Goal: Information Seeking & Learning: Compare options

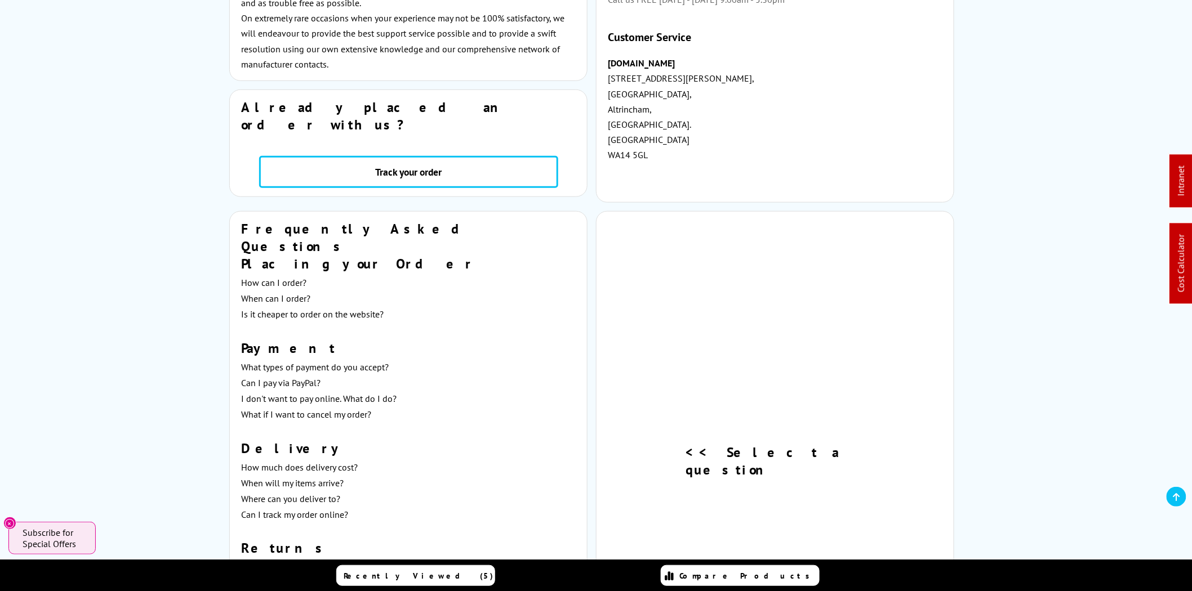
scroll to position [20, 0]
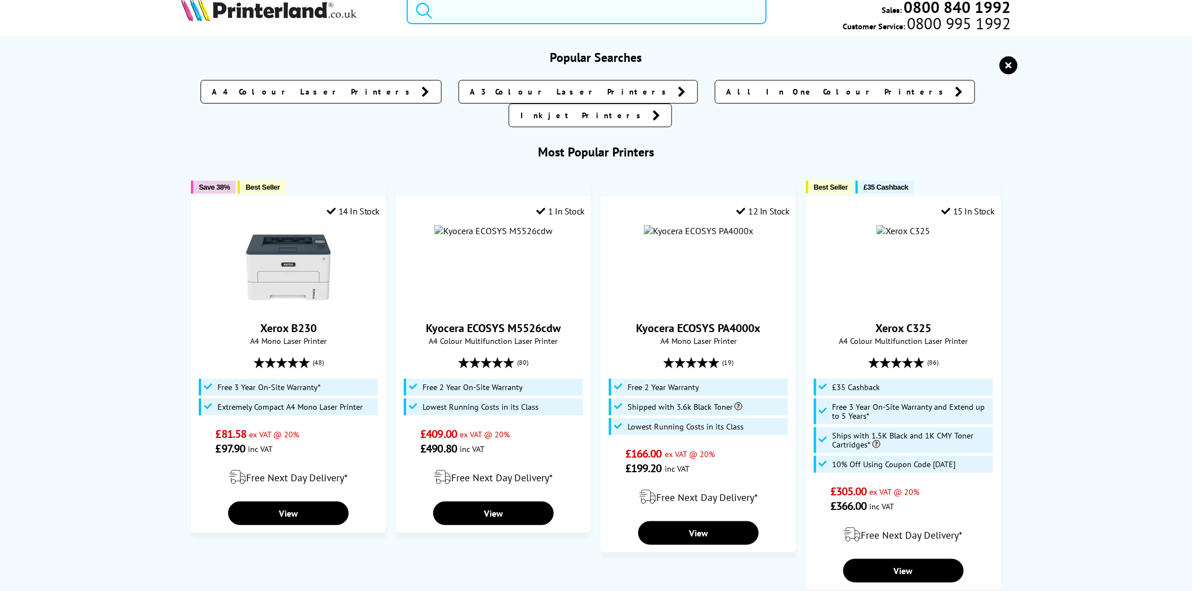
click at [517, 14] on input "search" at bounding box center [587, 10] width 360 height 28
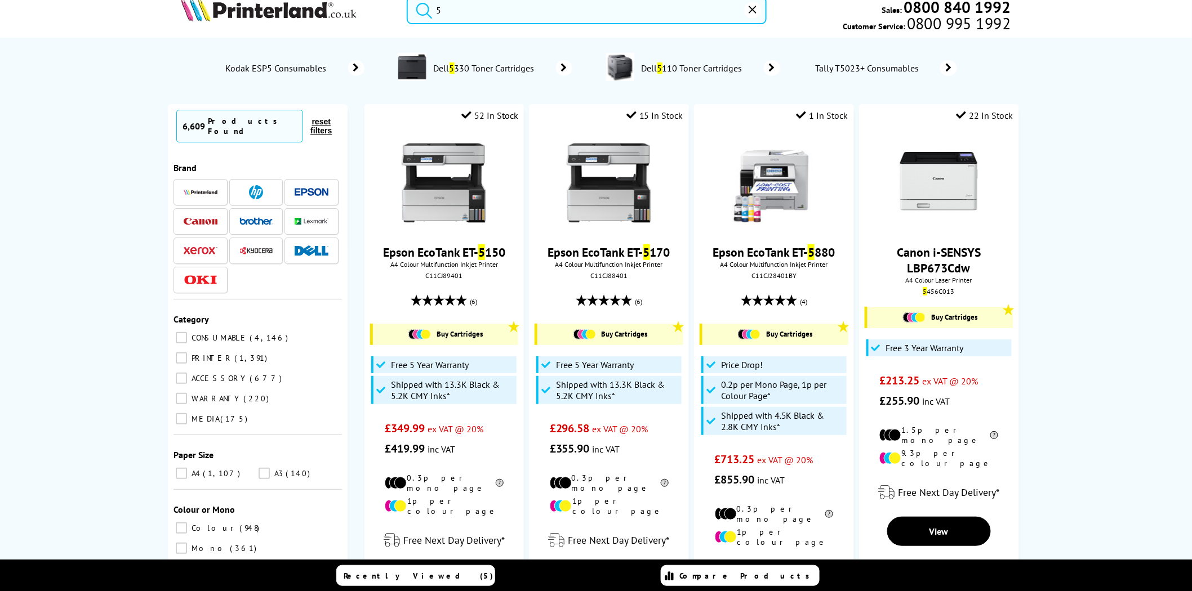
scroll to position [0, 0]
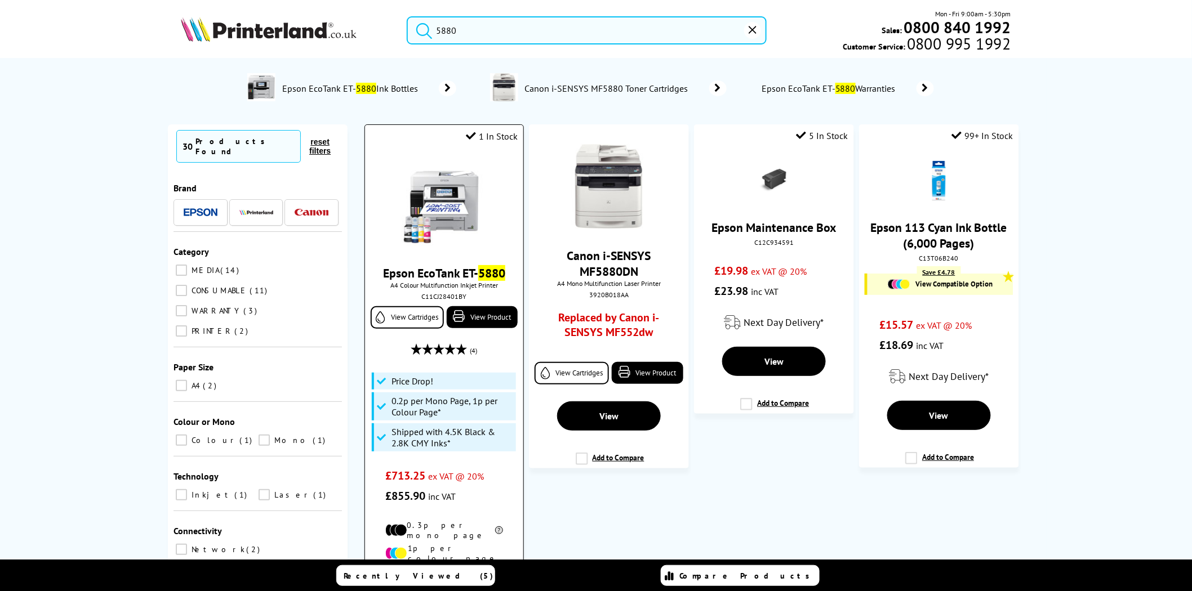
type input "5880"
click at [448, 213] on img at bounding box center [444, 204] width 84 height 84
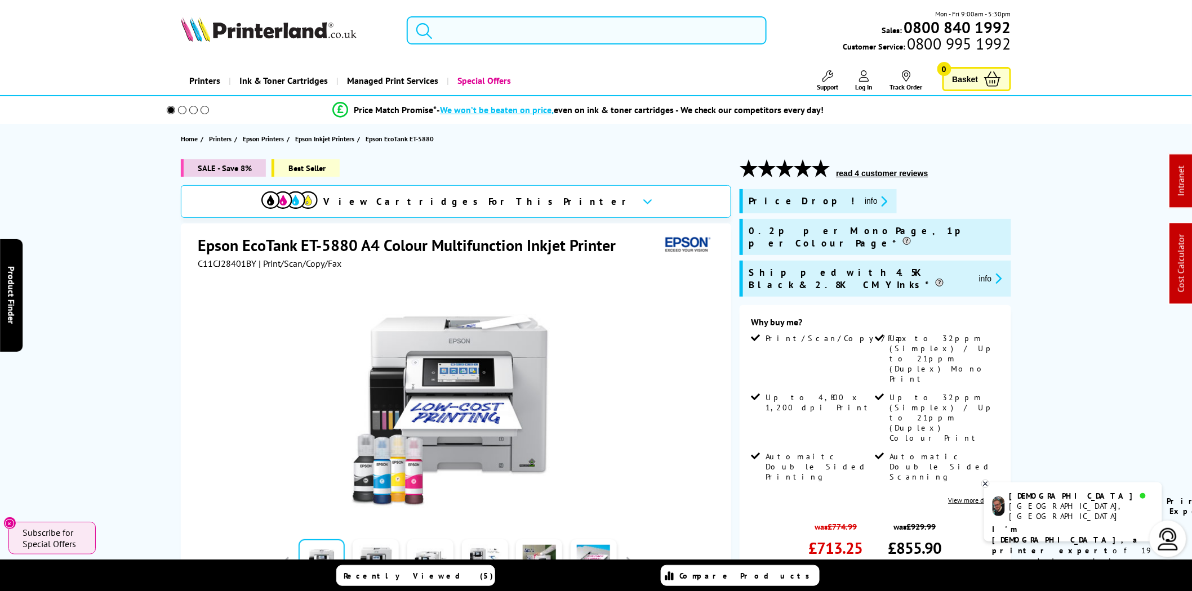
click at [583, 24] on input "search" at bounding box center [587, 30] width 360 height 28
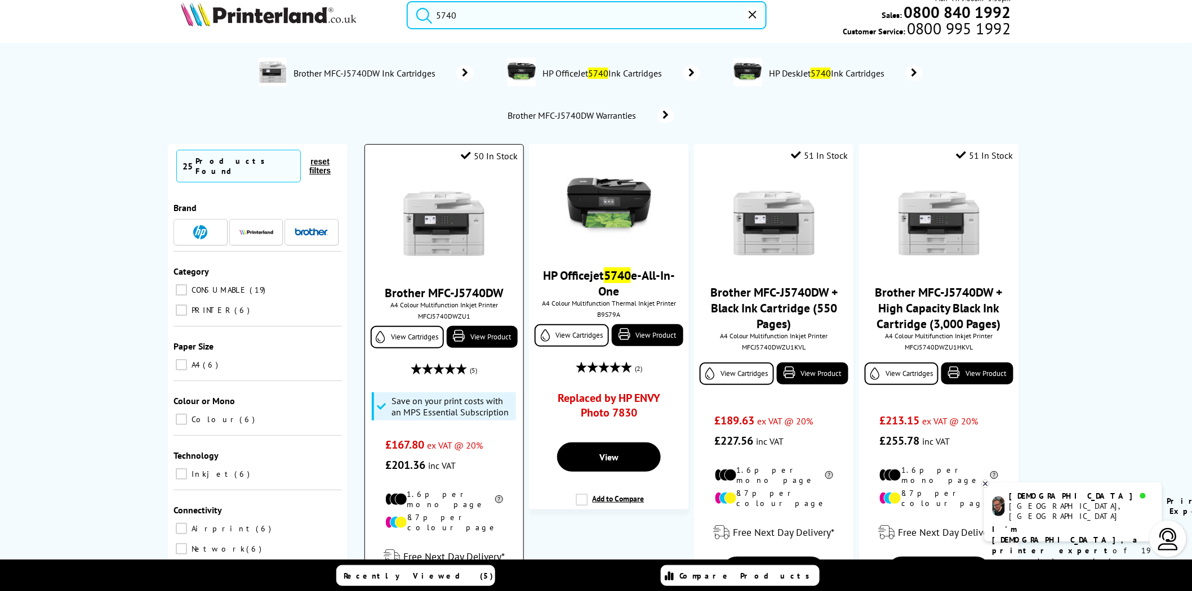
scroll to position [104, 0]
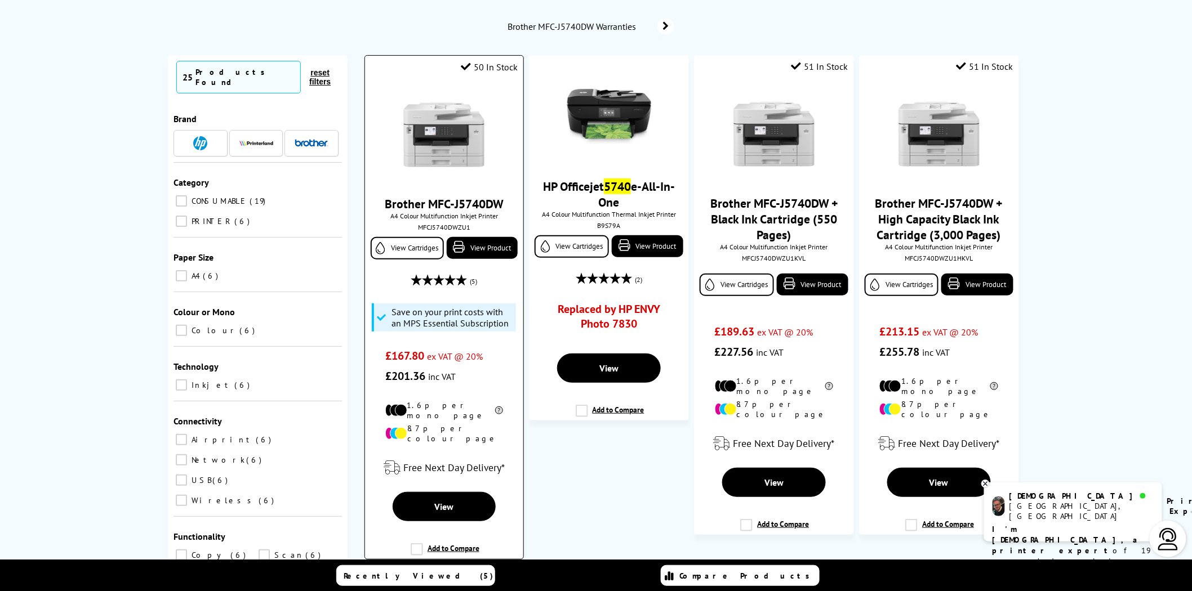
type input "5740"
click at [460, 139] on img at bounding box center [444, 134] width 84 height 84
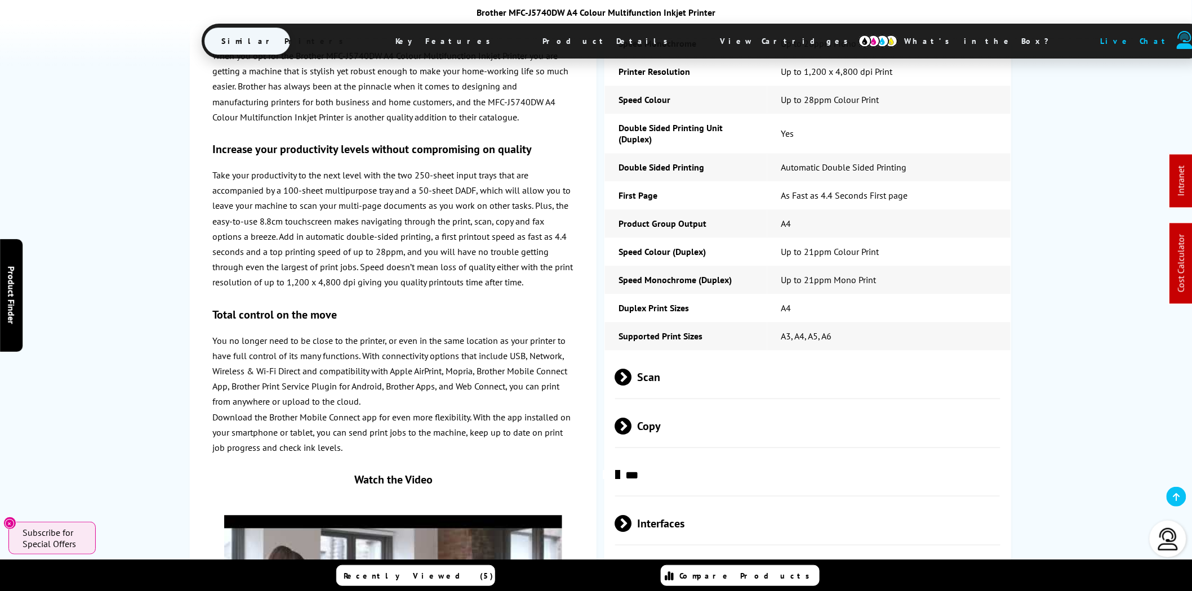
scroll to position [3050, 0]
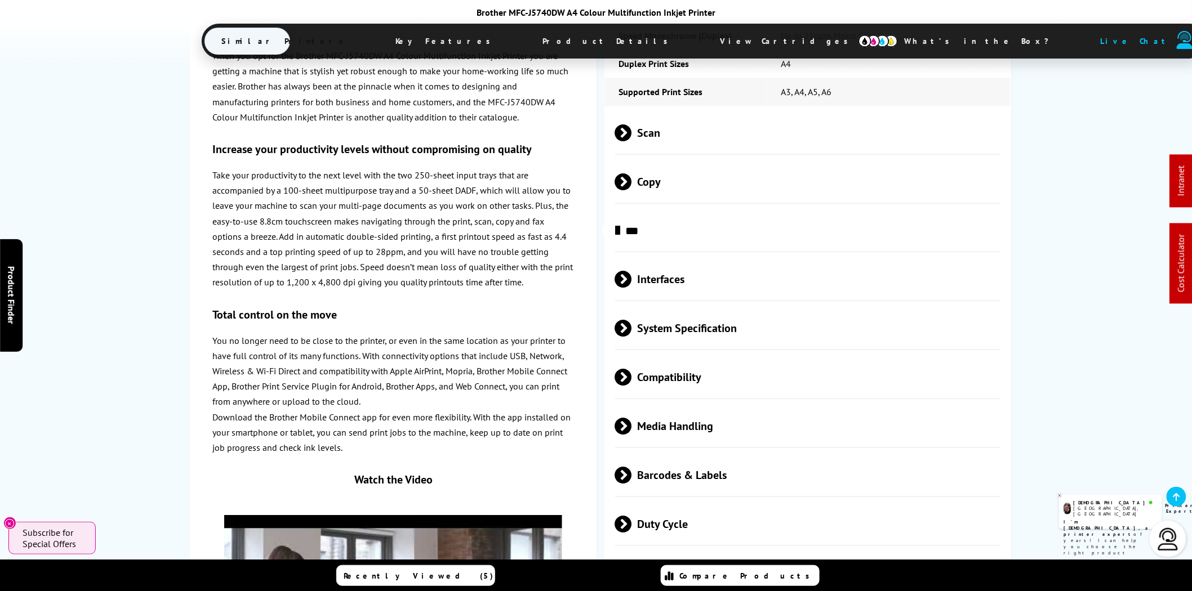
click at [747, 552] on span "Physical/Dimensions" at bounding box center [807, 573] width 385 height 42
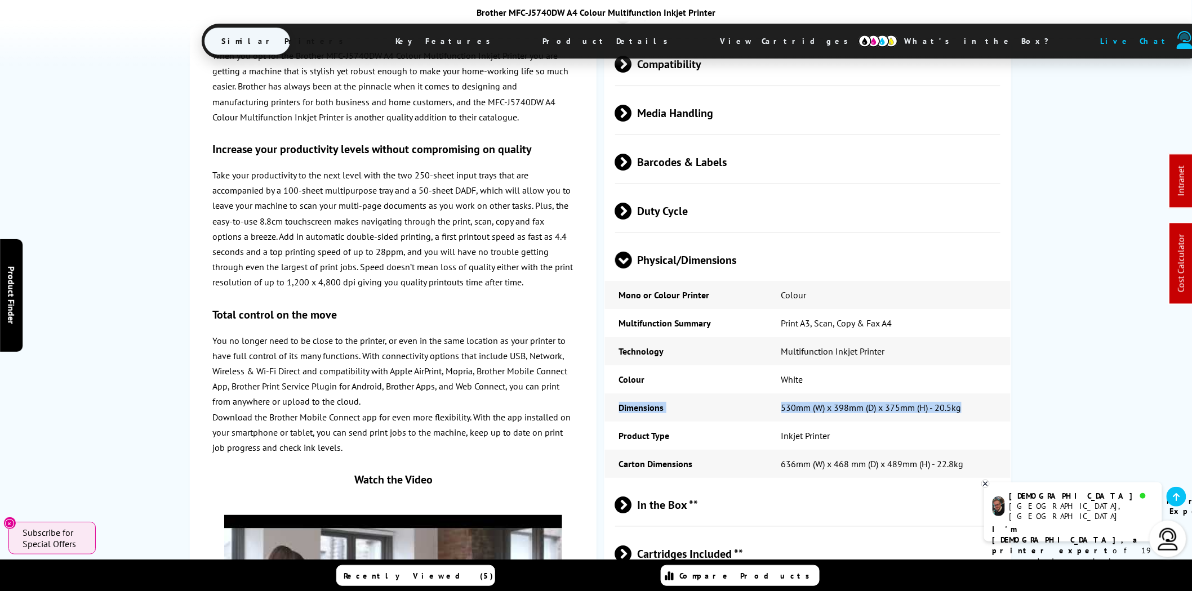
drag, startPoint x: 972, startPoint y: 339, endPoint x: 609, endPoint y: 341, distance: 362.8
click at [609, 394] on tr "Dimensions 530mm (W) x 398mm (D) x 375mm (H) - 20.5kg" at bounding box center [808, 408] width 406 height 28
copy tr "Dimensions 530mm (W) x 398mm (D) x 375mm (H) - 20.5kg"
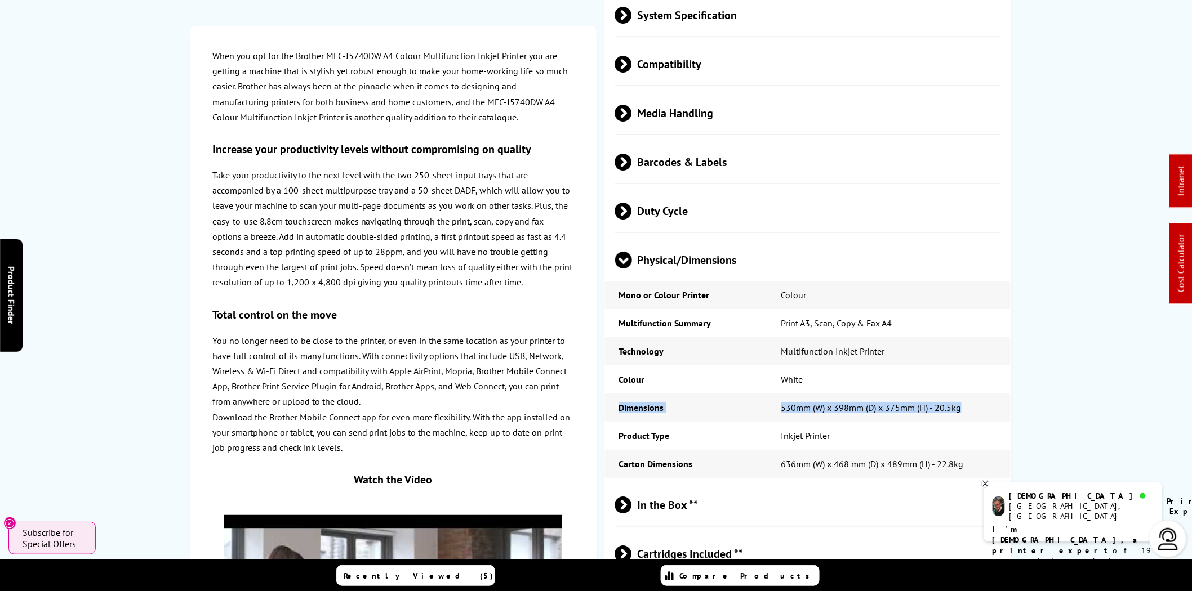
scroll to position [0, 0]
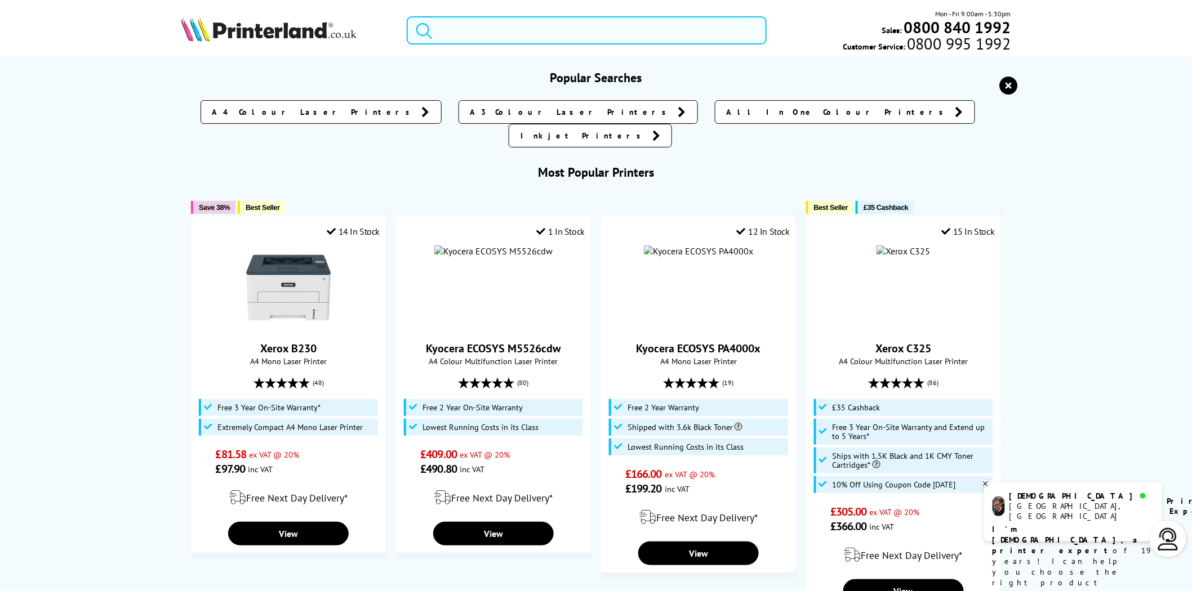
click at [548, 34] on input "search" at bounding box center [587, 30] width 360 height 28
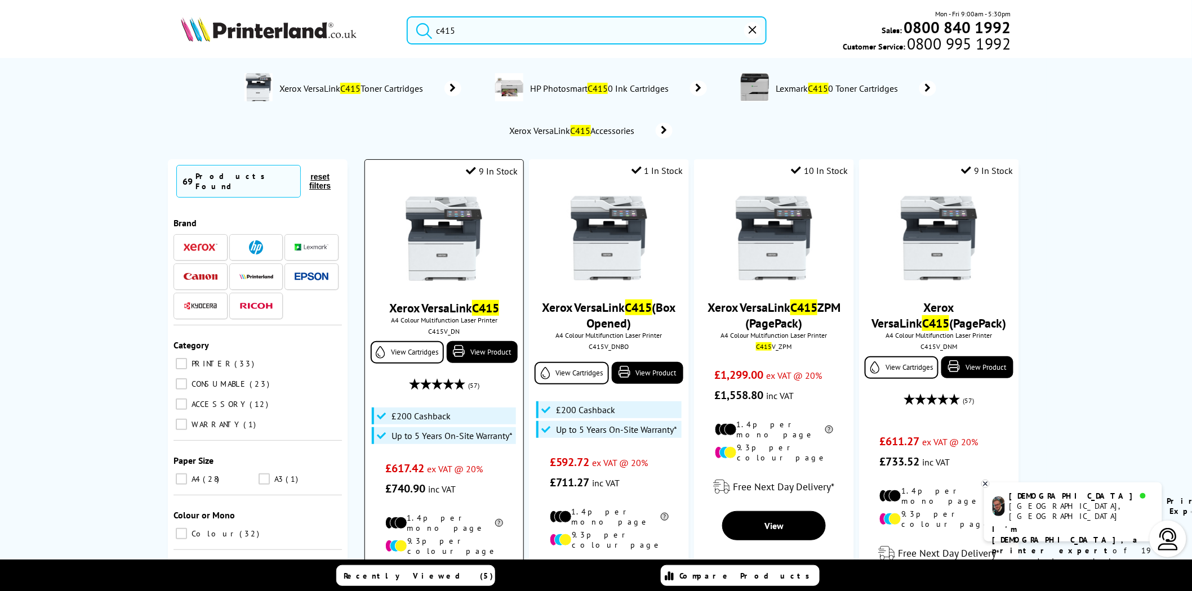
type input "c415"
click at [455, 243] on img at bounding box center [444, 239] width 84 height 84
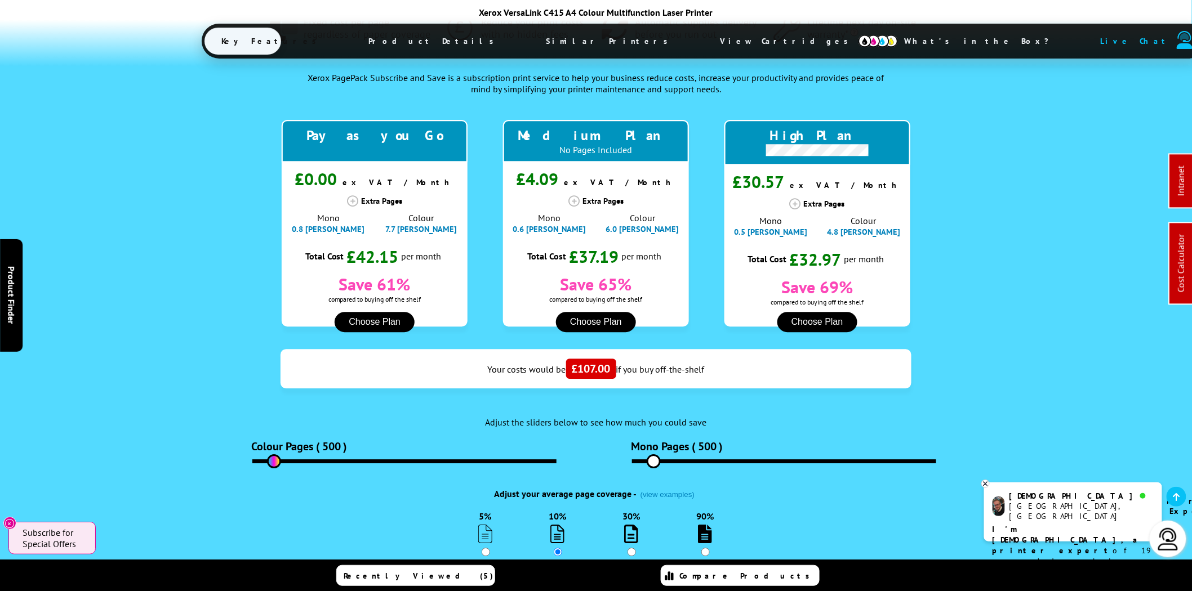
click at [703, 43] on span "View Cartridges" at bounding box center [789, 40] width 172 height 29
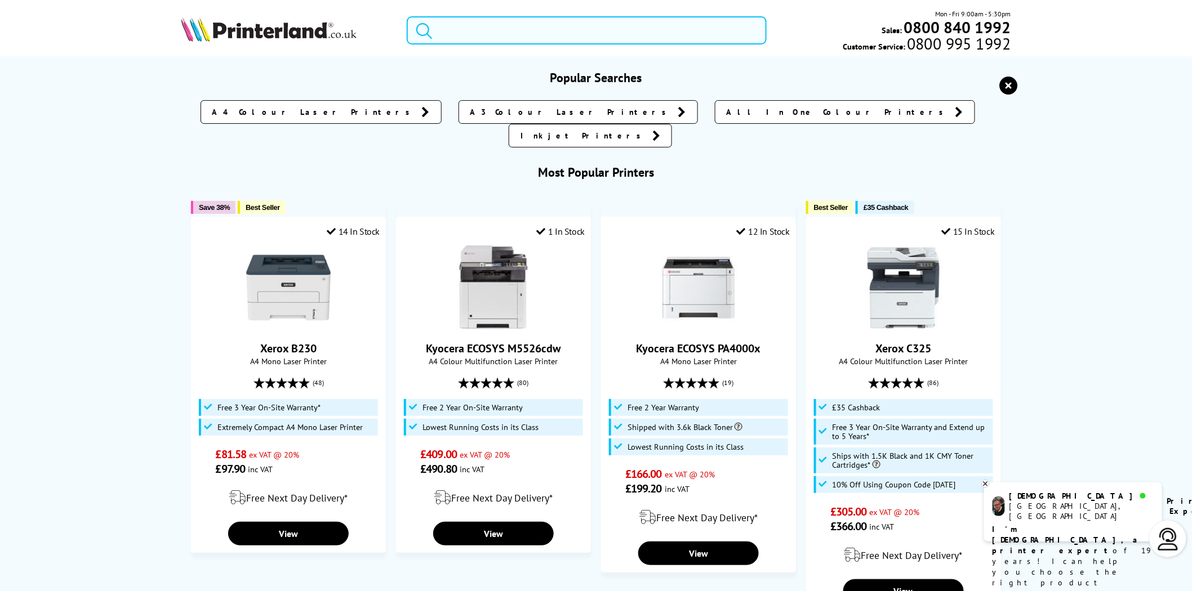
click at [514, 36] on input "search" at bounding box center [587, 30] width 360 height 28
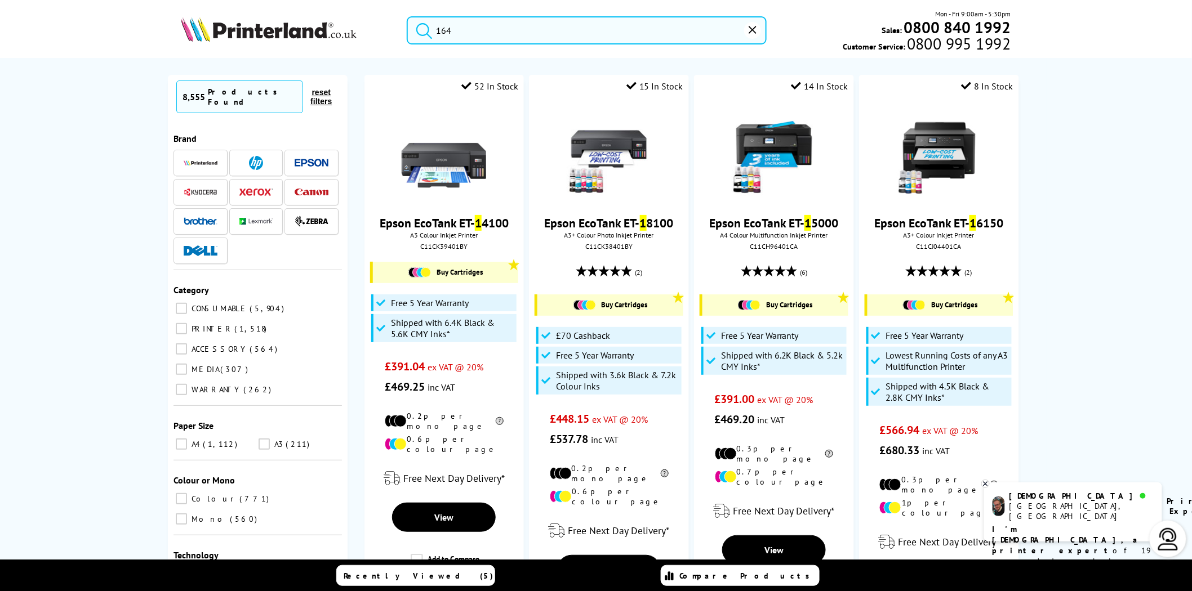
type input "1640"
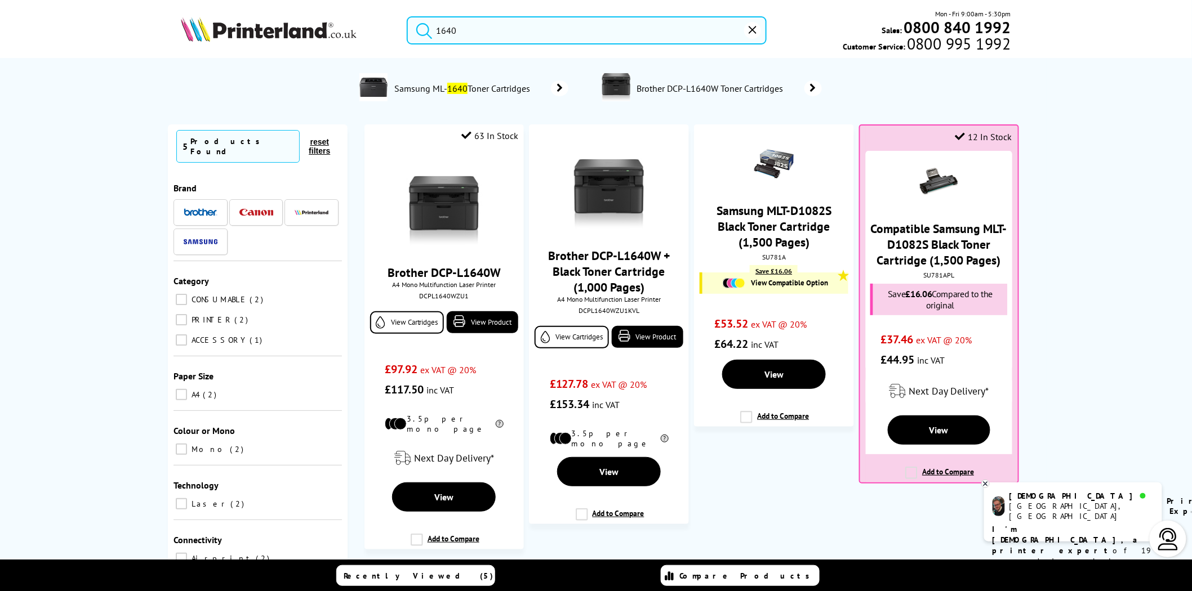
drag, startPoint x: 474, startPoint y: 26, endPoint x: 367, endPoint y: 25, distance: 107.0
click at [367, 25] on div "1640 Mon - Fri 9:00am - 5:30pm Sales: 0800 840 1992 Customer Service: 0800 995 …" at bounding box center [595, 33] width 901 height 50
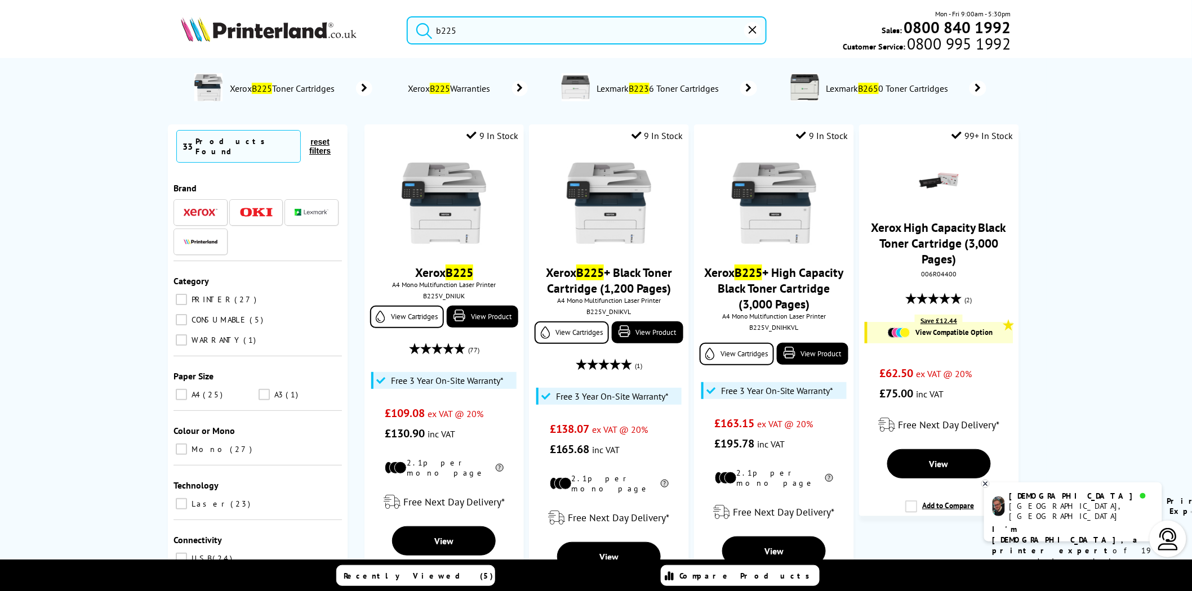
type input "b225"
drag, startPoint x: 398, startPoint y: 24, endPoint x: 328, endPoint y: 24, distance: 69.9
click at [0, 0] on ul "Key Features Product Details Similar Printers View Cartridges What’s in the Box…" at bounding box center [0, 0] width 0 height 0
click at [479, 26] on input "b225" at bounding box center [587, 30] width 360 height 28
drag, startPoint x: 390, startPoint y: 28, endPoint x: 361, endPoint y: 29, distance: 29.3
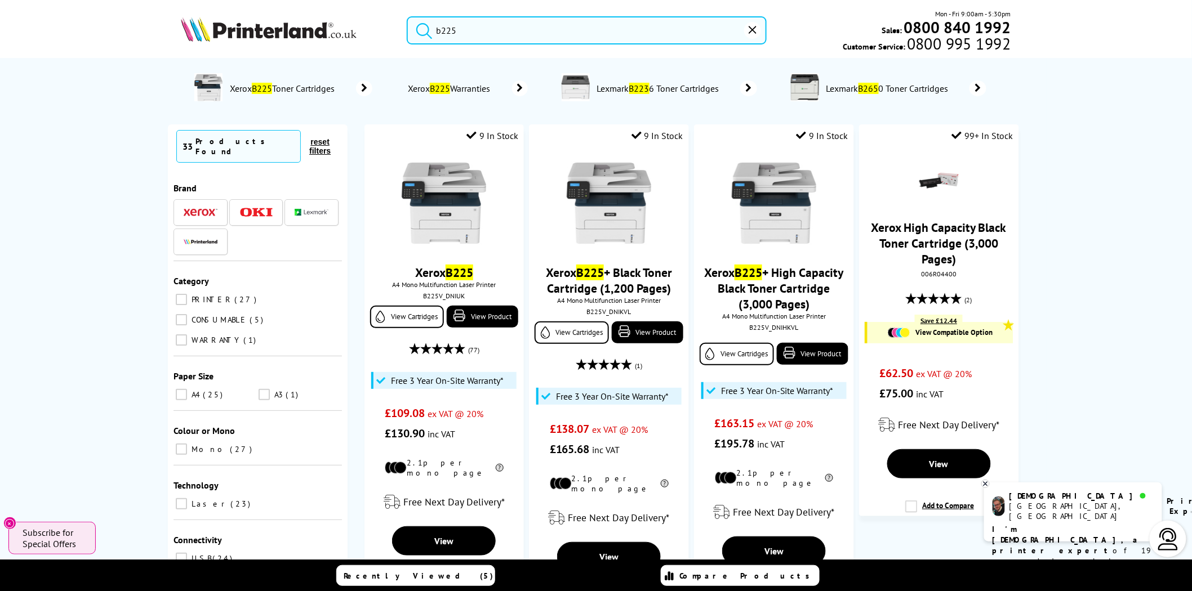
click at [361, 28] on div "b225 Mon - Fri 9:00am - 5:30pm Sales: 0800 840 1992 Customer Service: 0800 995 …" at bounding box center [595, 33] width 901 height 50
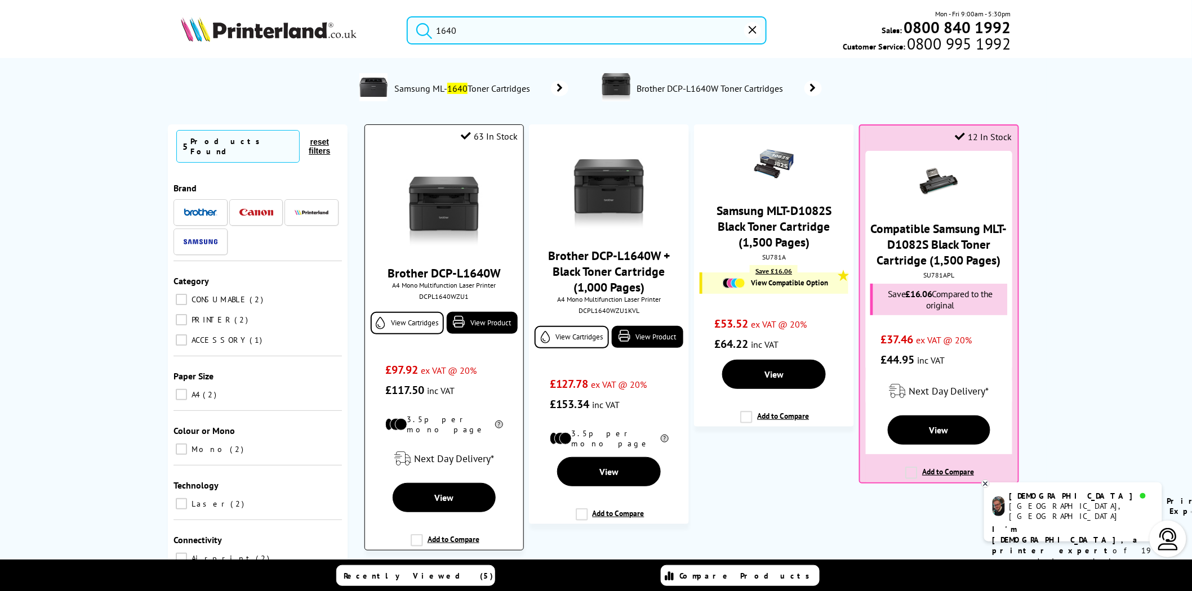
type input "1640"
click at [471, 175] on img at bounding box center [444, 204] width 84 height 84
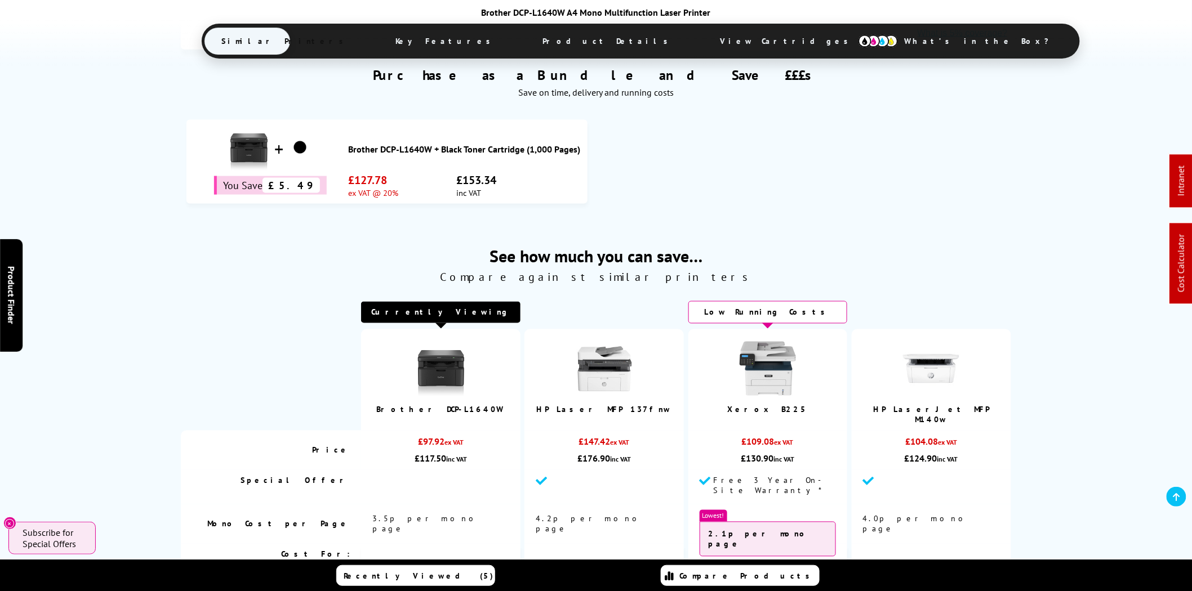
scroll to position [626, 0]
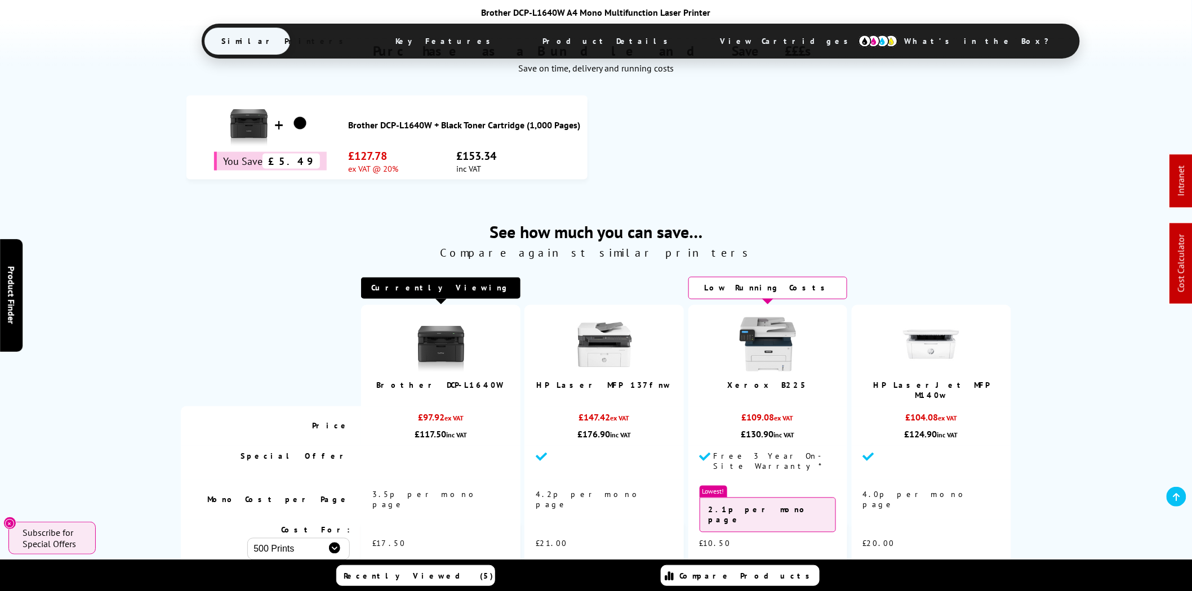
click at [703, 38] on span "View Cartridges" at bounding box center [789, 40] width 172 height 29
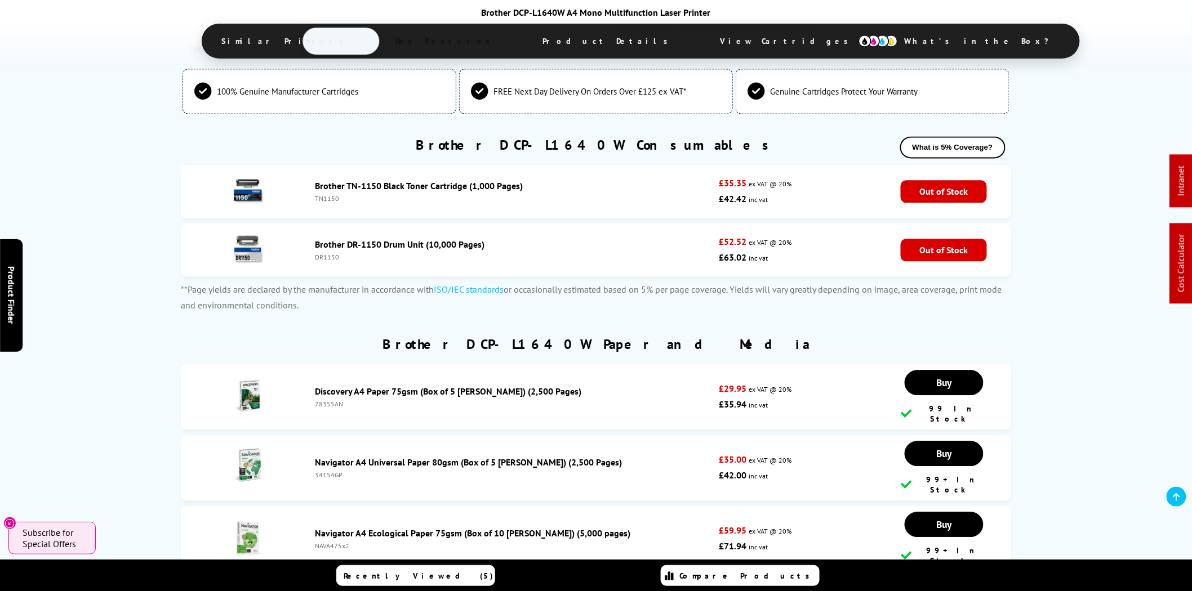
scroll to position [0, 0]
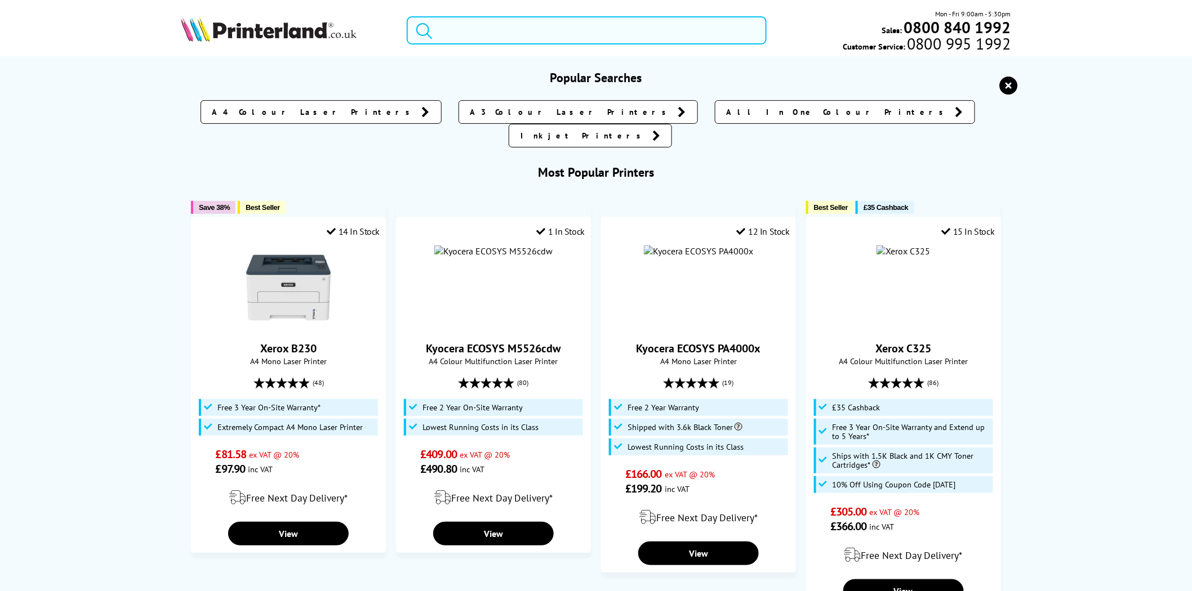
click at [551, 32] on input "search" at bounding box center [587, 30] width 360 height 28
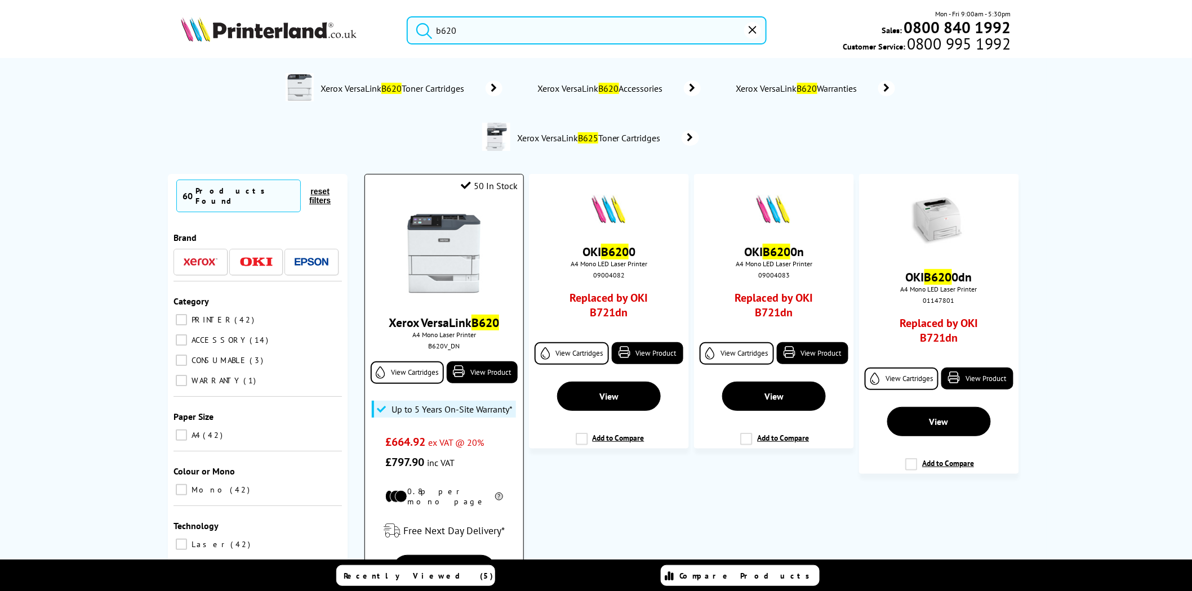
type input "b620"
click at [457, 239] on img at bounding box center [444, 253] width 84 height 84
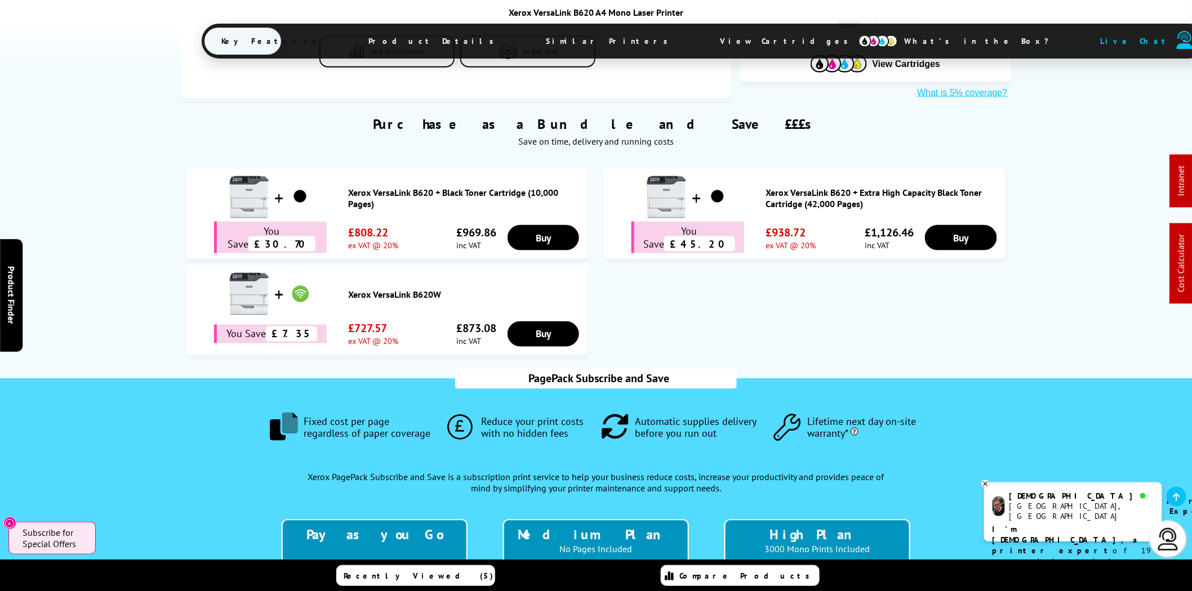
scroll to position [417, 0]
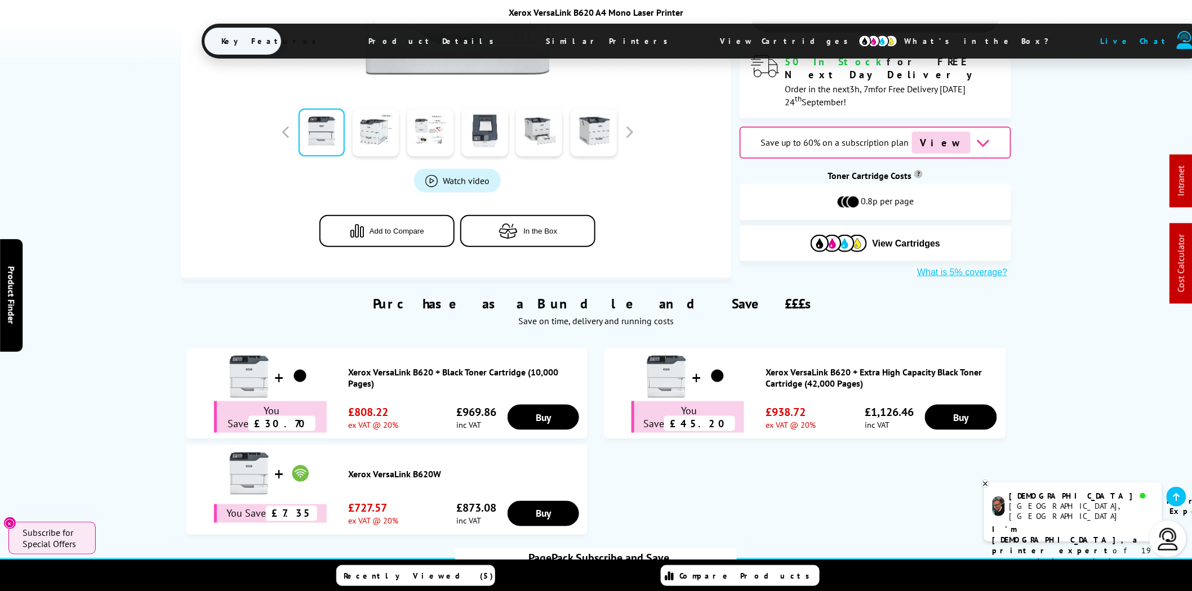
drag, startPoint x: 791, startPoint y: 358, endPoint x: 759, endPoint y: 345, distance: 34.8
click at [791, 367] on link "Xerox VersaLink B620 + Extra High Capacity Black Toner Cartridge (42,000 Pages)" at bounding box center [883, 378] width 234 height 23
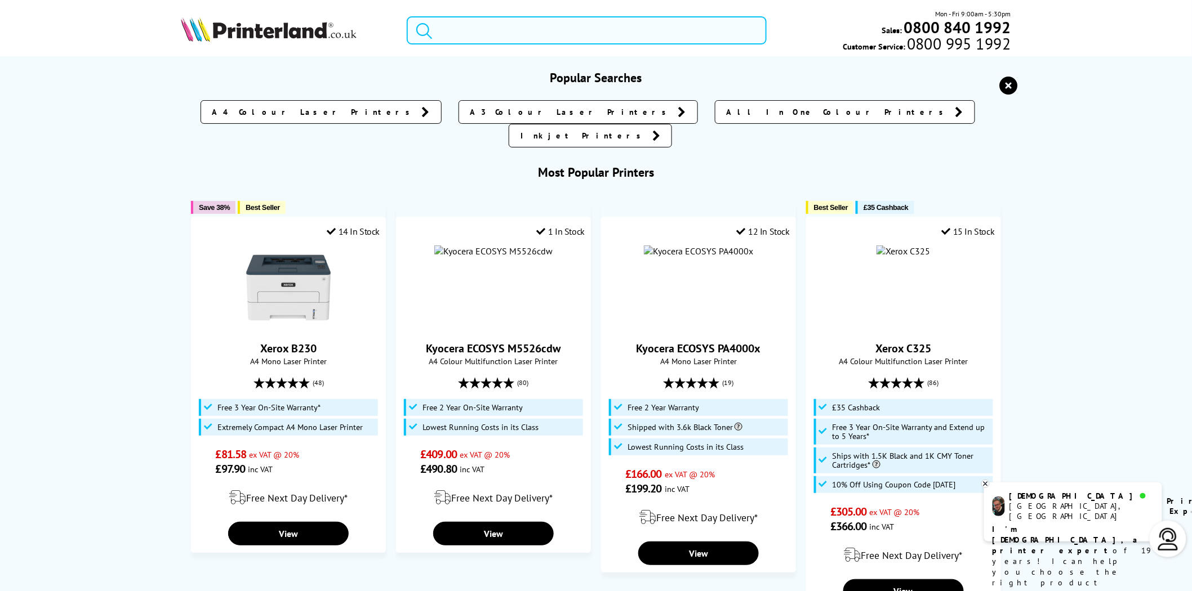
click at [691, 35] on input "search" at bounding box center [587, 30] width 360 height 28
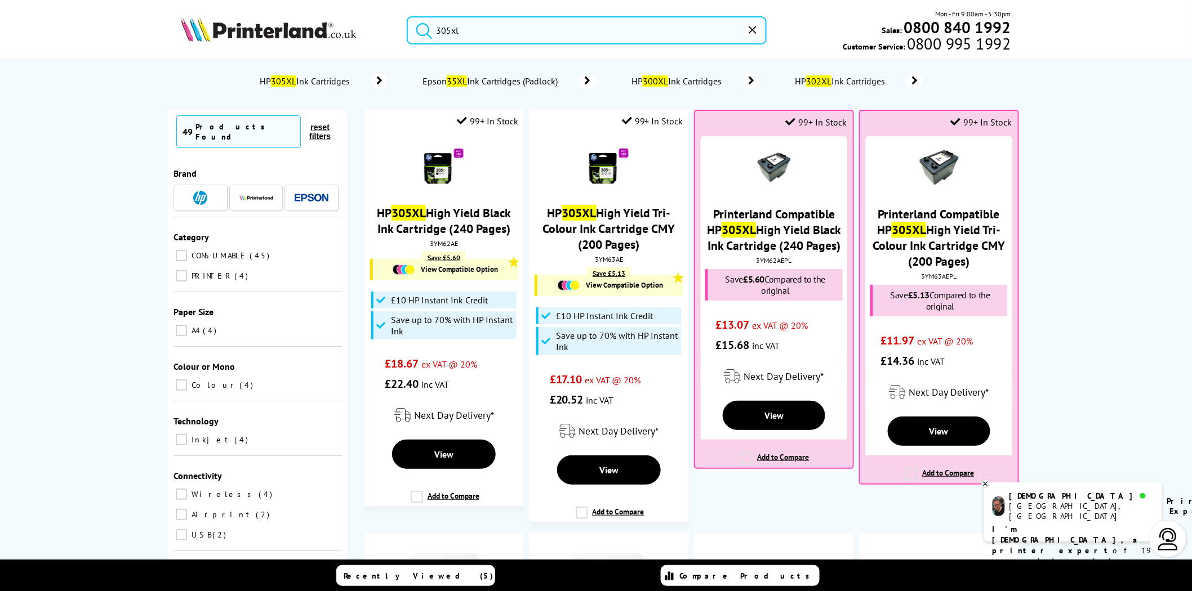
type input "305xl"
drag, startPoint x: 468, startPoint y: 32, endPoint x: 308, endPoint y: 32, distance: 160.0
click at [284, 32] on div "305xl Mon - Fri 9:00am - 5:30pm Sales: 0800 840 1992 Customer Service: 0800 995…" at bounding box center [595, 33] width 901 height 50
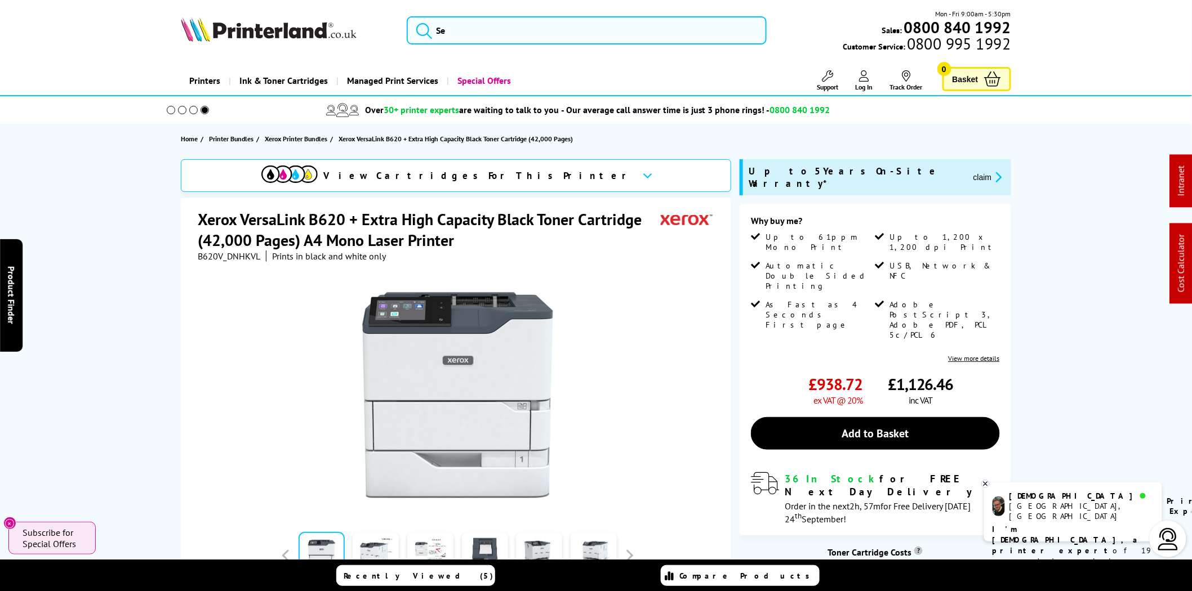
click at [241, 32] on img at bounding box center [269, 29] width 176 height 25
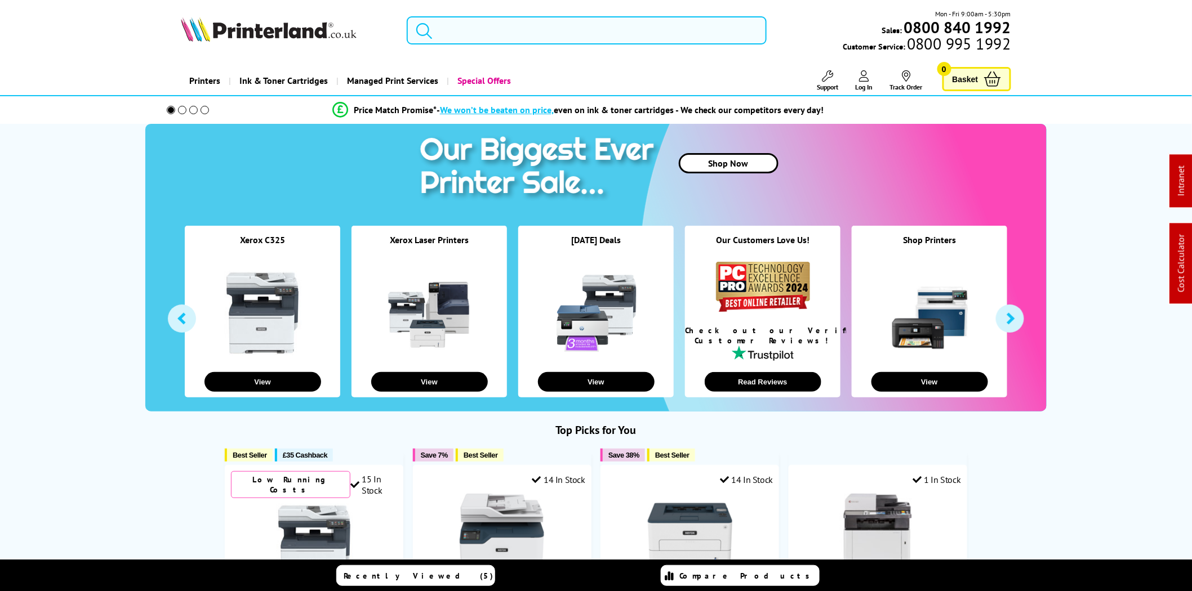
click at [474, 34] on input "search" at bounding box center [587, 30] width 360 height 28
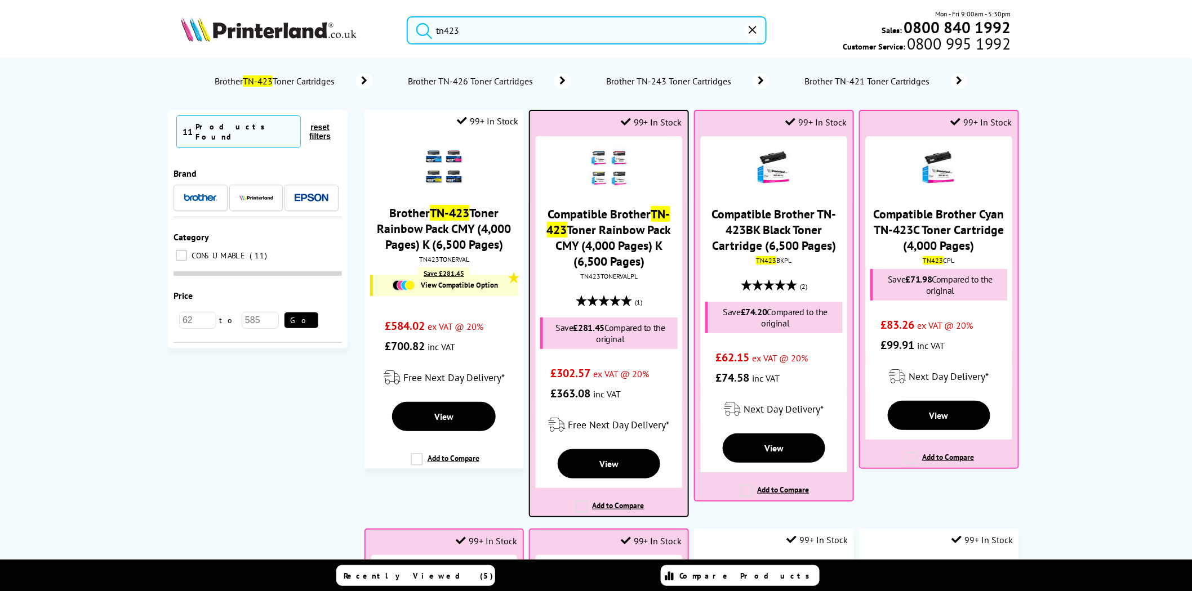
click at [601, 275] on div "TN423TONERVALPL" at bounding box center [609, 276] width 140 height 8
copy div "TN423TONERVALPL"
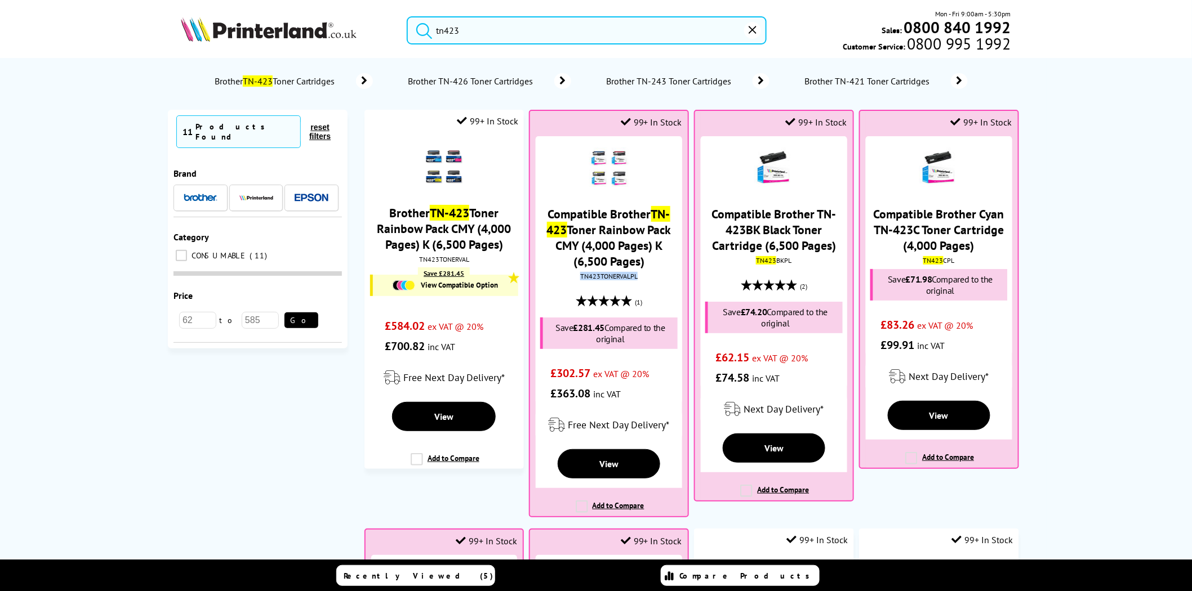
click at [474, 32] on input "tn423" at bounding box center [587, 30] width 360 height 28
click at [469, 31] on input "tn423" at bounding box center [587, 30] width 360 height 28
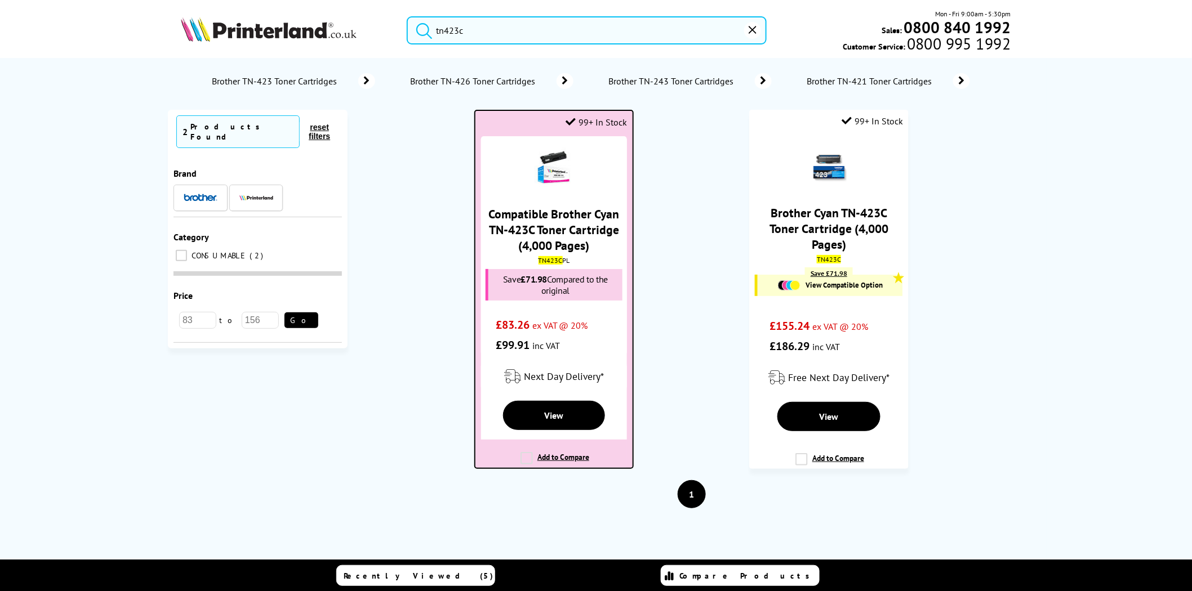
click at [550, 260] on mark "TN423C" at bounding box center [551, 260] width 24 height 8
copy div "TN423C PL"
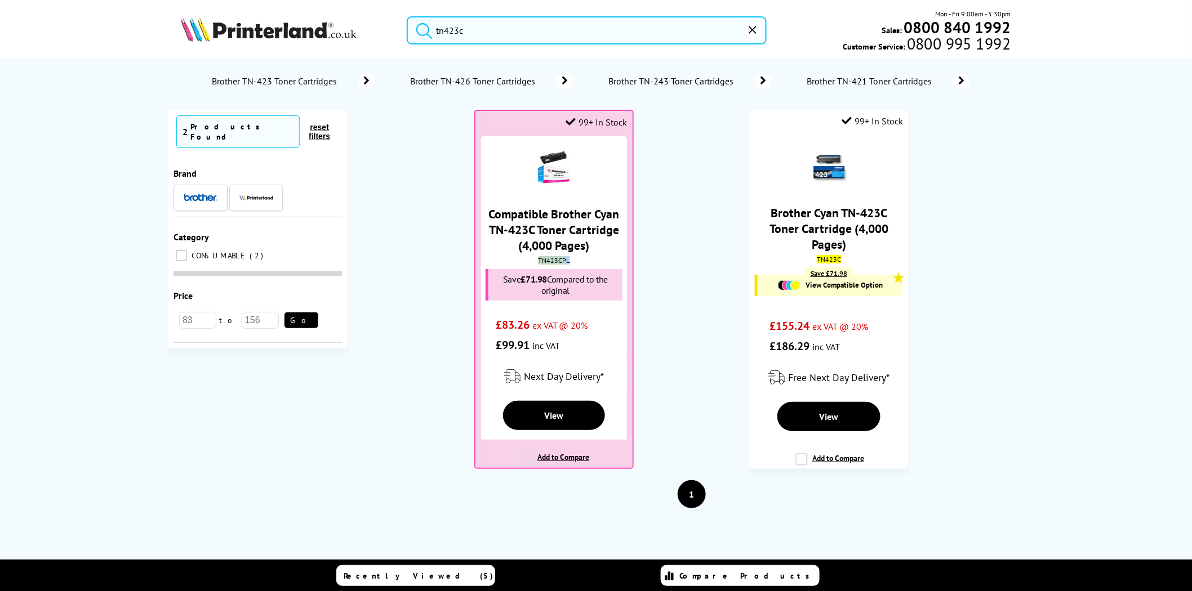
click at [463, 34] on input "tn423c" at bounding box center [587, 30] width 360 height 28
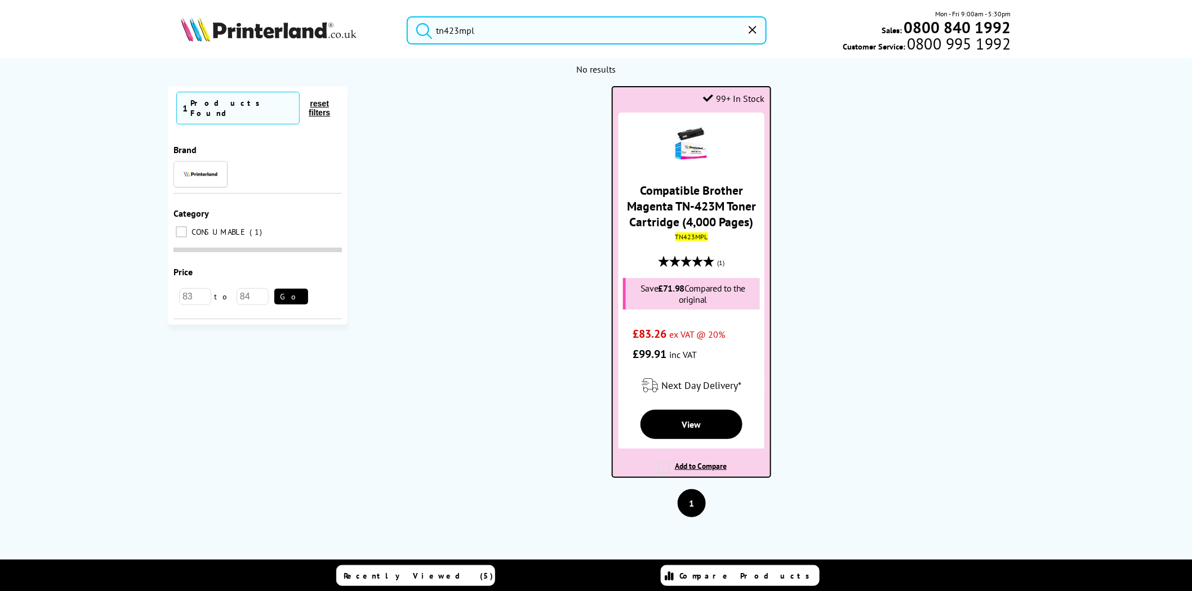
click at [682, 234] on mark "TN423MPL" at bounding box center [691, 237] width 33 height 8
copy mark "TN423MPL"
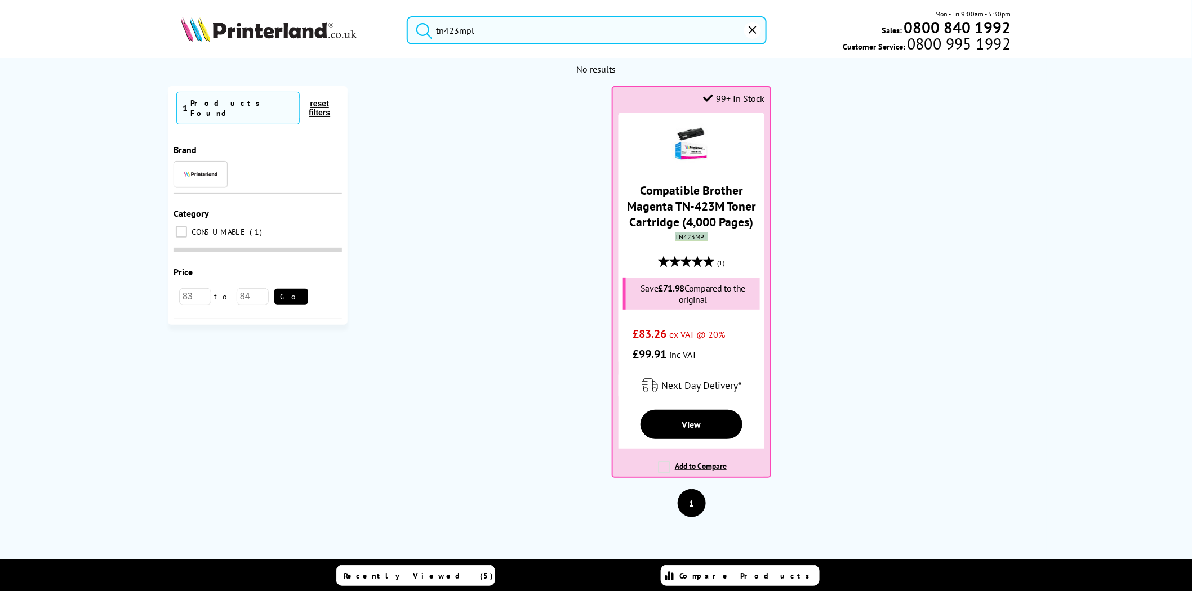
click at [465, 32] on input "tn423mpl" at bounding box center [587, 30] width 360 height 28
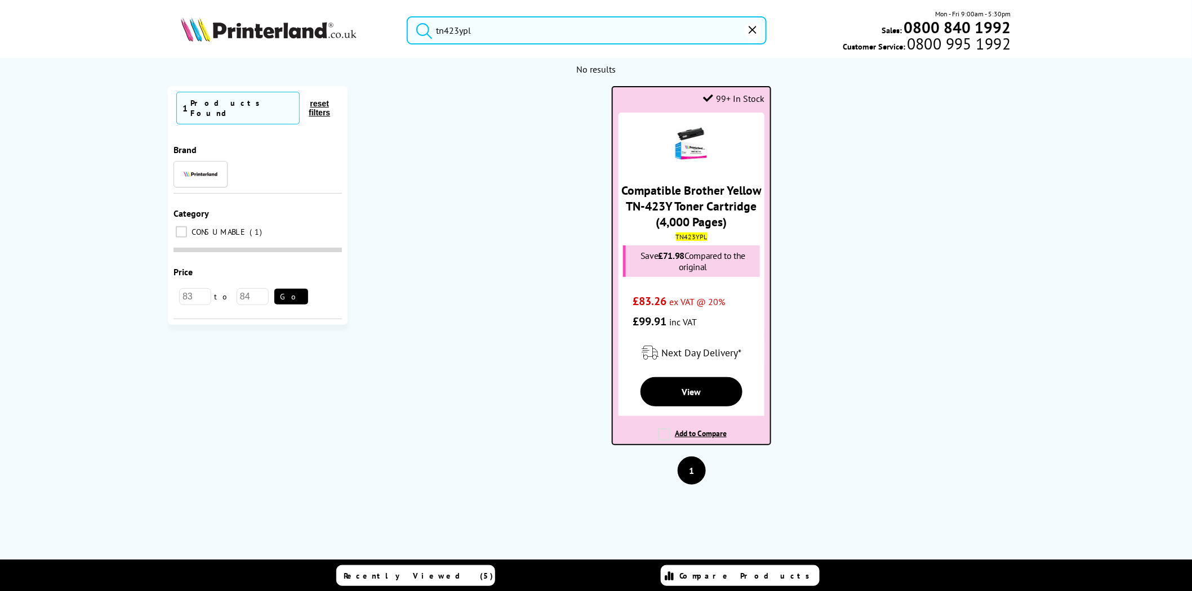
click at [689, 244] on div "Compatible Brother Yellow TN-423Y Toner Cartridge (4,000 Pages) TN423YPL Save £…" at bounding box center [692, 222] width 146 height 219
click at [690, 240] on mark "TN423YPL" at bounding box center [692, 237] width 32 height 8
copy mark "TN423YPL"
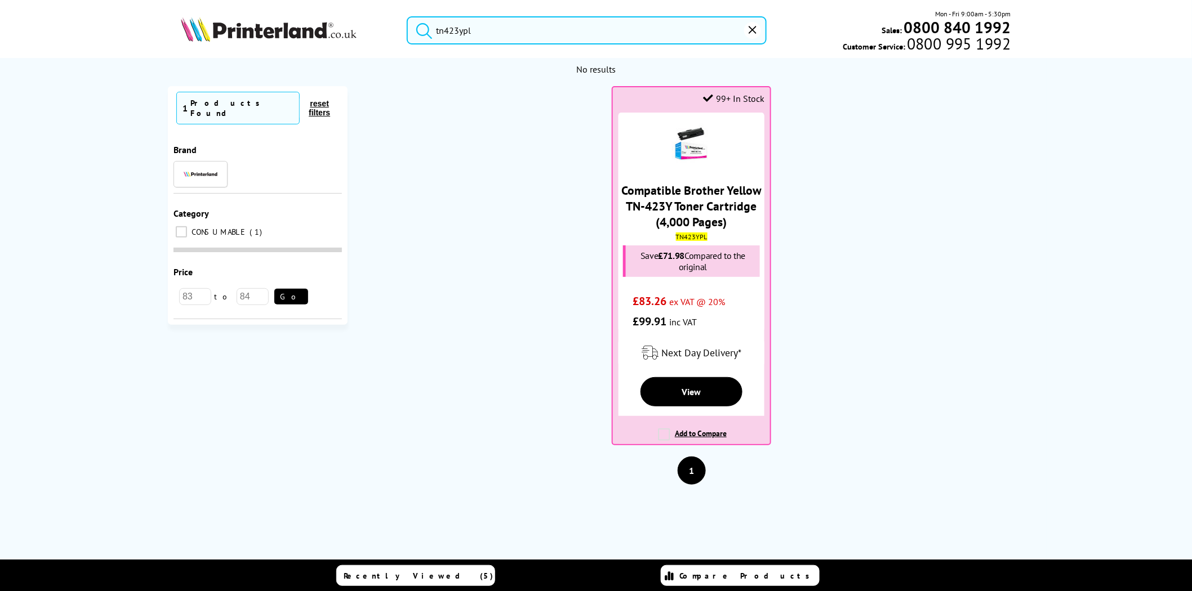
click at [478, 35] on input "tn423ypl" at bounding box center [587, 30] width 360 height 28
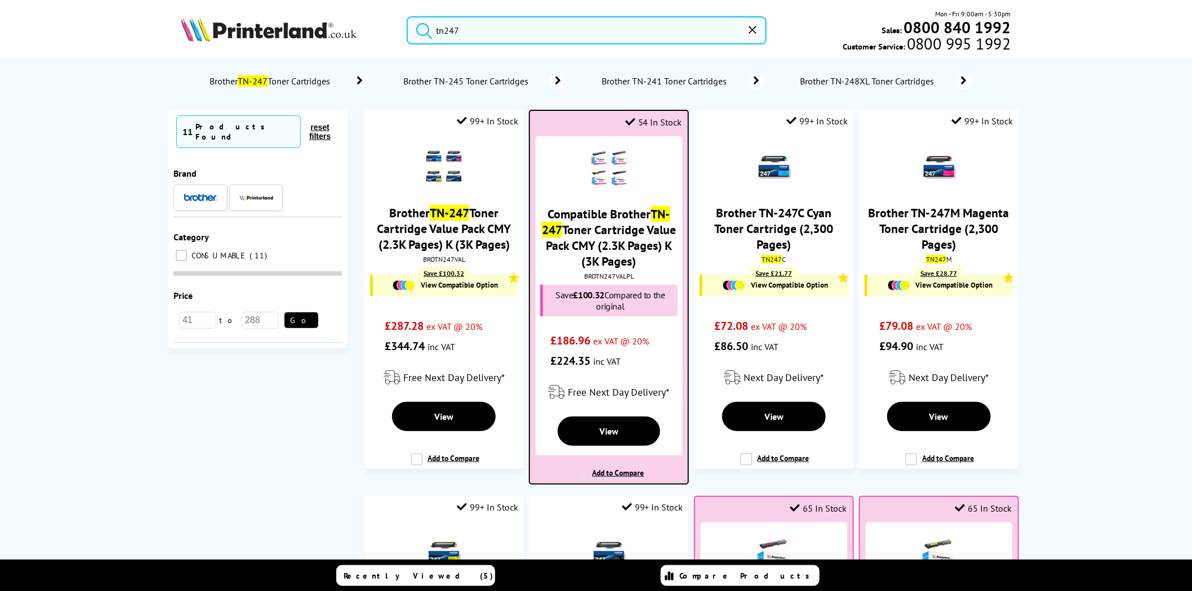
click at [622, 277] on div "BROTN247VALPL" at bounding box center [609, 276] width 140 height 8
copy div "BROTN247VALPL"
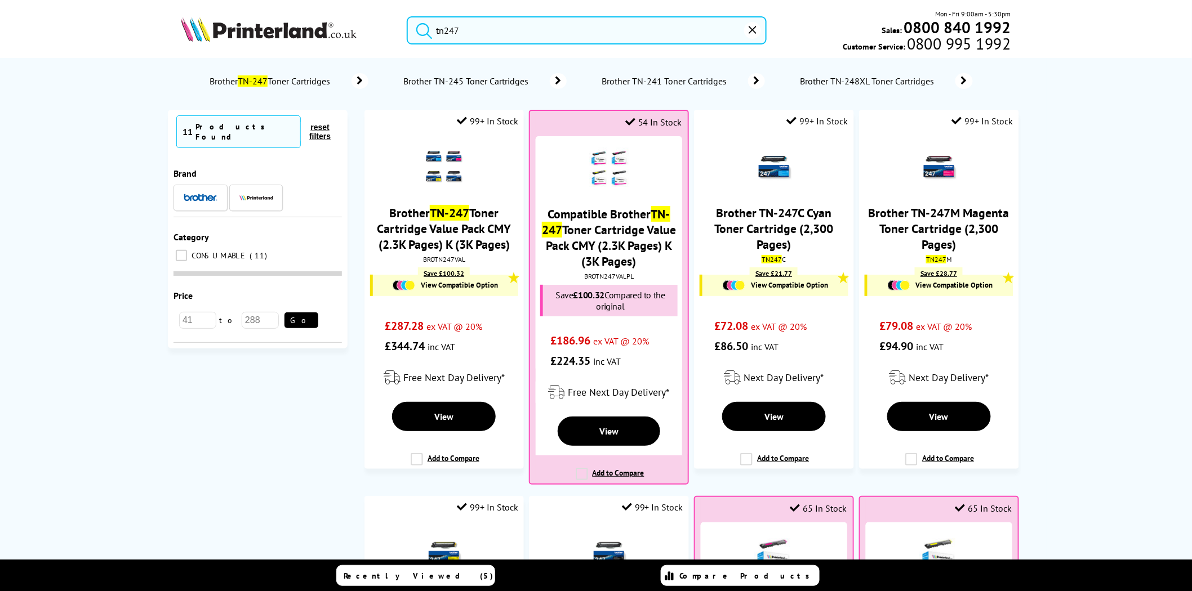
click at [480, 24] on input "tn247" at bounding box center [587, 30] width 360 height 28
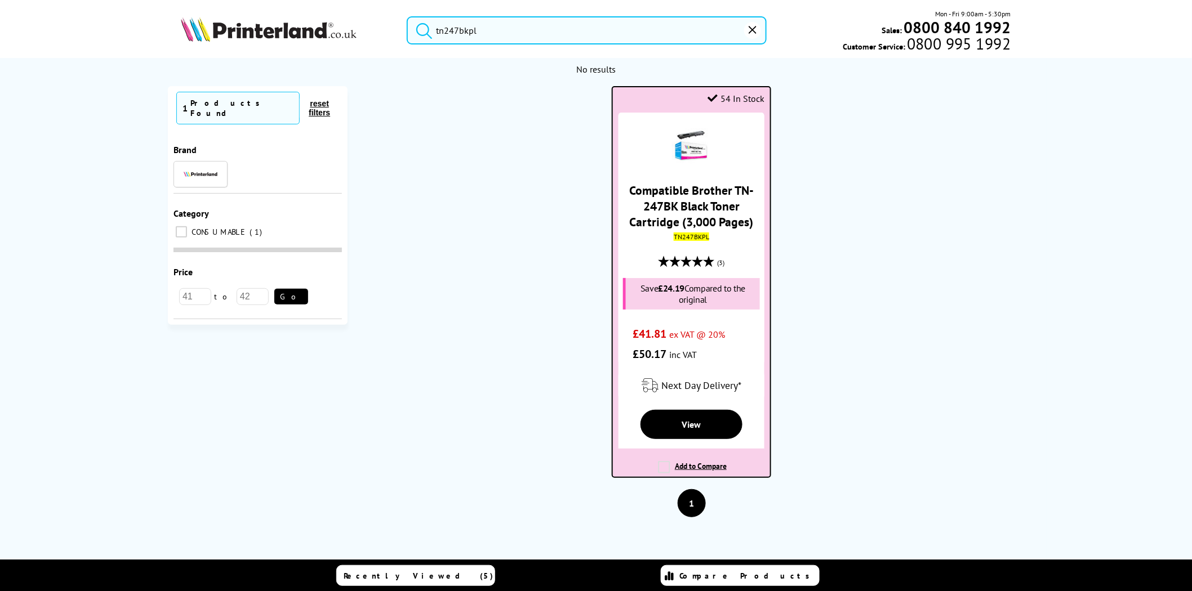
type input "tn247bkpl"
click at [687, 240] on mark "TN247BKPL" at bounding box center [691, 237] width 35 height 8
copy mark "TN247BKPL"
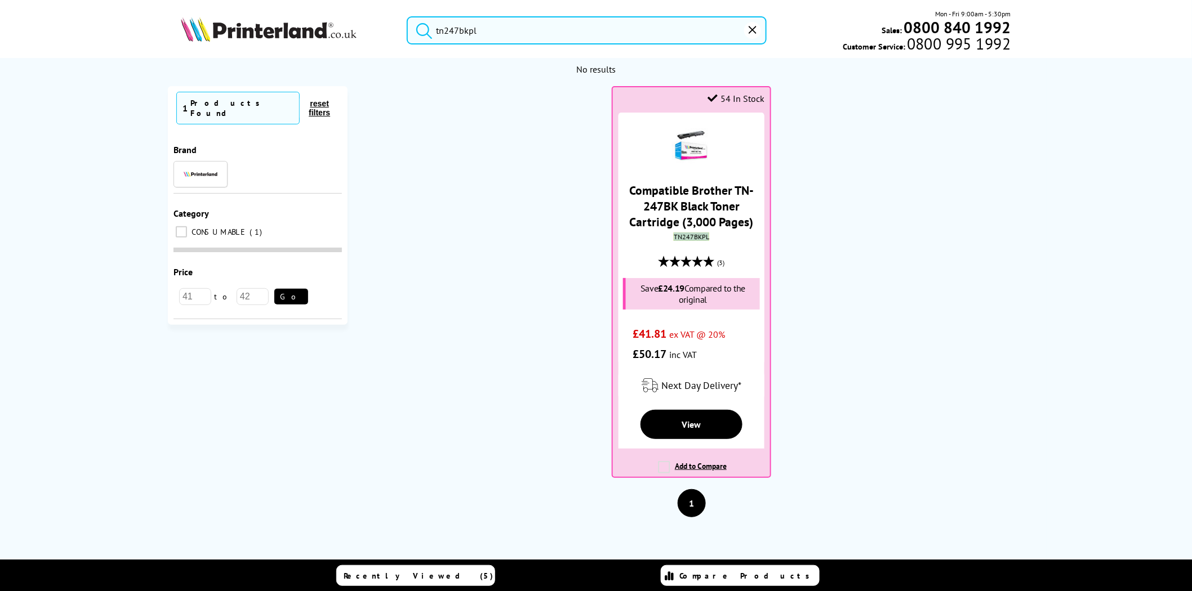
click at [293, 27] on img at bounding box center [269, 29] width 176 height 25
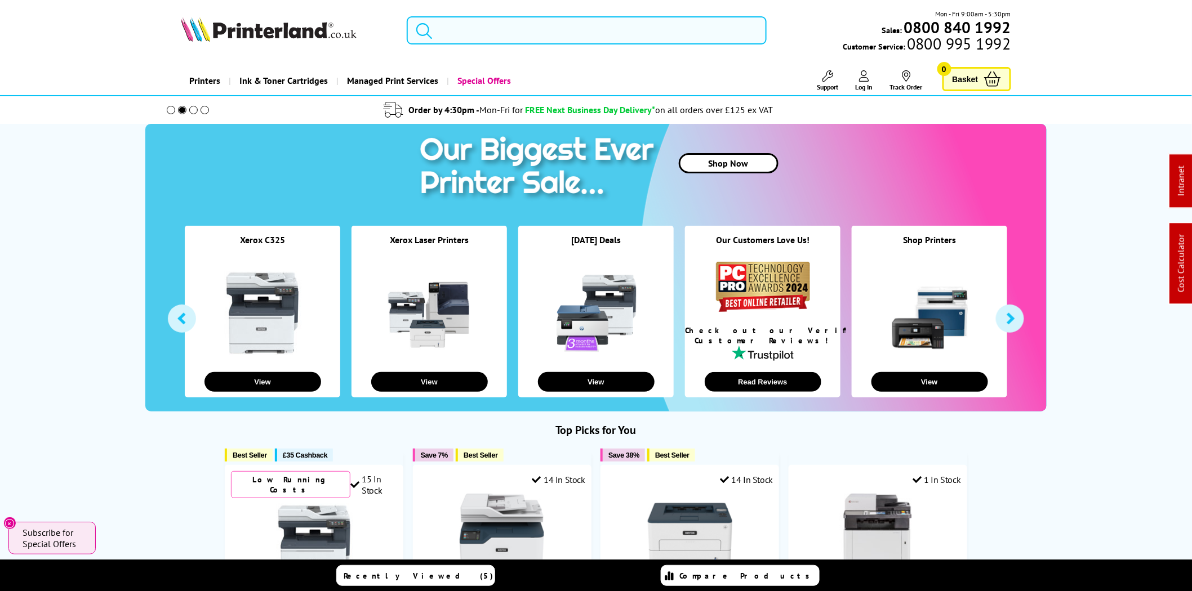
click at [581, 24] on input "search" at bounding box center [587, 30] width 360 height 28
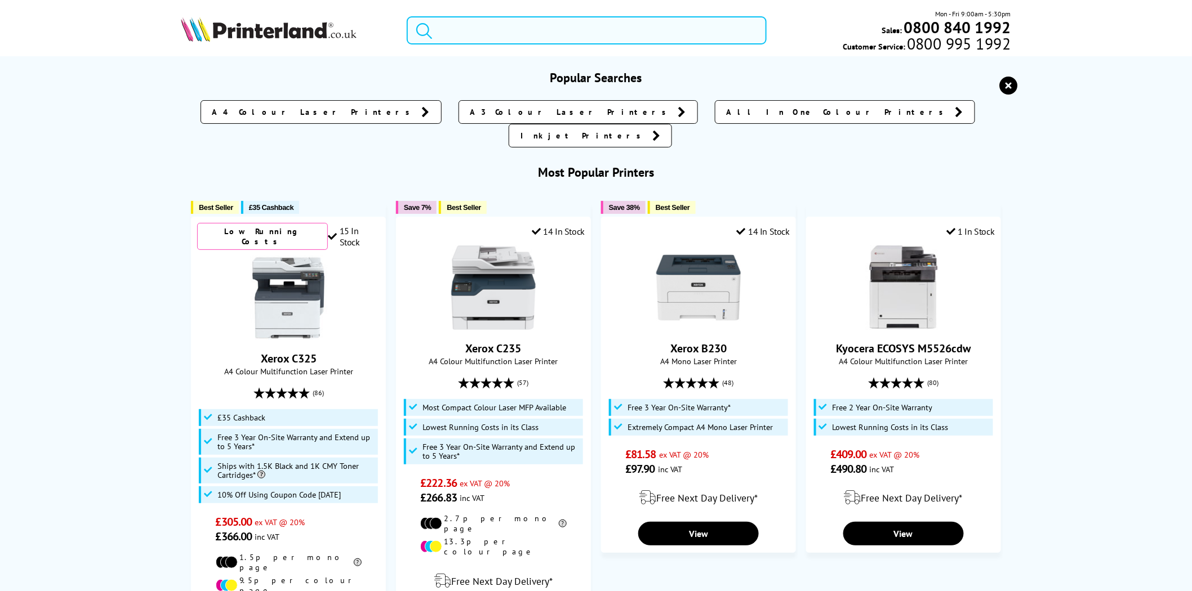
click at [554, 24] on input "search" at bounding box center [587, 30] width 360 height 28
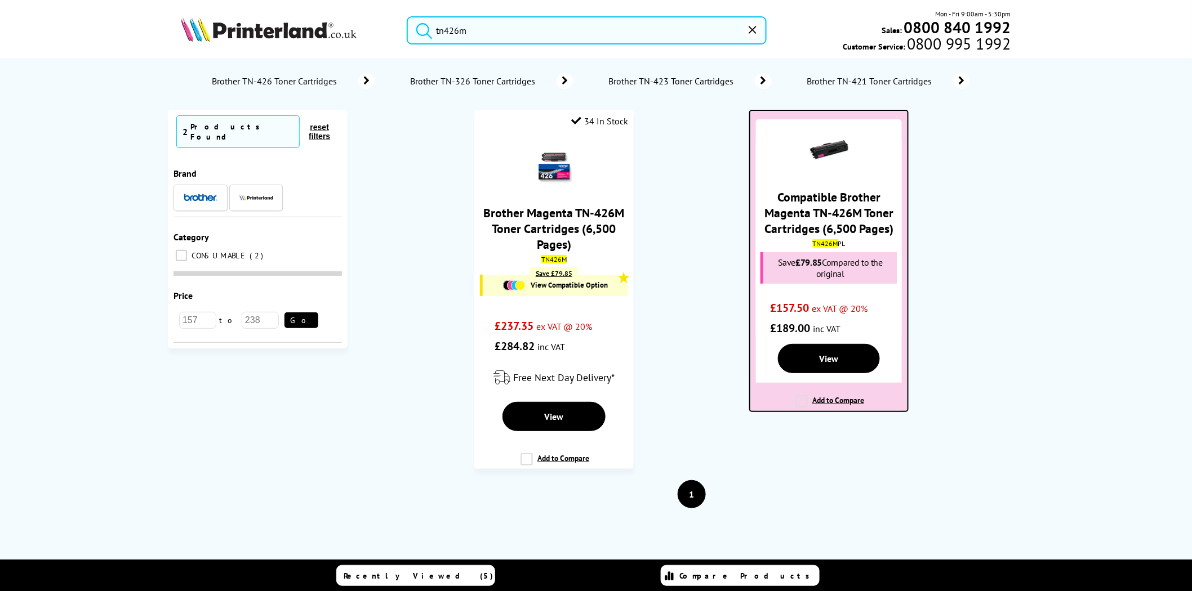
type input "tn426m"
click at [828, 244] on mark "TN426M" at bounding box center [825, 243] width 25 height 8
click at [828, 204] on link "Compatible Brother Magenta TN-426M Toner Cartridges (6,500 Pages)" at bounding box center [828, 212] width 129 height 47
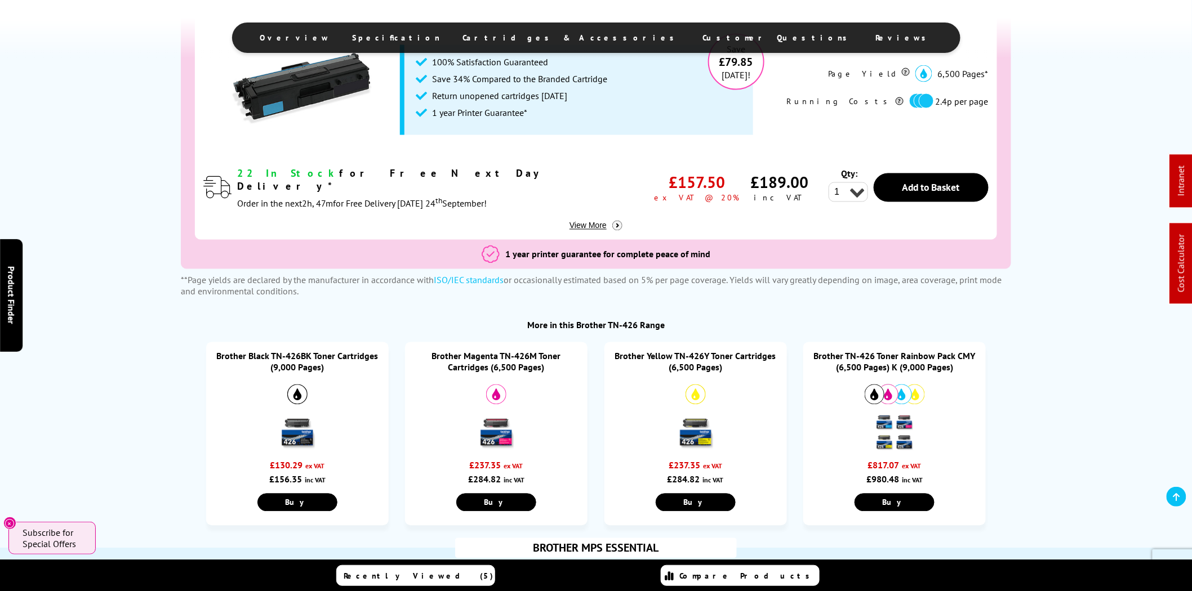
click at [505, 363] on link "Brother Magenta TN-426M Toner Cartridges (6,500 Pages)" at bounding box center [496, 362] width 129 height 23
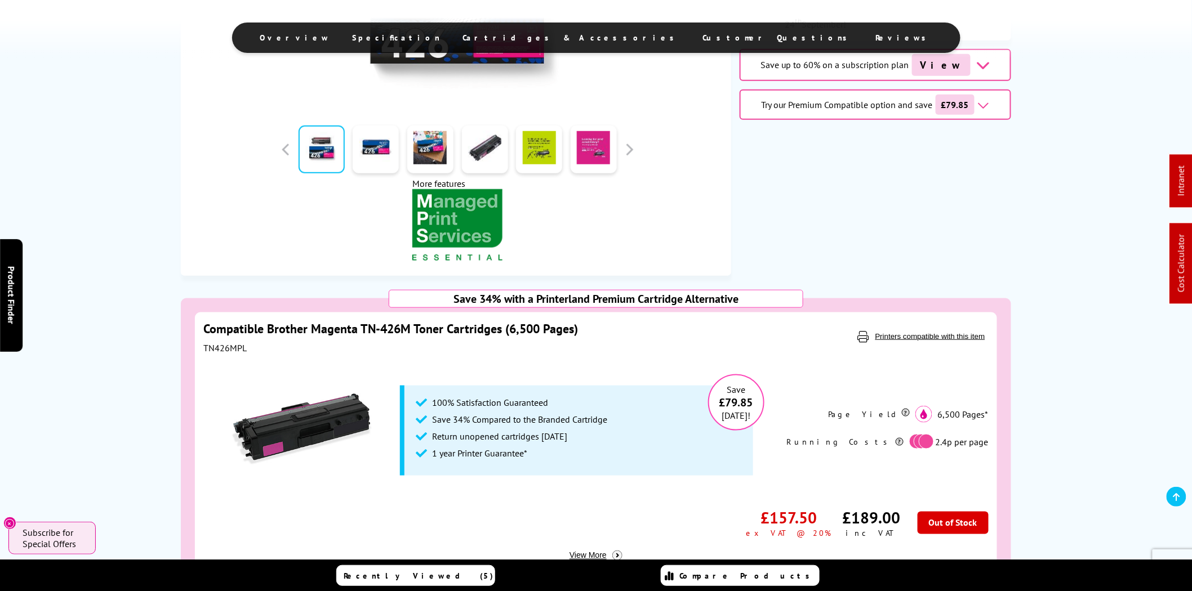
scroll to position [417, 0]
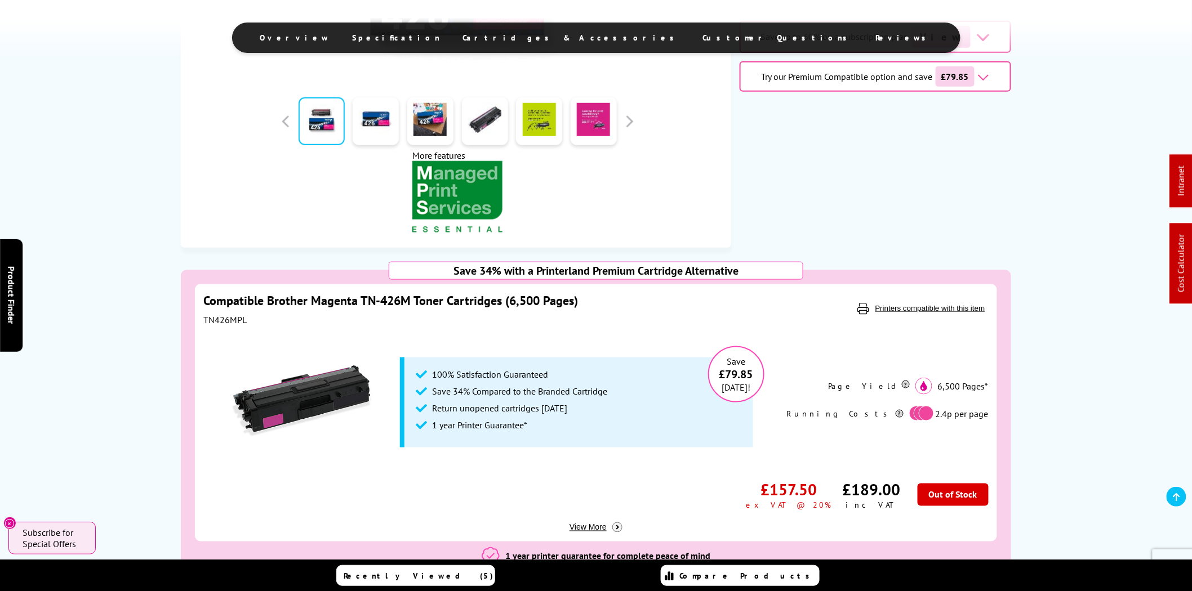
drag, startPoint x: 259, startPoint y: 322, endPoint x: 206, endPoint y: 304, distance: 56.3
click at [206, 304] on div "Compatible Brother Magenta TN-426M Toner Cartridges (6,500 Pages) TN426MPL" at bounding box center [477, 309] width 549 height 33
copy div "Compatible Brother Magenta TN-426M Toner Cartridges (6,500 Pages) TN426MPL"
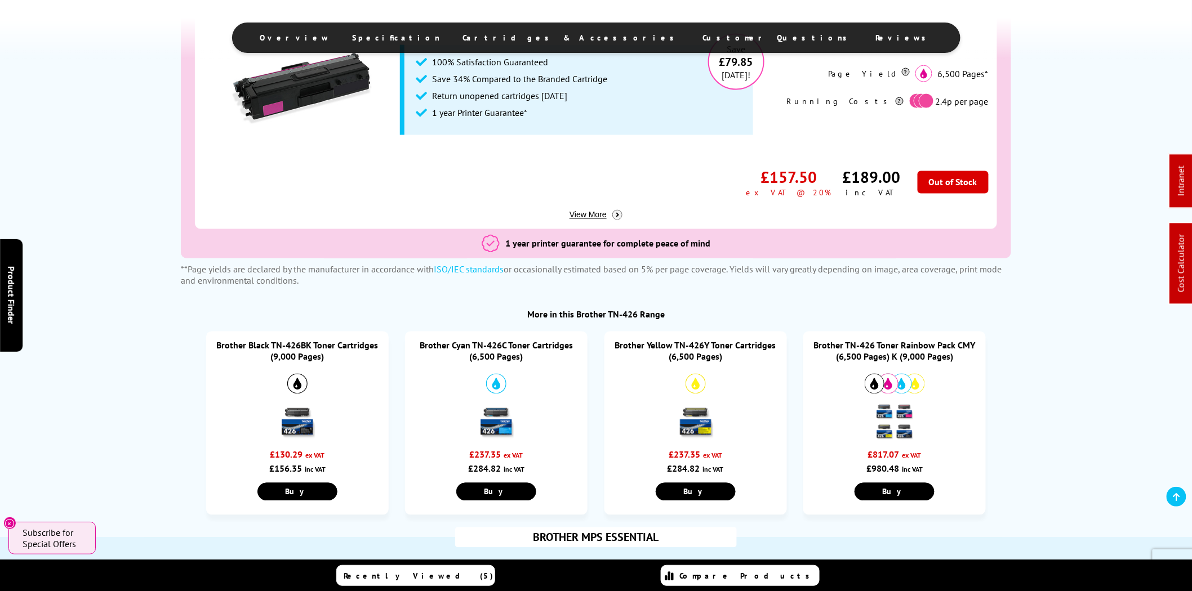
scroll to position [0, 0]
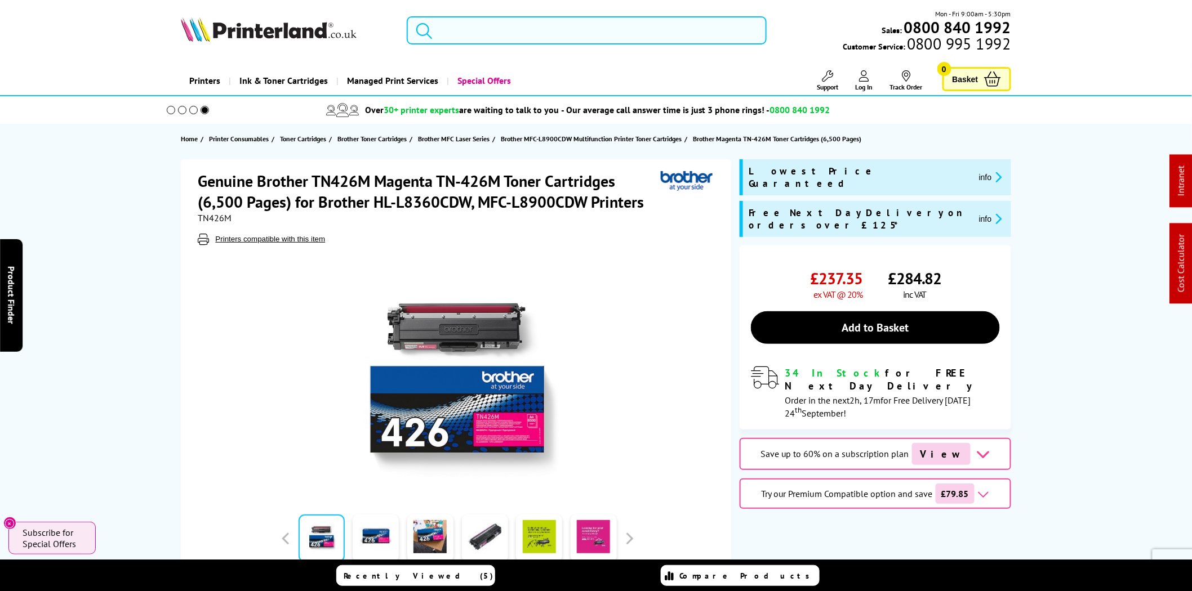
click at [706, 24] on input "search" at bounding box center [587, 30] width 360 height 28
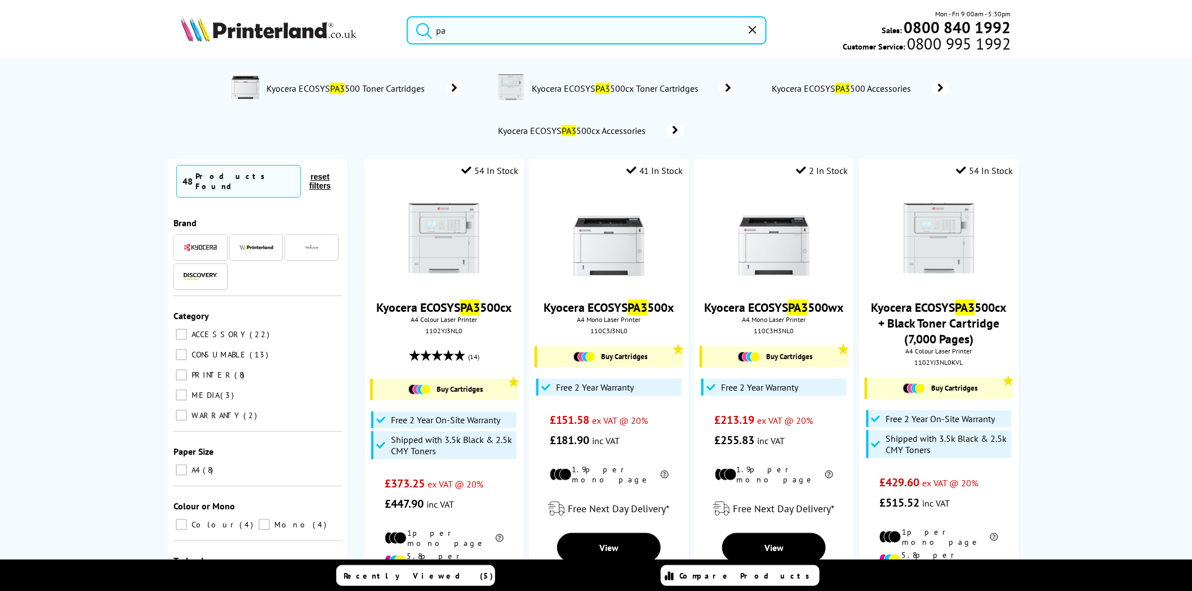
type input "p"
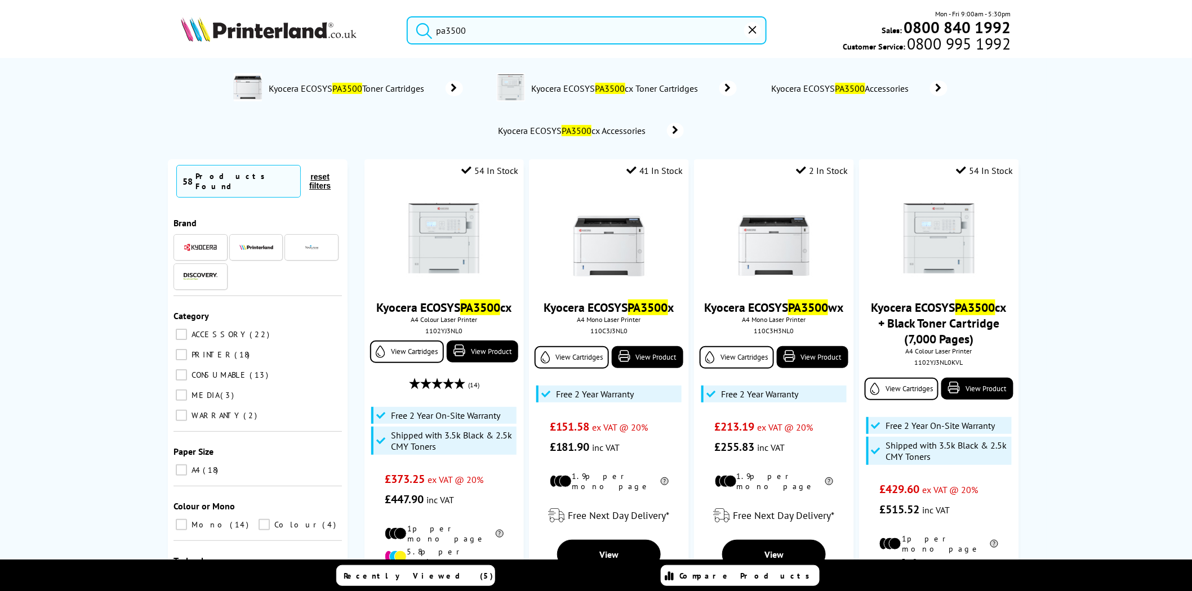
type input "pa3500"
click at [431, 241] on img at bounding box center [444, 239] width 84 height 84
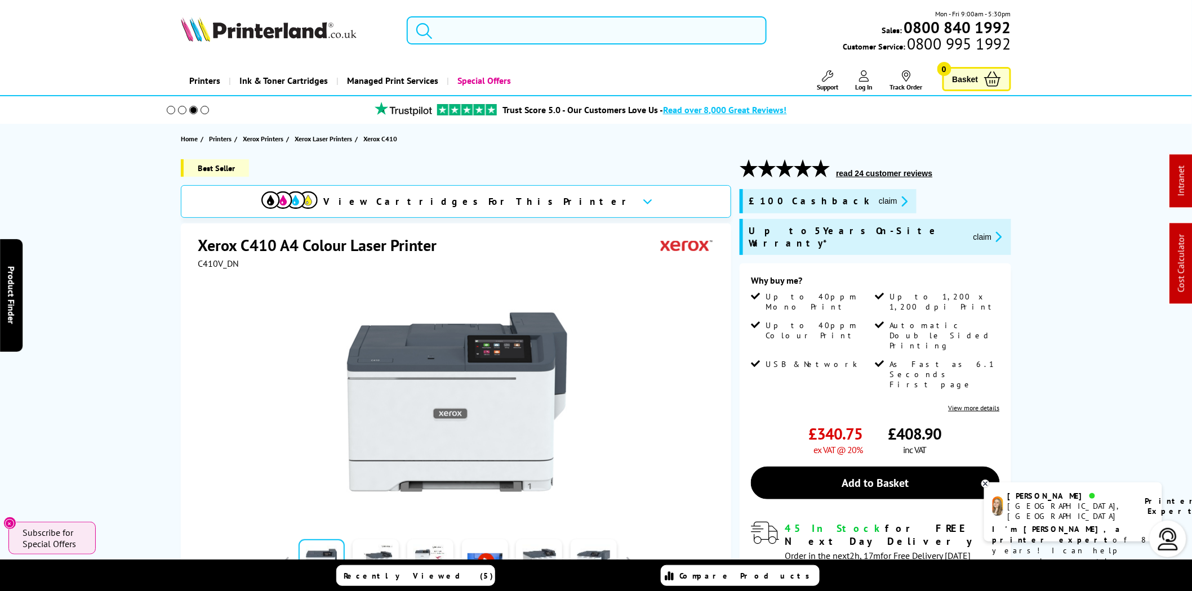
click at [491, 34] on input "search" at bounding box center [587, 30] width 360 height 28
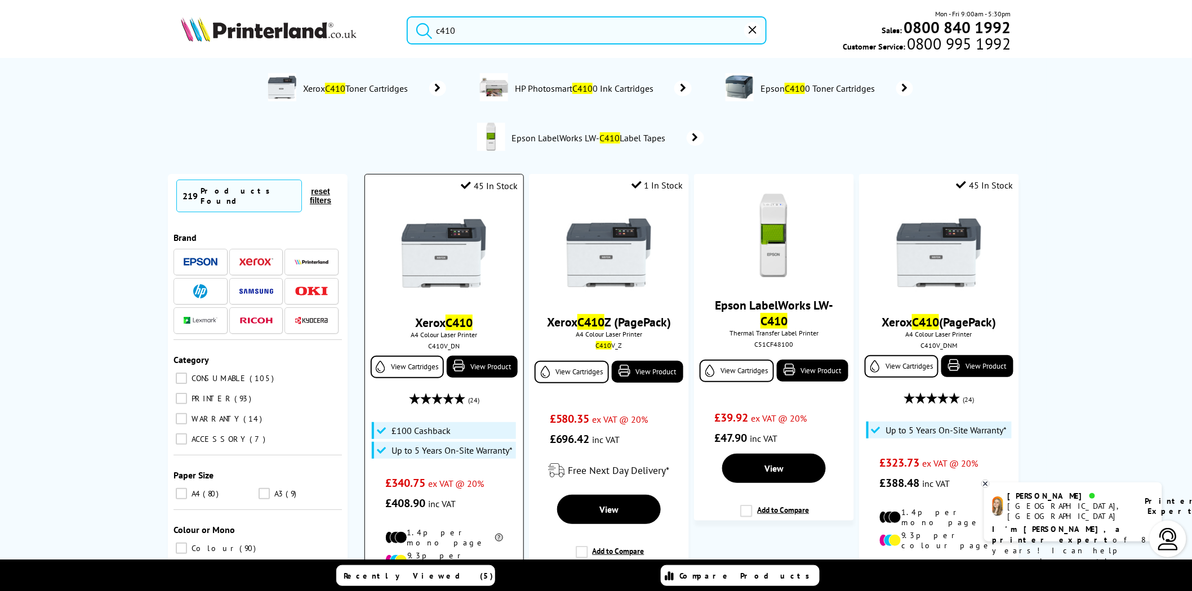
type input "c410"
click at [403, 254] on img at bounding box center [444, 253] width 84 height 84
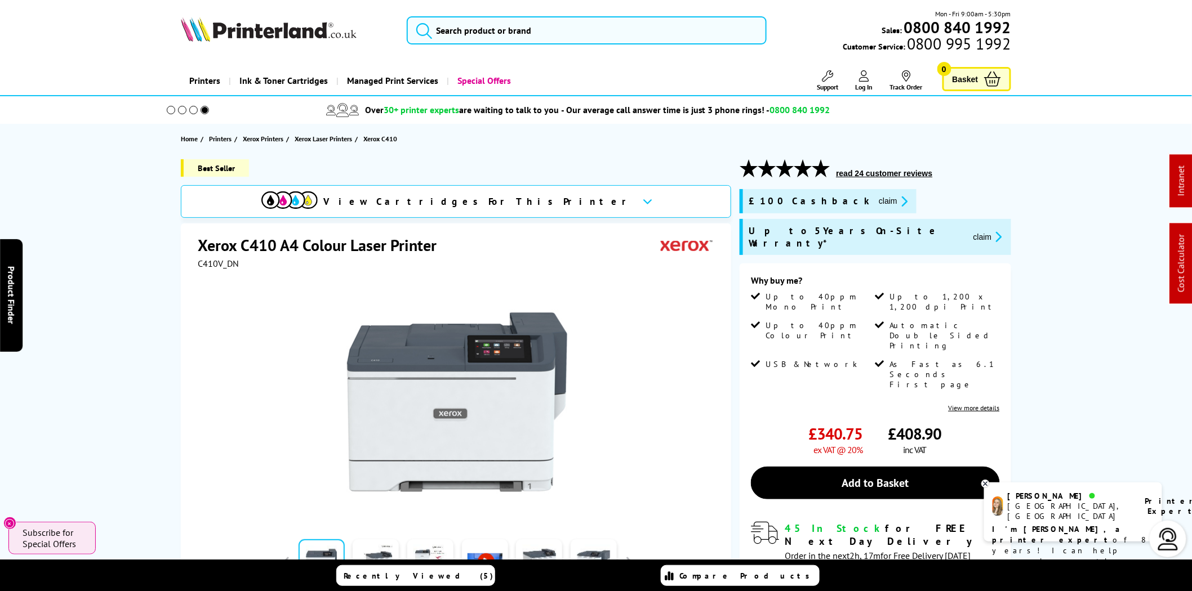
drag, startPoint x: 248, startPoint y: 353, endPoint x: 272, endPoint y: 355, distance: 24.4
click at [248, 353] on div at bounding box center [457, 396] width 519 height 255
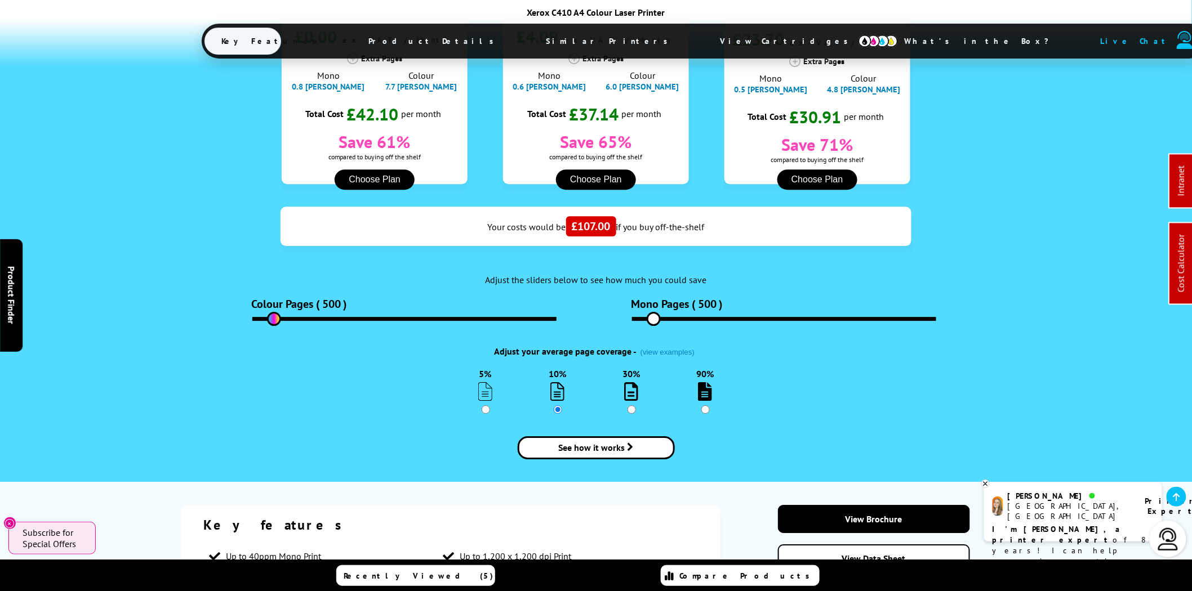
scroll to position [1252, 0]
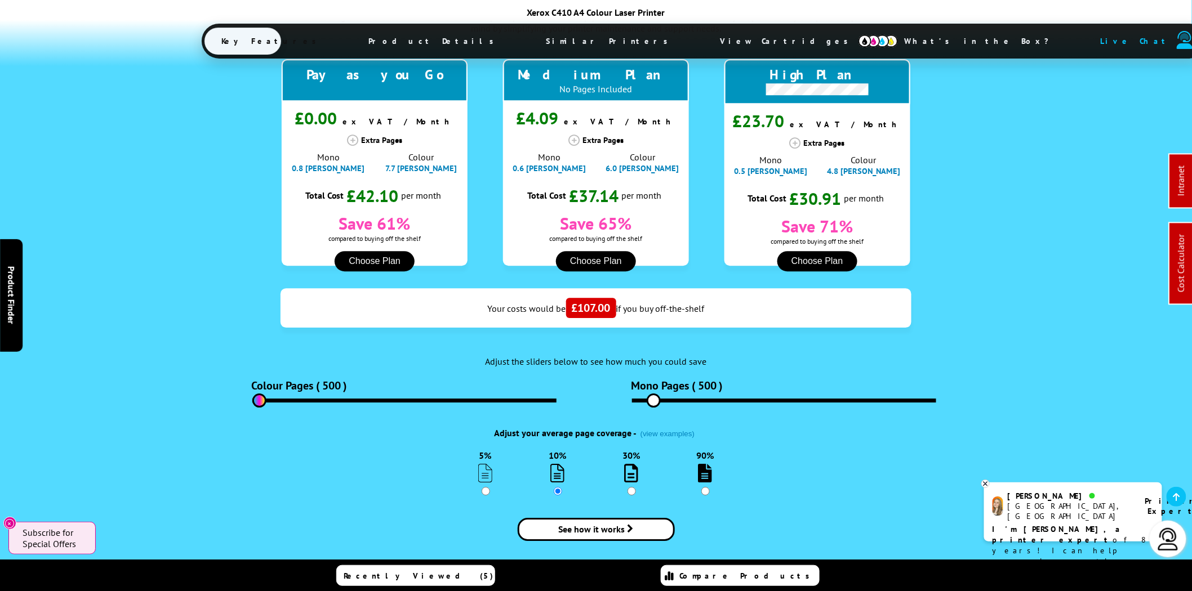
drag, startPoint x: 279, startPoint y: 346, endPoint x: 233, endPoint y: 348, distance: 46.8
type input "0"
click at [252, 399] on input "range" at bounding box center [404, 401] width 304 height 4
drag, startPoint x: 654, startPoint y: 346, endPoint x: 562, endPoint y: 333, distance: 92.8
type input "0"
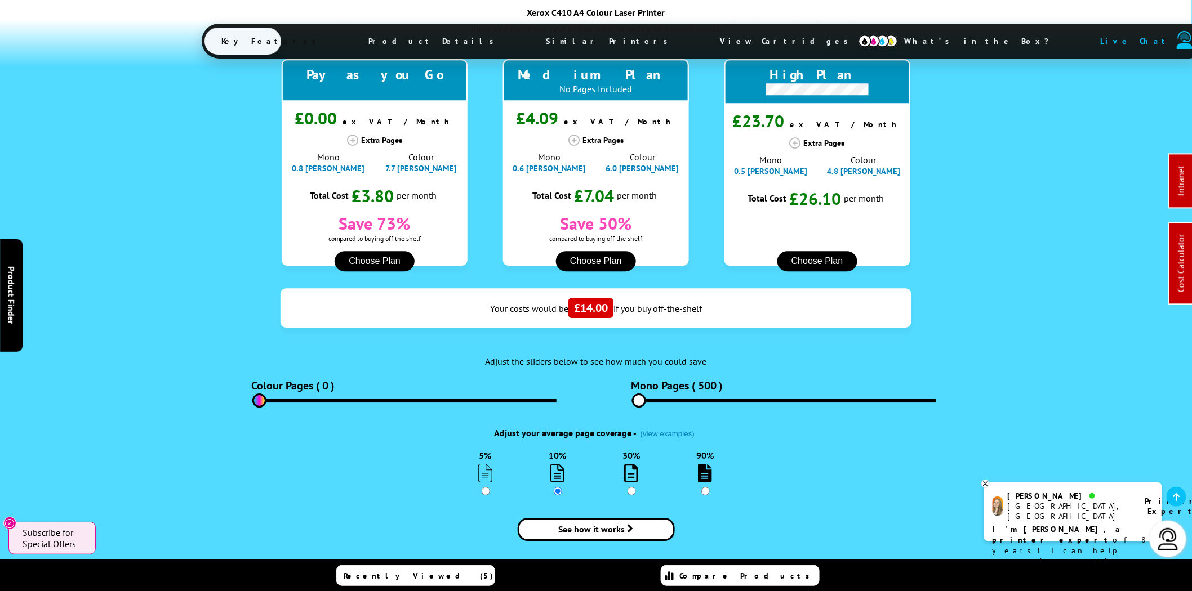
click at [632, 399] on input "range" at bounding box center [784, 401] width 304 height 4
click at [76, 282] on div "PagePack Subscribe and Save .fa-secondary { opacity: .4 } Fixed cost per page r…" at bounding box center [596, 241] width 1192 height 646
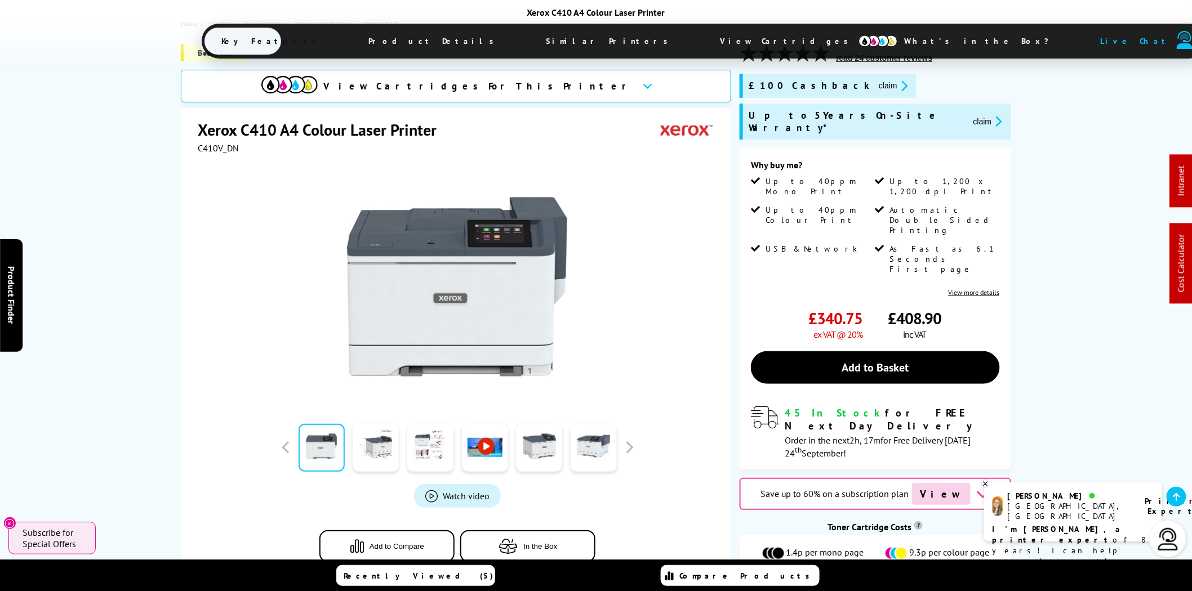
scroll to position [104, 0]
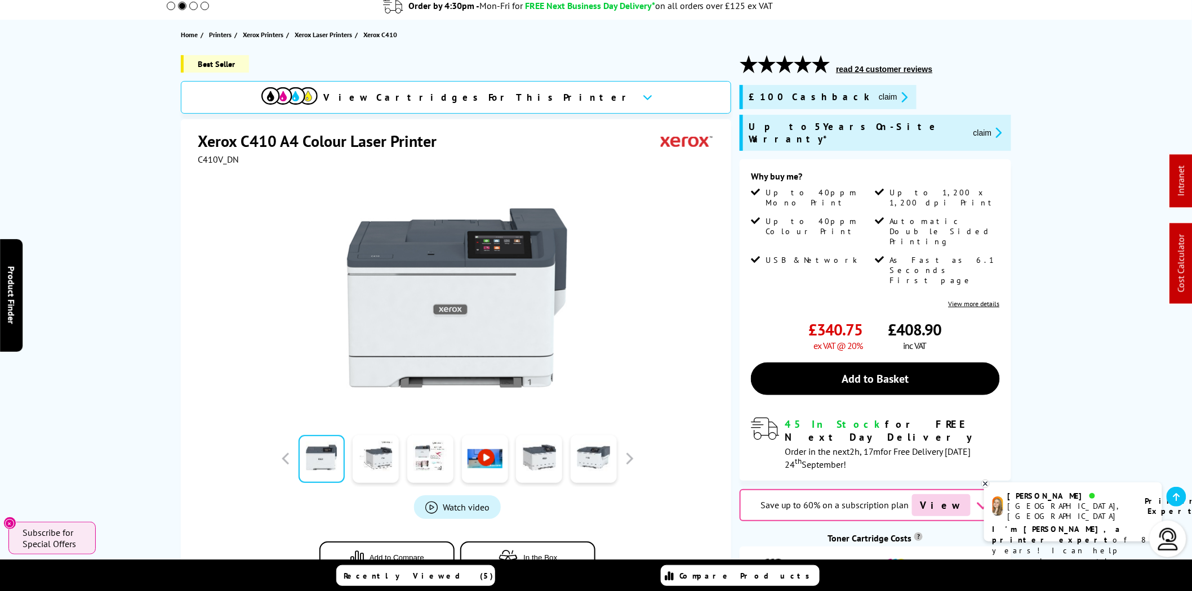
click at [213, 250] on div at bounding box center [457, 292] width 519 height 255
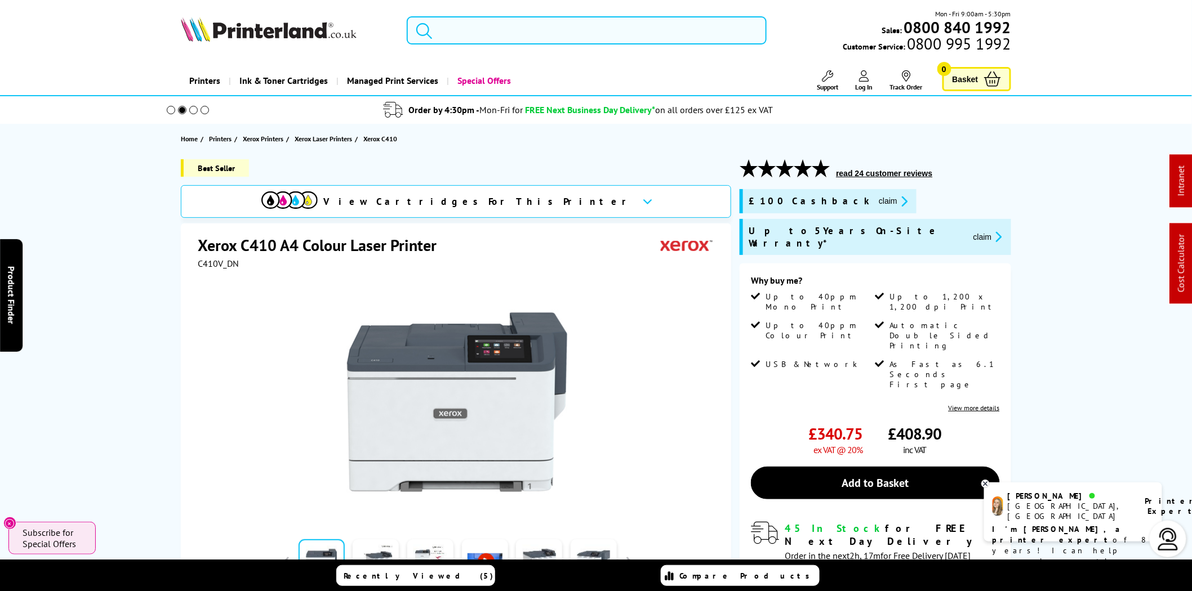
click at [461, 32] on input "search" at bounding box center [587, 30] width 360 height 28
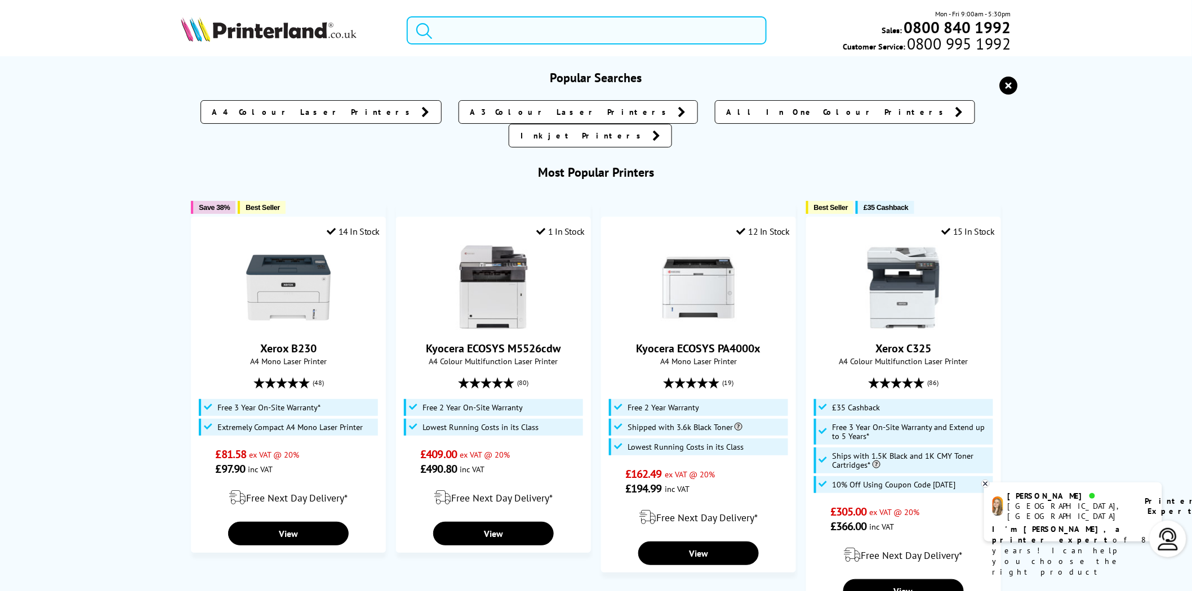
click at [461, 32] on input "search" at bounding box center [587, 30] width 360 height 28
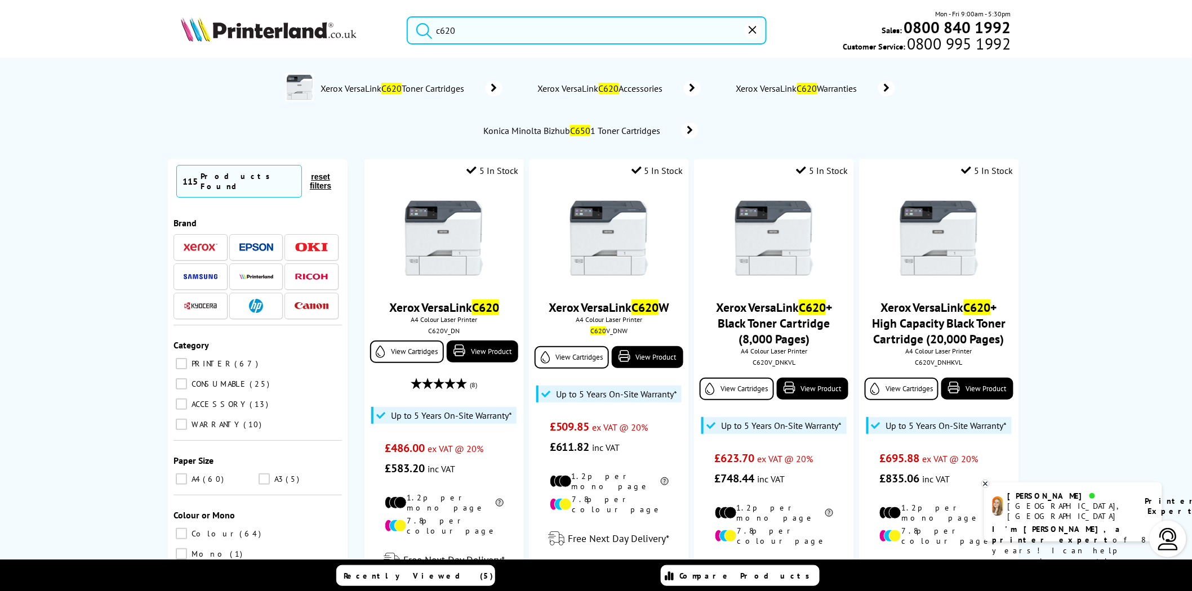
type input "c620"
click at [272, 33] on img at bounding box center [269, 29] width 176 height 25
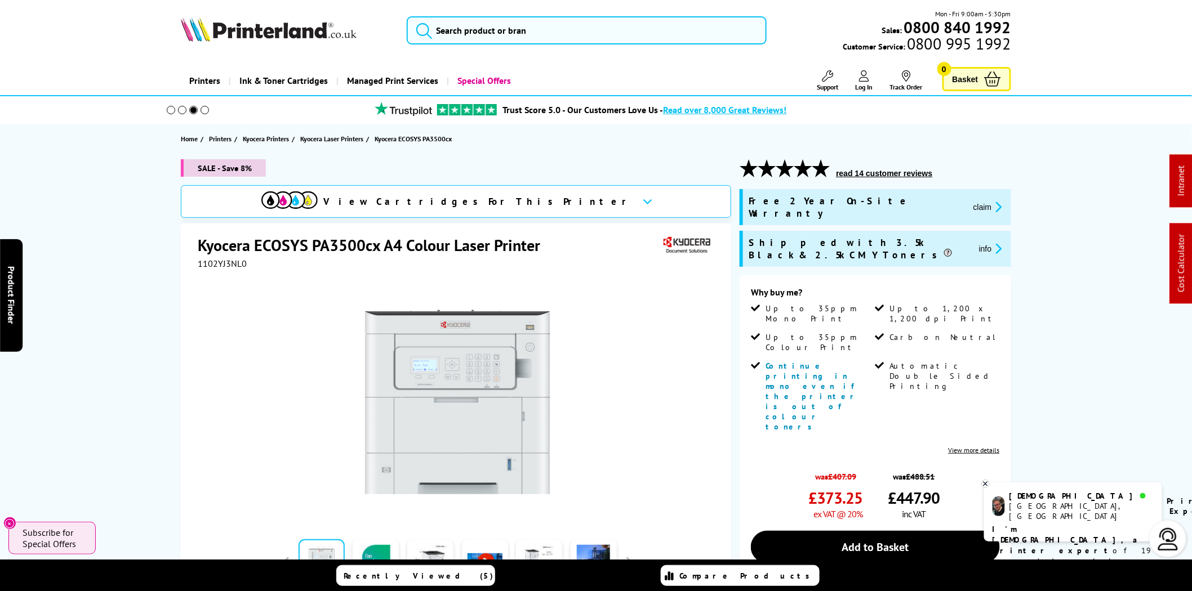
drag, startPoint x: 296, startPoint y: 33, endPoint x: 281, endPoint y: 2, distance: 34.8
click at [296, 33] on img at bounding box center [269, 29] width 176 height 25
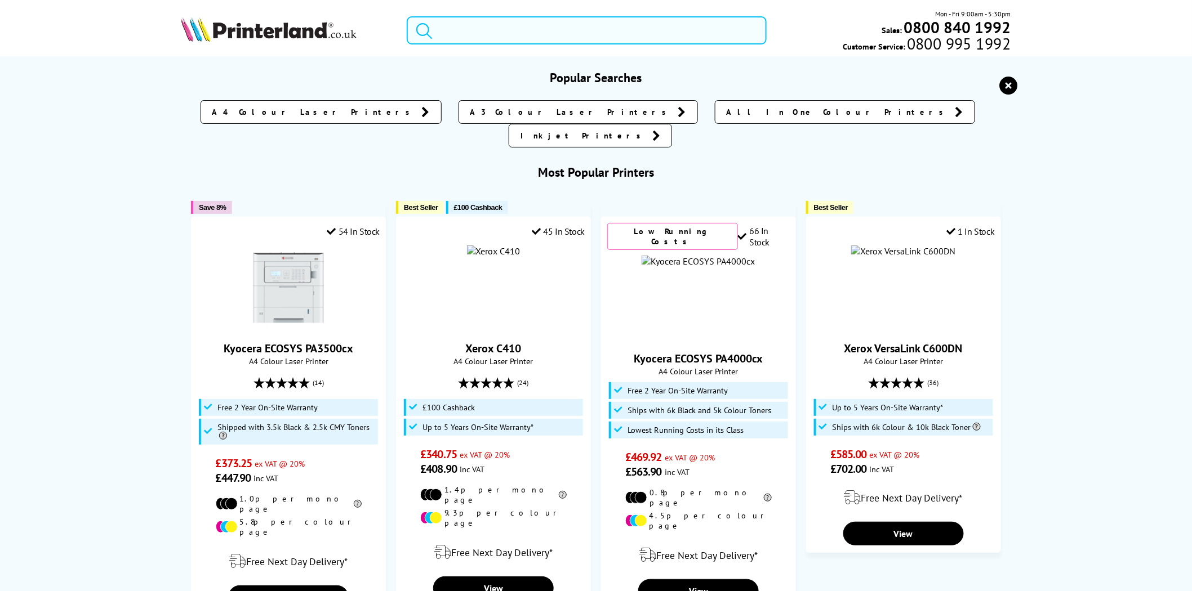
click at [530, 28] on input "search" at bounding box center [587, 30] width 360 height 28
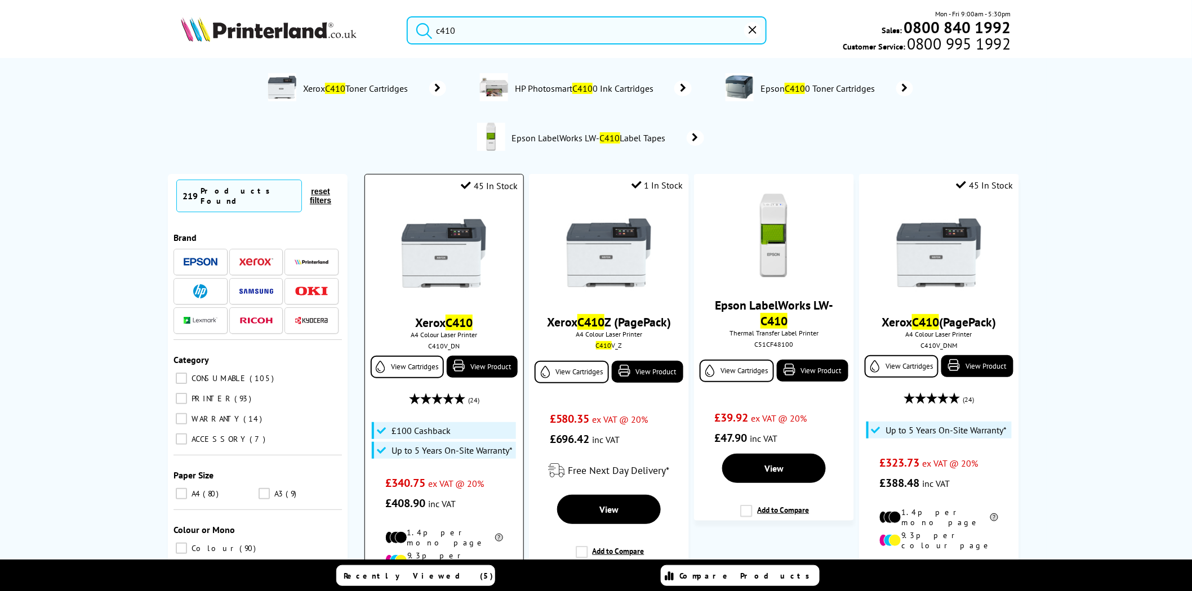
type input "c410"
click at [439, 233] on img at bounding box center [444, 253] width 84 height 84
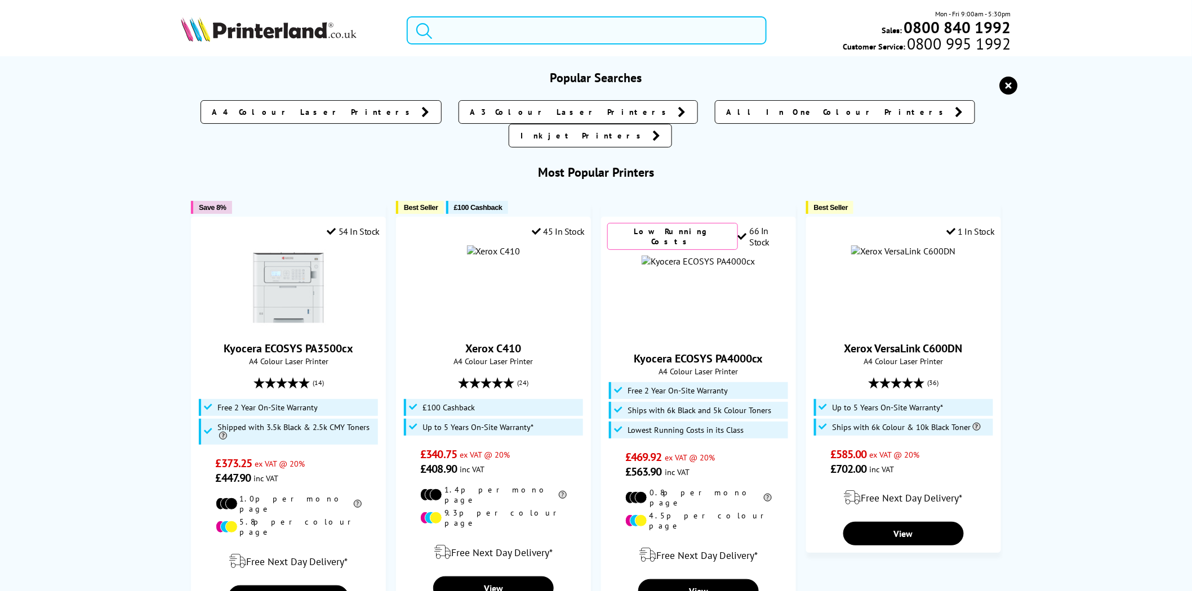
click at [521, 32] on input "search" at bounding box center [587, 30] width 360 height 28
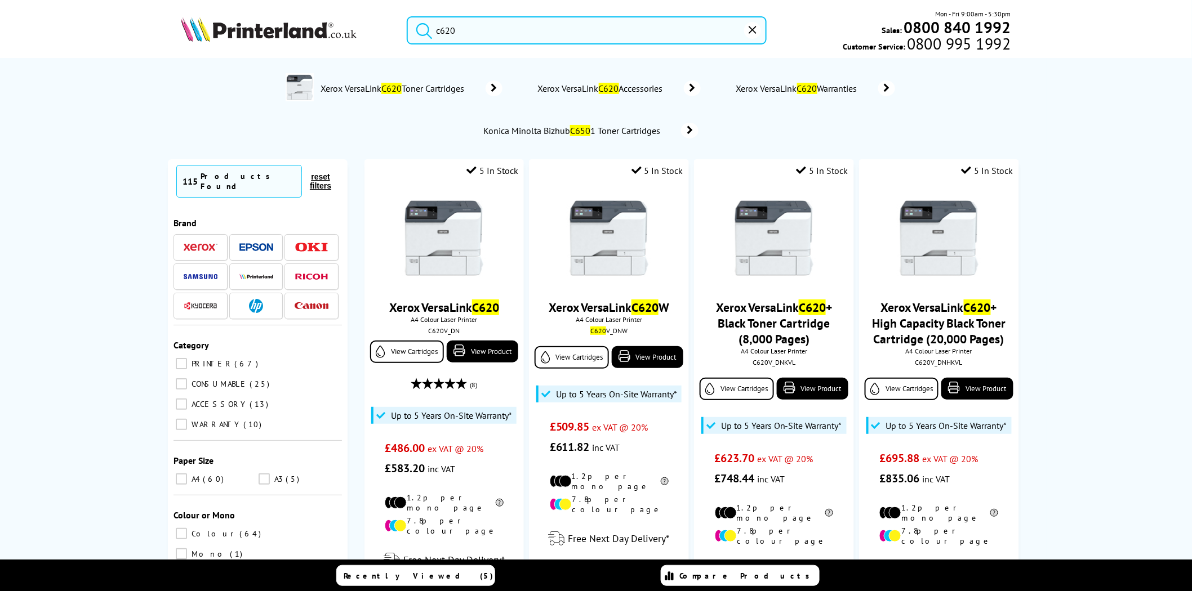
type input "c620"
drag, startPoint x: 461, startPoint y: 246, endPoint x: 454, endPoint y: 242, distance: 7.6
click at [460, 245] on img at bounding box center [444, 239] width 84 height 84
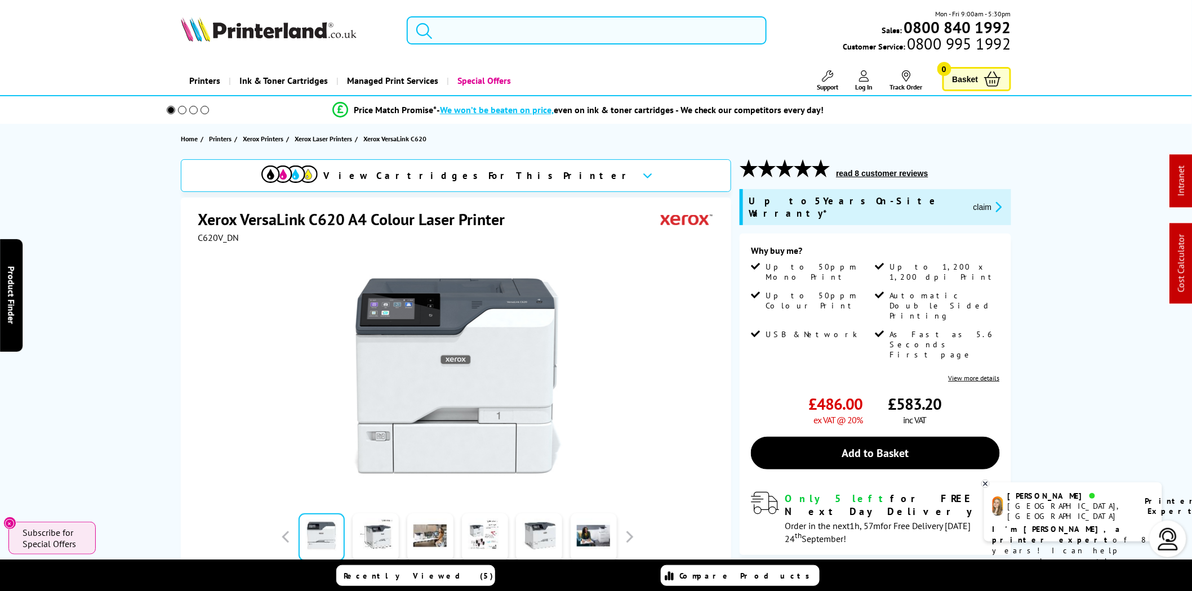
click at [648, 38] on input "search" at bounding box center [587, 30] width 360 height 28
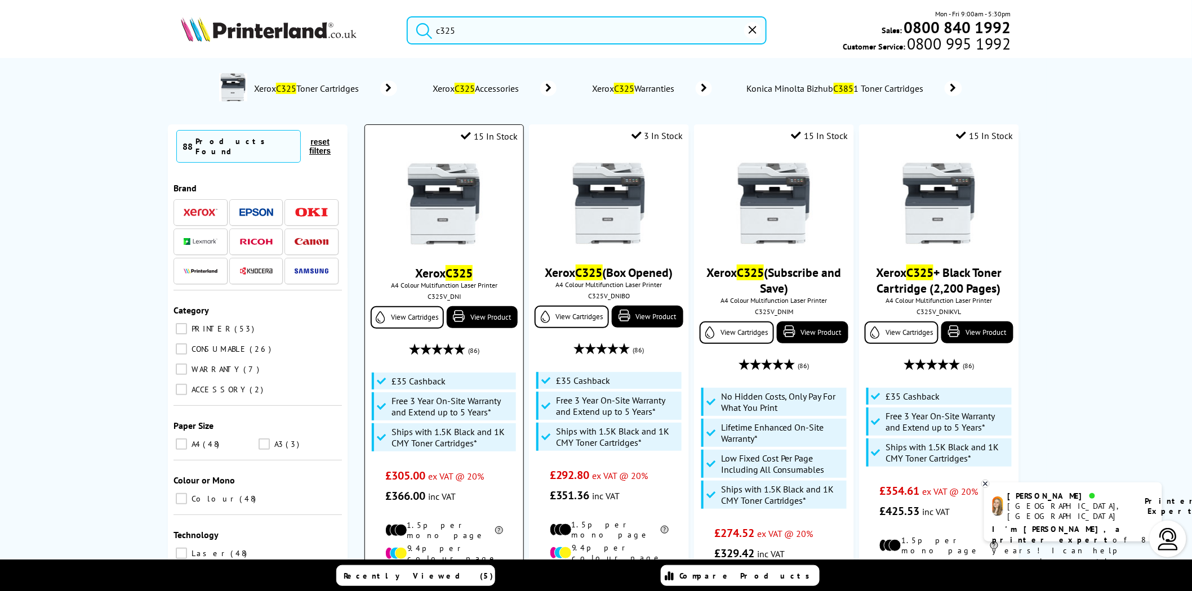
type input "c325"
click at [469, 209] on img at bounding box center [444, 204] width 84 height 84
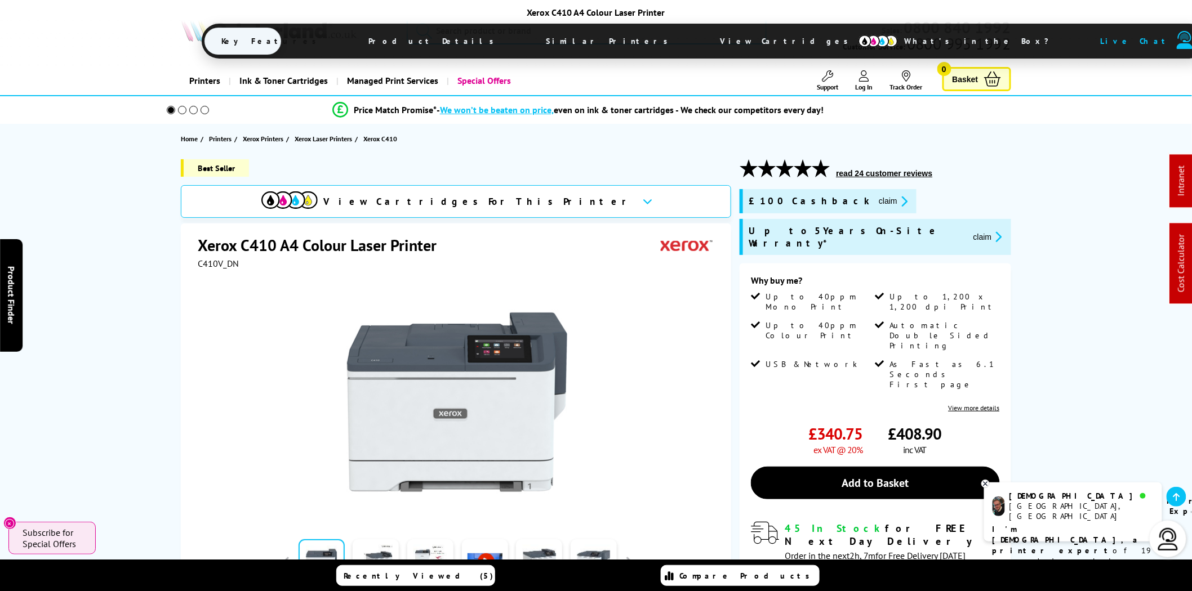
scroll to position [417, 0]
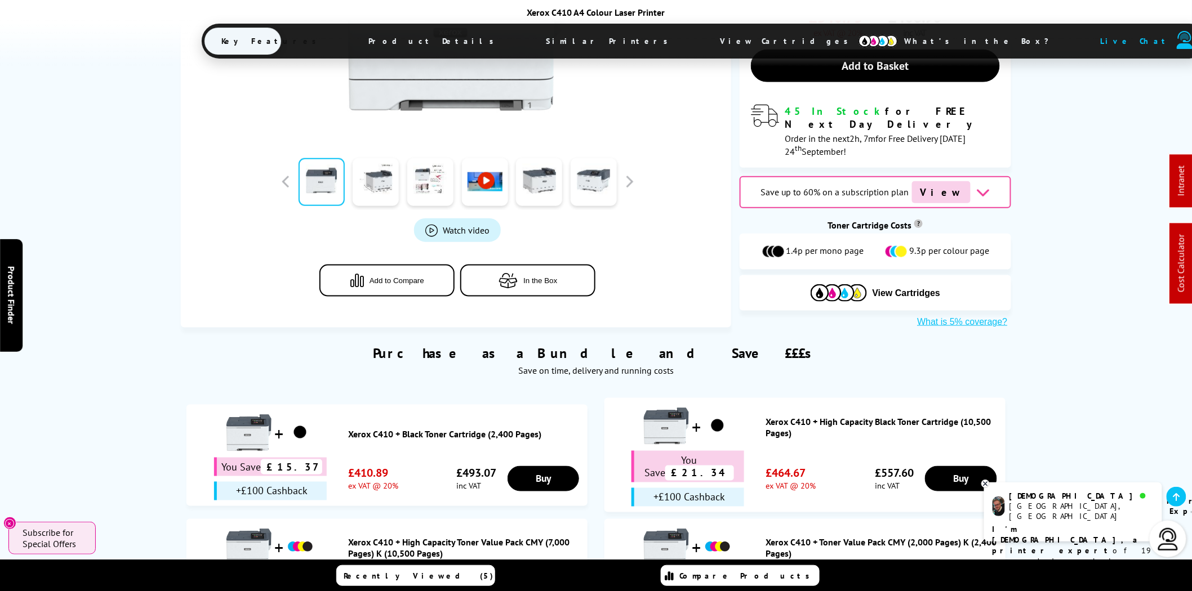
click at [703, 38] on span "View Cartridges" at bounding box center [789, 40] width 172 height 29
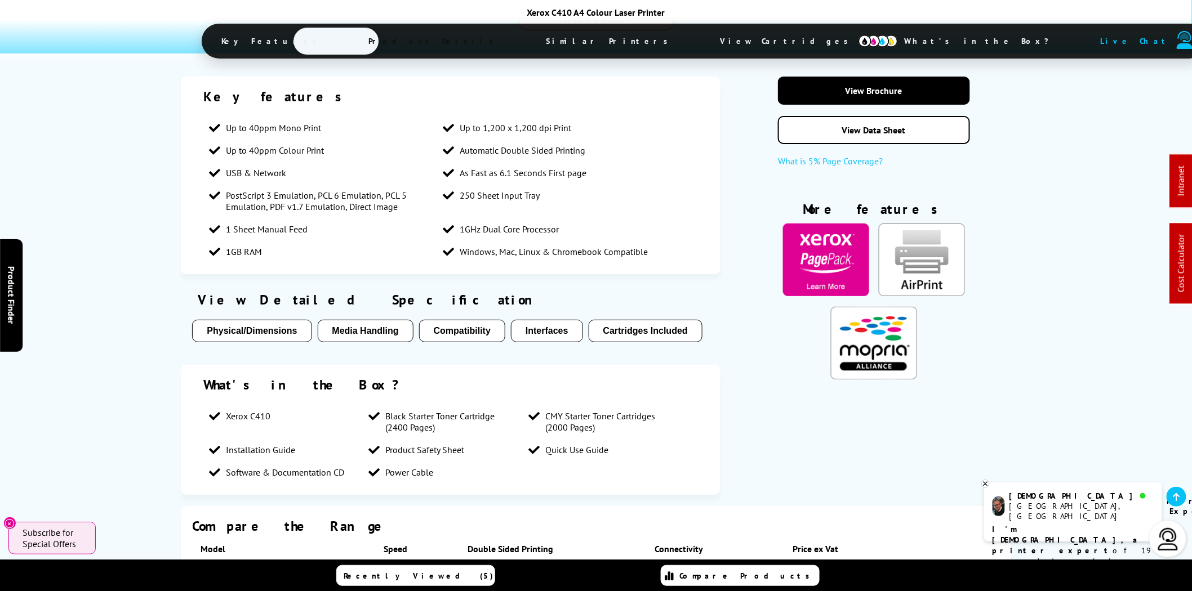
scroll to position [1345, 0]
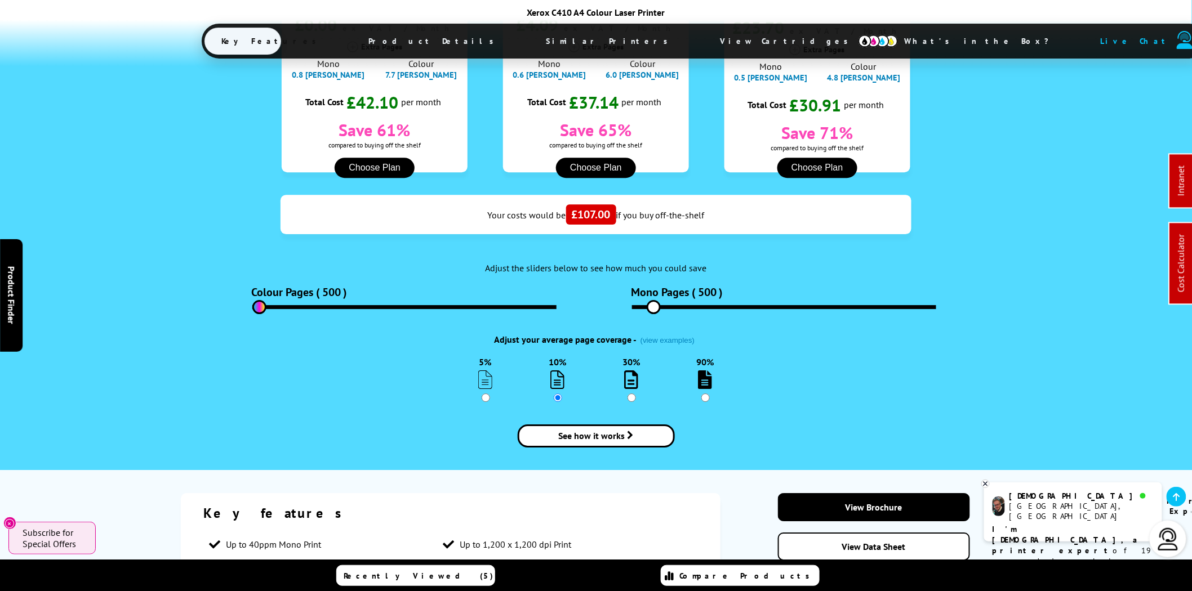
drag, startPoint x: 273, startPoint y: 255, endPoint x: 382, endPoint y: 279, distance: 111.5
click at [252, 305] on input "range" at bounding box center [404, 307] width 304 height 4
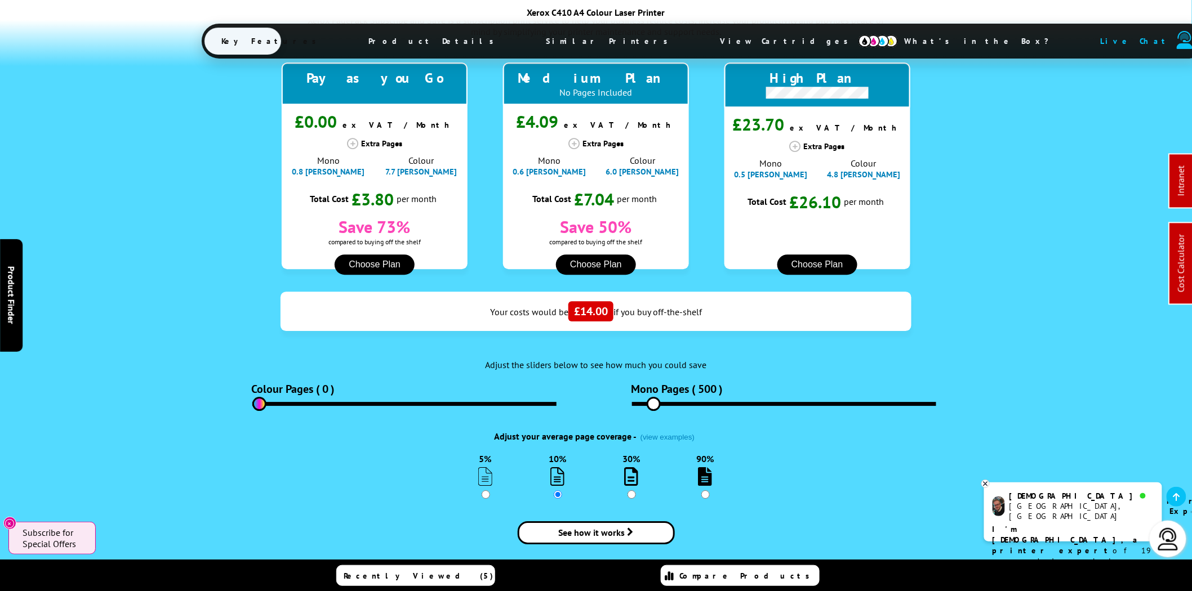
scroll to position [1241, 0]
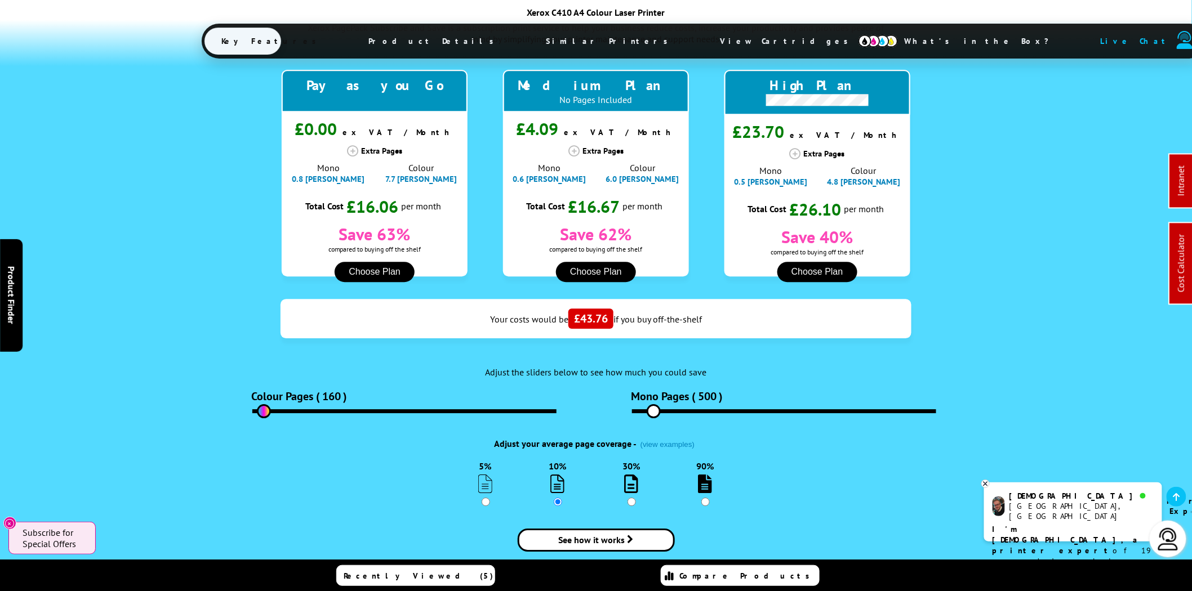
drag, startPoint x: 257, startPoint y: 358, endPoint x: 264, endPoint y: 358, distance: 6.2
click at [264, 410] on input "range" at bounding box center [404, 412] width 304 height 4
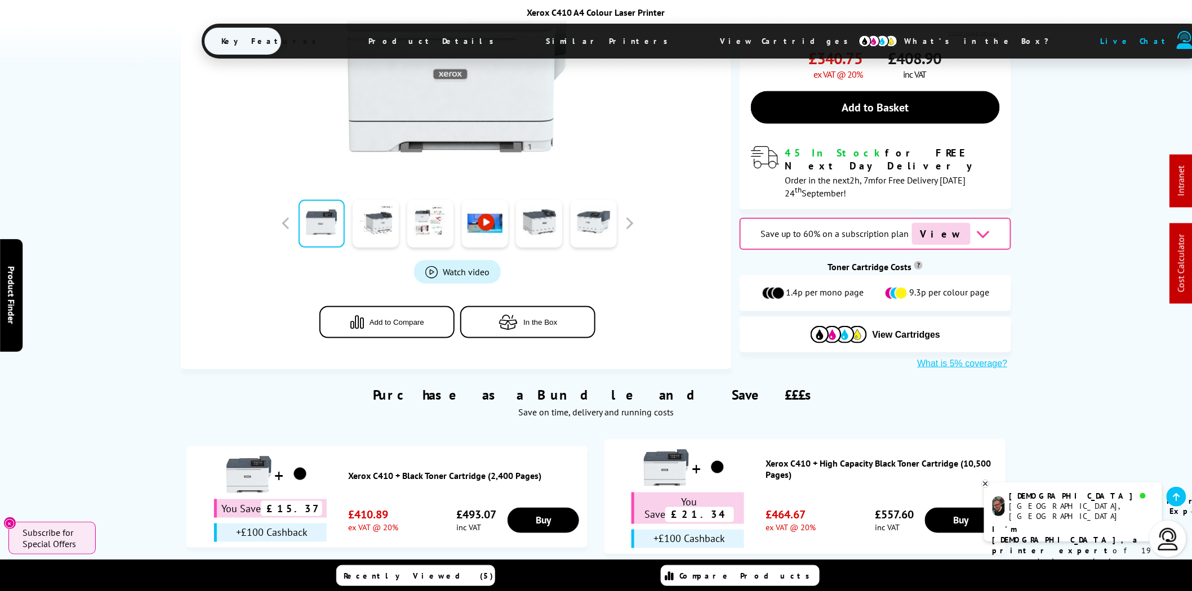
scroll to position [313, 0]
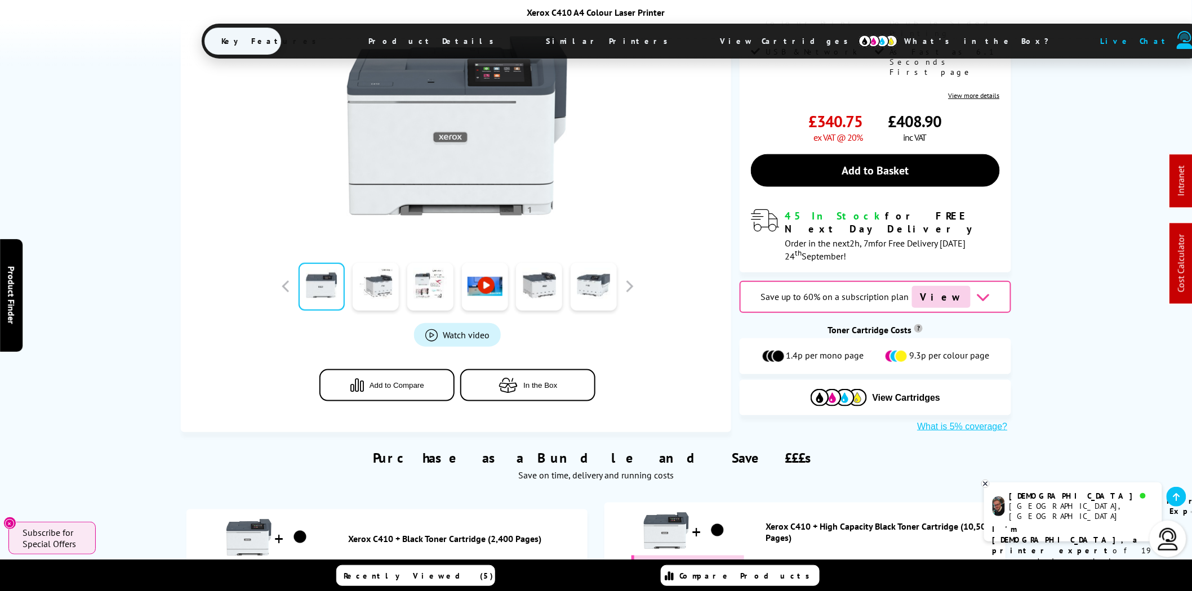
click at [942, 286] on span "View" at bounding box center [941, 297] width 59 height 22
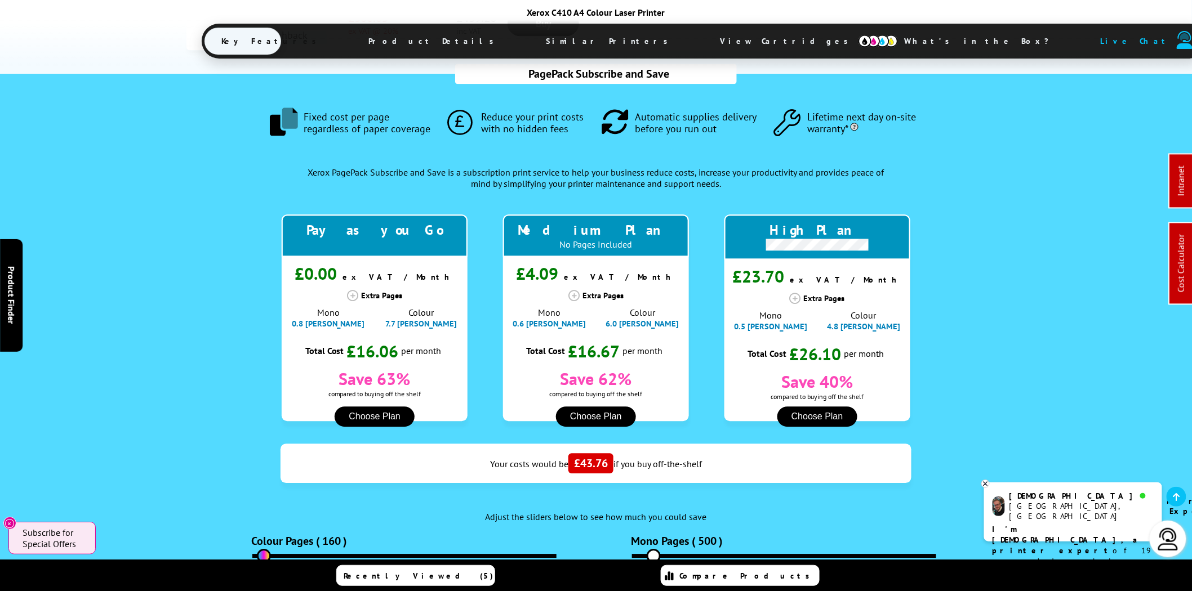
scroll to position [1139, 0]
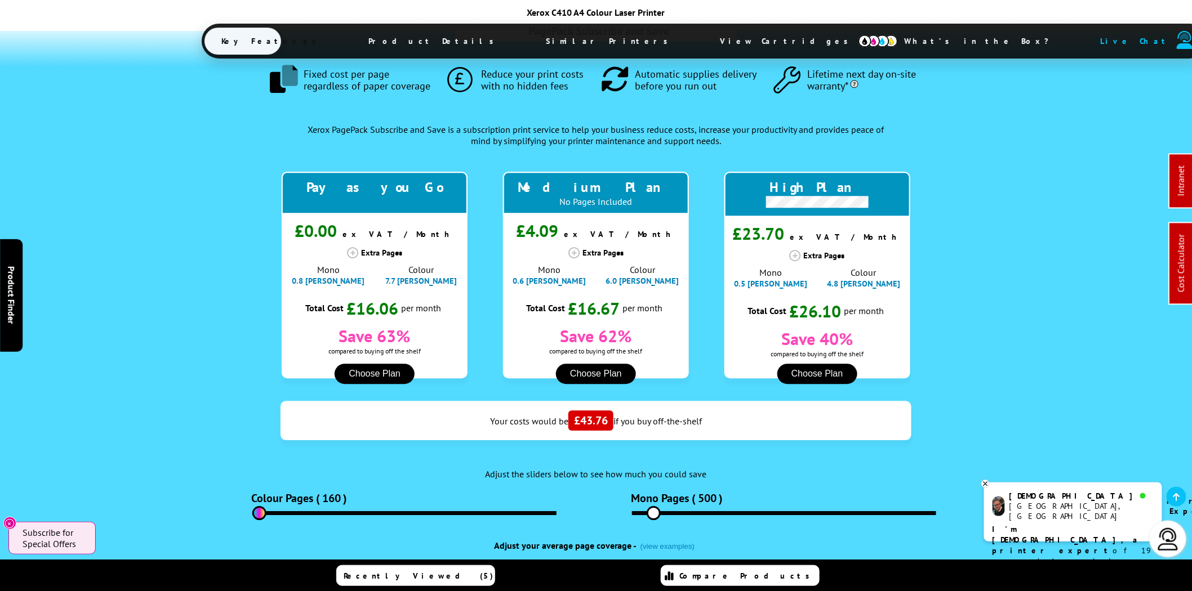
drag, startPoint x: 262, startPoint y: 461, endPoint x: 188, endPoint y: 460, distance: 74.4
type input "0"
click at [252, 511] on input "range" at bounding box center [404, 513] width 304 height 4
drag, startPoint x: 656, startPoint y: 462, endPoint x: 545, endPoint y: 462, distance: 111.5
type input "0"
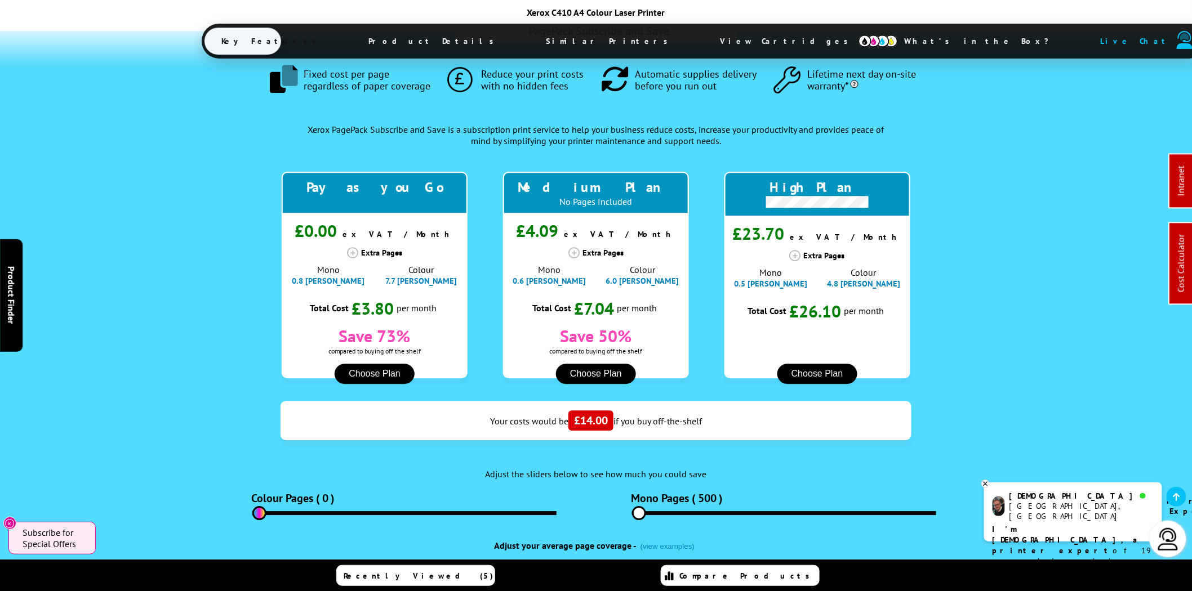
click at [632, 511] on input "range" at bounding box center [784, 513] width 304 height 4
drag, startPoint x: 308, startPoint y: 233, endPoint x: 345, endPoint y: 234, distance: 37.8
click at [345, 264] on div "Mono 0.8 pence" at bounding box center [328, 275] width 91 height 22
drag, startPoint x: 404, startPoint y: 233, endPoint x: 420, endPoint y: 233, distance: 16.3
click at [420, 264] on div "Colour 7.7 pence" at bounding box center [421, 275] width 91 height 22
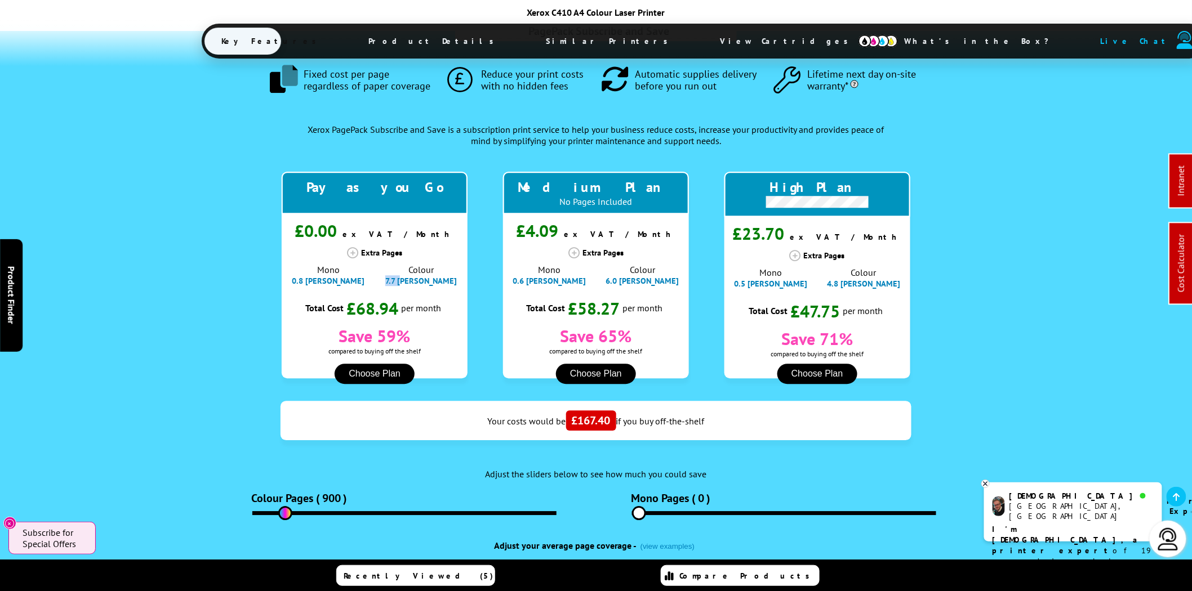
type input "0"
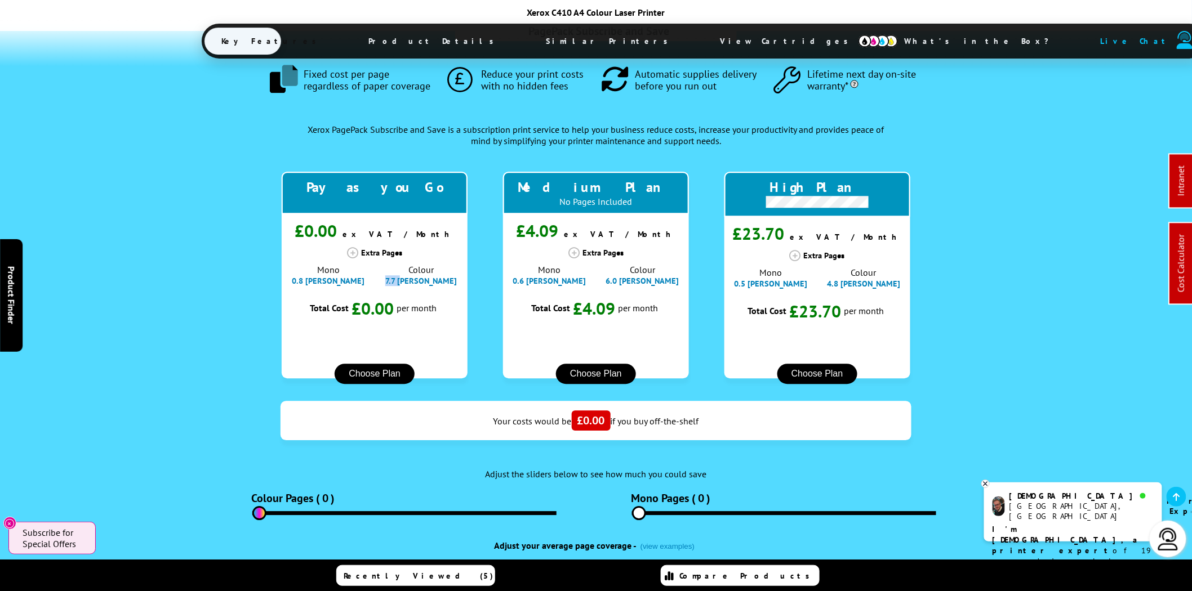
drag, startPoint x: 255, startPoint y: 460, endPoint x: 201, endPoint y: 457, distance: 54.7
click at [252, 511] on input "range" at bounding box center [404, 513] width 304 height 4
click at [178, 361] on div "PagePack Subscribe and Save .fa-secondary { opacity: .4 } Fixed cost per page r…" at bounding box center [595, 354] width 901 height 646
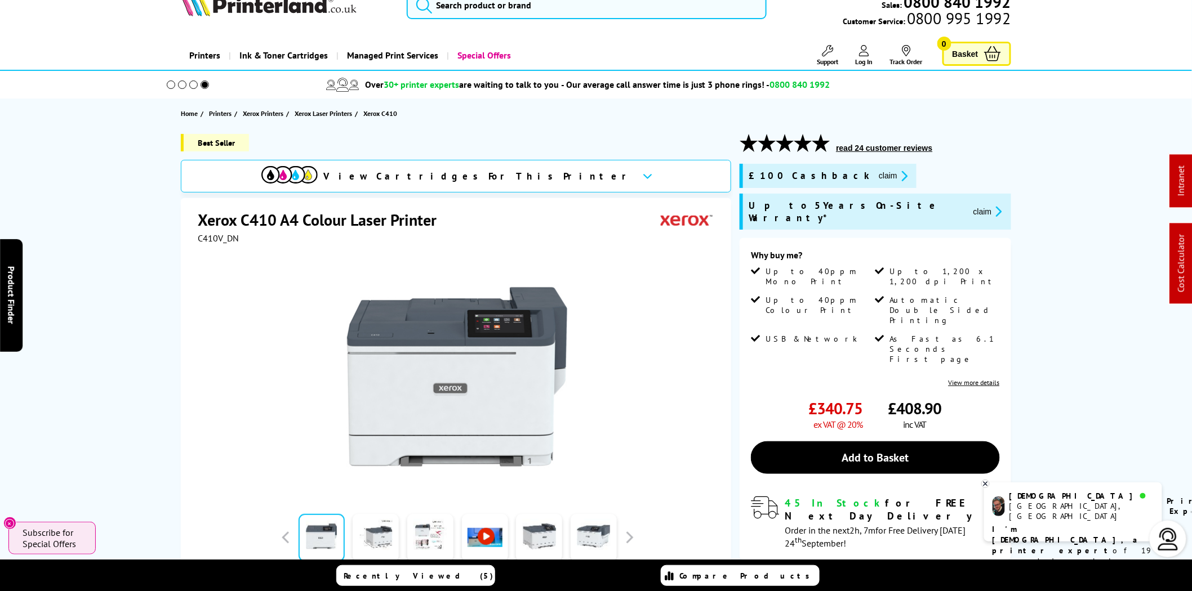
scroll to position [0, 0]
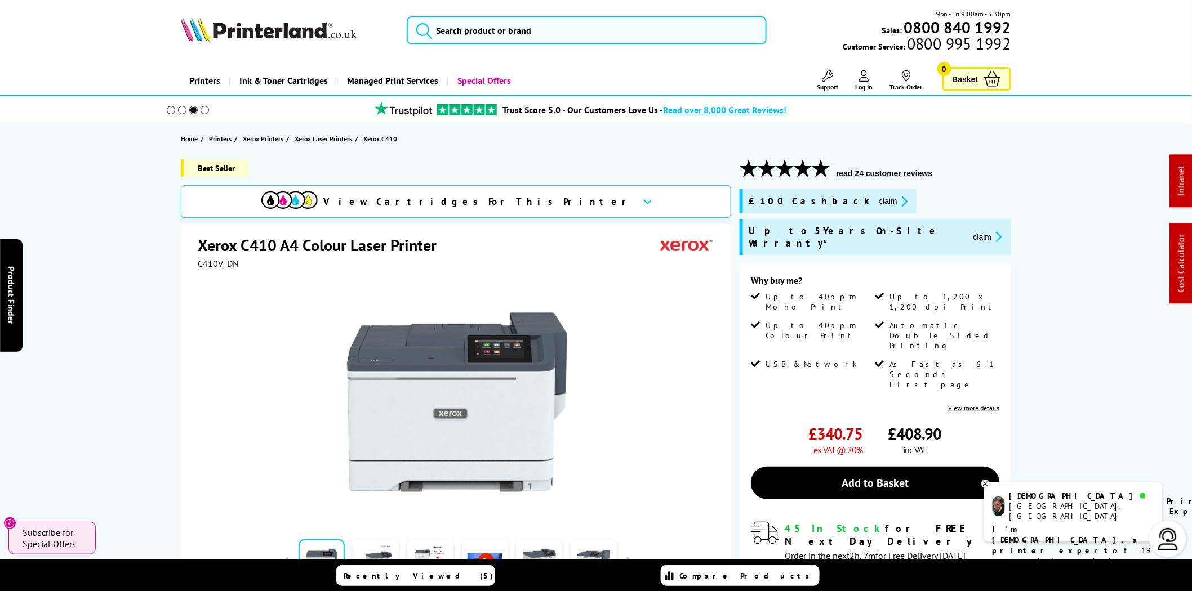
click at [489, 131] on section "Home Printers Xerox Printers Xerox Laser Printers Xerox C410" at bounding box center [595, 139] width 901 height 30
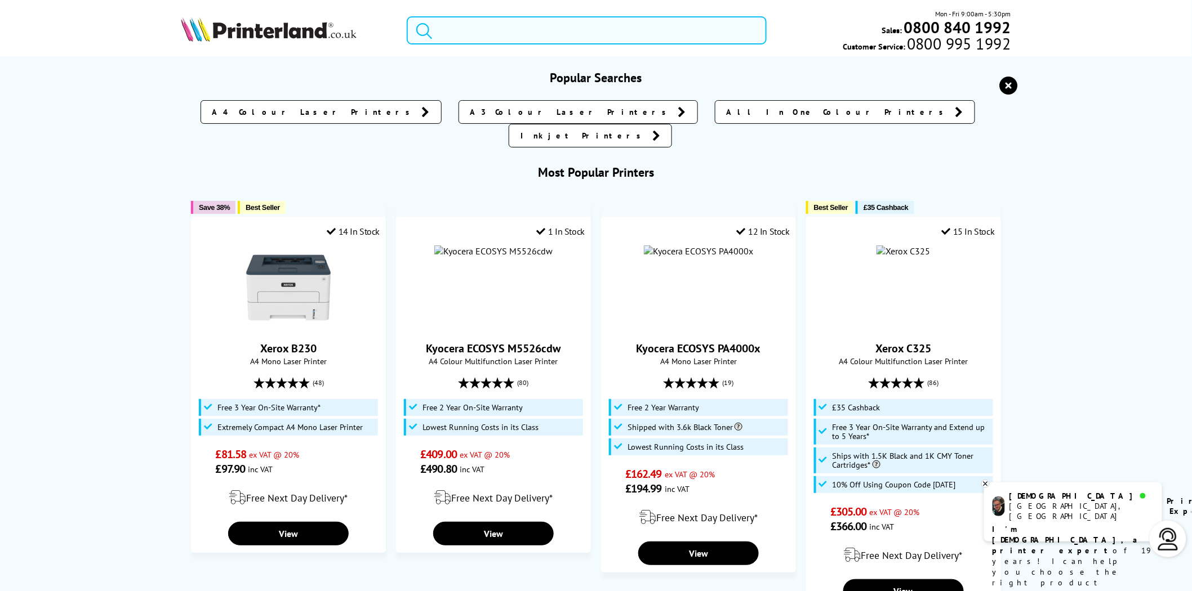
click at [495, 39] on input "search" at bounding box center [587, 30] width 360 height 28
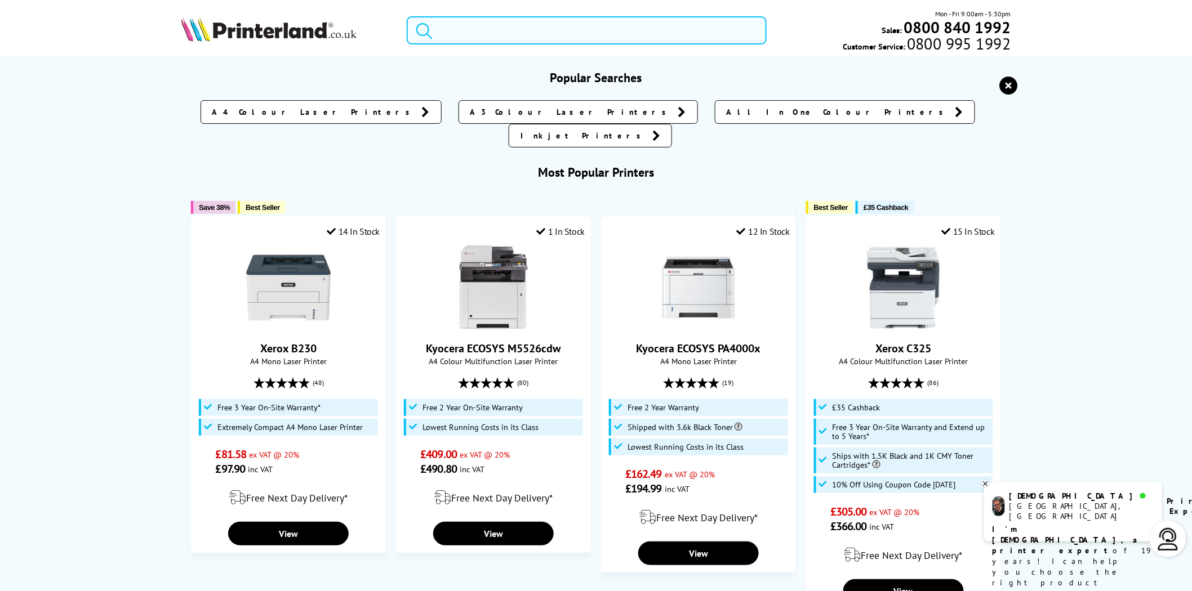
click at [485, 28] on input "search" at bounding box center [587, 30] width 360 height 28
click at [626, 29] on input "search" at bounding box center [587, 30] width 360 height 28
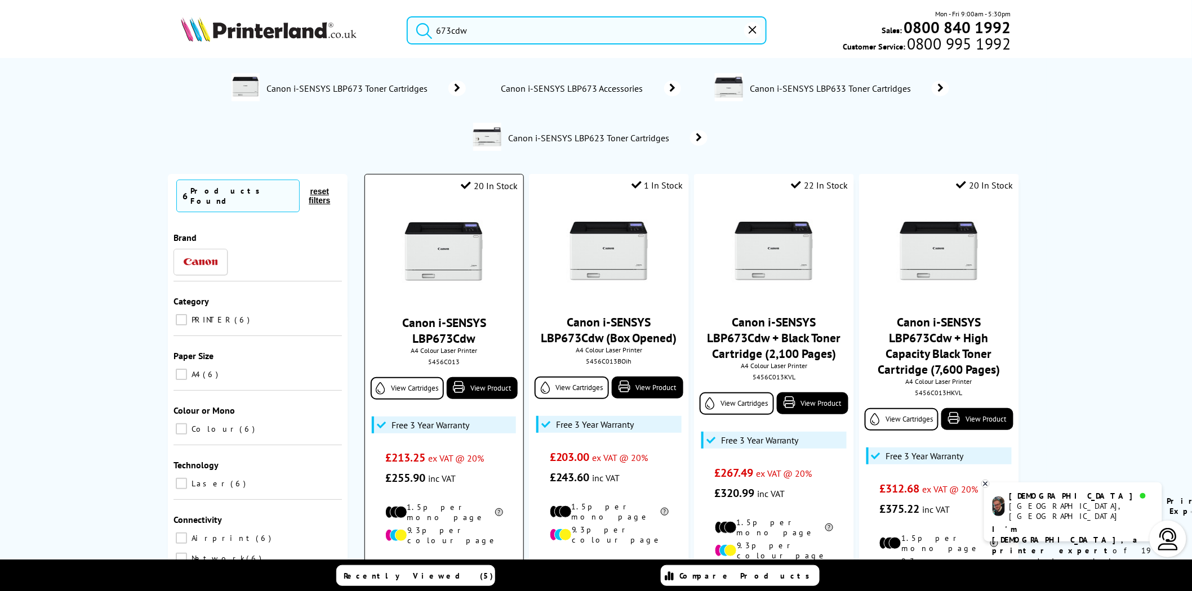
type input "673cdw"
click at [471, 241] on img at bounding box center [444, 253] width 84 height 84
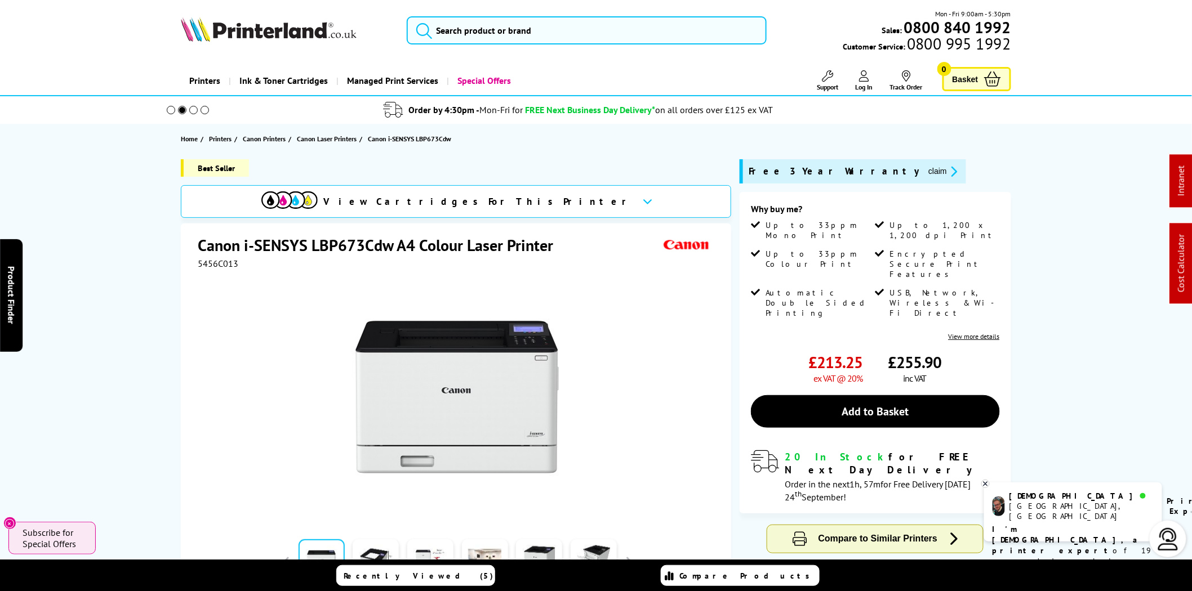
click at [1042, 167] on div "Best Seller View Cartridges For This Printer Canon i-SENSYS LBP673Cdw A4 Colour…" at bounding box center [595, 434] width 901 height 550
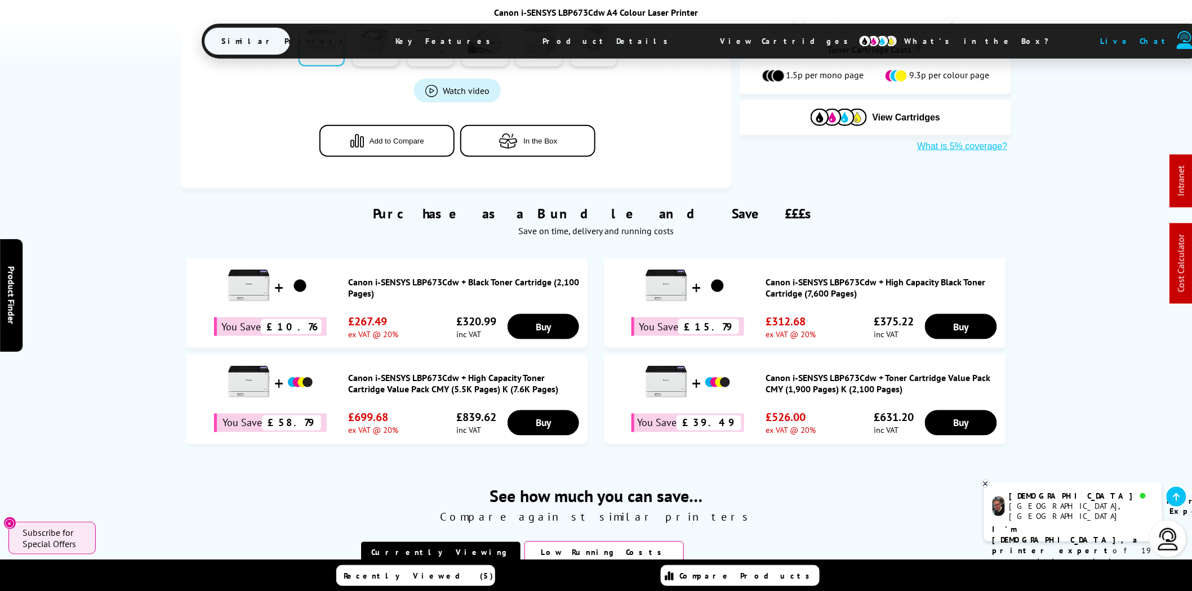
scroll to position [1252, 0]
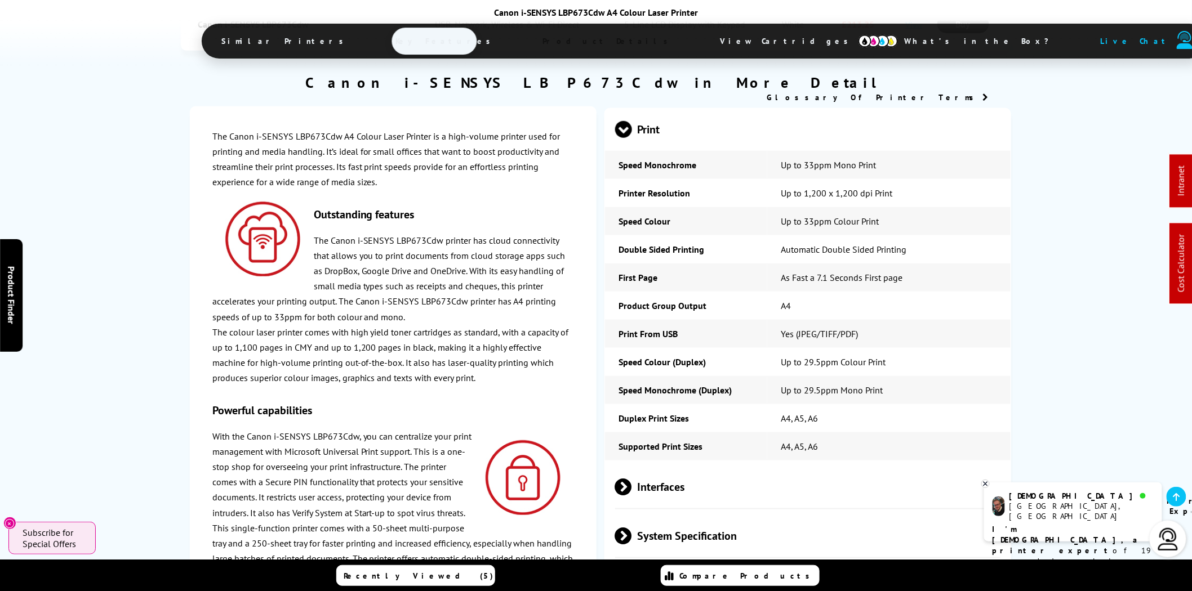
click at [858, 47] on img at bounding box center [877, 41] width 39 height 12
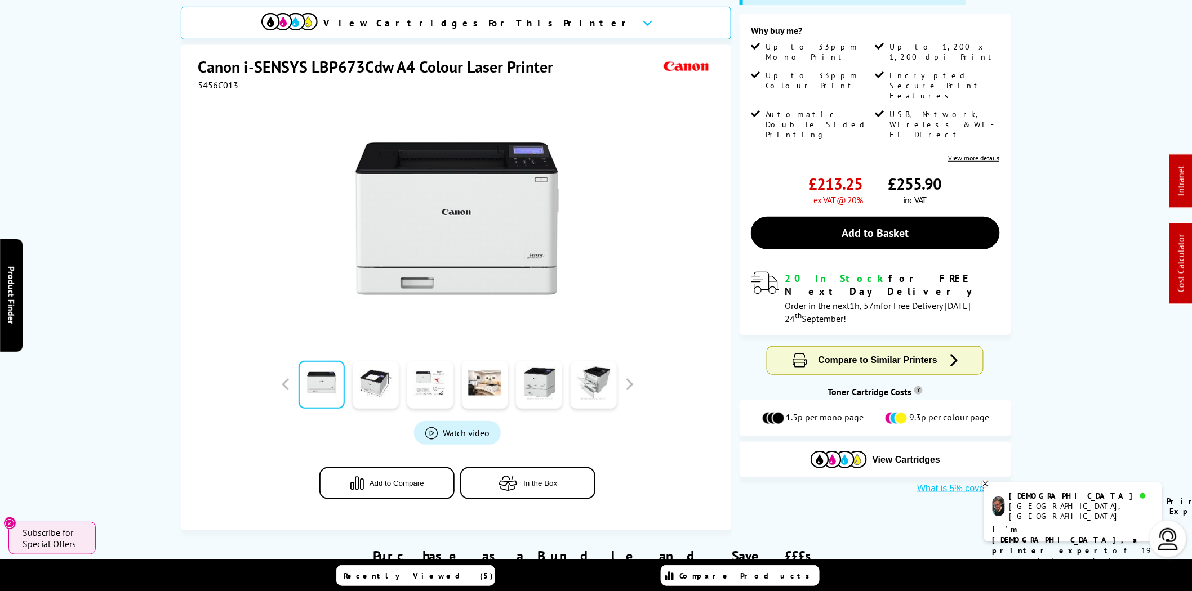
scroll to position [313, 0]
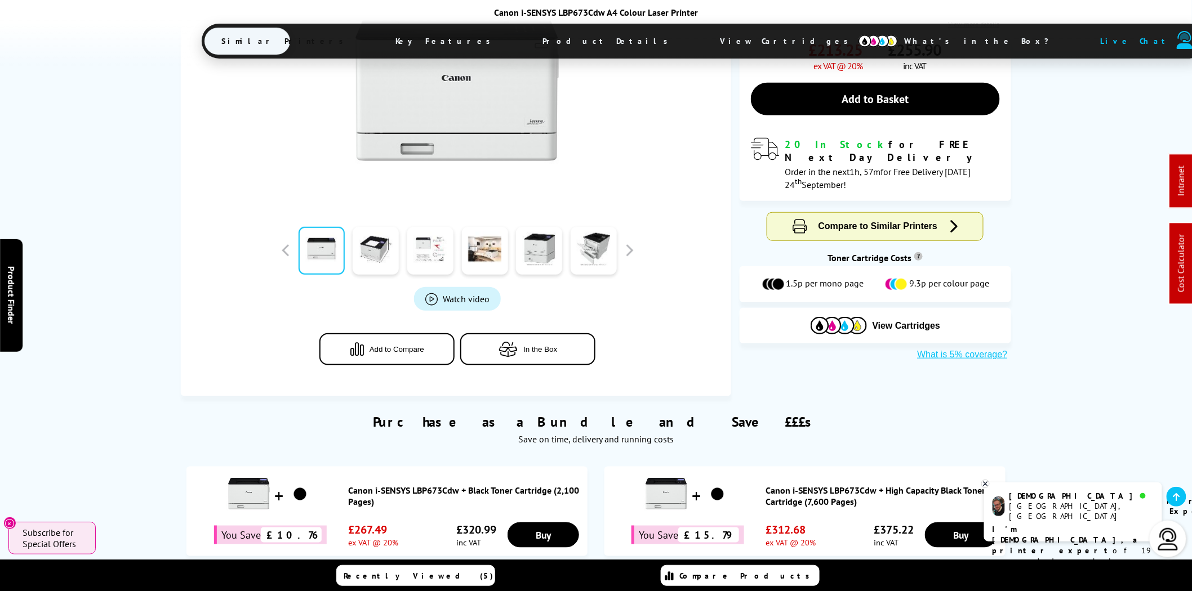
click at [703, 45] on span "View Cartridges" at bounding box center [789, 40] width 172 height 29
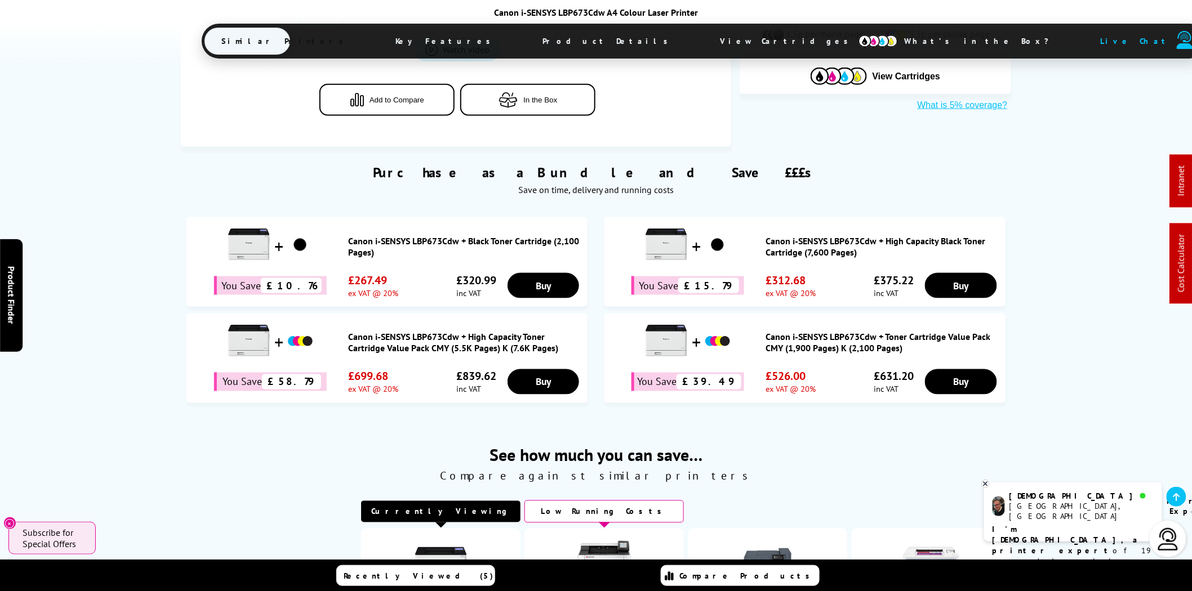
scroll to position [0, 0]
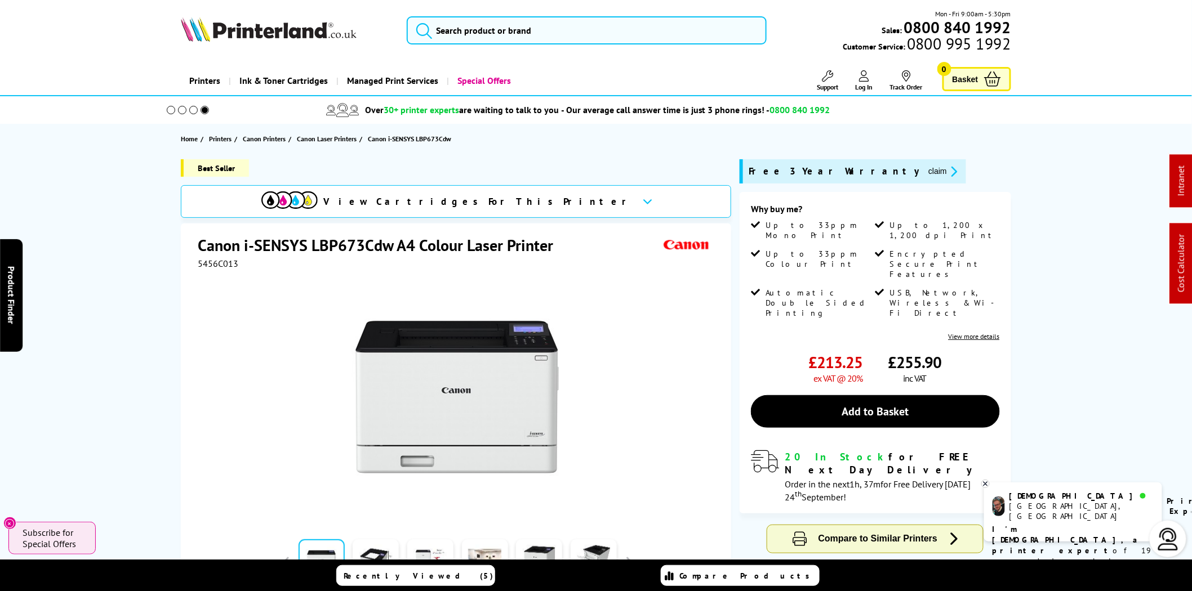
click at [313, 31] on img at bounding box center [269, 29] width 176 height 25
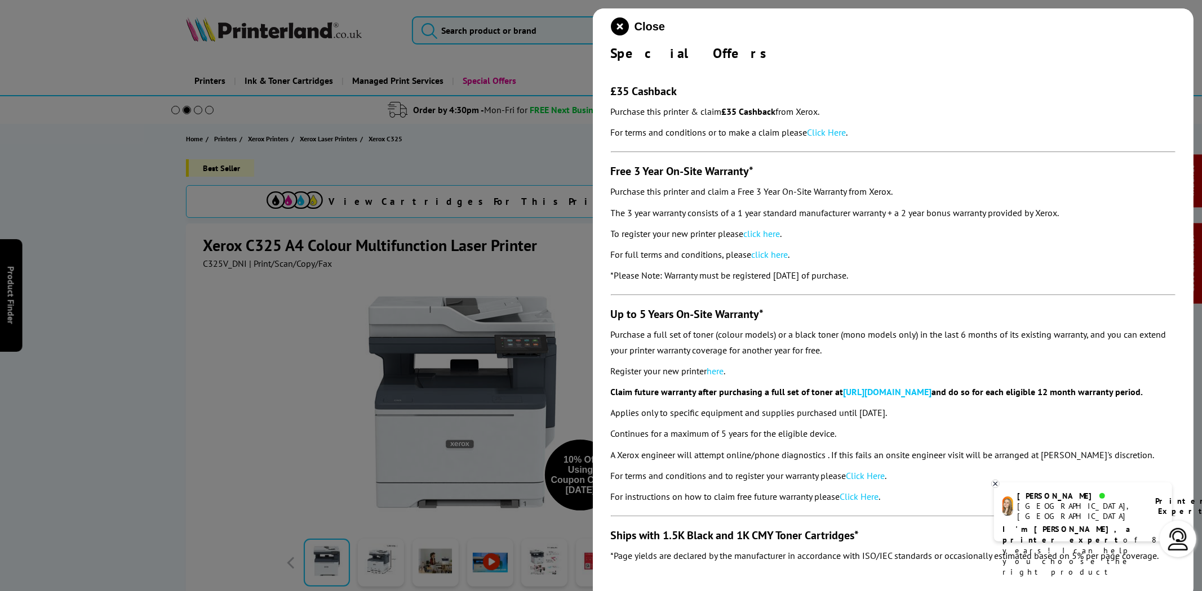
drag, startPoint x: 910, startPoint y: 273, endPoint x: 613, endPoint y: 173, distance: 313.2
click at [613, 173] on section "£35 Cashback Purchase this printer & claim £35 Cashback from Xerox. For terms a…" at bounding box center [893, 312] width 565 height 501
click at [938, 258] on p "For full terms and conditions, please click here ." at bounding box center [893, 254] width 565 height 15
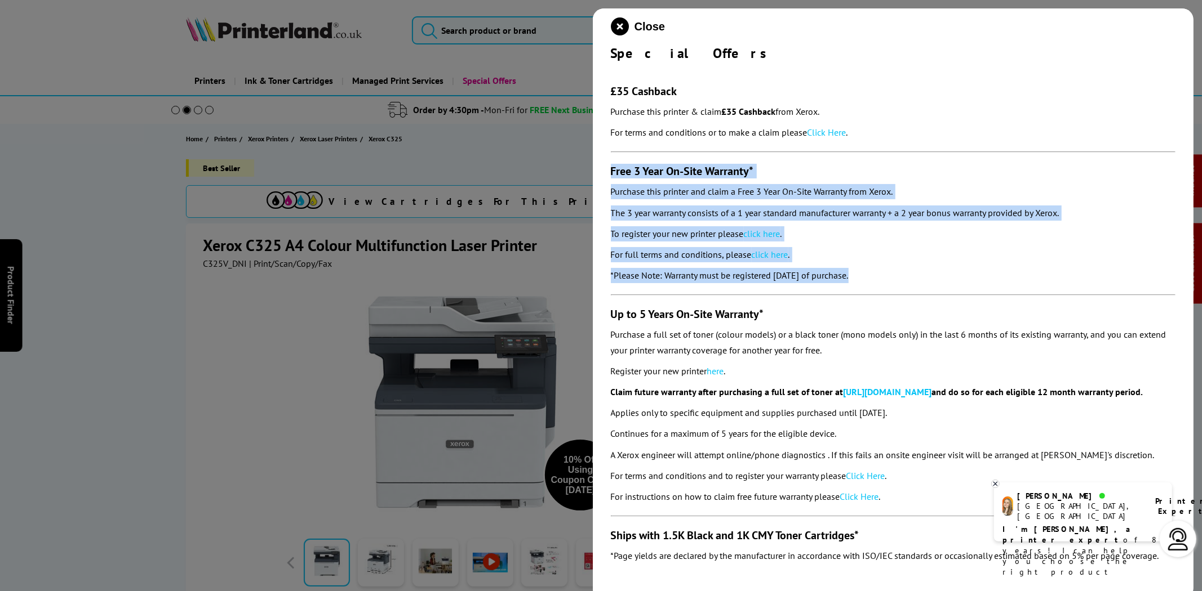
drag, startPoint x: 937, startPoint y: 284, endPoint x: 609, endPoint y: 173, distance: 346.6
click at [609, 173] on div "Close Special Offers £35 Cashback Purchase this printer & claim £35 Cashback fr…" at bounding box center [893, 303] width 601 height 591
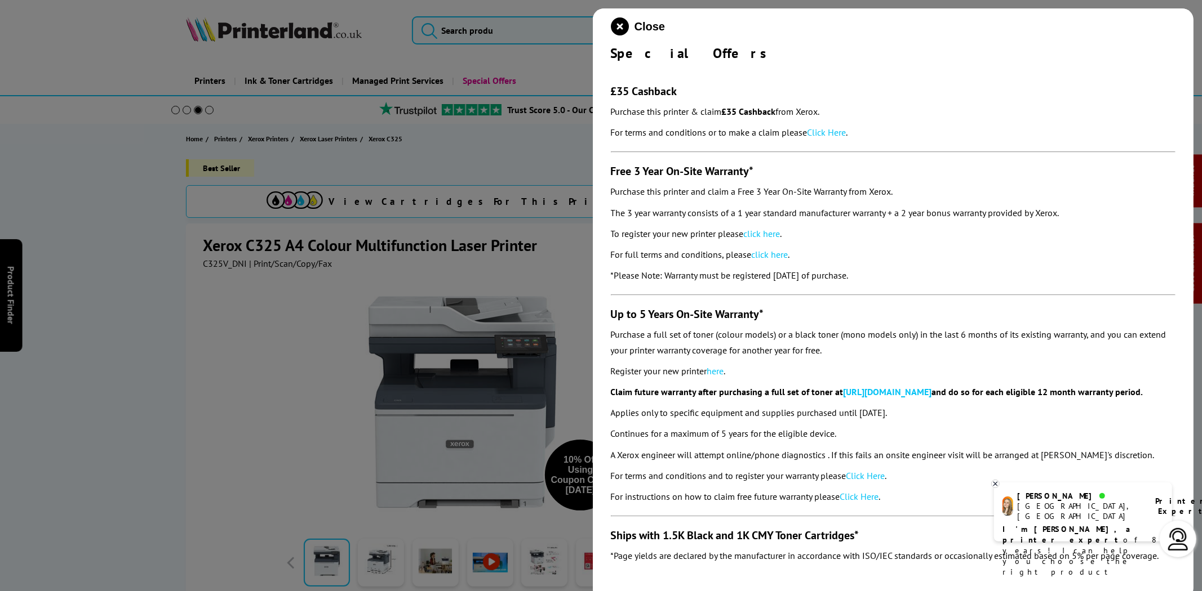
drag, startPoint x: 641, startPoint y: 173, endPoint x: 800, endPoint y: 124, distance: 166.8
click at [800, 125] on p "For terms and conditions or to make a claim please Click Here ." at bounding box center [893, 132] width 565 height 15
drag, startPoint x: 901, startPoint y: 283, endPoint x: 598, endPoint y: 93, distance: 357.6
click at [598, 93] on div "Close Special Offers £35 Cashback Purchase this printer & claim £35 Cashback fr…" at bounding box center [893, 303] width 601 height 591
copy section "£35 Cashback Purchase this printer & claim £35 Cashback from Xerox. For terms a…"
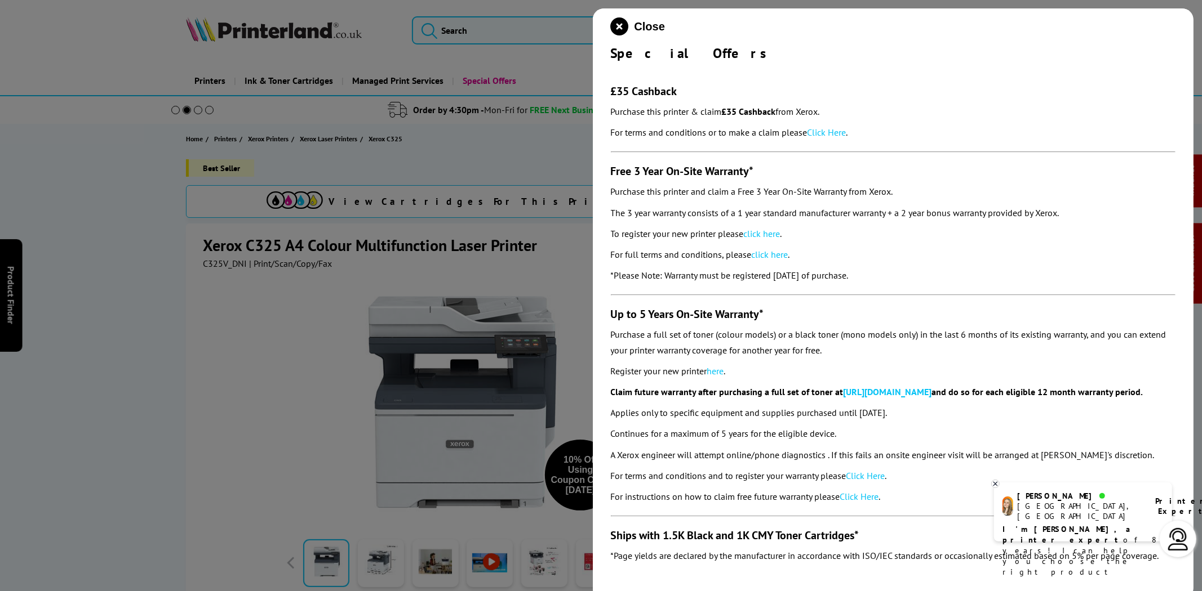
click at [833, 132] on link "Click Here" at bounding box center [826, 132] width 39 height 11
click at [776, 234] on link "click here" at bounding box center [762, 233] width 37 height 11
click at [623, 30] on icon "close modal" at bounding box center [620, 26] width 18 height 18
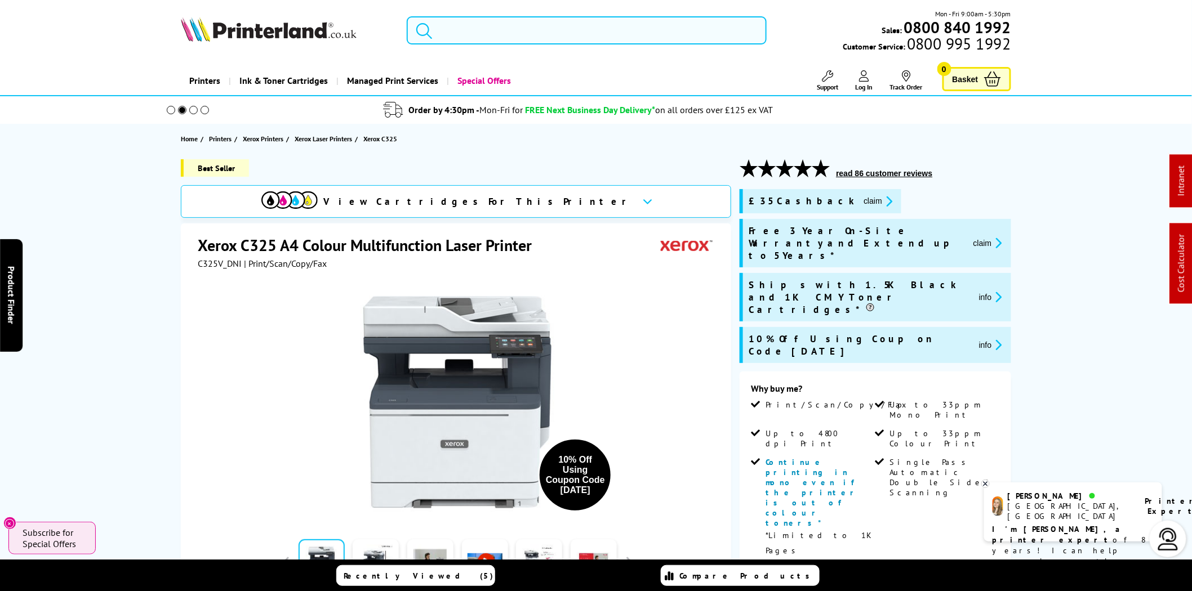
click at [591, 41] on input "search" at bounding box center [587, 30] width 360 height 28
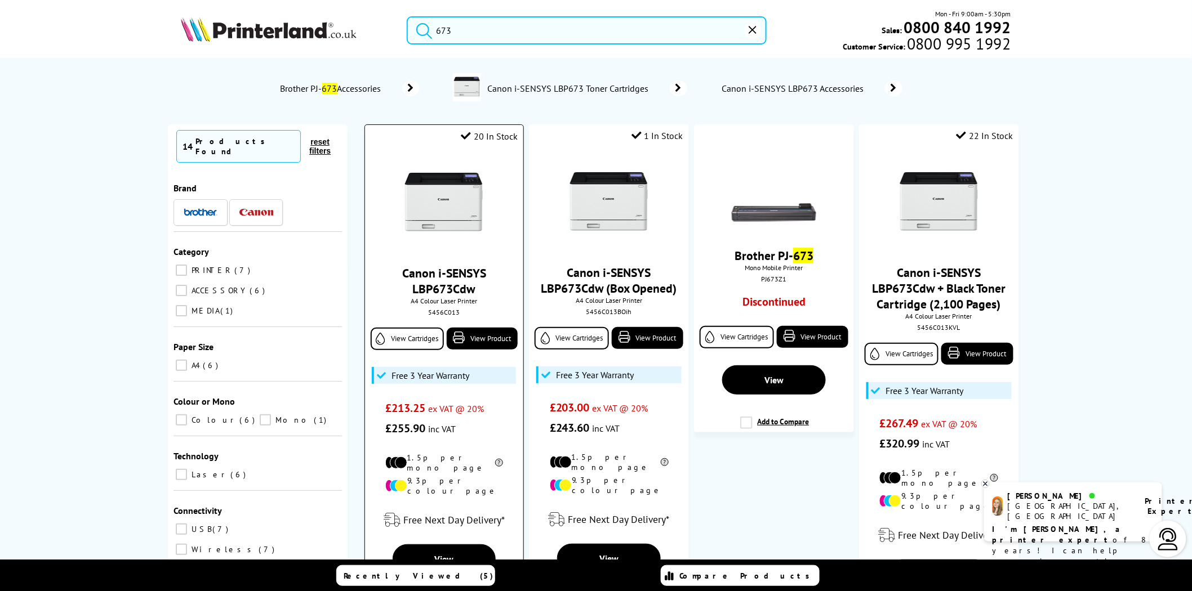
type input "673"
click at [444, 312] on div "5456C013" at bounding box center [443, 312] width 141 height 8
copy div "5456C013"
click at [322, 34] on img at bounding box center [269, 29] width 176 height 25
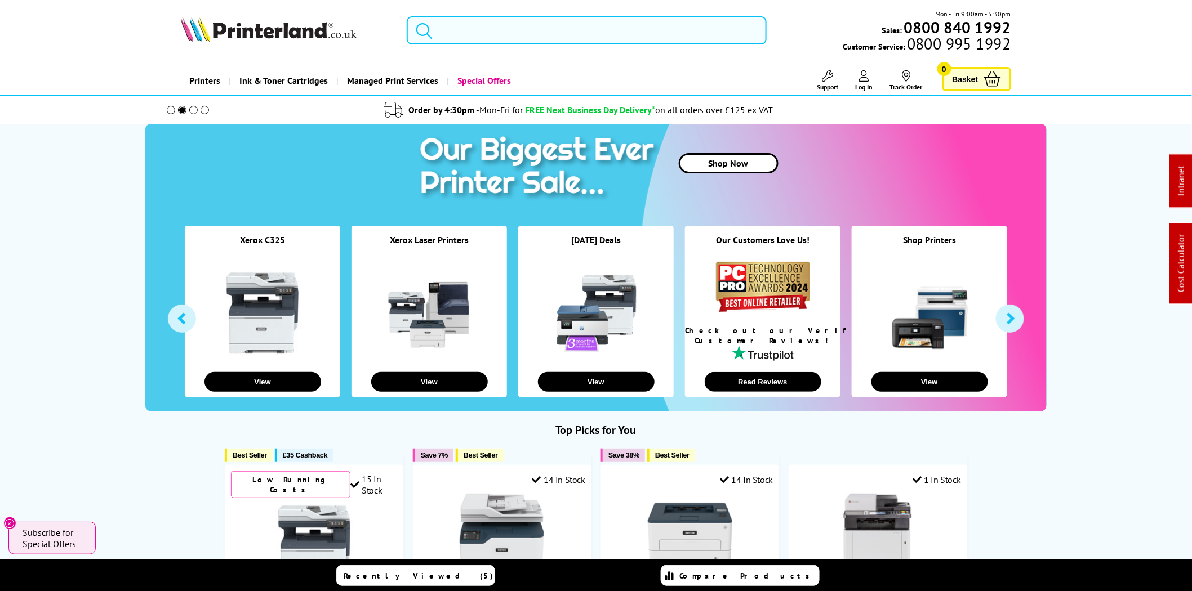
click at [276, 28] on img at bounding box center [269, 29] width 176 height 25
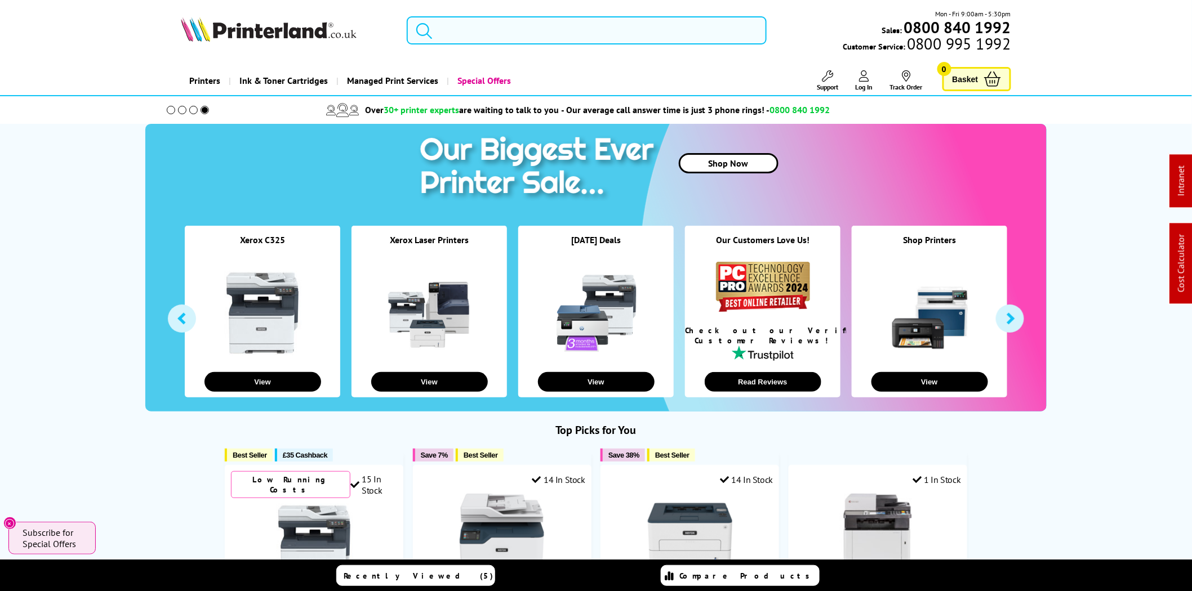
click at [562, 42] on input "search" at bounding box center [587, 30] width 360 height 28
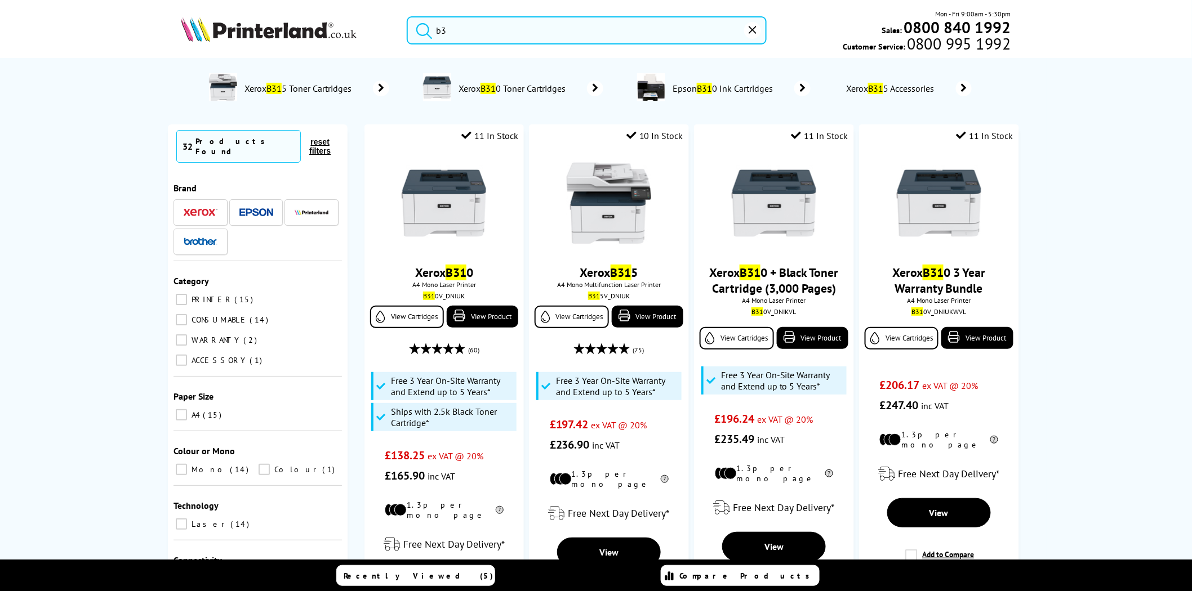
type input "b"
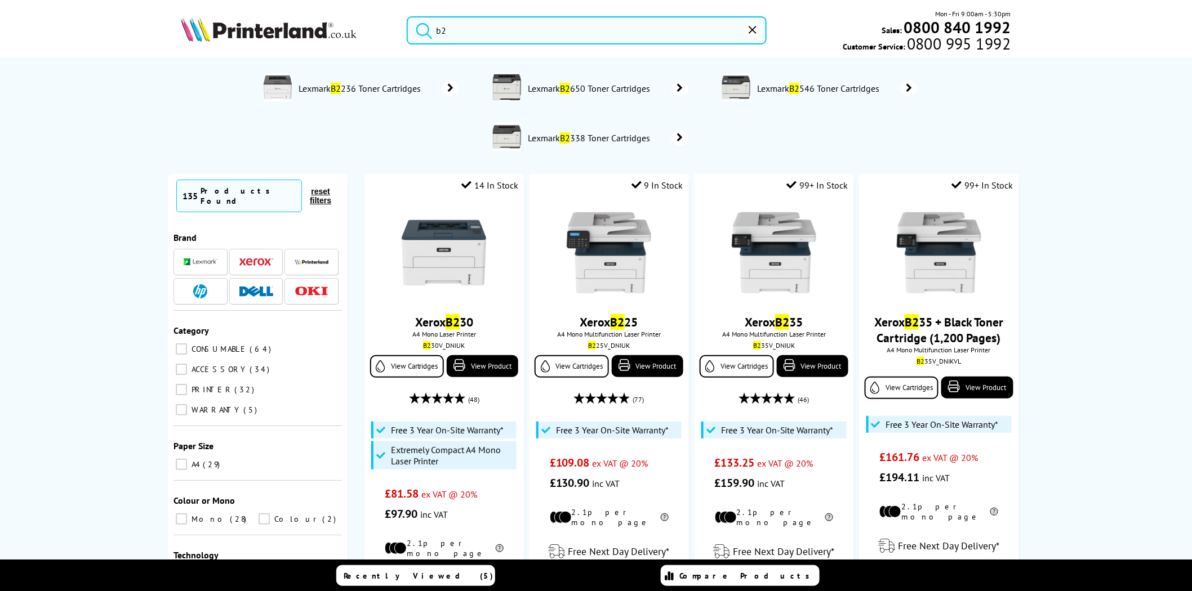
type input "b"
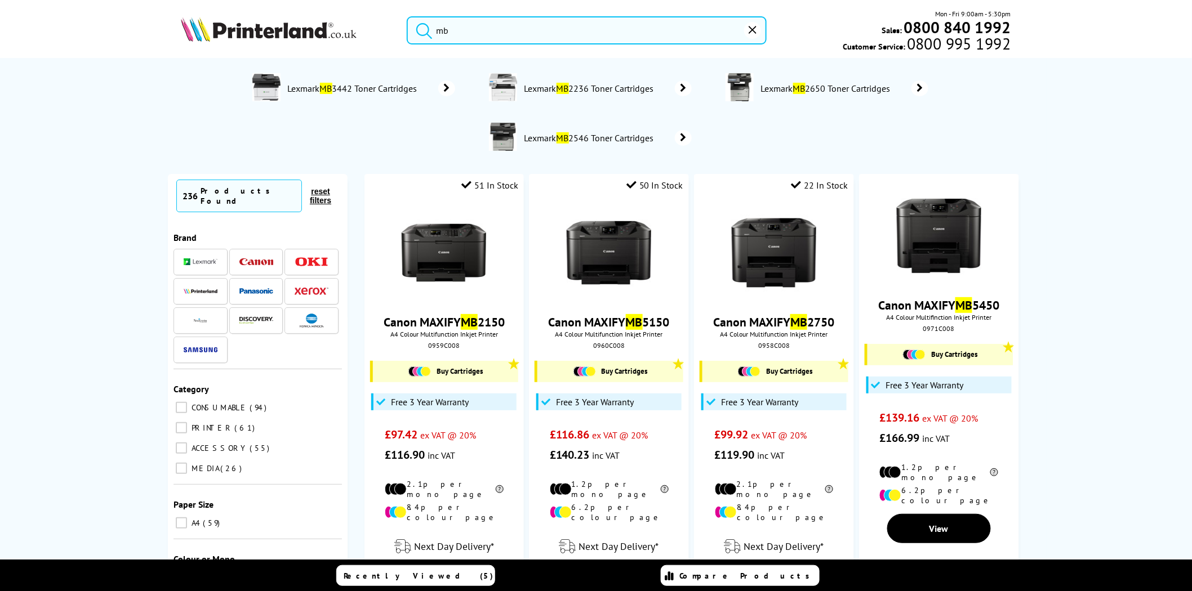
type input "m"
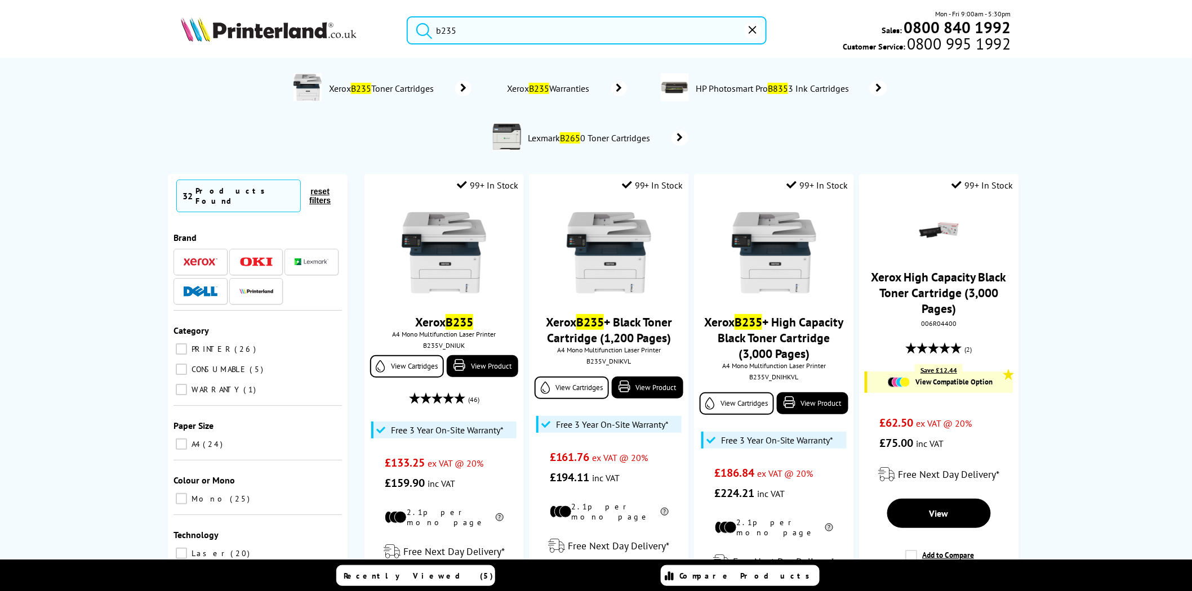
click at [562, 42] on input "b235" at bounding box center [587, 30] width 360 height 28
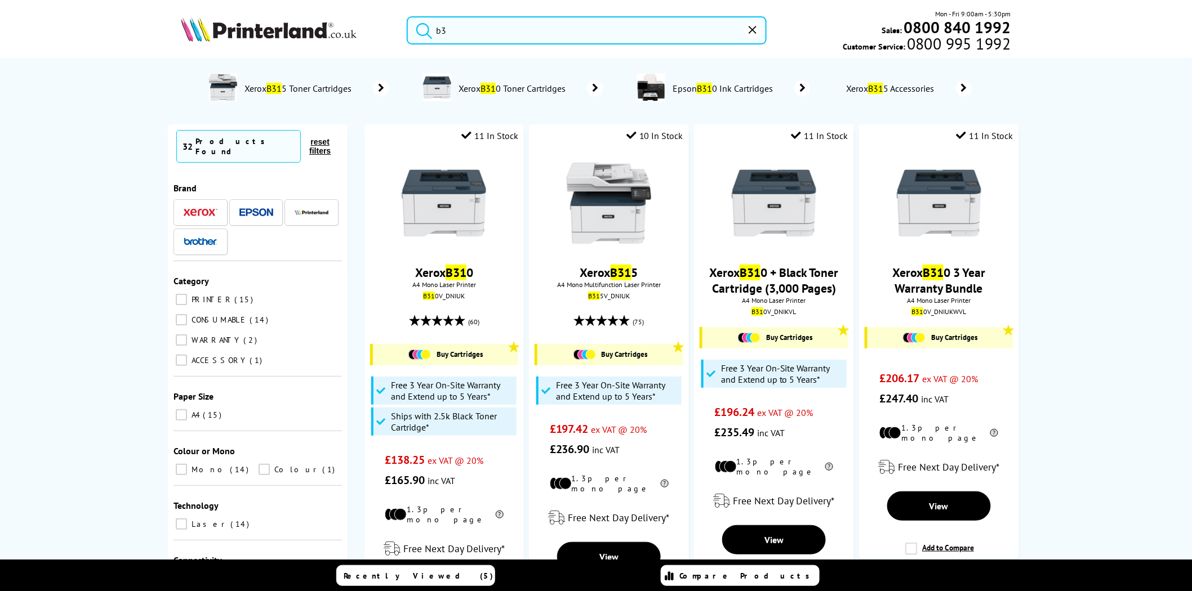
type input "b"
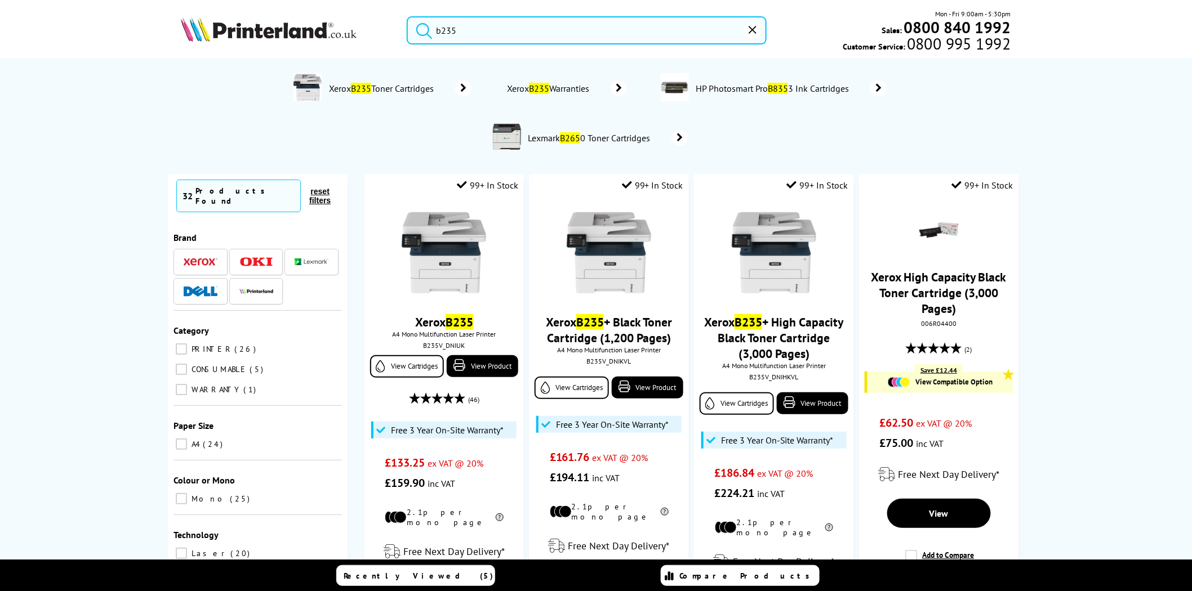
click at [478, 37] on input "b235" at bounding box center [587, 30] width 360 height 28
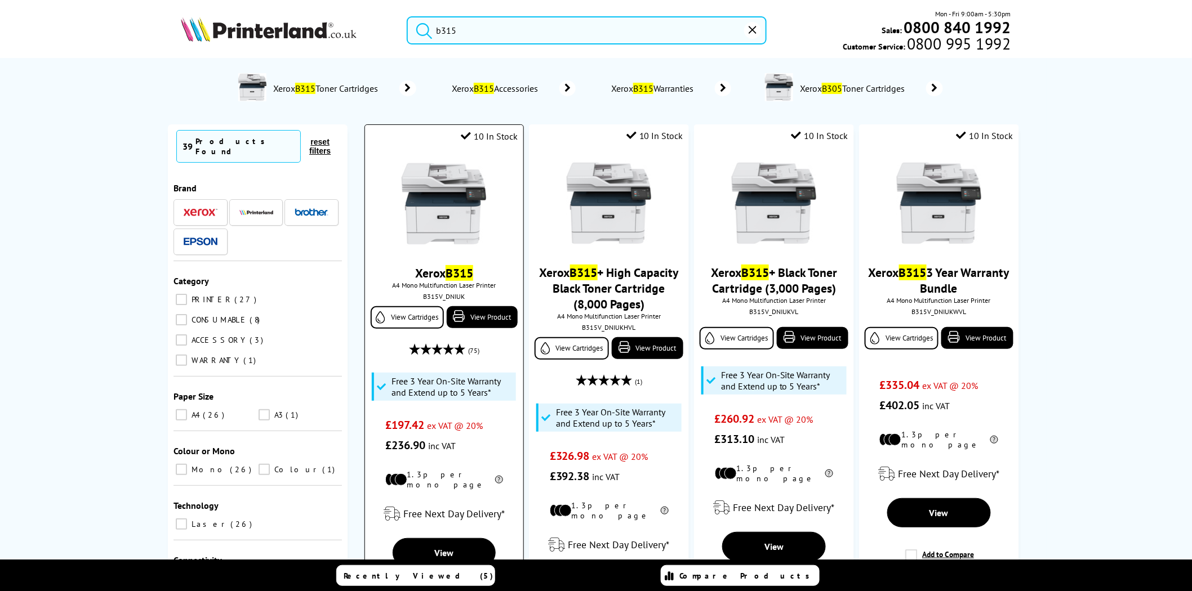
type input "b315"
click at [448, 300] on div "B315V_DNIUK" at bounding box center [443, 296] width 141 height 8
copy div "B315V_DNIUK"
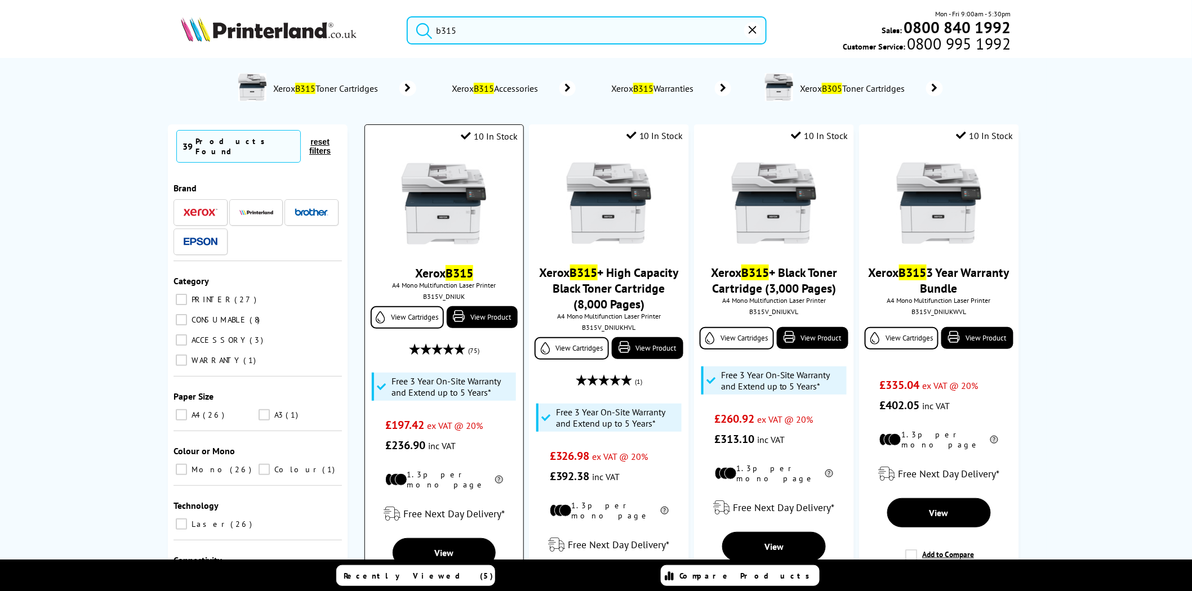
click at [489, 184] on div at bounding box center [444, 205] width 147 height 87
click at [448, 184] on img at bounding box center [444, 204] width 84 height 84
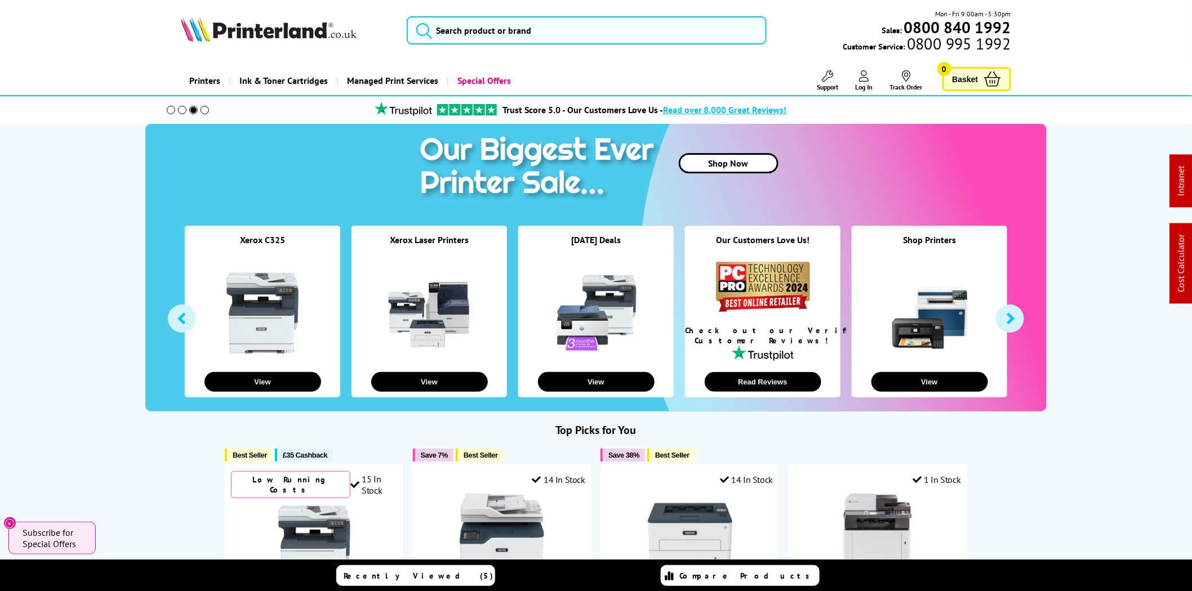
click at [306, 31] on img at bounding box center [269, 29] width 176 height 25
click at [502, 31] on input "search" at bounding box center [587, 30] width 360 height 28
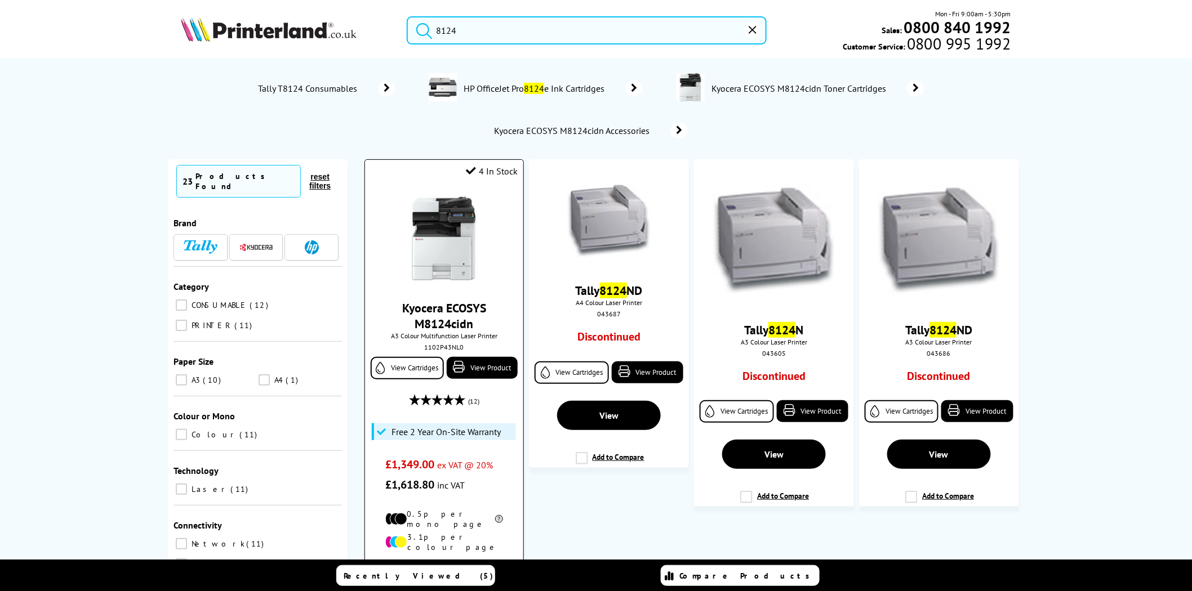
type input "8124"
click at [455, 230] on img at bounding box center [444, 239] width 84 height 84
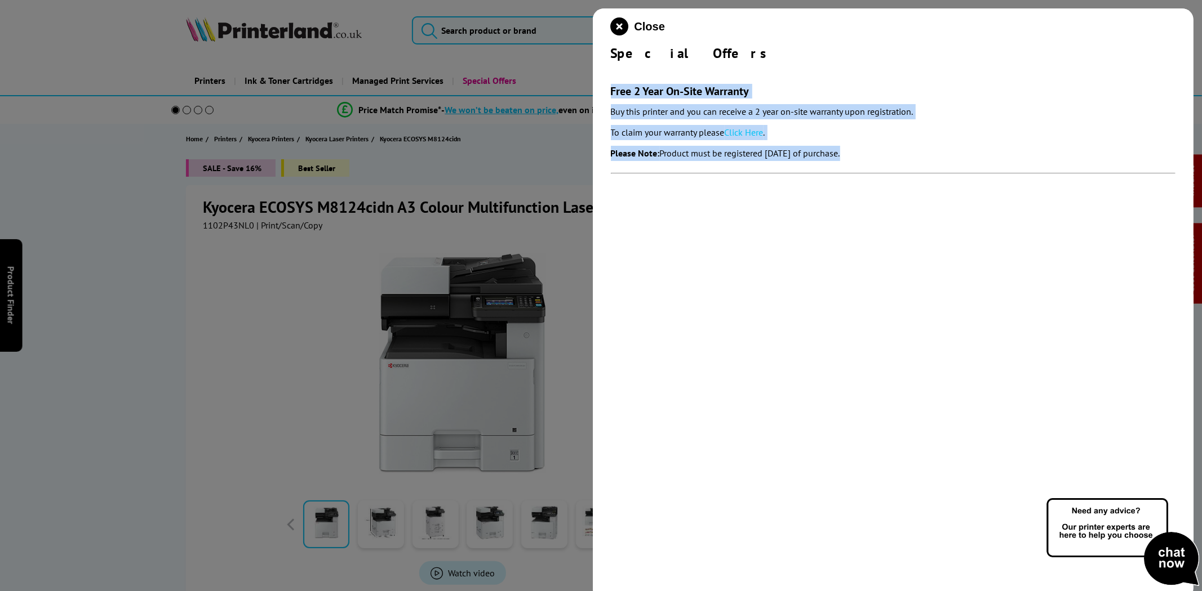
drag, startPoint x: 911, startPoint y: 164, endPoint x: 611, endPoint y: 94, distance: 308.3
click at [611, 94] on section "Free 2 Year On-Site Warranty Buy this printer and you can receive a 2 year on-s…" at bounding box center [893, 123] width 565 height 123
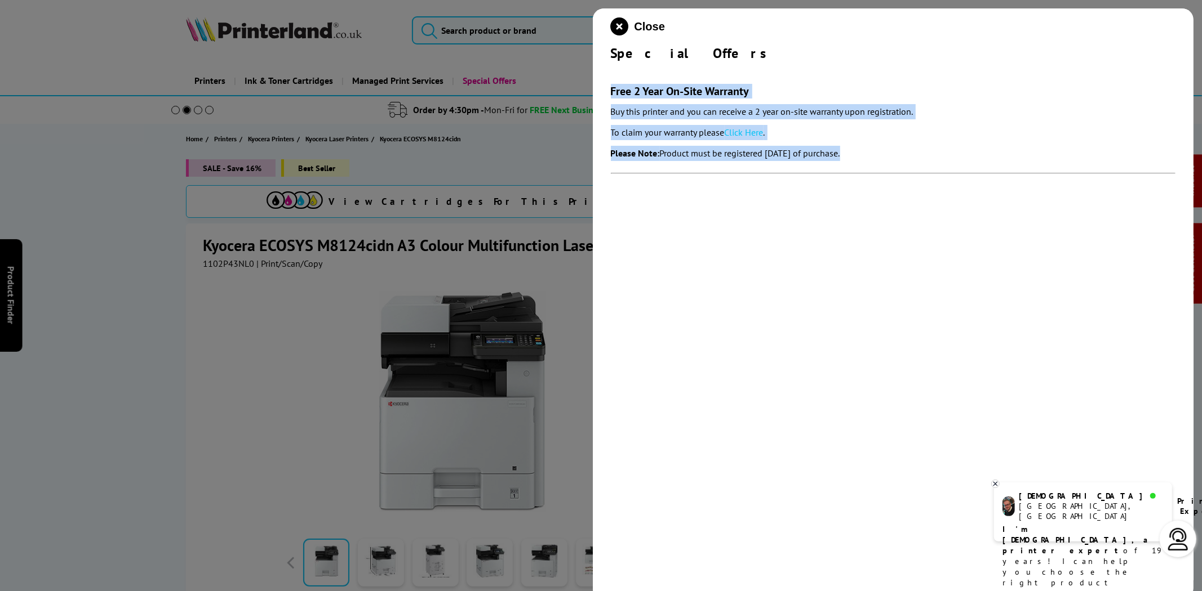
copy section "Free 2 Year On-Site Warranty Buy this printer and you can receive a 2 year on-s…"
click at [752, 132] on link "Click Here" at bounding box center [743, 132] width 39 height 11
click at [620, 29] on icon "close modal" at bounding box center [620, 26] width 18 height 18
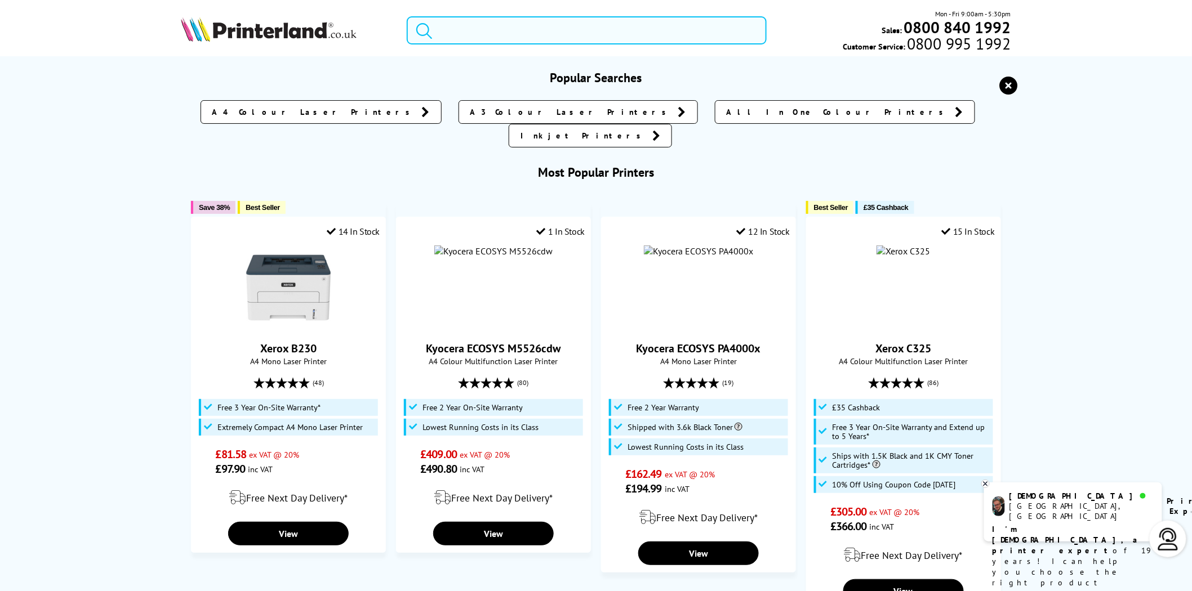
click at [590, 37] on input "search" at bounding box center [587, 30] width 360 height 28
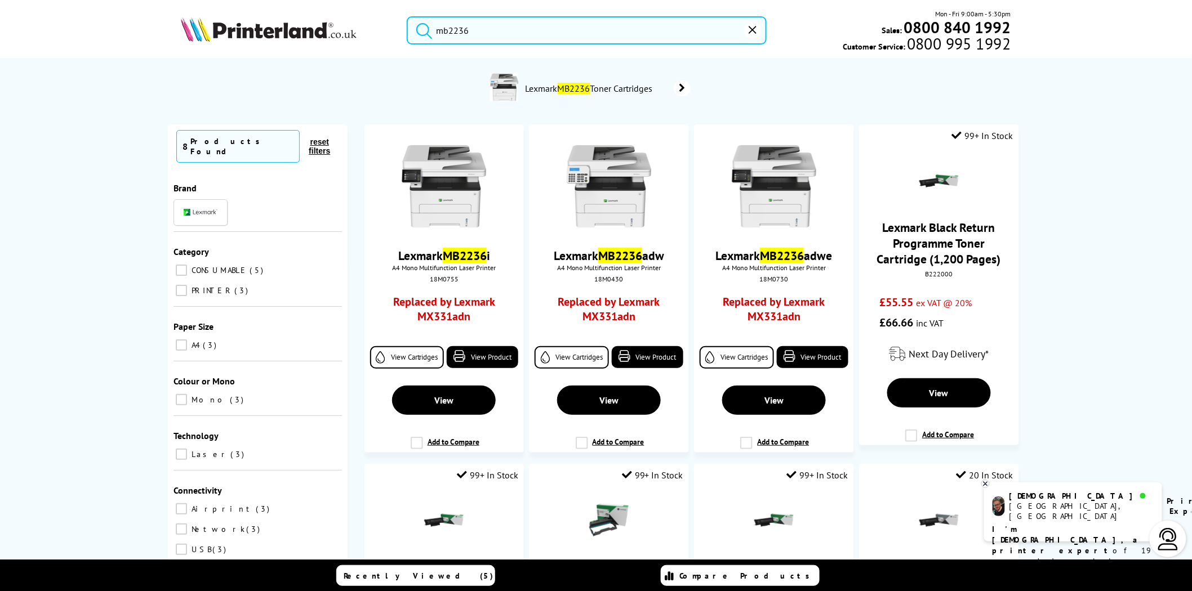
type input "mb2236"
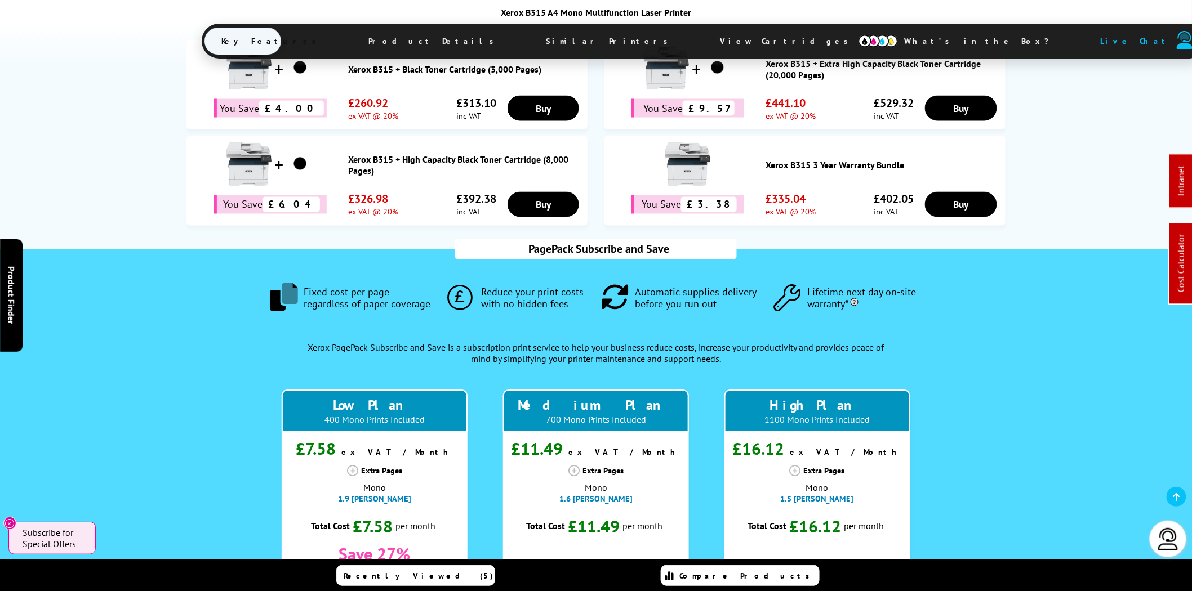
click at [703, 40] on span "View Cartridges" at bounding box center [789, 40] width 172 height 29
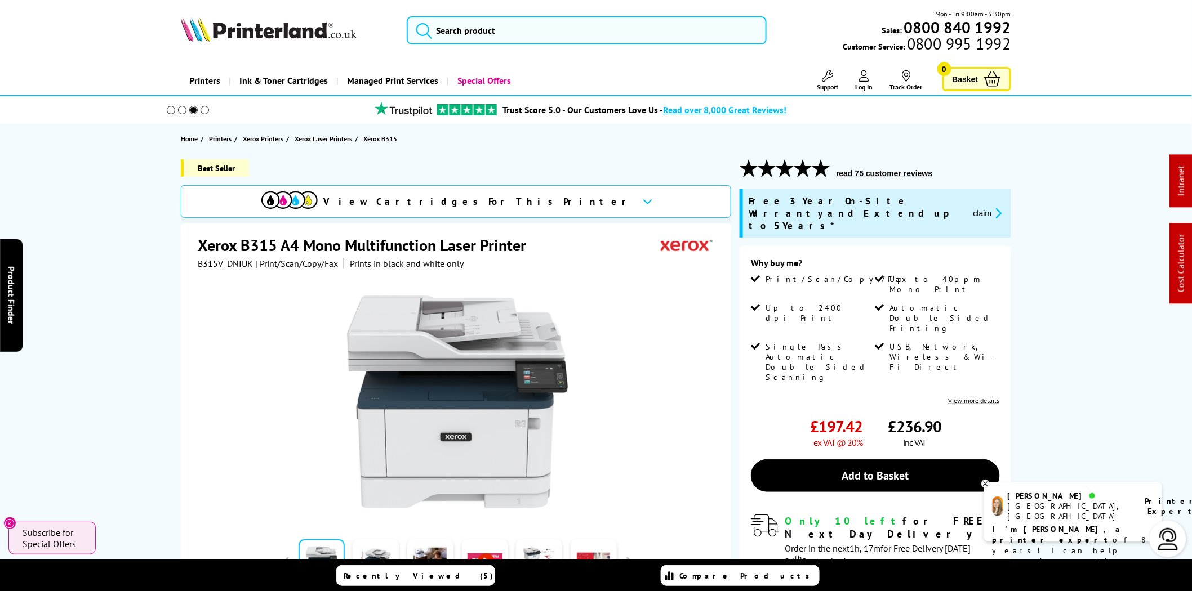
click at [983, 208] on button "claim" at bounding box center [987, 213] width 35 height 13
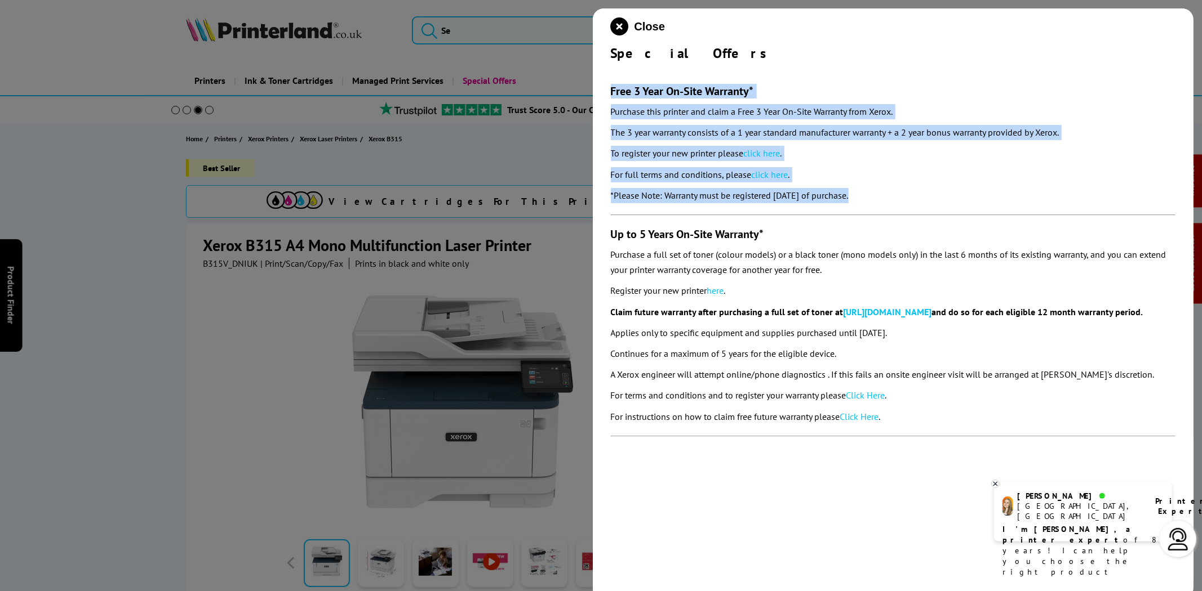
drag, startPoint x: 896, startPoint y: 203, endPoint x: 603, endPoint y: 92, distance: 313.2
click at [603, 92] on div "Close Special Offers Free 3 Year On-Site Warranty* Purchase this printer and cl…" at bounding box center [893, 303] width 601 height 591
copy section "Free 3 Year On-Site Warranty* Purchase this printer and claim a Free 3 Year On-…"
click at [777, 151] on link "click here" at bounding box center [762, 153] width 37 height 11
click at [618, 26] on icon "close modal" at bounding box center [620, 26] width 18 height 18
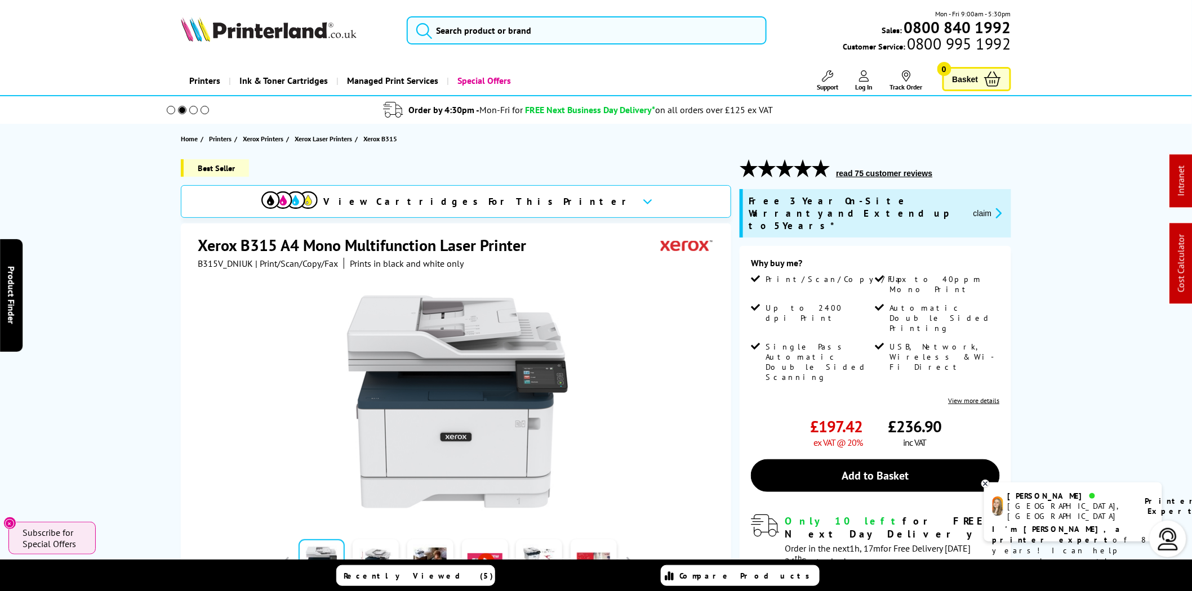
click at [269, 31] on img at bounding box center [269, 29] width 176 height 25
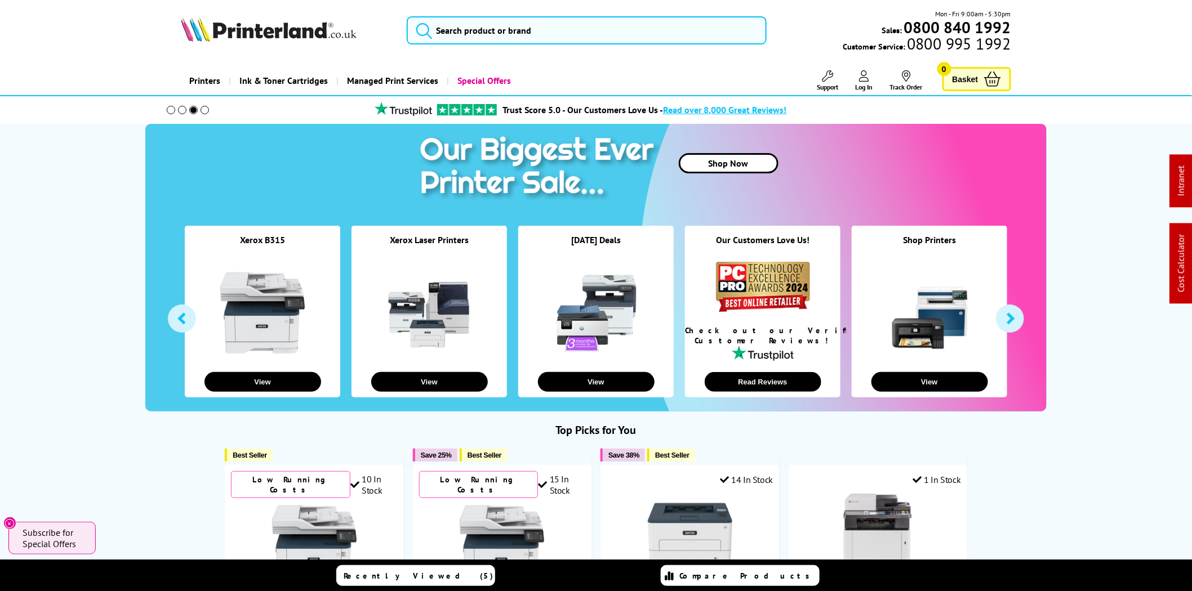
drag, startPoint x: 232, startPoint y: 37, endPoint x: 229, endPoint y: 32, distance: 5.8
click at [232, 37] on img at bounding box center [269, 29] width 176 height 25
click at [305, 38] on img at bounding box center [269, 29] width 176 height 25
click at [486, 34] on input "search" at bounding box center [587, 30] width 360 height 28
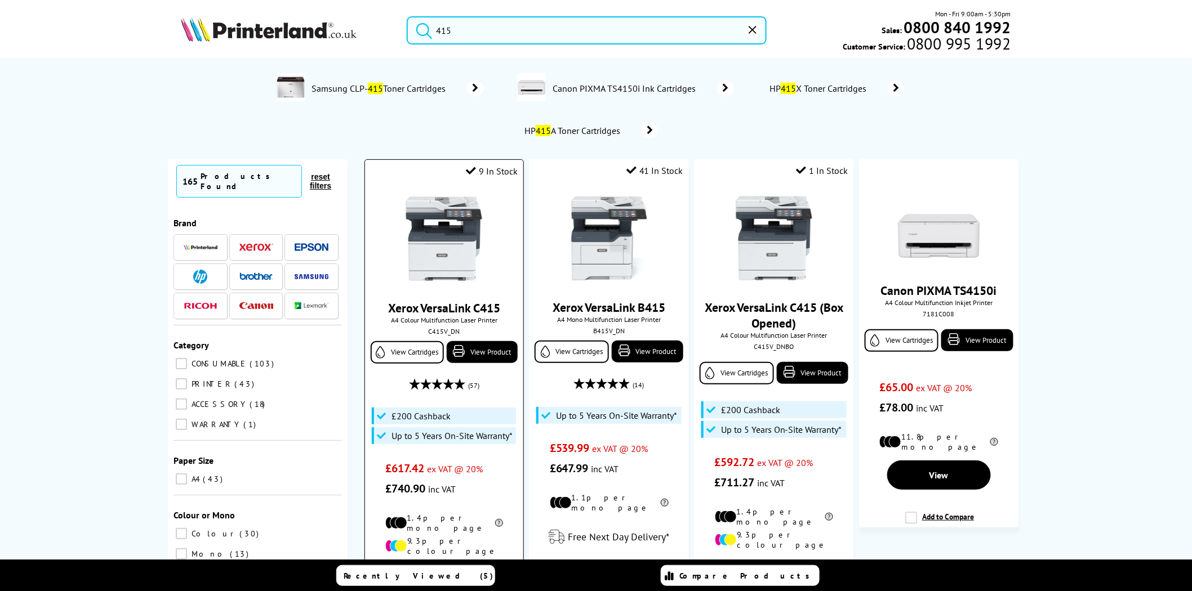
type input "415"
click at [455, 225] on img at bounding box center [444, 239] width 84 height 84
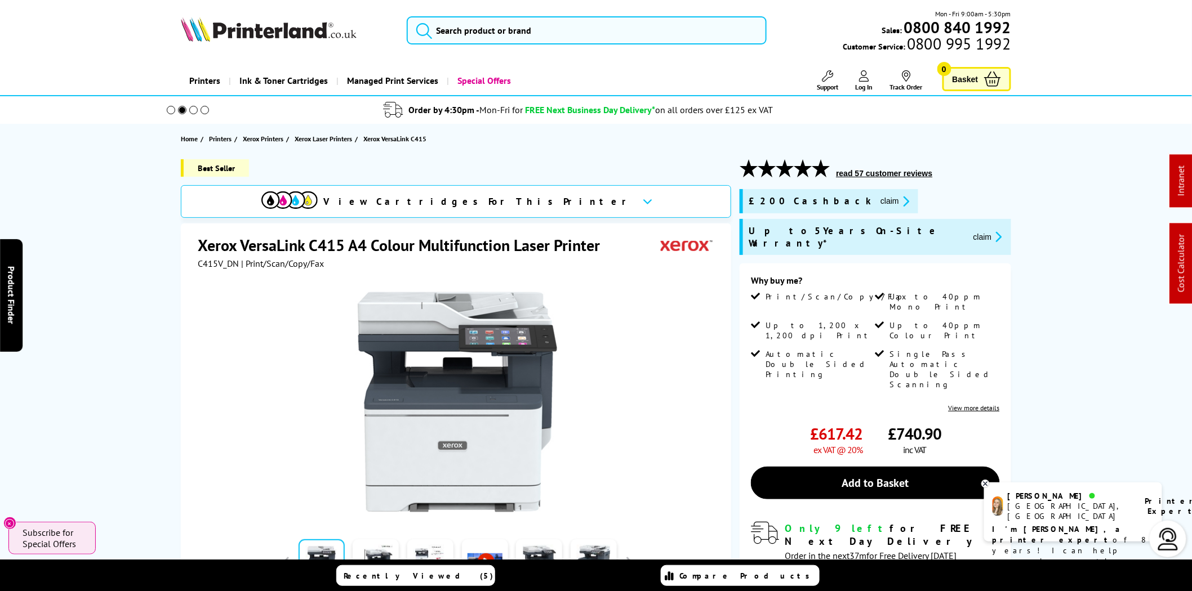
click at [273, 27] on img at bounding box center [269, 29] width 176 height 25
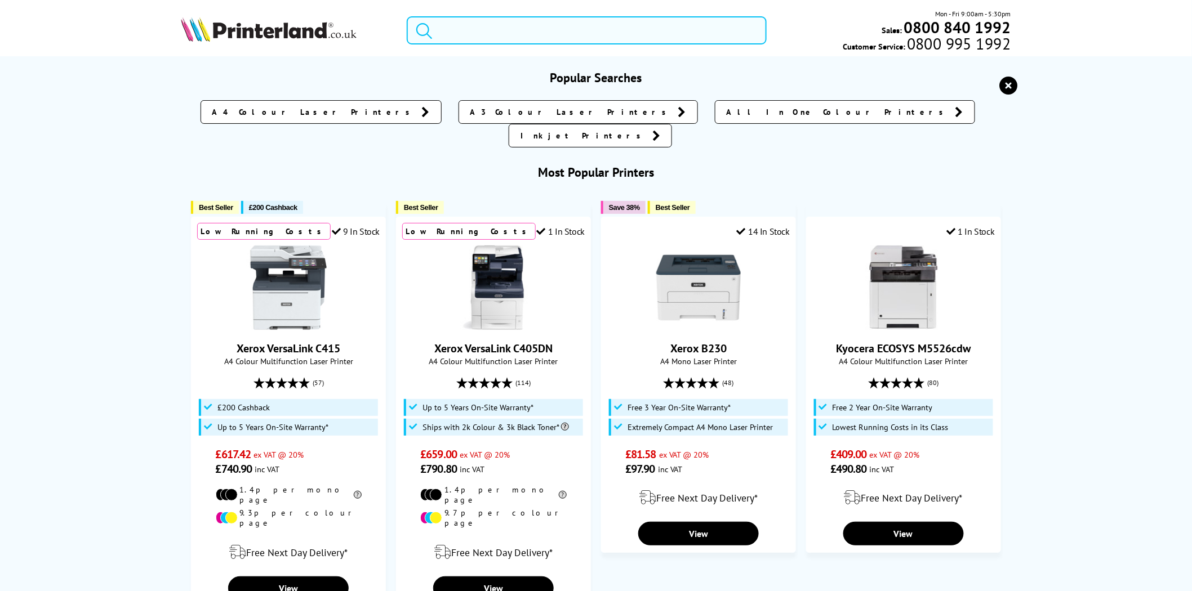
paste input "1203NP3NL0"
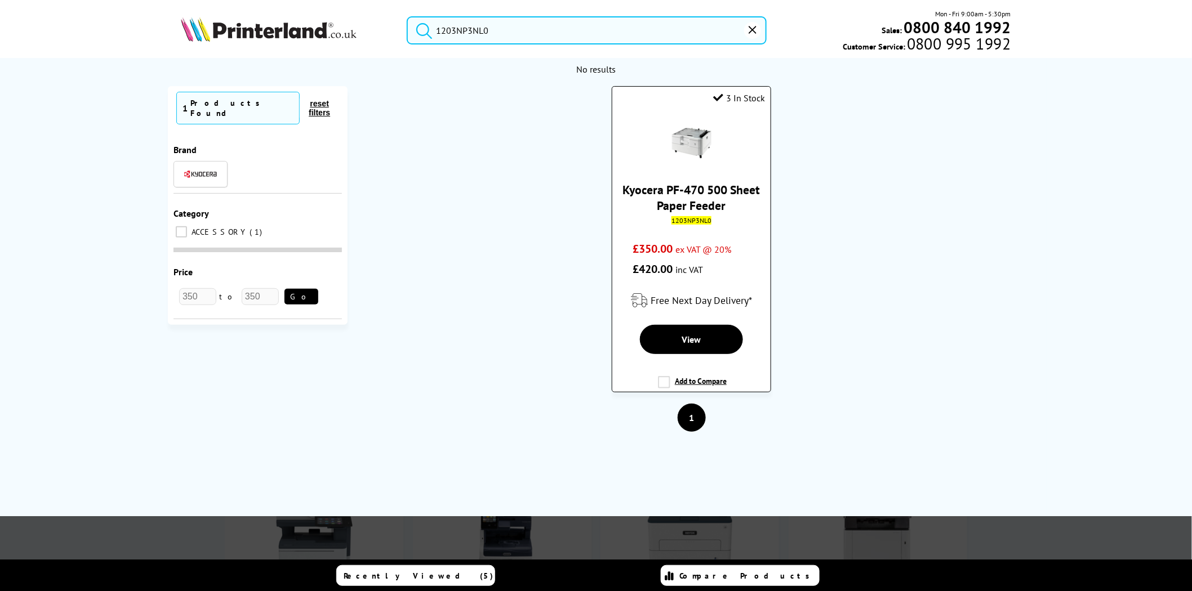
type input "1203NP3NL0"
click at [670, 187] on link "Kyocera PF-470 500 Sheet Paper Feeder" at bounding box center [691, 198] width 137 height 32
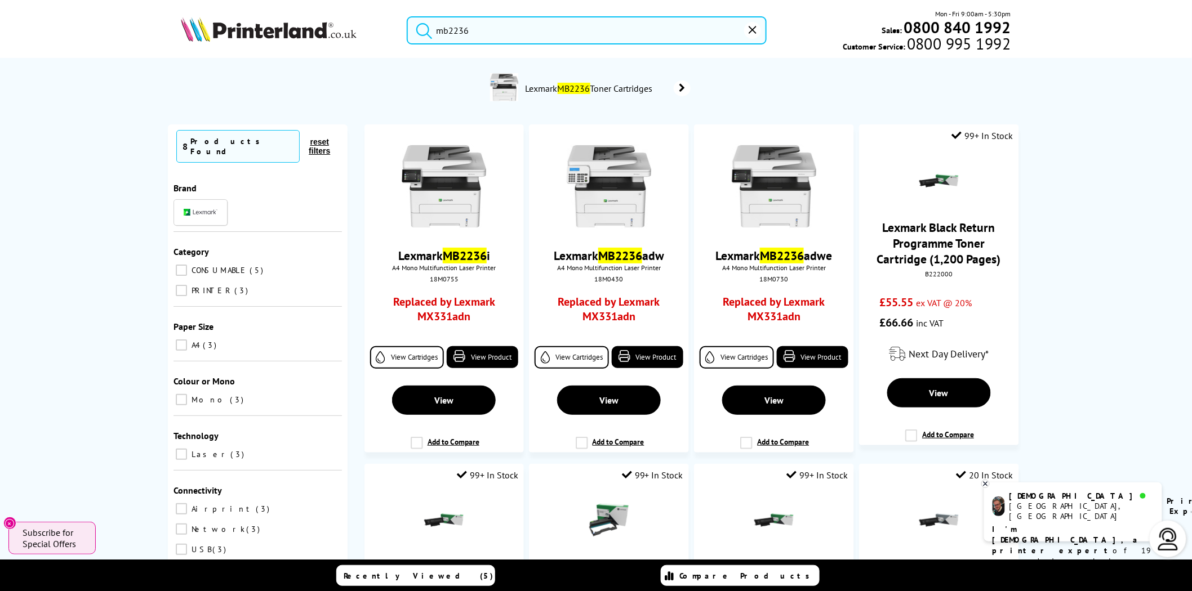
click at [269, 47] on div "mb2236 Mon - Fri 9:00am - 5:30pm Sales: 0800 840 1992 Customer Service: 0800 99…" at bounding box center [595, 33] width 901 height 50
click at [269, 41] on img at bounding box center [269, 29] width 176 height 25
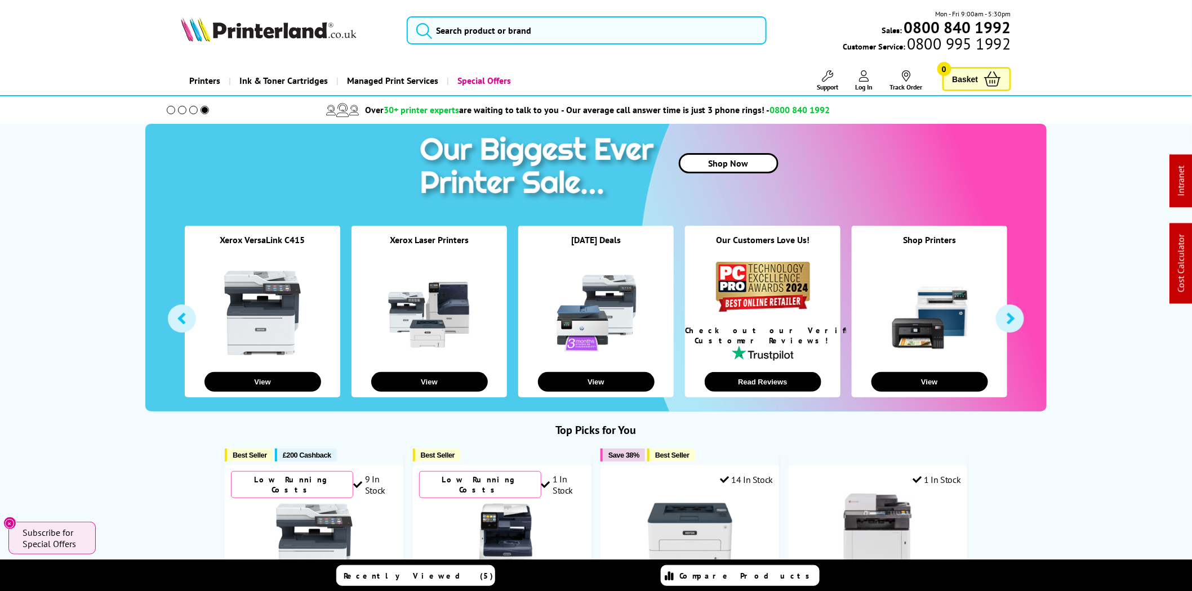
click at [261, 26] on img at bounding box center [269, 29] width 176 height 25
click at [171, 110] on span at bounding box center [171, 110] width 8 height 8
click at [186, 111] on div at bounding box center [187, 110] width 84 height 20
click at [182, 110] on span at bounding box center [182, 110] width 8 height 8
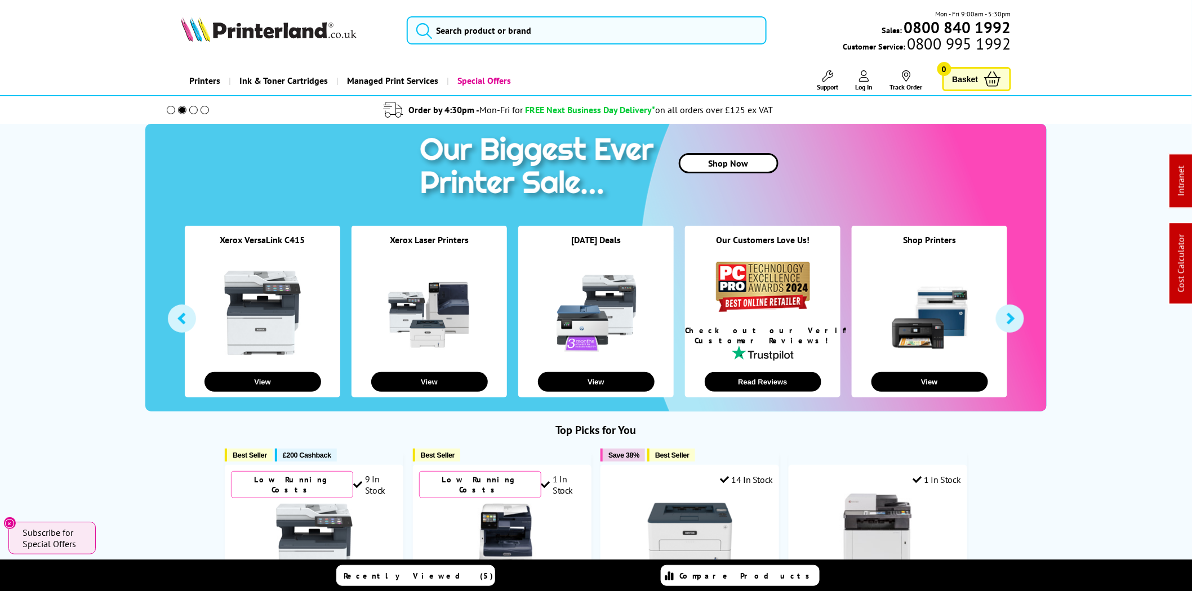
click at [189, 110] on span at bounding box center [193, 110] width 8 height 8
click at [183, 110] on span at bounding box center [182, 110] width 8 height 8
click at [538, 33] on input "search" at bounding box center [587, 30] width 360 height 28
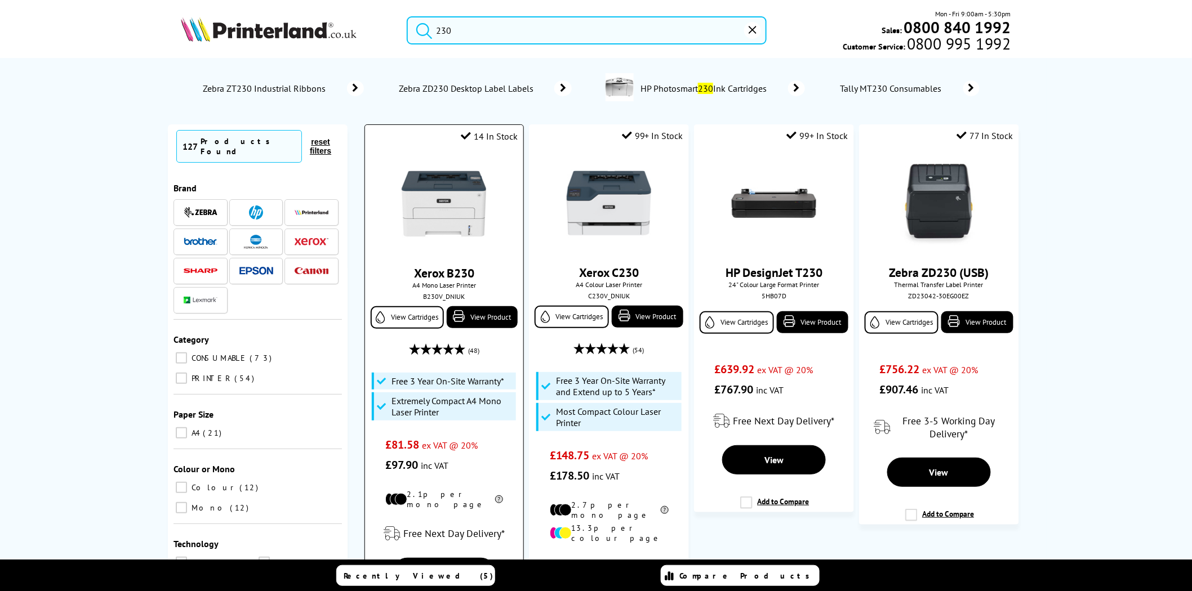
type input "230"
click at [463, 175] on img at bounding box center [444, 204] width 84 height 84
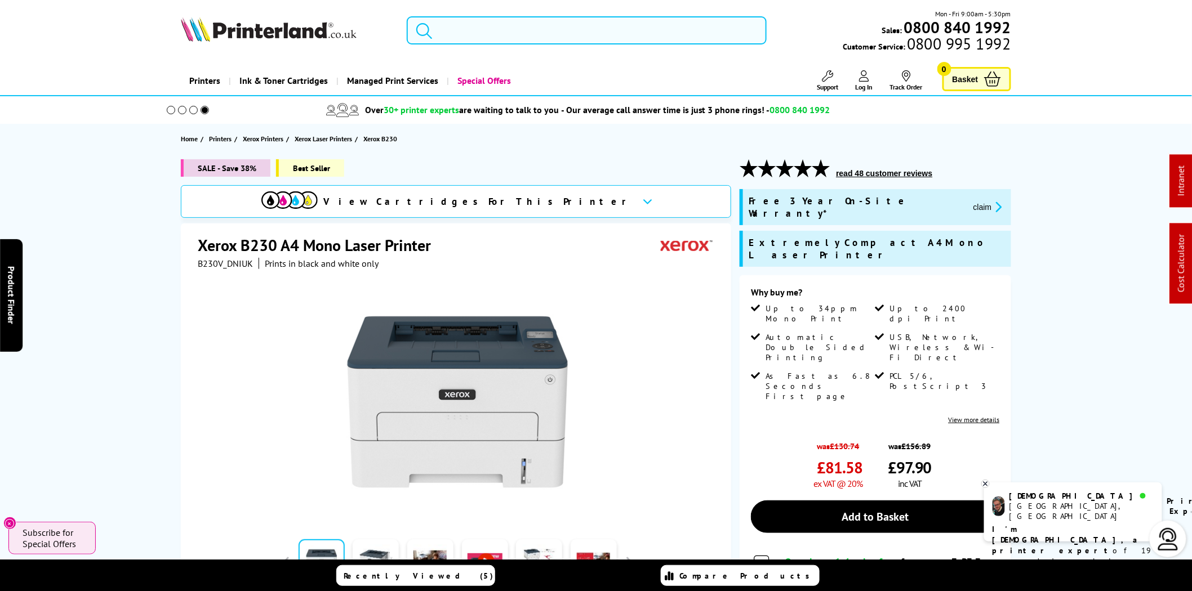
click at [587, 35] on input "search" at bounding box center [587, 30] width 360 height 28
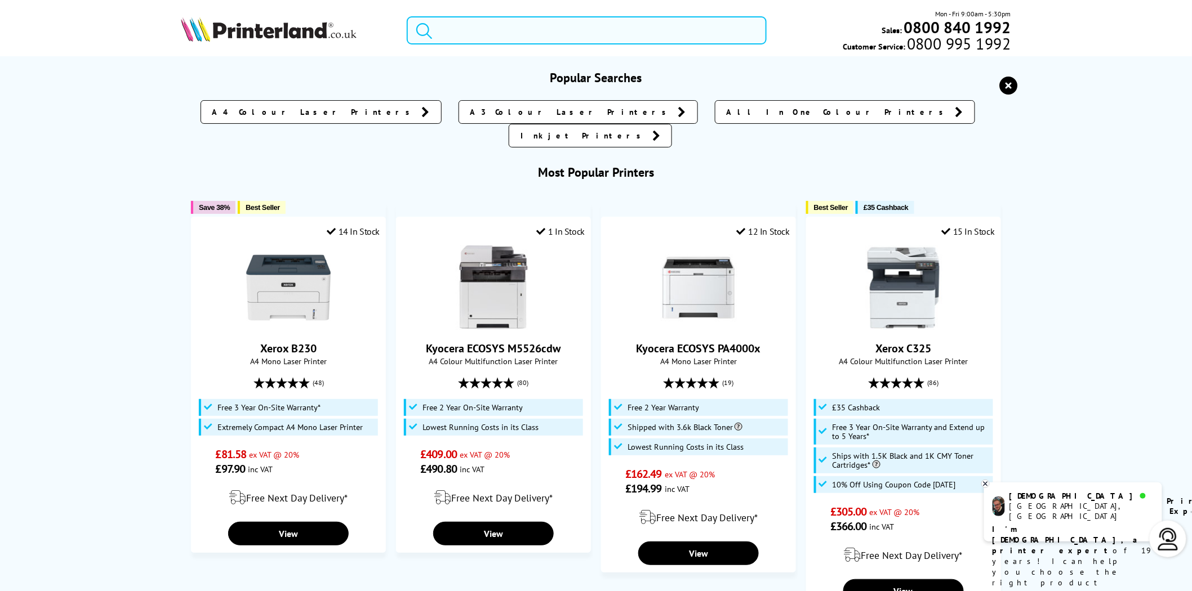
type input "x"
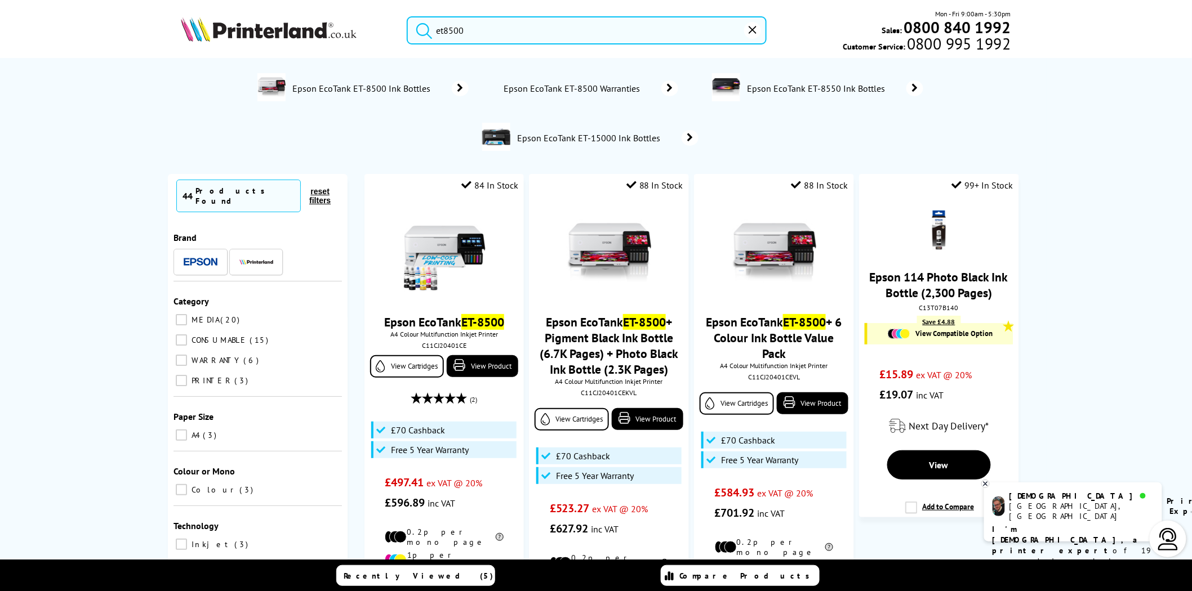
type input "et8500"
click at [481, 228] on img at bounding box center [444, 253] width 84 height 84
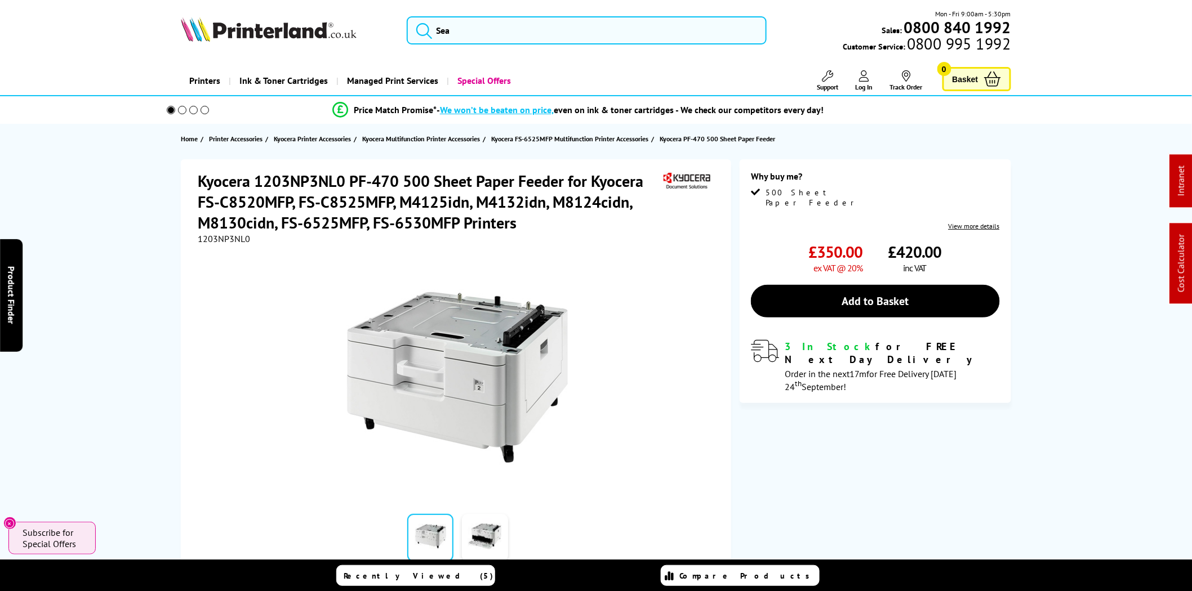
click at [211, 233] on span "1203NP3NL0" at bounding box center [224, 238] width 52 height 11
copy span "1203NP3NL0"
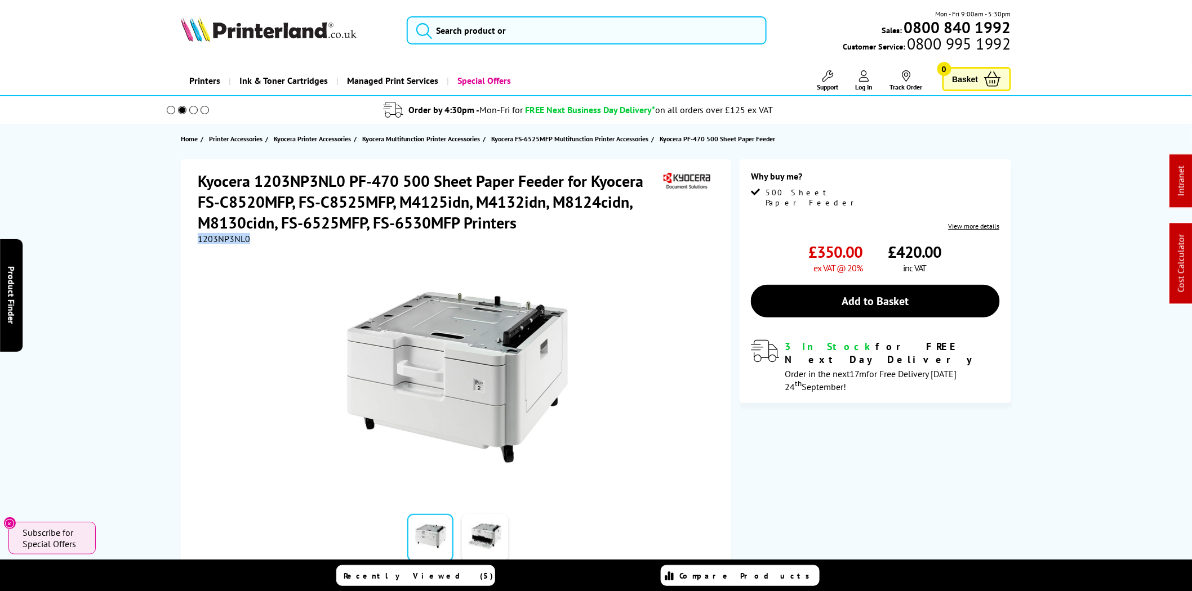
click at [314, 34] on img at bounding box center [269, 29] width 176 height 25
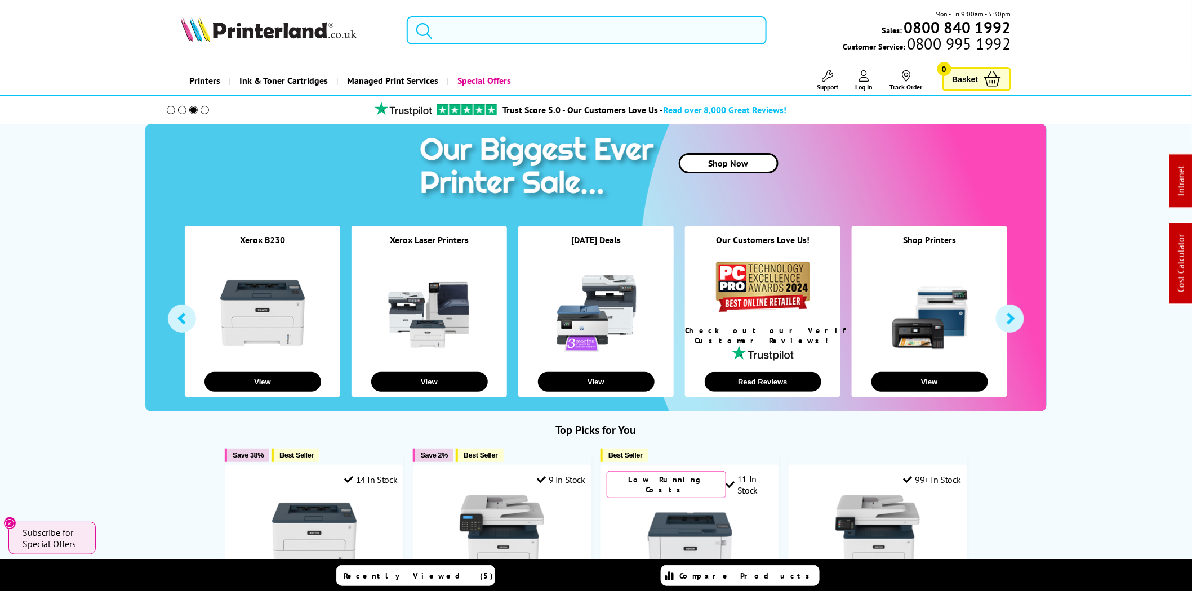
drag, startPoint x: 464, startPoint y: 35, endPoint x: 472, endPoint y: 31, distance: 9.6
click at [464, 35] on input "search" at bounding box center [587, 30] width 360 height 28
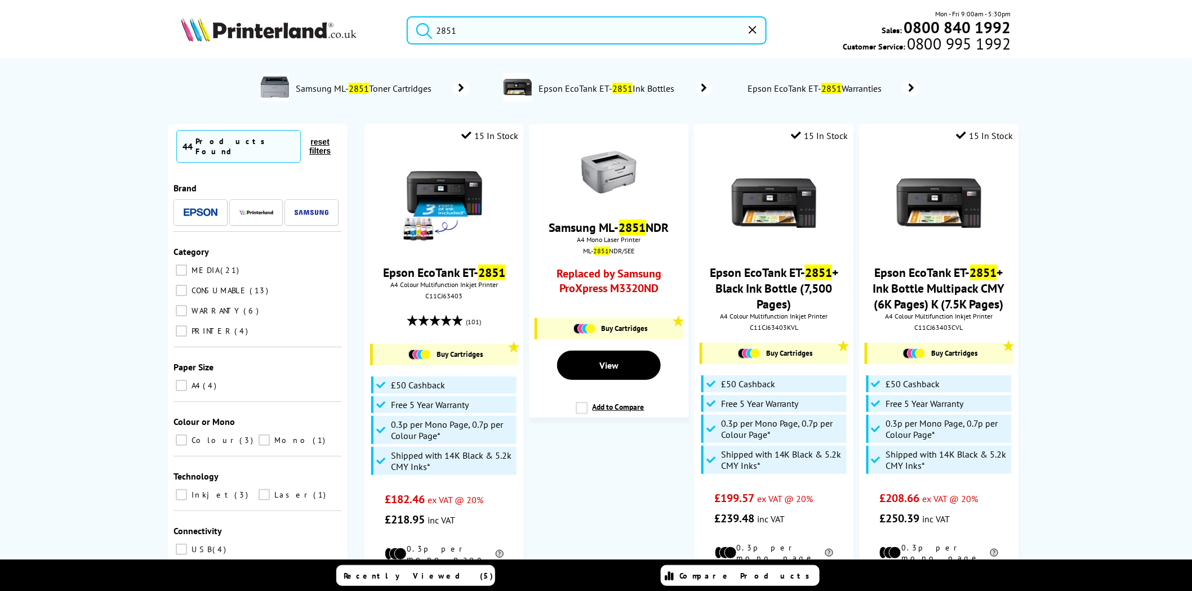
type input "2851"
click at [407, 16] on button "submit" at bounding box center [421, 28] width 28 height 25
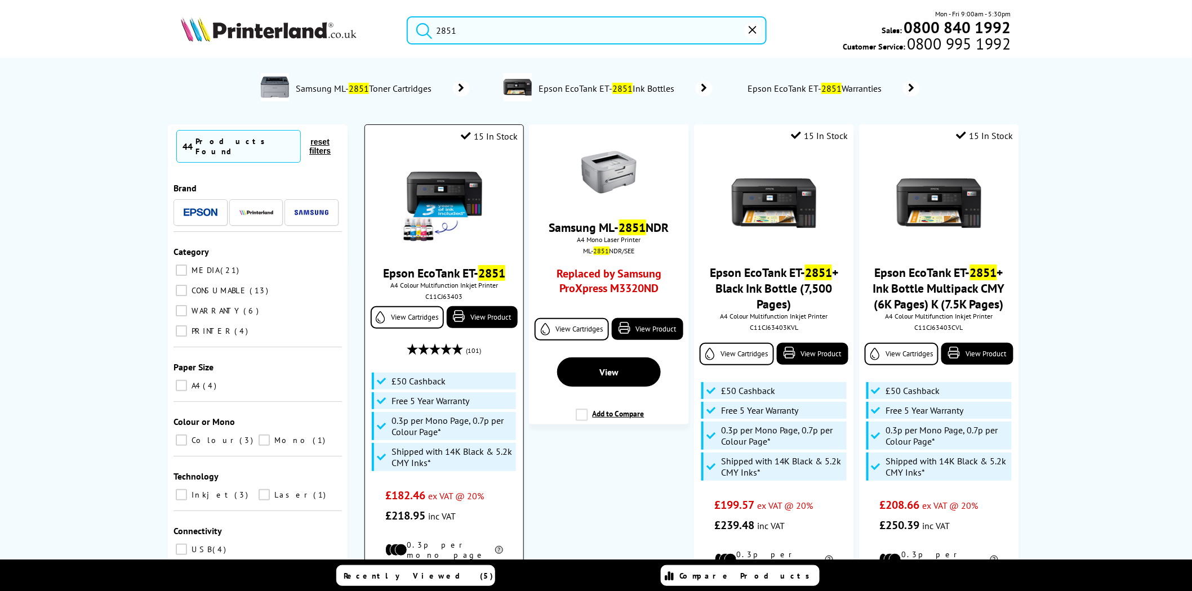
click at [431, 192] on img at bounding box center [444, 204] width 84 height 84
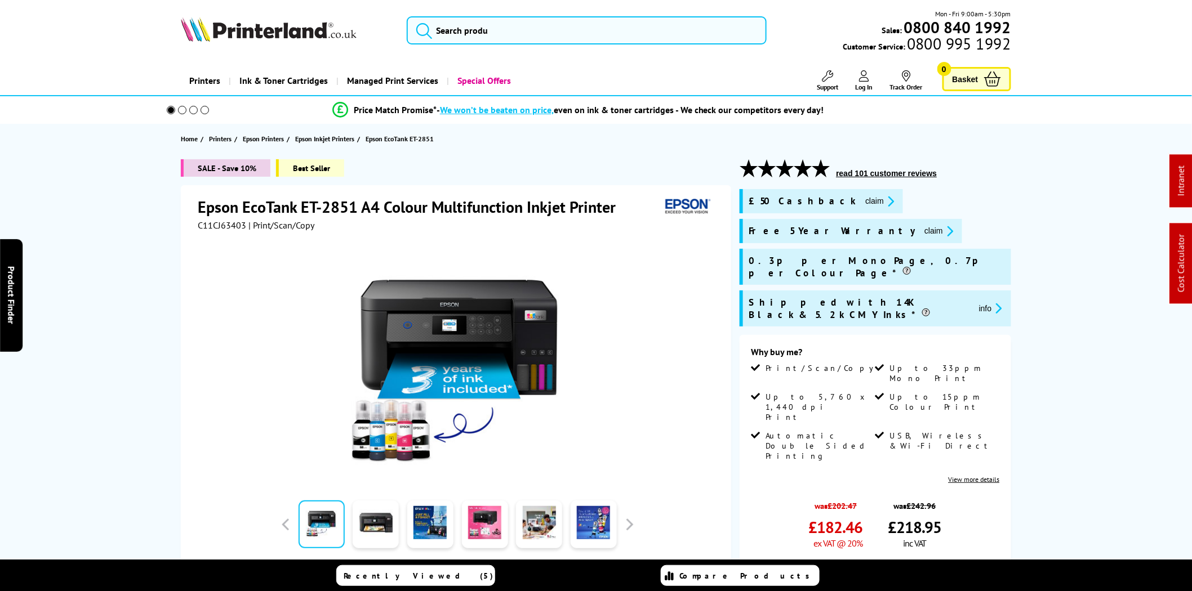
click at [897, 170] on button "read 101 customer reviews" at bounding box center [887, 173] width 108 height 10
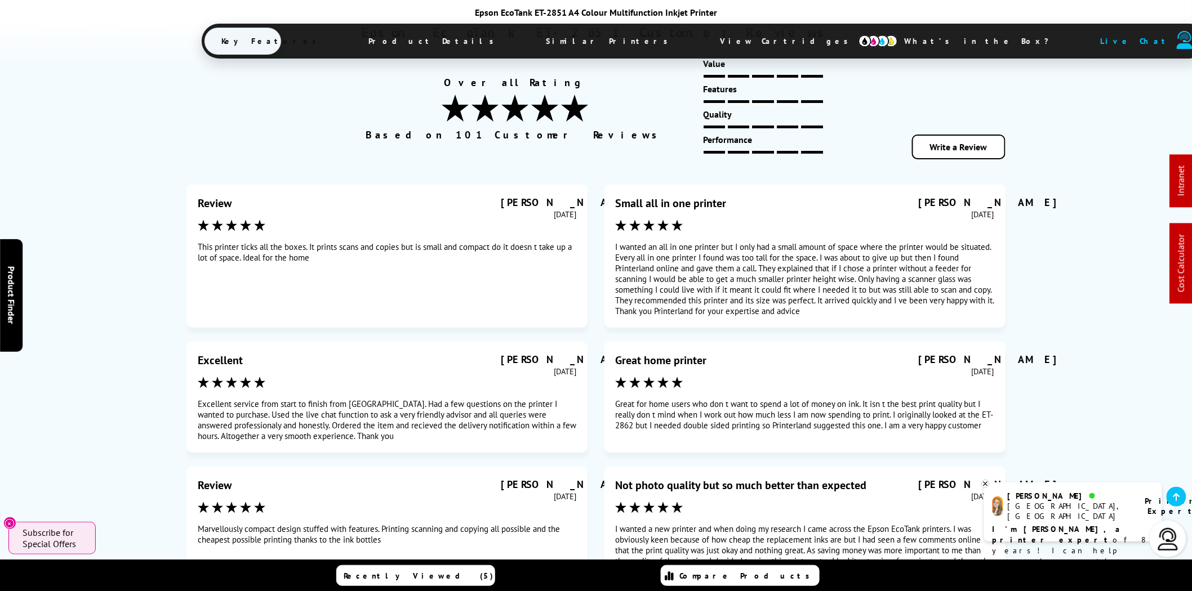
scroll to position [6984, 0]
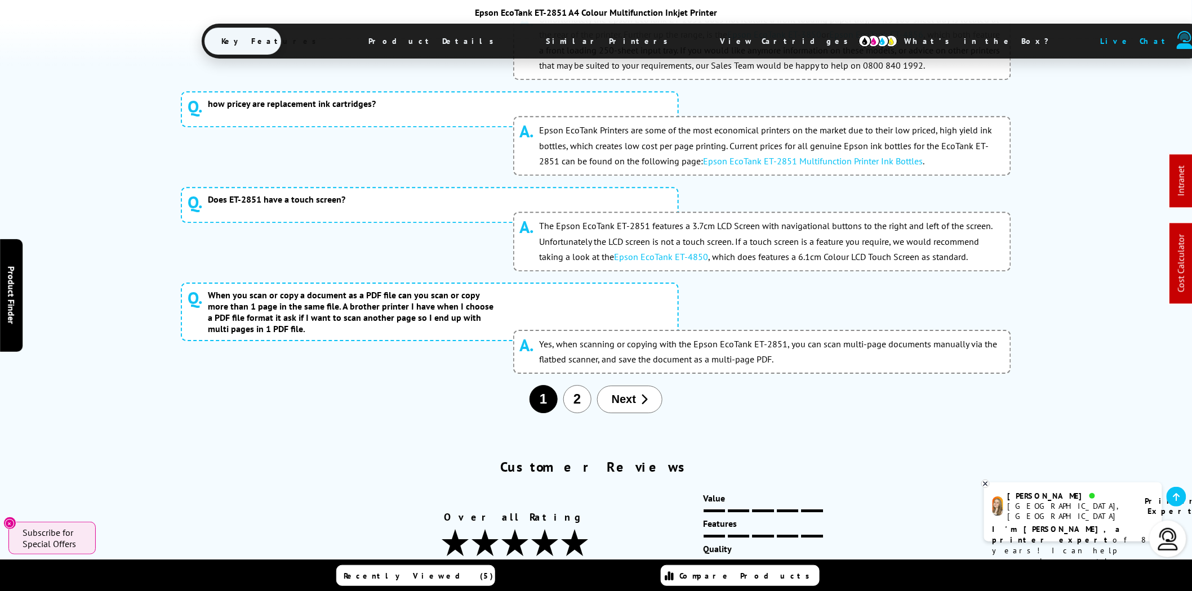
scroll to position [6651, 0]
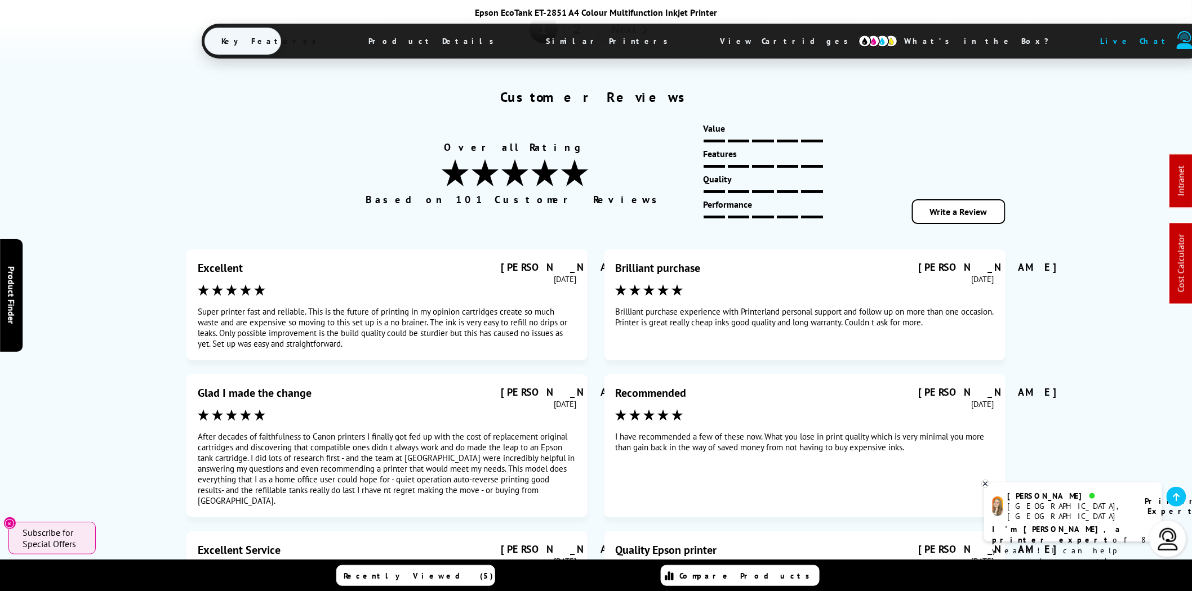
scroll to position [7068, 0]
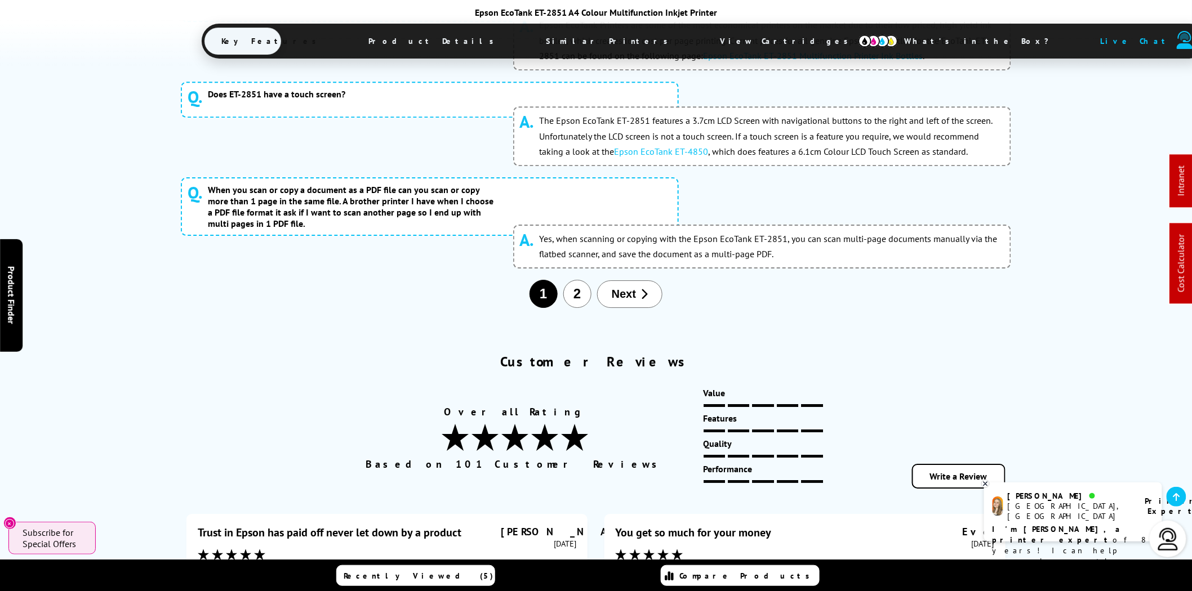
scroll to position [6651, 0]
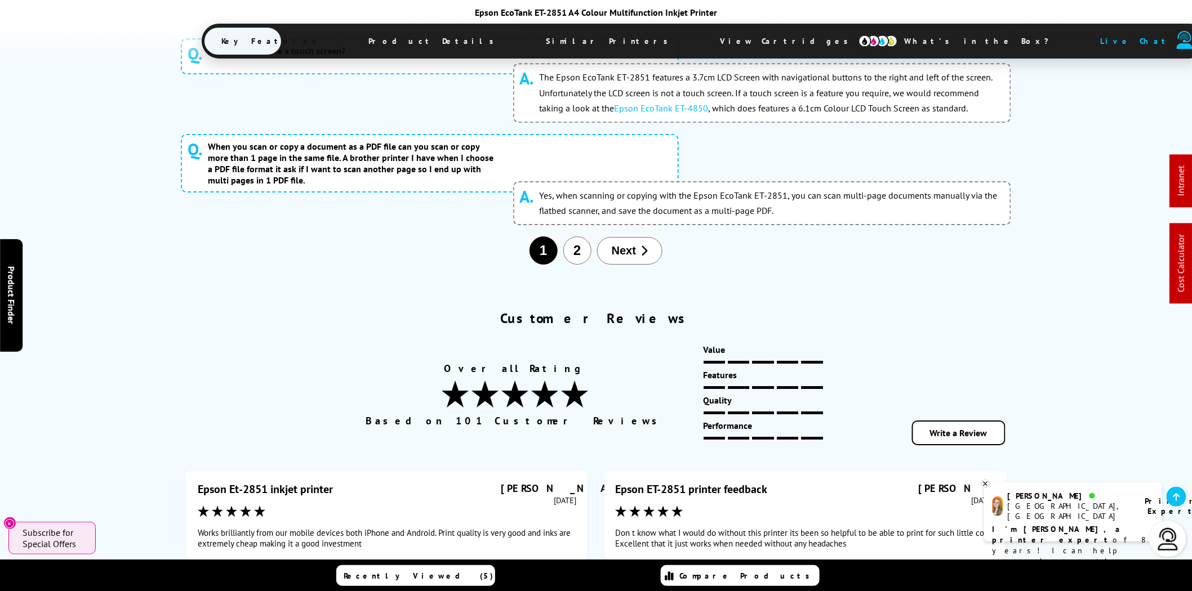
scroll to position [6860, 0]
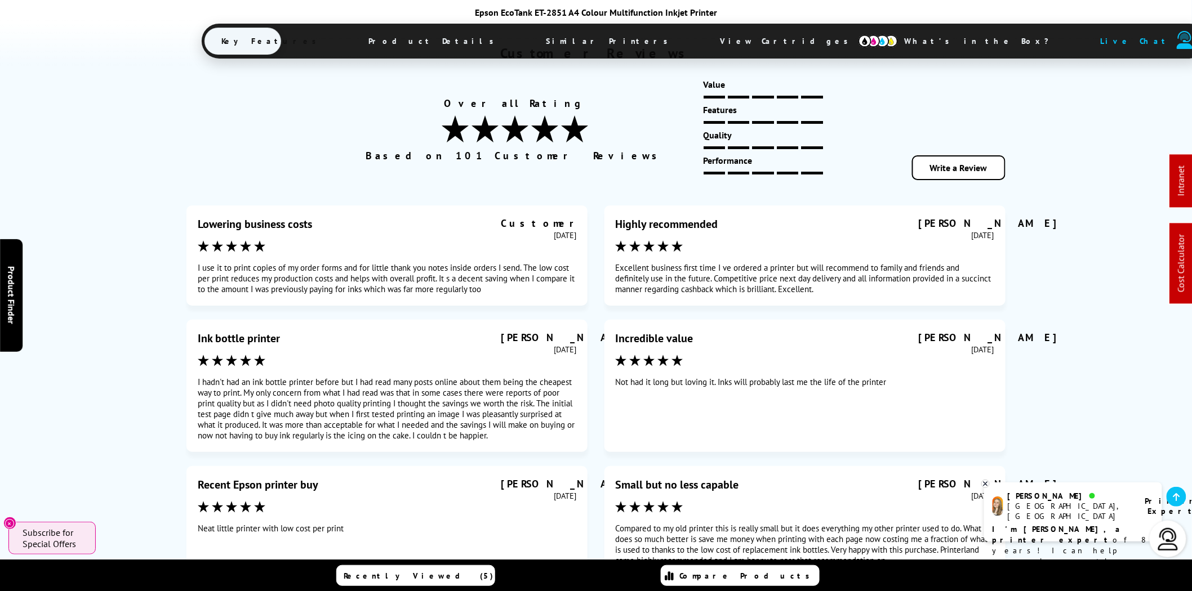
scroll to position [7068, 0]
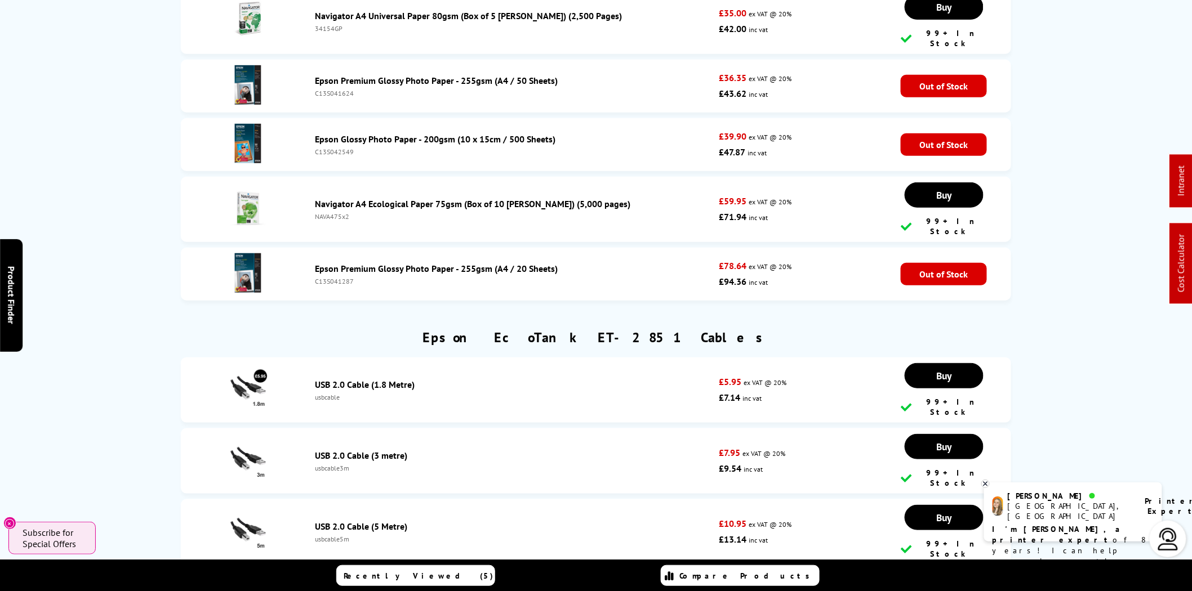
scroll to position [0, 0]
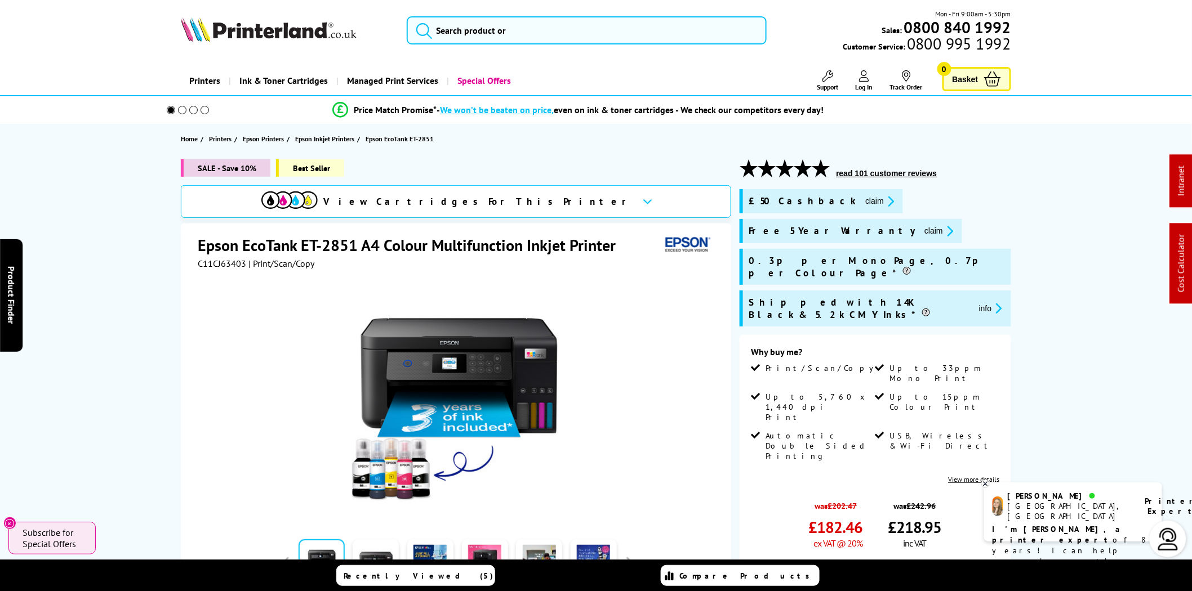
click at [621, 339] on div at bounding box center [457, 396] width 519 height 255
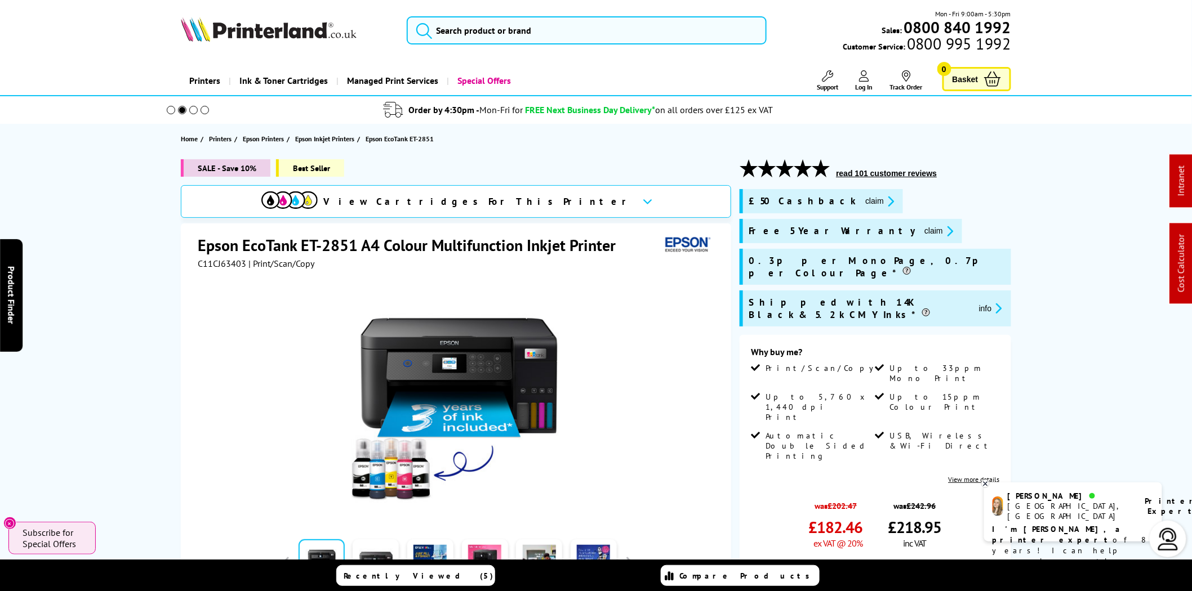
click at [263, 340] on div at bounding box center [457, 396] width 519 height 255
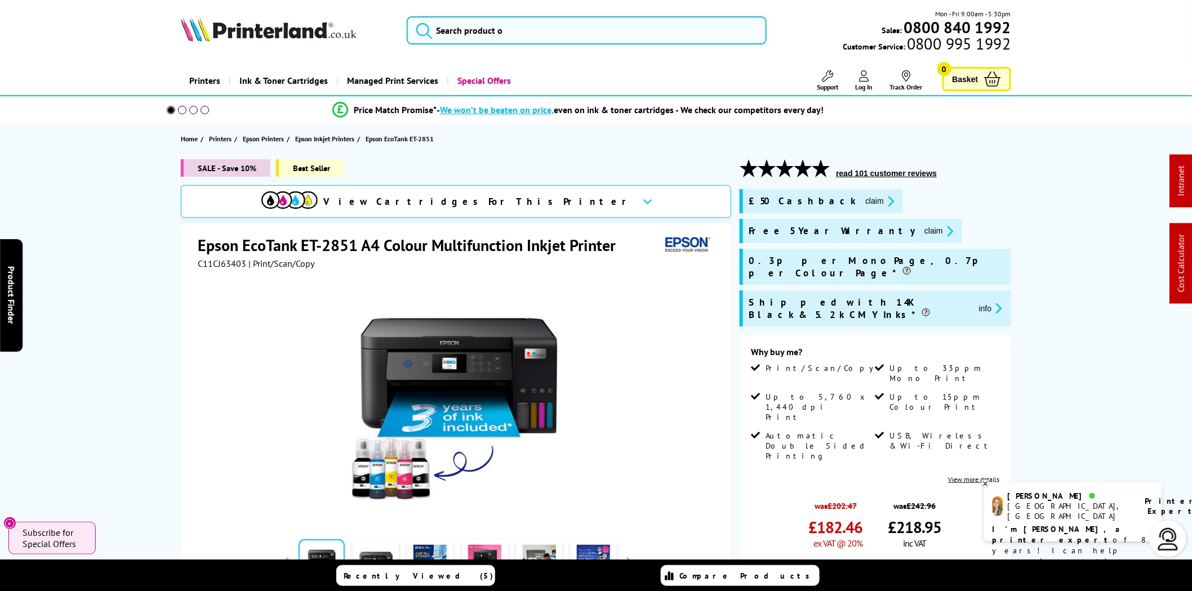
click at [1045, 192] on div "SALE - Save 10% Best Seller View Cartridges For This Printer Epson EcoTank ET-2…" at bounding box center [595, 478] width 901 height 639
click at [229, 264] on span "C11CJ63403" at bounding box center [222, 263] width 48 height 11
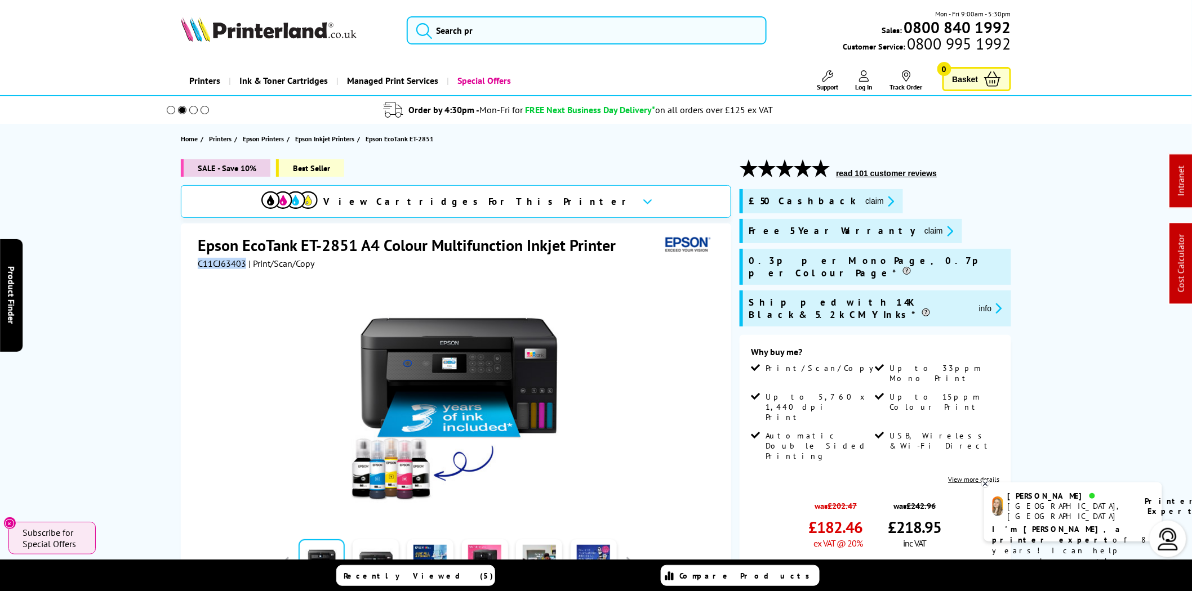
click at [229, 264] on span "C11CJ63403" at bounding box center [222, 263] width 48 height 11
copy span "C11CJ63403"
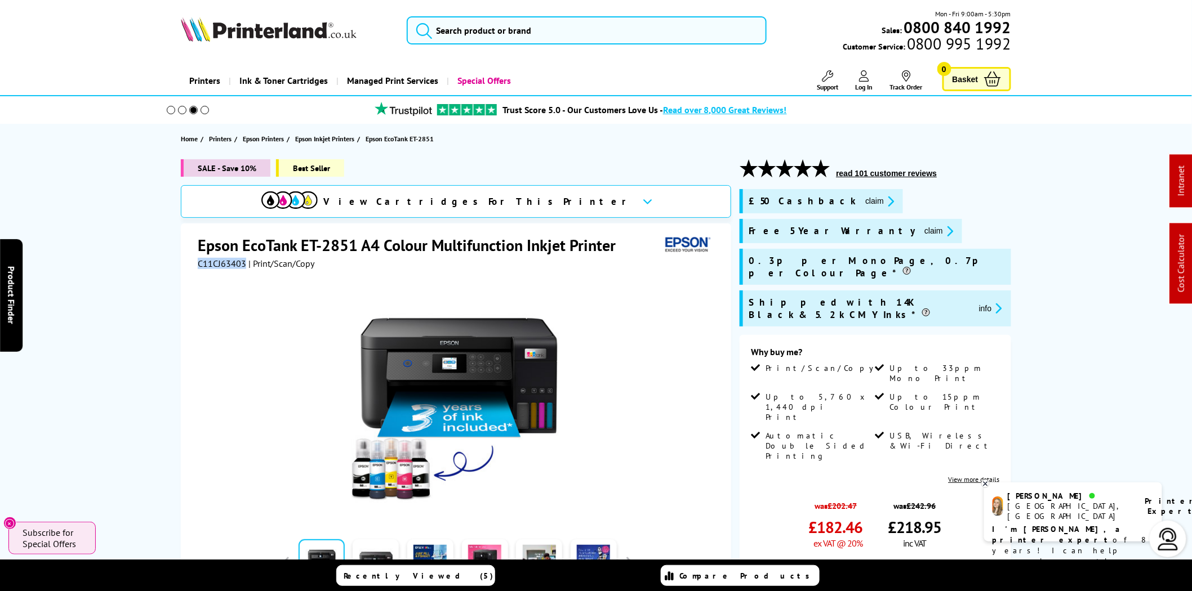
copy span "C11CJ63403"
click at [921, 232] on button "claim" at bounding box center [938, 231] width 35 height 13
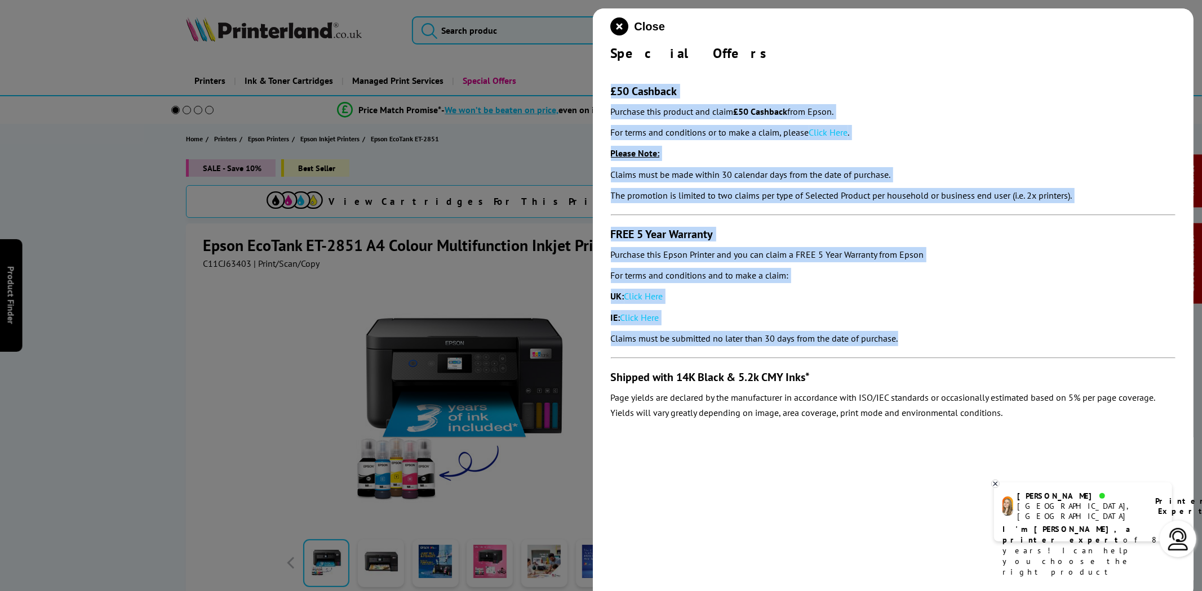
drag, startPoint x: 795, startPoint y: 283, endPoint x: 606, endPoint y: 90, distance: 270.5
click at [604, 91] on div "Close Special Offers £50 Cashback Purchase this product and claim £50 Cashback …" at bounding box center [893, 303] width 601 height 591
copy section "£50 Cashback Purchase this product and claim £50 Cashback from Epson. For terms…"
click at [834, 136] on link "Click Here" at bounding box center [828, 132] width 39 height 11
click at [646, 293] on link "Click Here" at bounding box center [643, 296] width 39 height 11
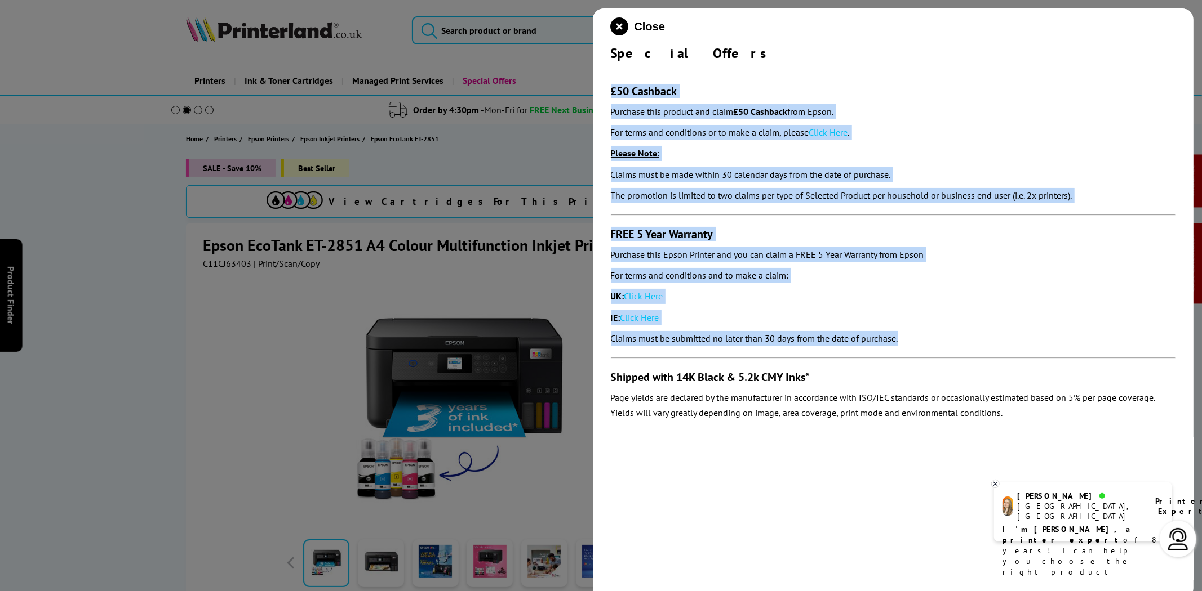
drag, startPoint x: 617, startPoint y: 31, endPoint x: 38, endPoint y: 315, distance: 645.2
click at [617, 31] on icon "close modal" at bounding box center [620, 26] width 18 height 18
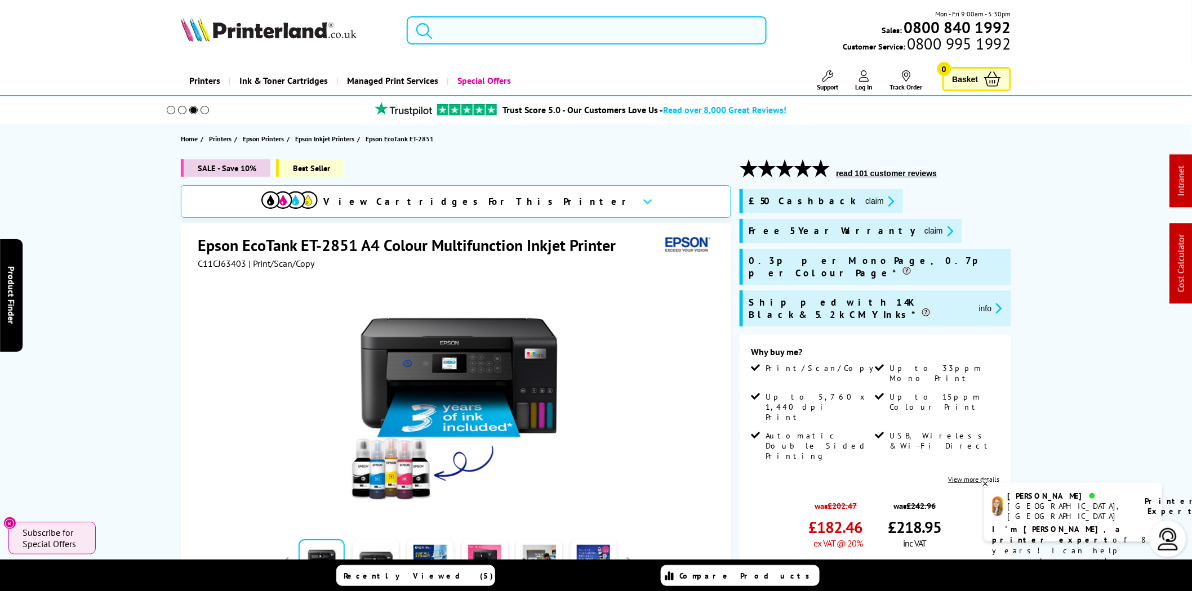
click at [524, 24] on input "search" at bounding box center [587, 30] width 360 height 28
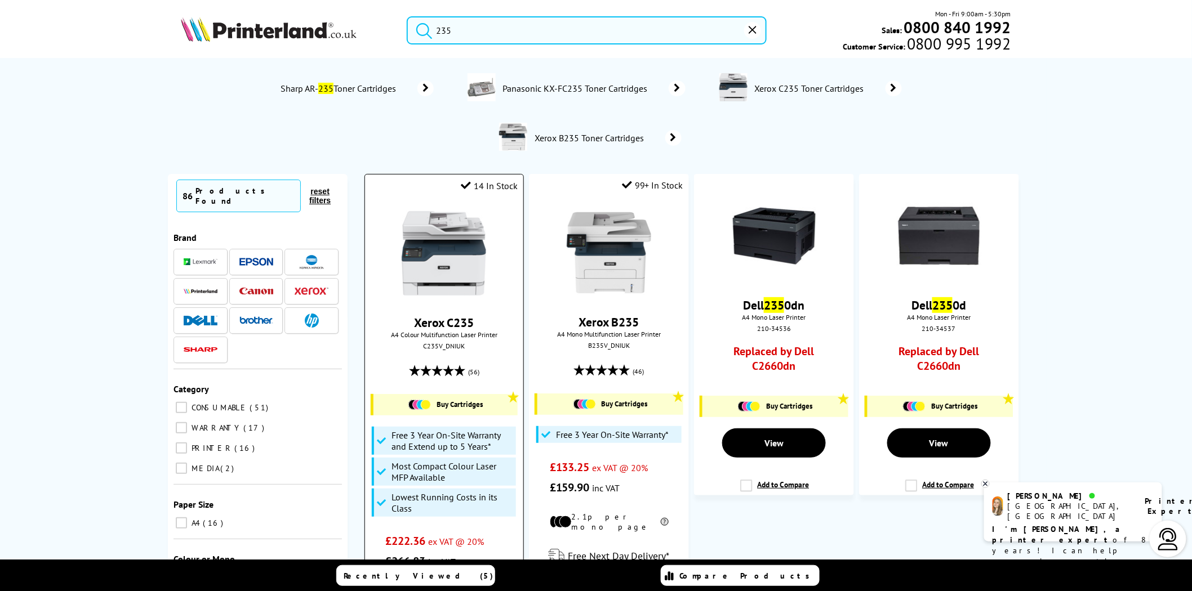
type input "235"
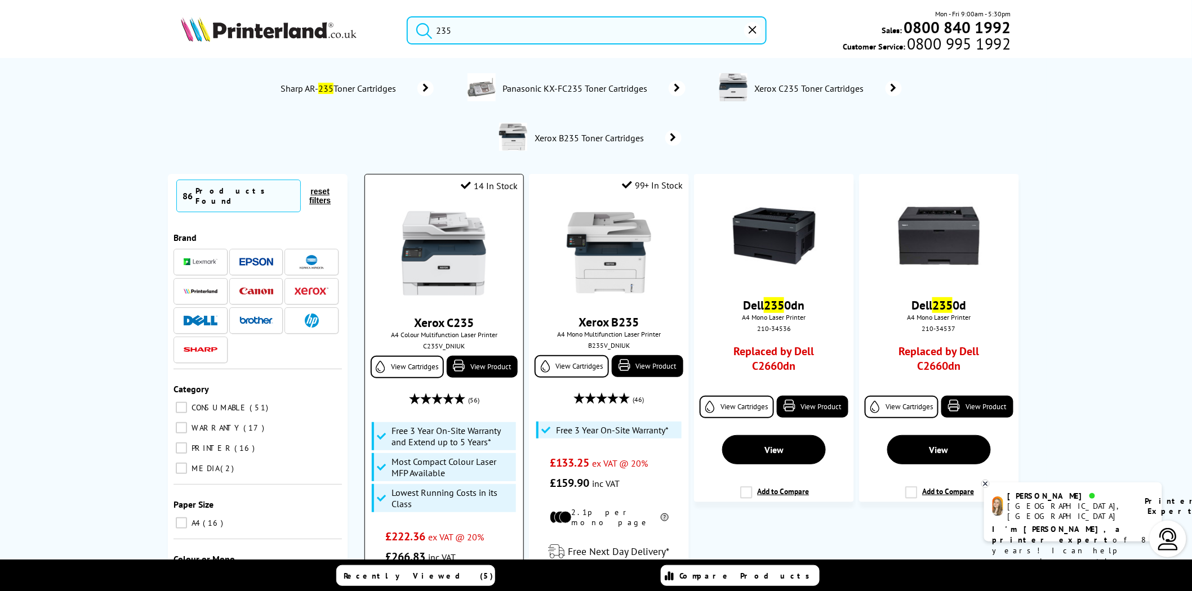
click at [462, 276] on img at bounding box center [444, 253] width 84 height 84
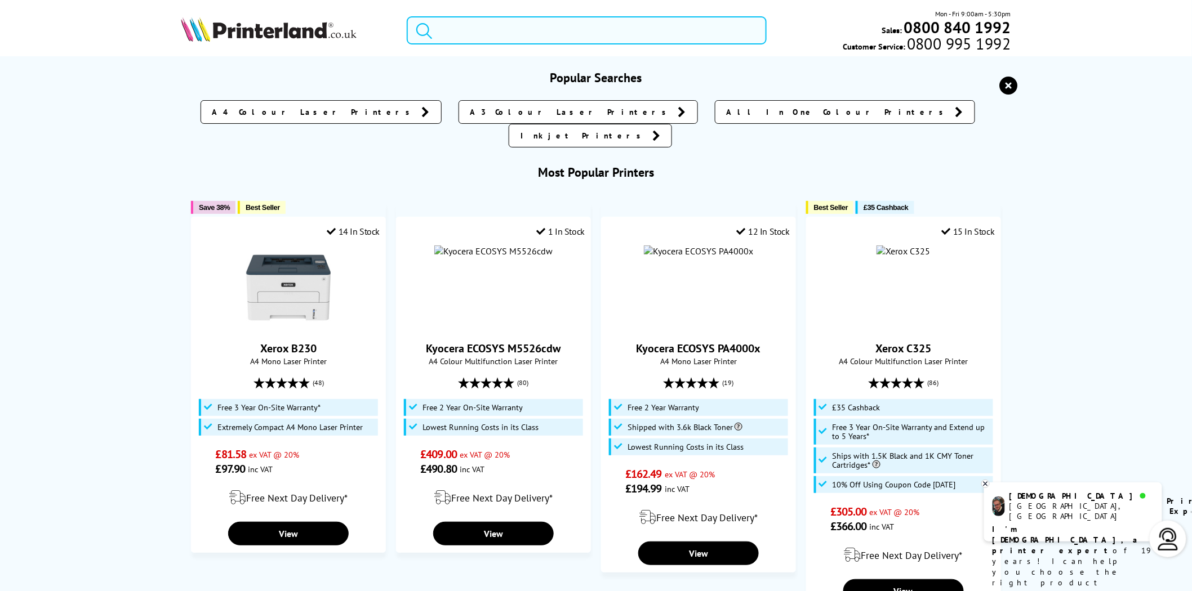
click at [517, 31] on input "search" at bounding box center [587, 30] width 360 height 28
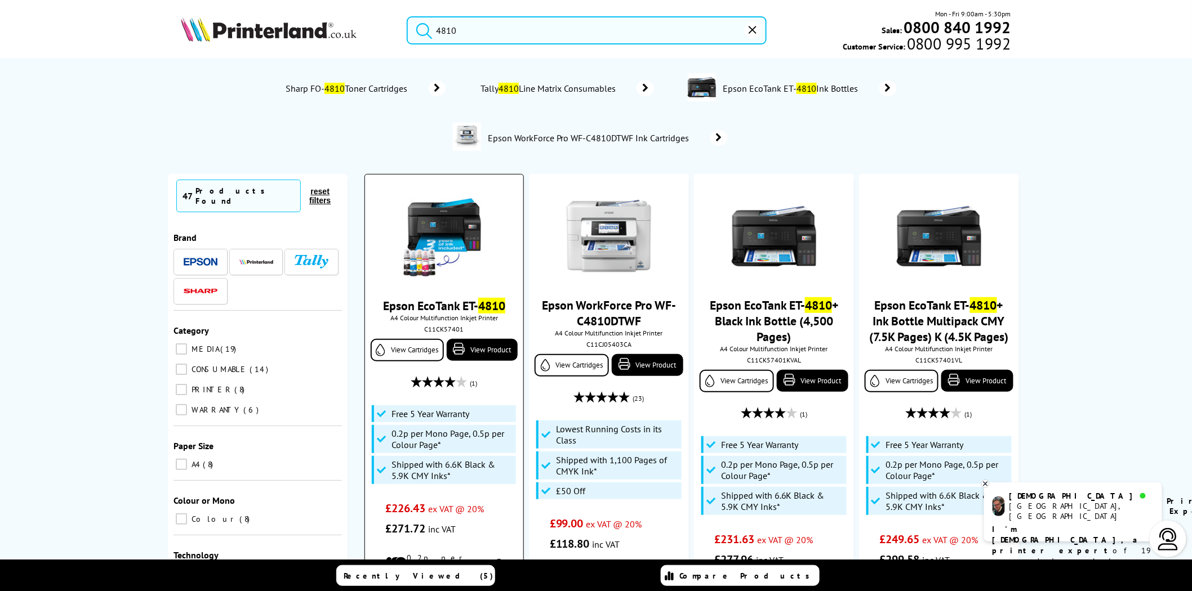
type input "4810"
click at [465, 229] on img at bounding box center [444, 236] width 84 height 84
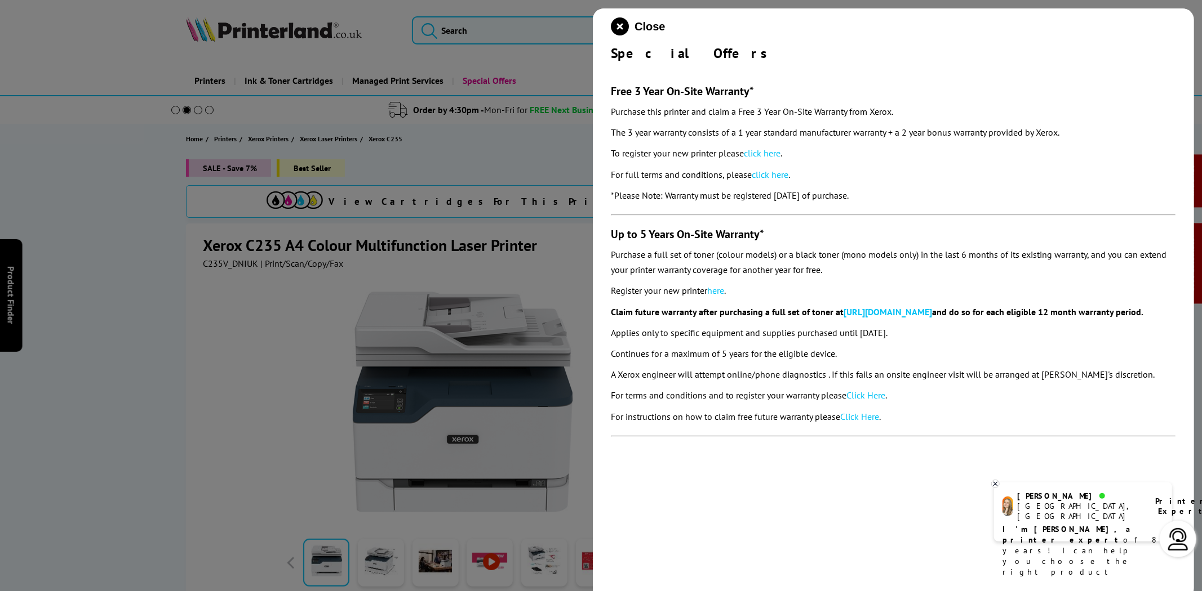
drag, startPoint x: 922, startPoint y: 201, endPoint x: 595, endPoint y: 91, distance: 345.2
click at [595, 91] on div "Close Special Offers Free 3 Year On-Site Warranty* Purchase this printer and cl…" at bounding box center [893, 303] width 601 height 591
copy section "Free 3 Year On-Site Warranty* Purchase this printer and claim a Free 3 Year On-…"
click at [773, 154] on link "click here" at bounding box center [762, 153] width 37 height 11
click at [616, 32] on icon "close modal" at bounding box center [620, 26] width 18 height 18
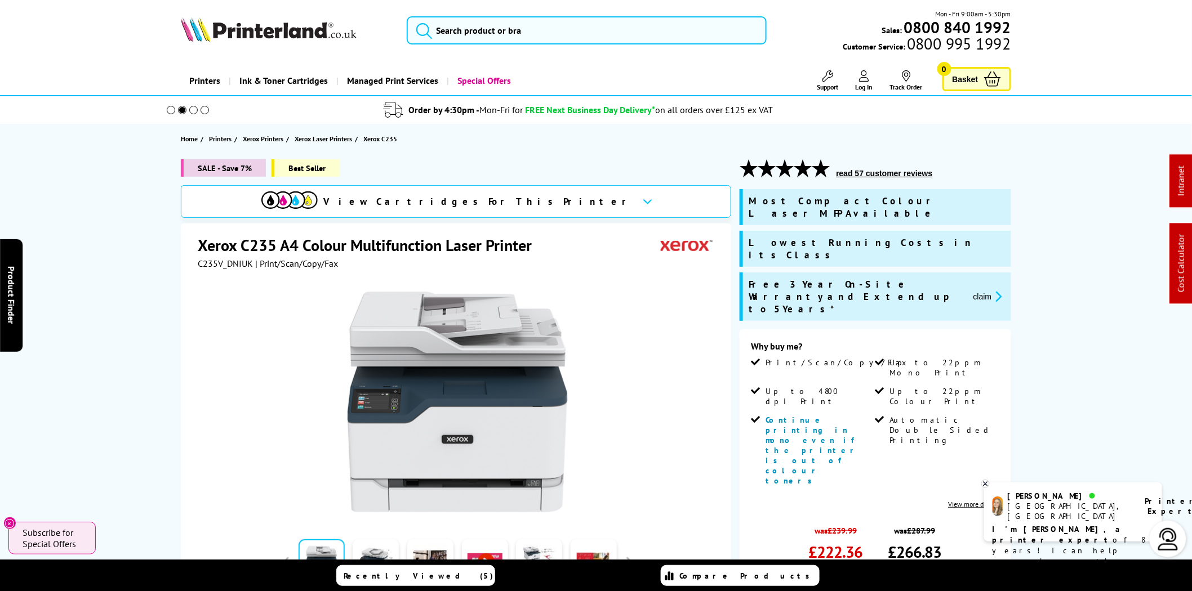
click at [296, 29] on img at bounding box center [269, 29] width 176 height 25
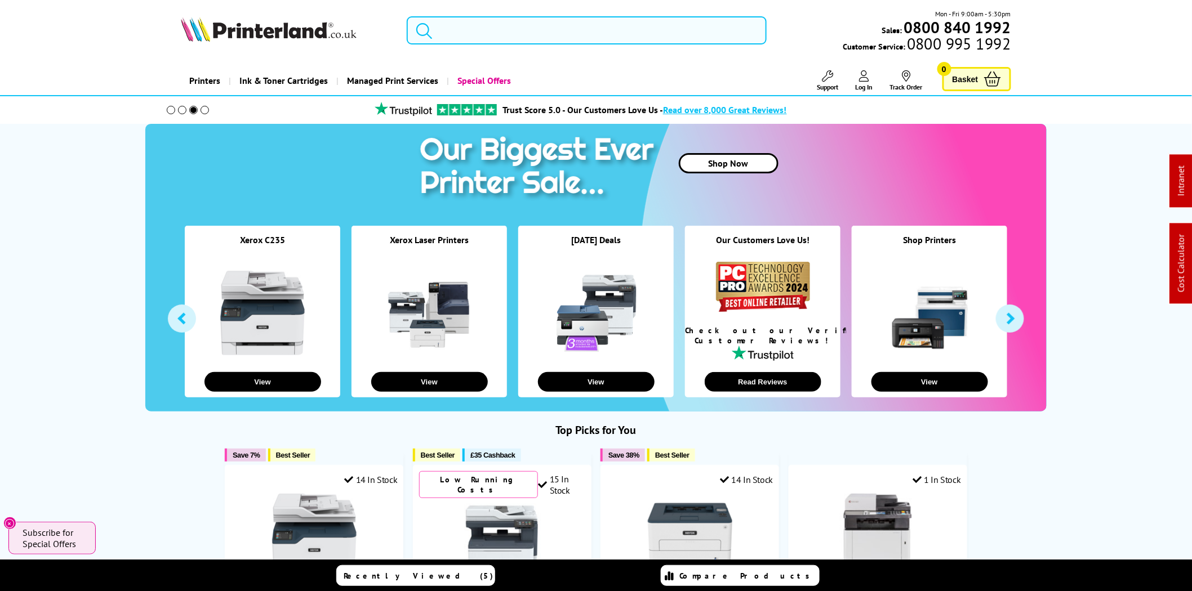
click at [470, 23] on input "search" at bounding box center [587, 30] width 360 height 28
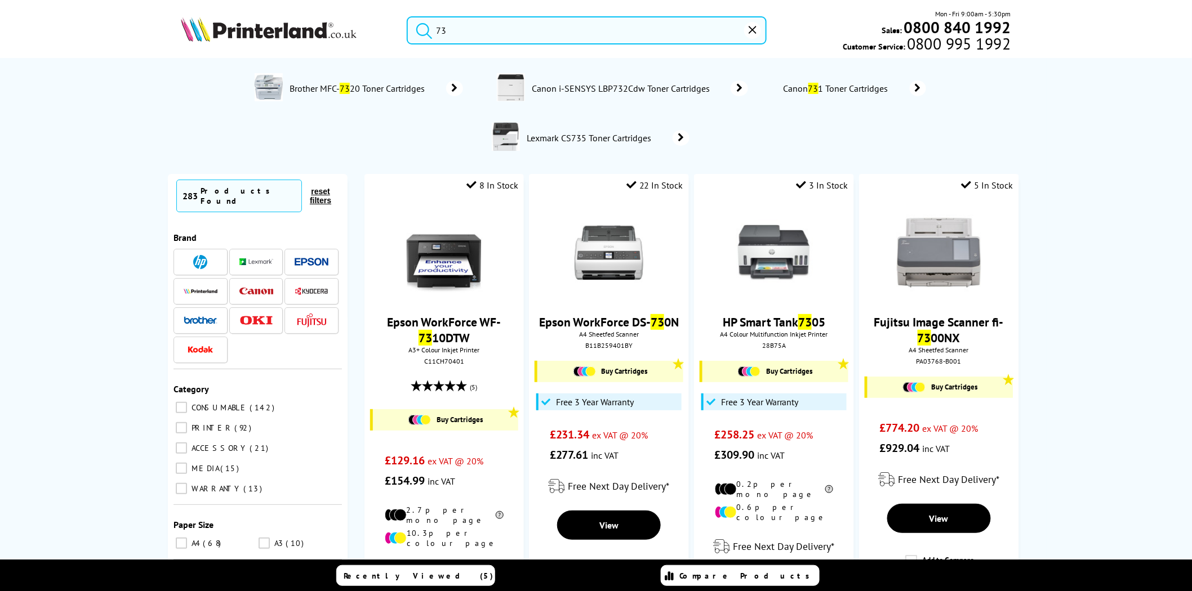
type input "7"
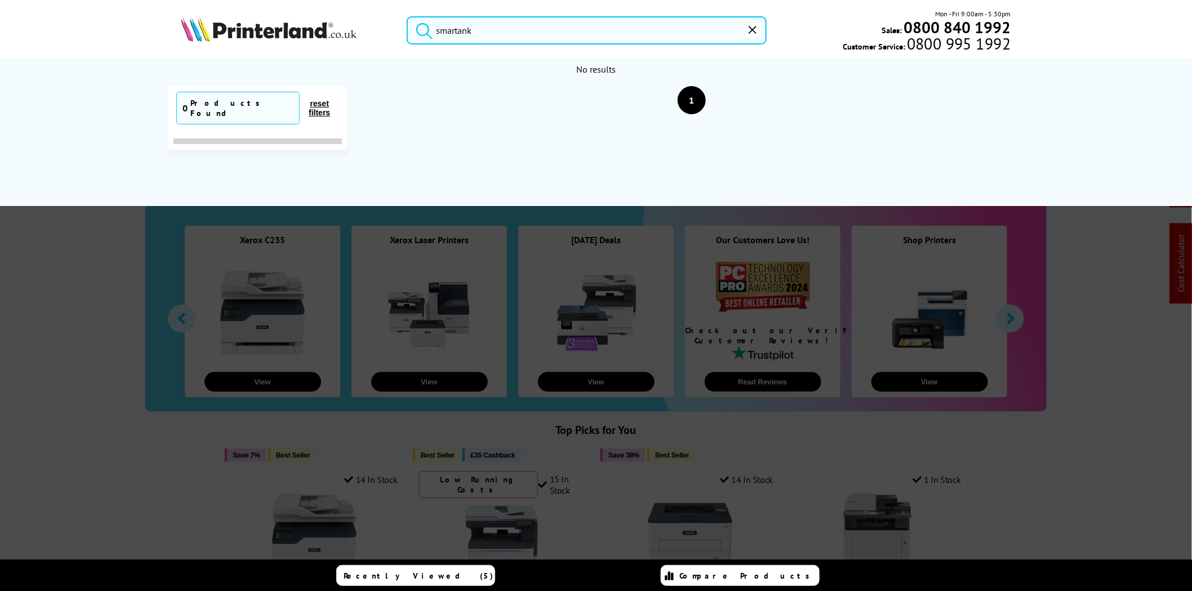
click at [407, 16] on button "submit" at bounding box center [421, 28] width 28 height 25
click at [477, 37] on input "smartank" at bounding box center [587, 30] width 360 height 28
click at [456, 32] on input "smartank" at bounding box center [587, 30] width 360 height 28
click at [437, 31] on input "smartank" at bounding box center [587, 30] width 360 height 28
click at [407, 16] on button "submit" at bounding box center [421, 28] width 28 height 25
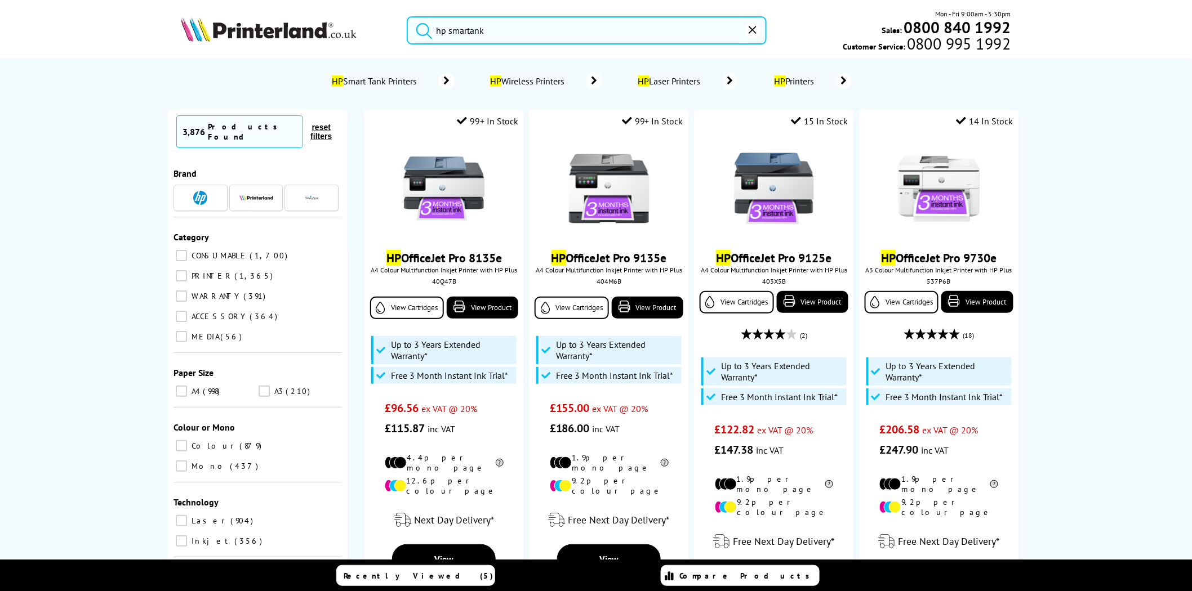
click at [466, 35] on input "hp smartank" at bounding box center [587, 30] width 360 height 28
click at [471, 32] on input "hp smartank" at bounding box center [587, 30] width 360 height 28
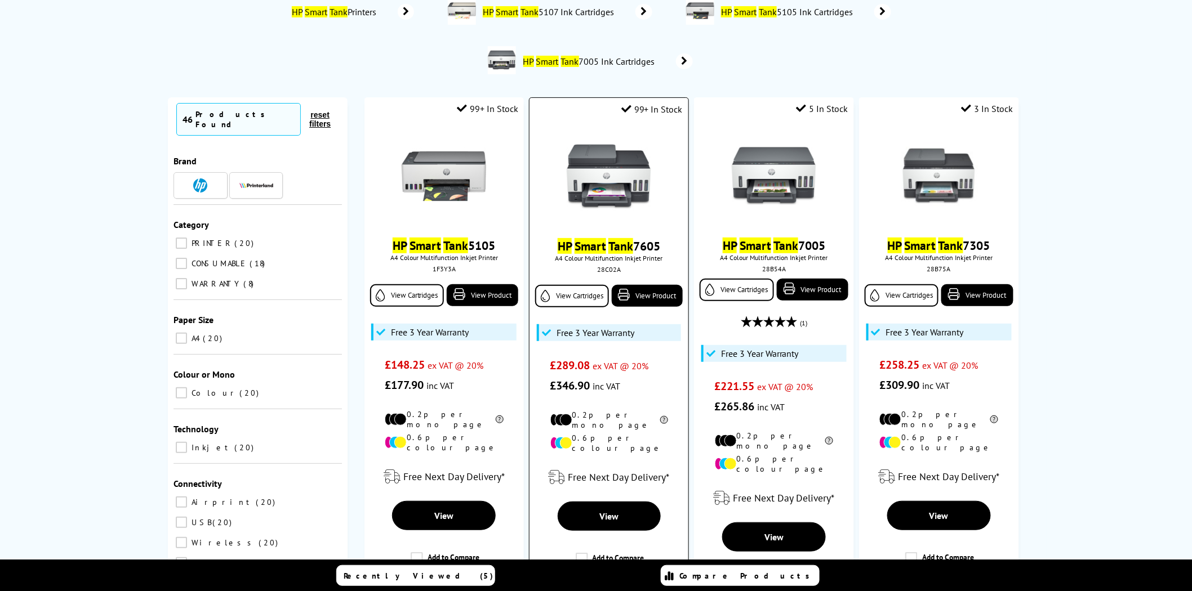
scroll to position [104, 0]
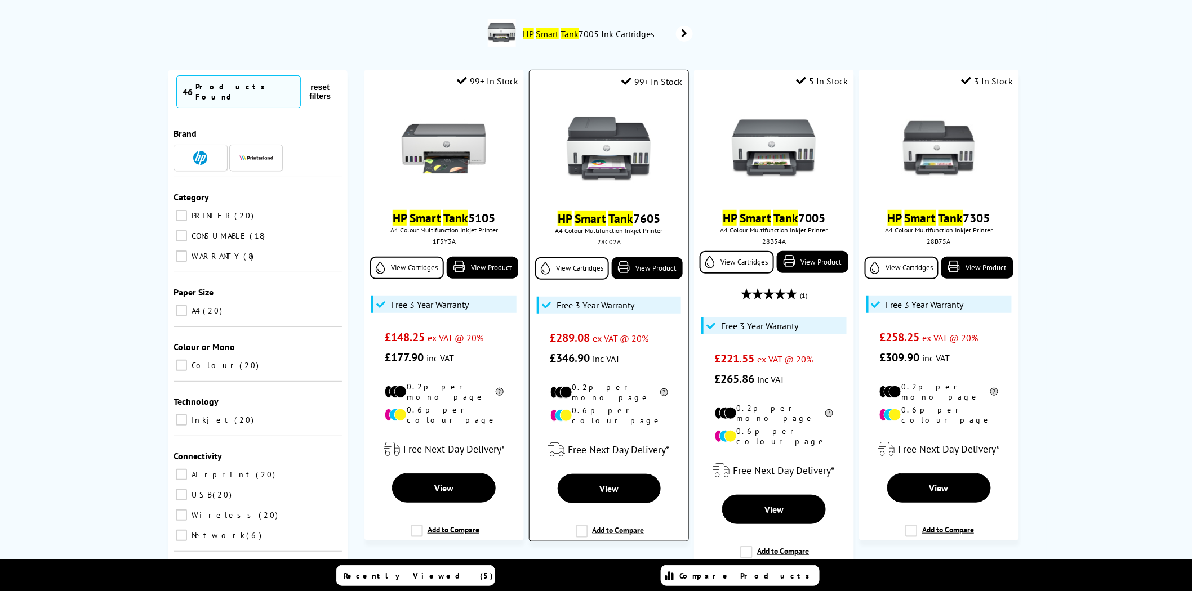
type input "hp smart tank"
click at [617, 150] on img at bounding box center [609, 149] width 84 height 84
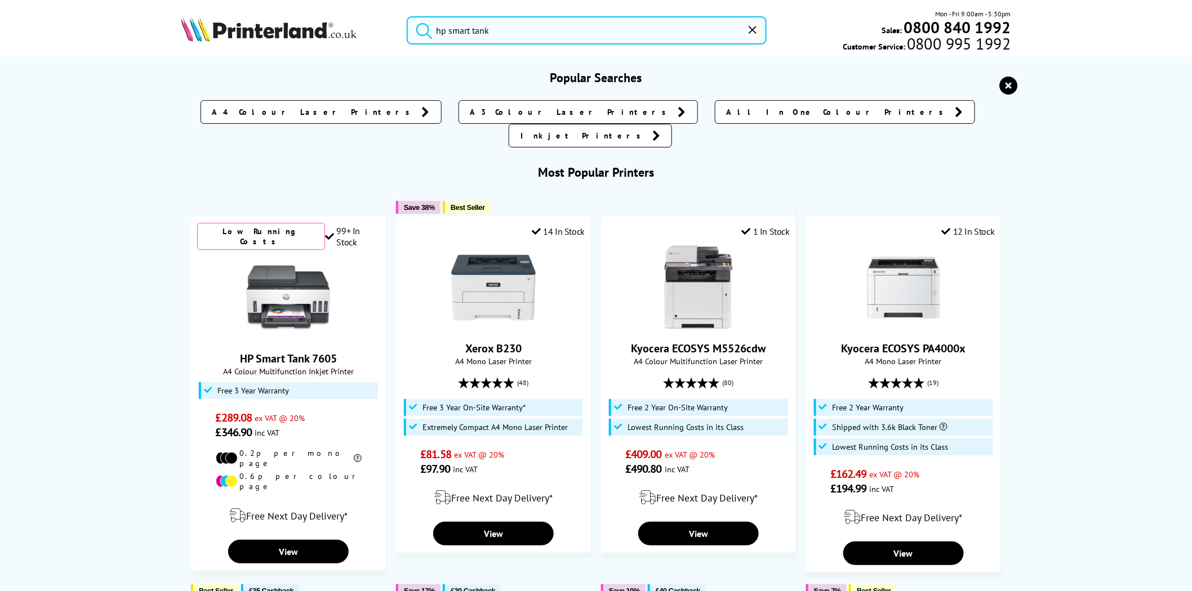
click at [495, 41] on input "hp smart tank" at bounding box center [587, 30] width 360 height 28
drag, startPoint x: 522, startPoint y: 34, endPoint x: 471, endPoint y: 34, distance: 51.3
click at [471, 34] on input "hp smart tank" at bounding box center [587, 30] width 360 height 28
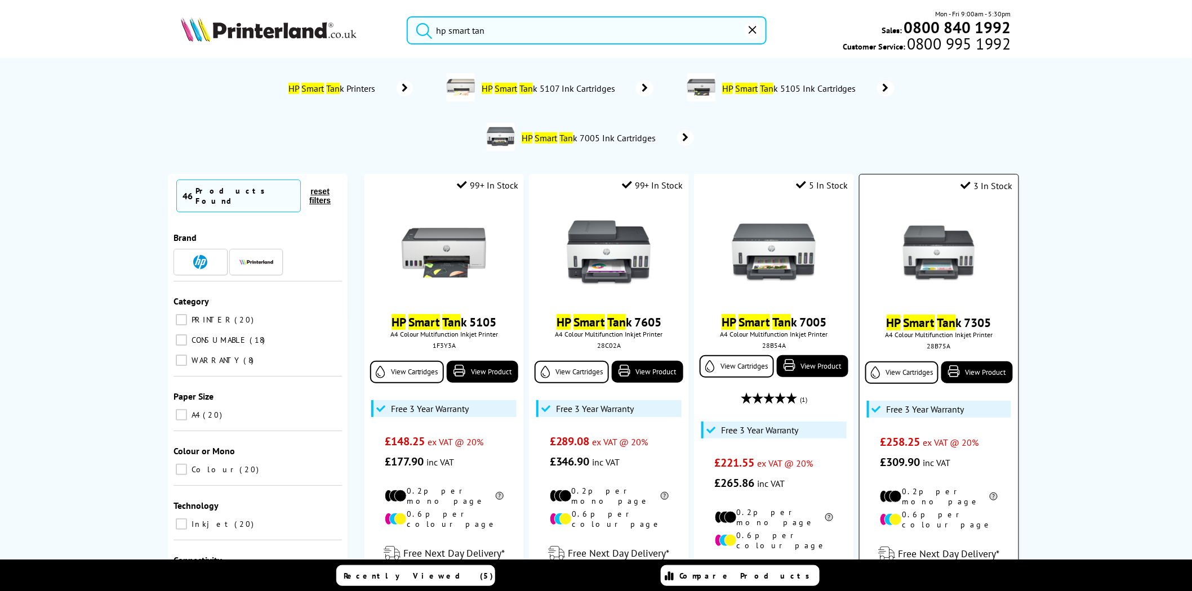
type input "hp smart tan"
click at [904, 253] on img at bounding box center [939, 253] width 84 height 84
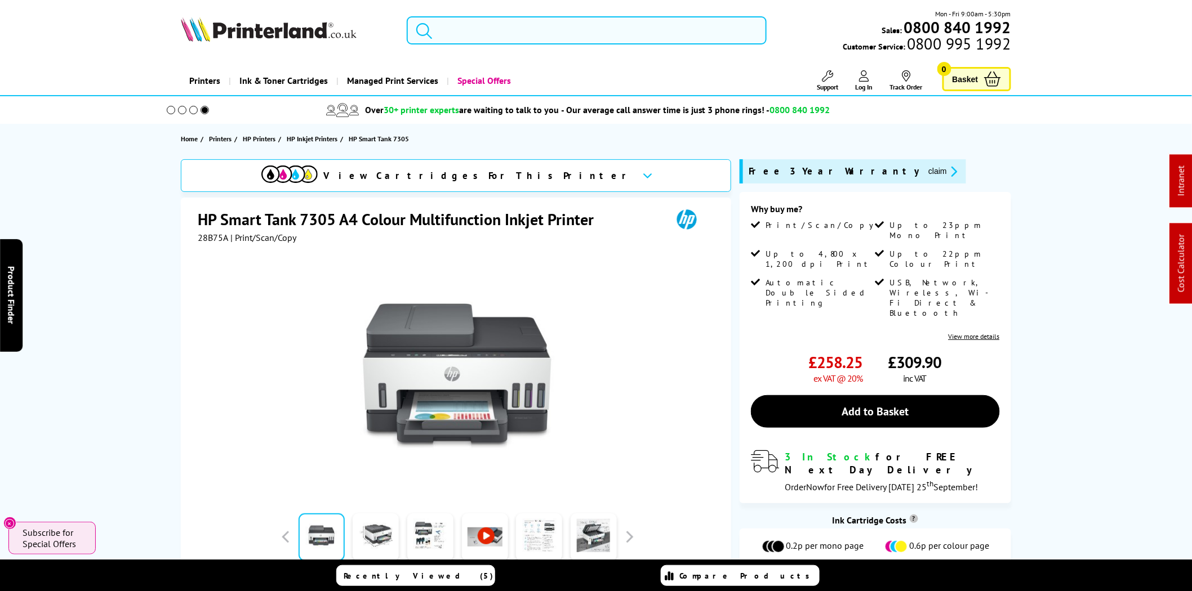
click at [496, 18] on input "search" at bounding box center [587, 30] width 360 height 28
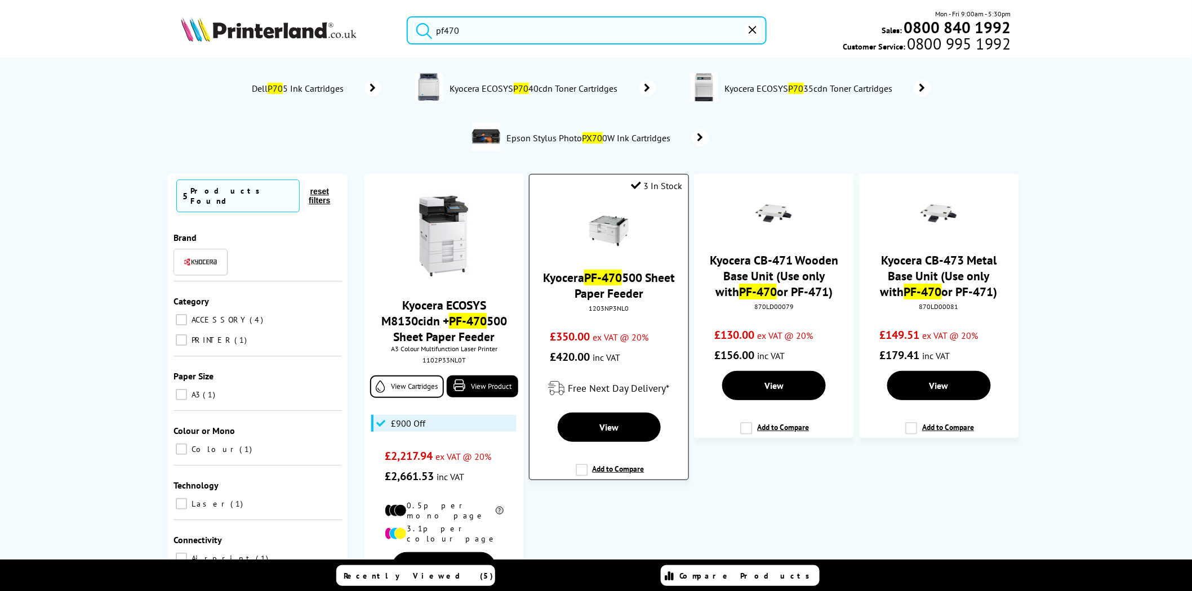
type input "pf470"
click at [615, 229] on img at bounding box center [608, 230] width 39 height 39
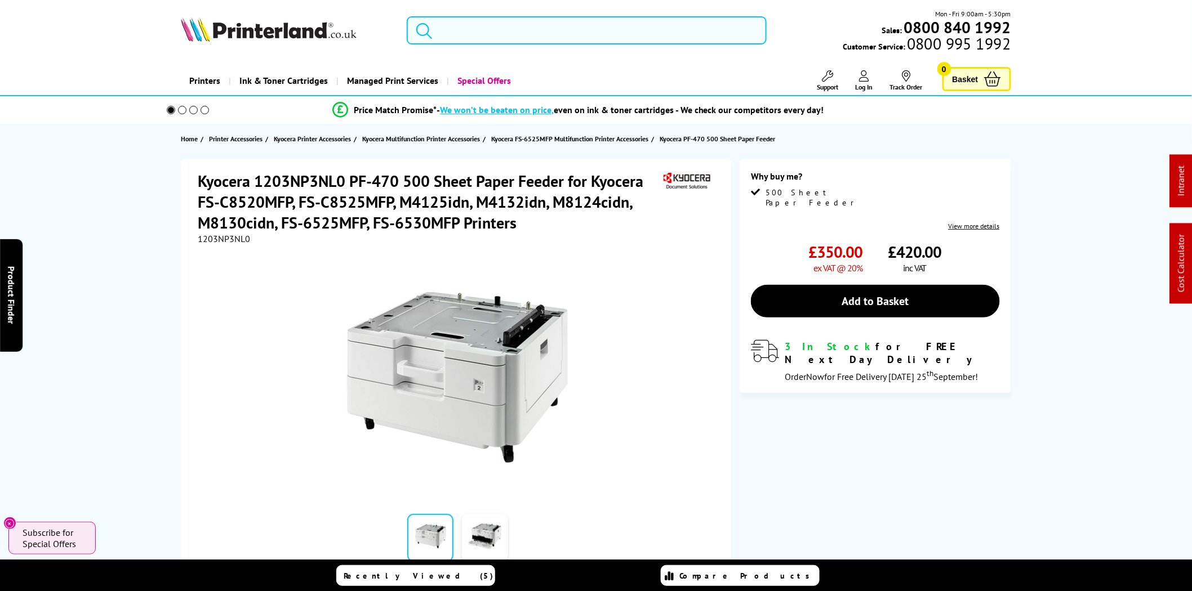
click at [216, 239] on span "1203NP3NL0" at bounding box center [224, 238] width 52 height 11
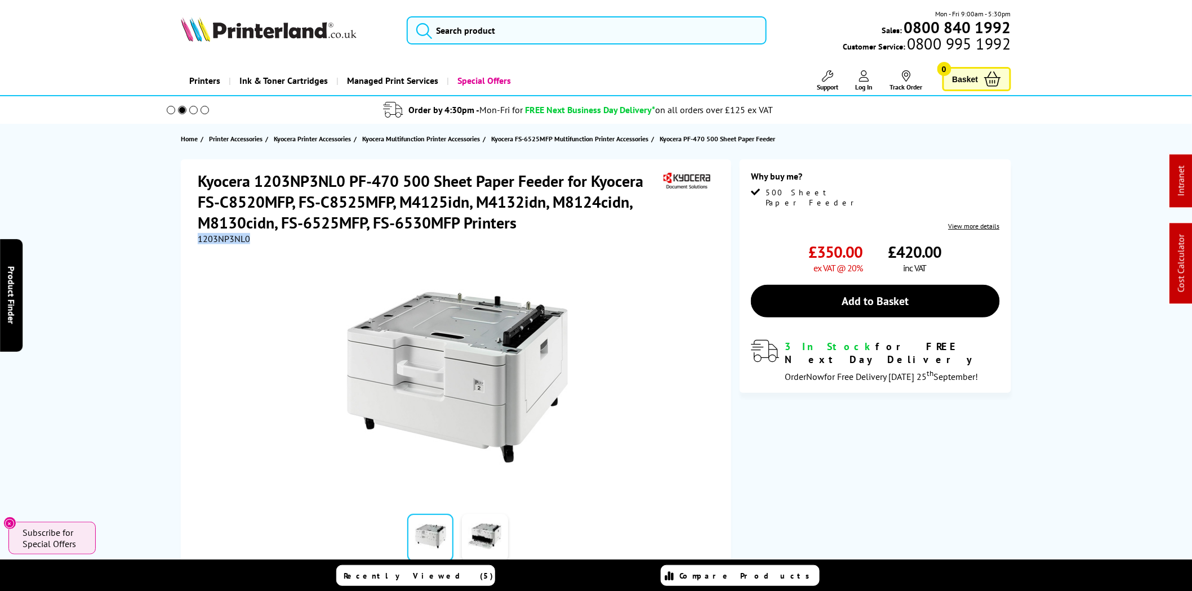
copy span "1203NP3NL0"
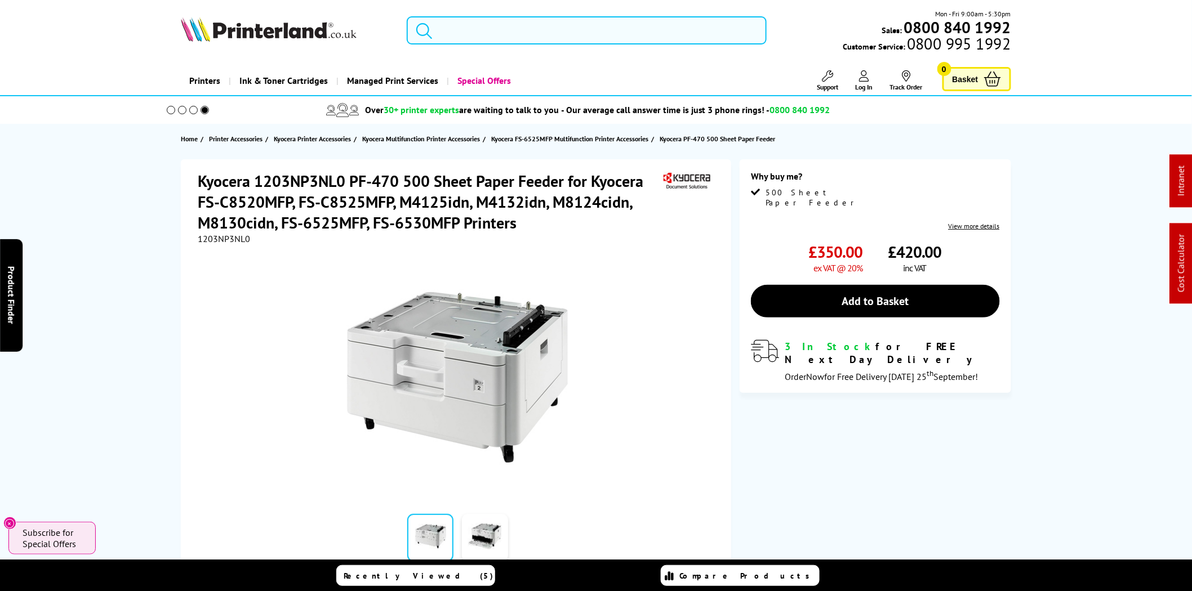
click at [480, 37] on input "search" at bounding box center [587, 30] width 360 height 28
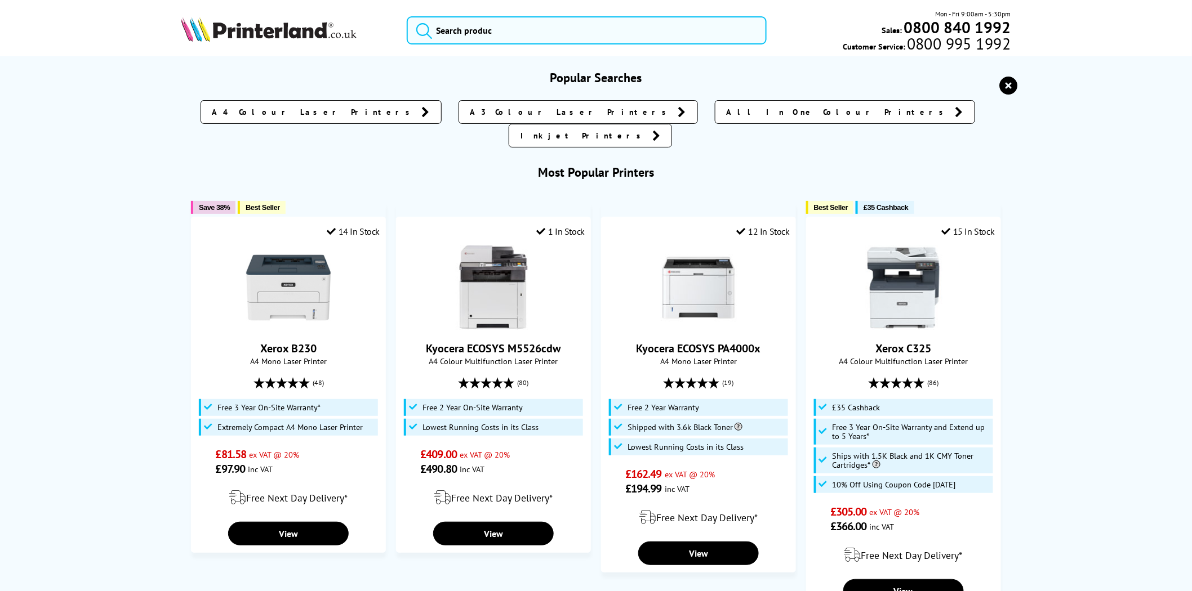
click at [79, 335] on div "Popular Searches A4 Colour Laser Printers A3 Colour Laser Printers All In One C…" at bounding box center [596, 563] width 1192 height 987
click at [284, 31] on img at bounding box center [269, 29] width 176 height 25
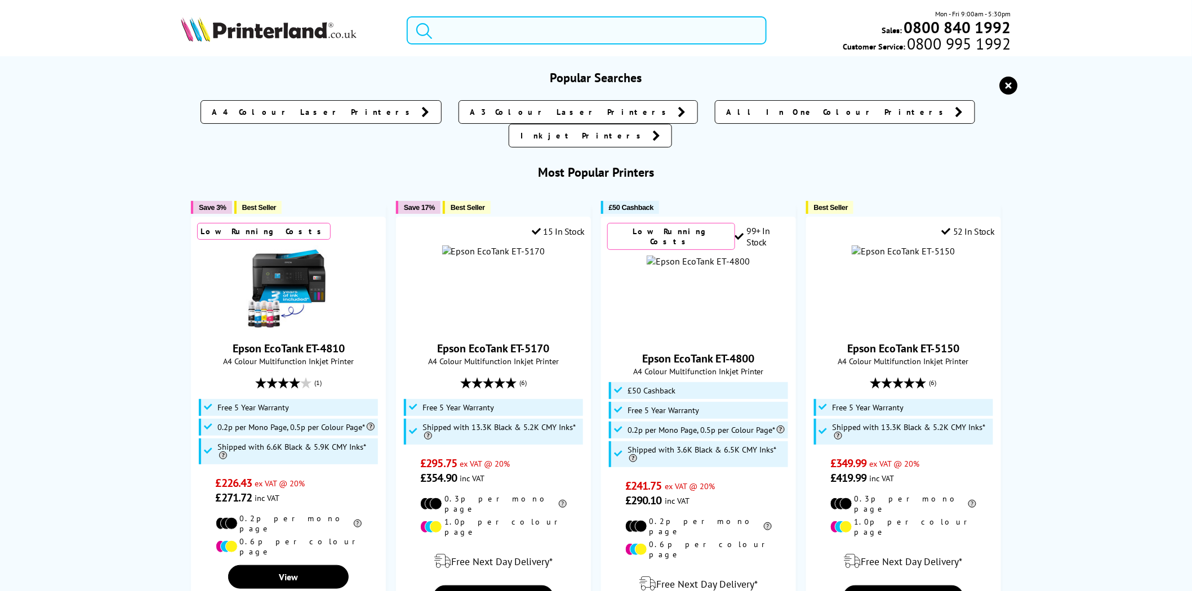
click at [535, 25] on input "search" at bounding box center [587, 30] width 360 height 28
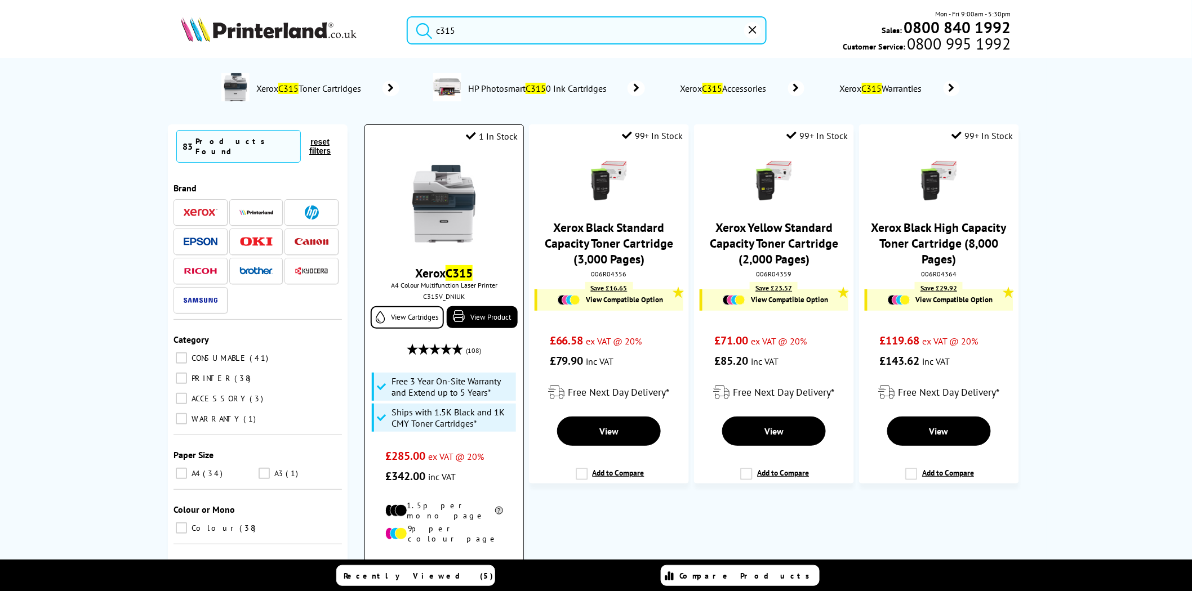
type input "c315"
click at [430, 210] on img at bounding box center [444, 204] width 84 height 84
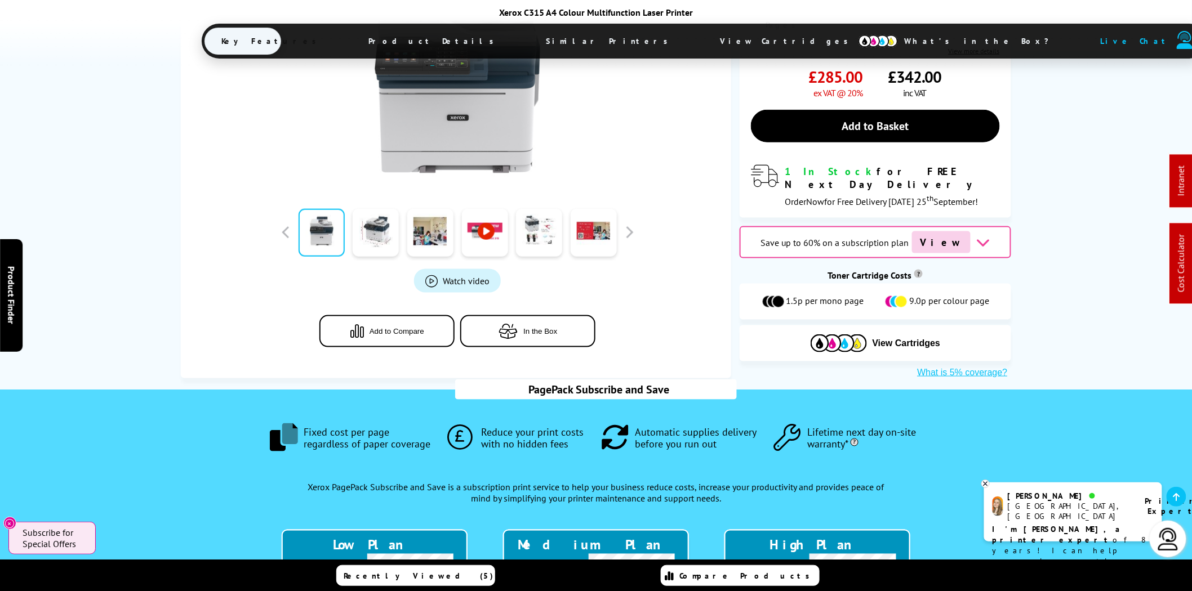
scroll to position [521, 0]
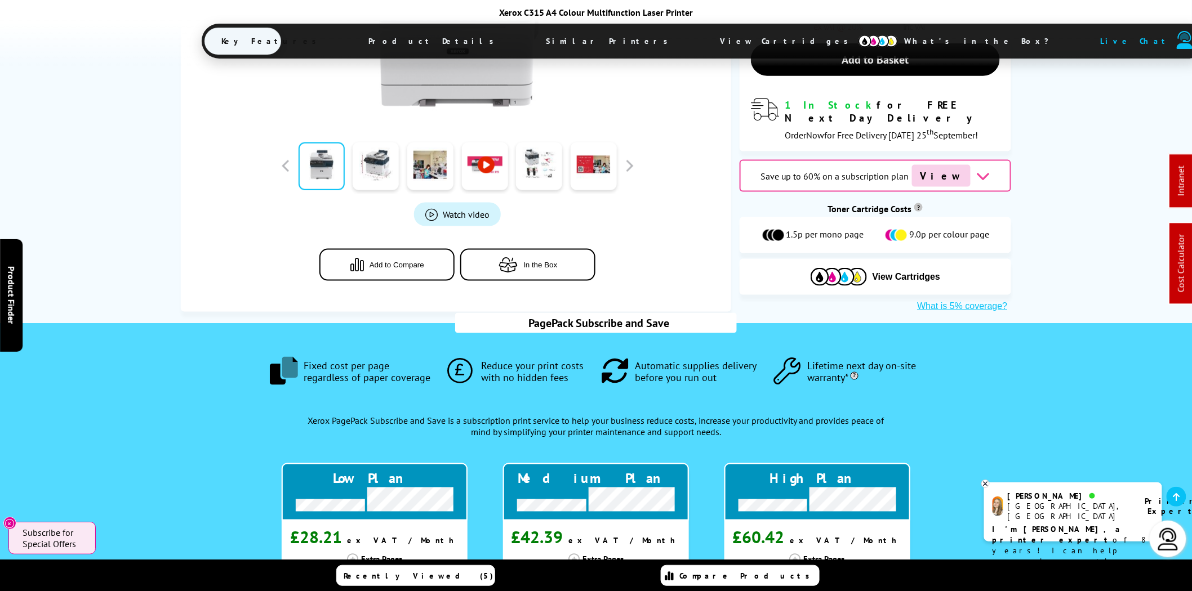
click at [703, 41] on span "View Cartridges" at bounding box center [789, 40] width 172 height 29
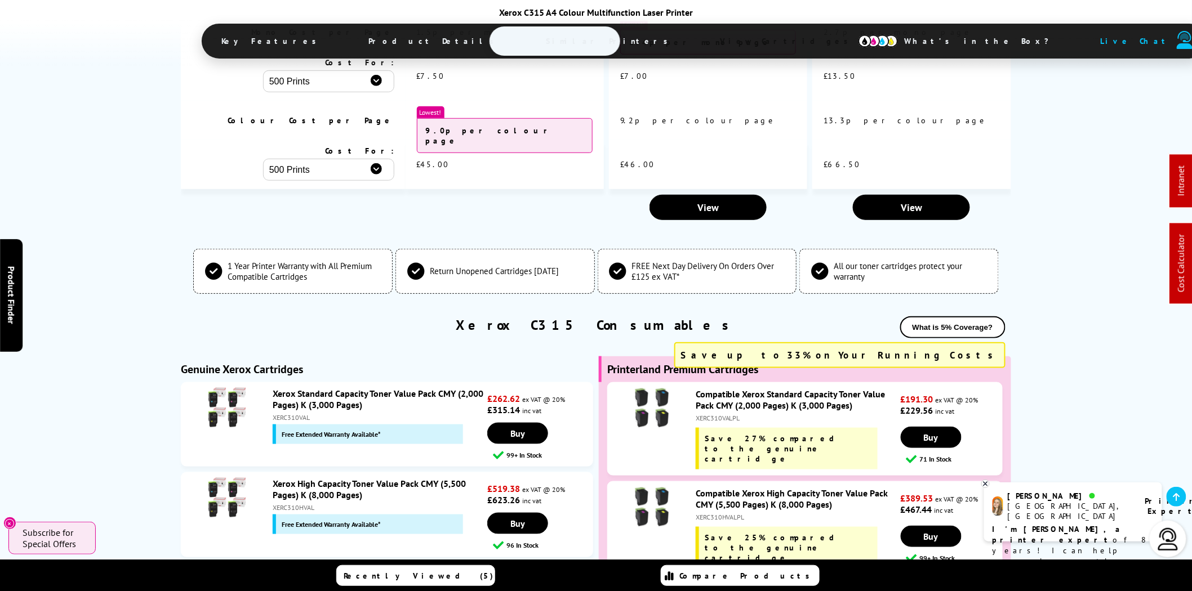
scroll to position [3889, 0]
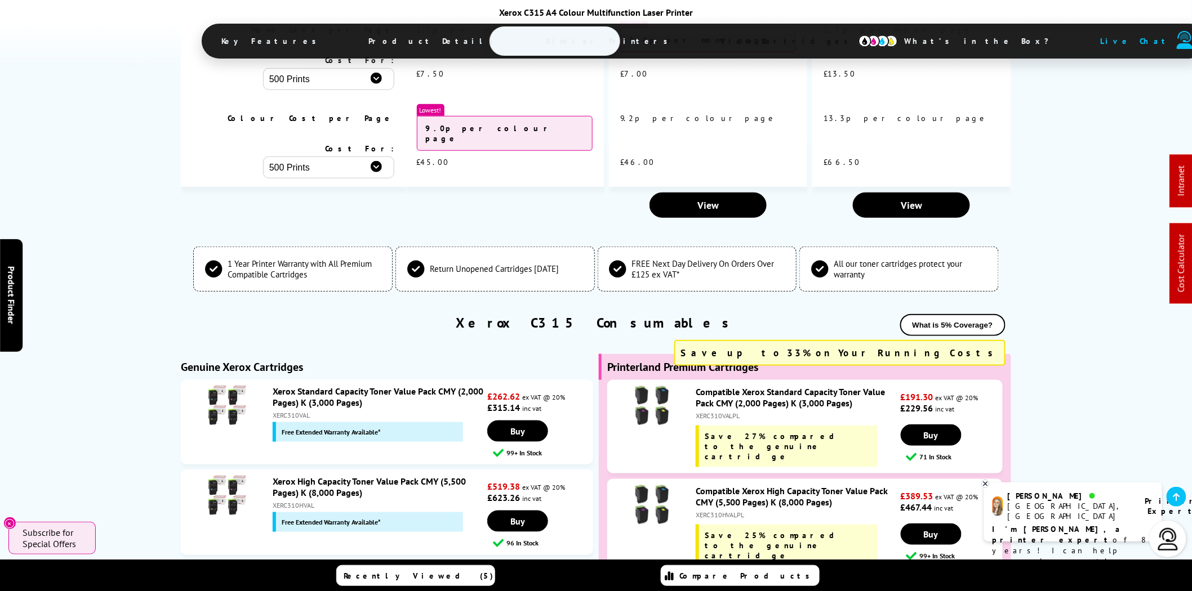
click at [724, 511] on div "XERC310HVALPL" at bounding box center [797, 515] width 202 height 8
copy div "XERC310HVALPL"
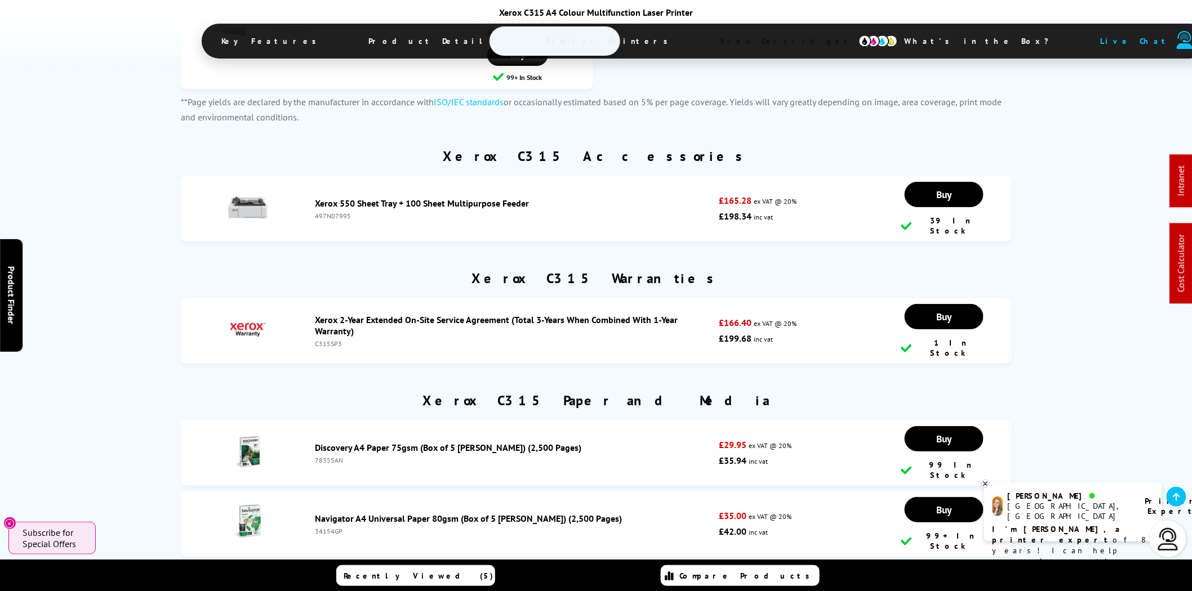
scroll to position [4932, 0]
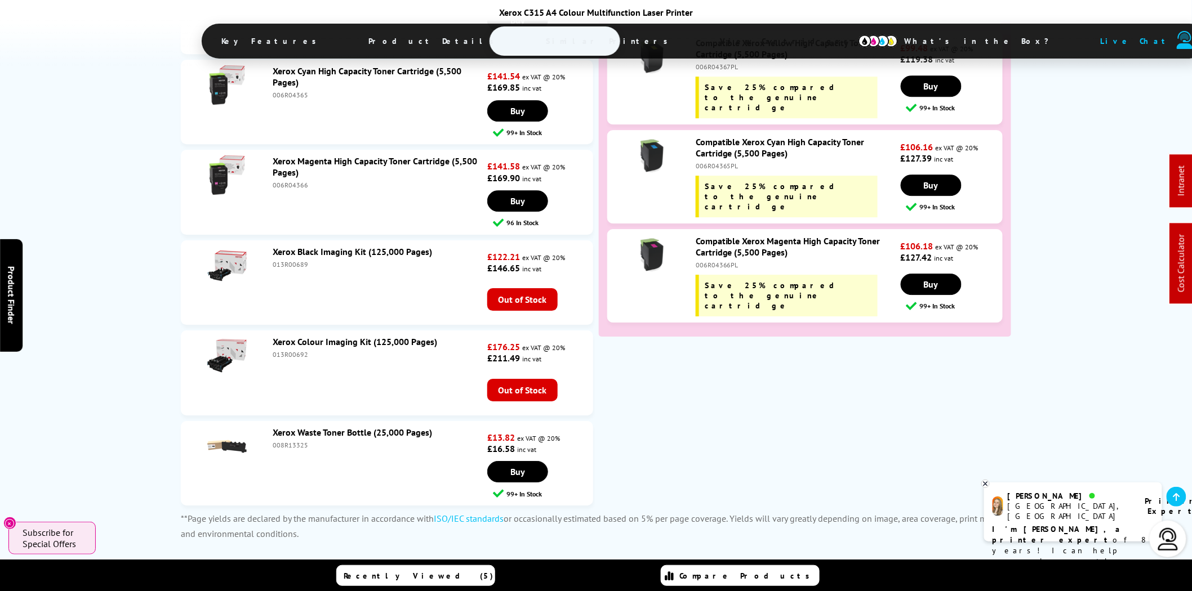
click at [302, 441] on div "008R13325" at bounding box center [379, 445] width 212 height 8
copy div "008R13325"
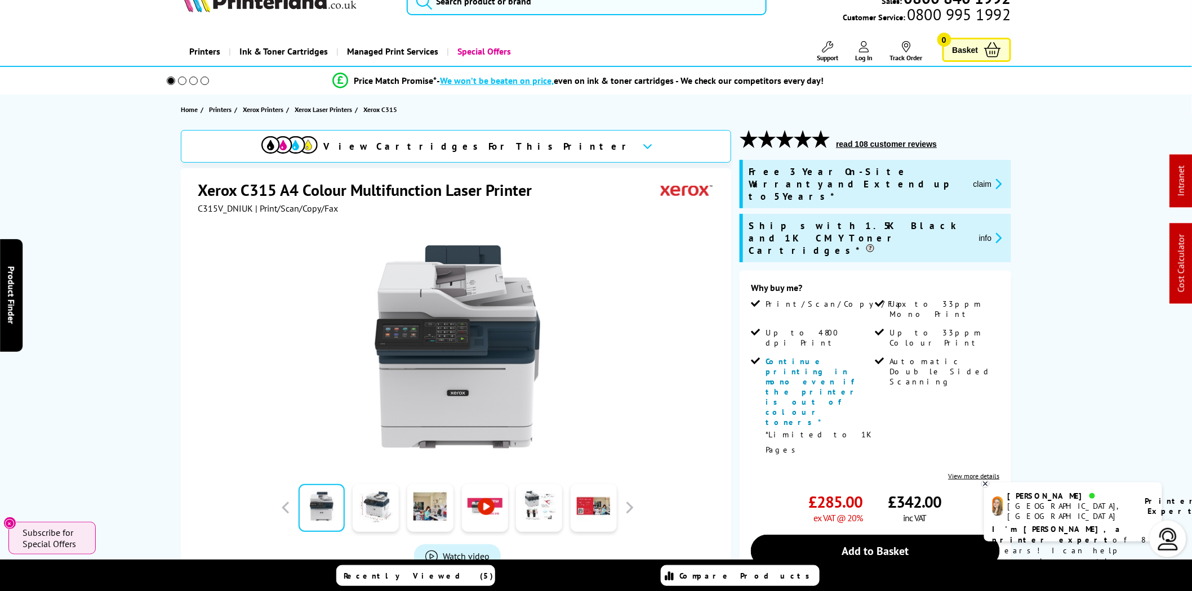
scroll to position [0, 0]
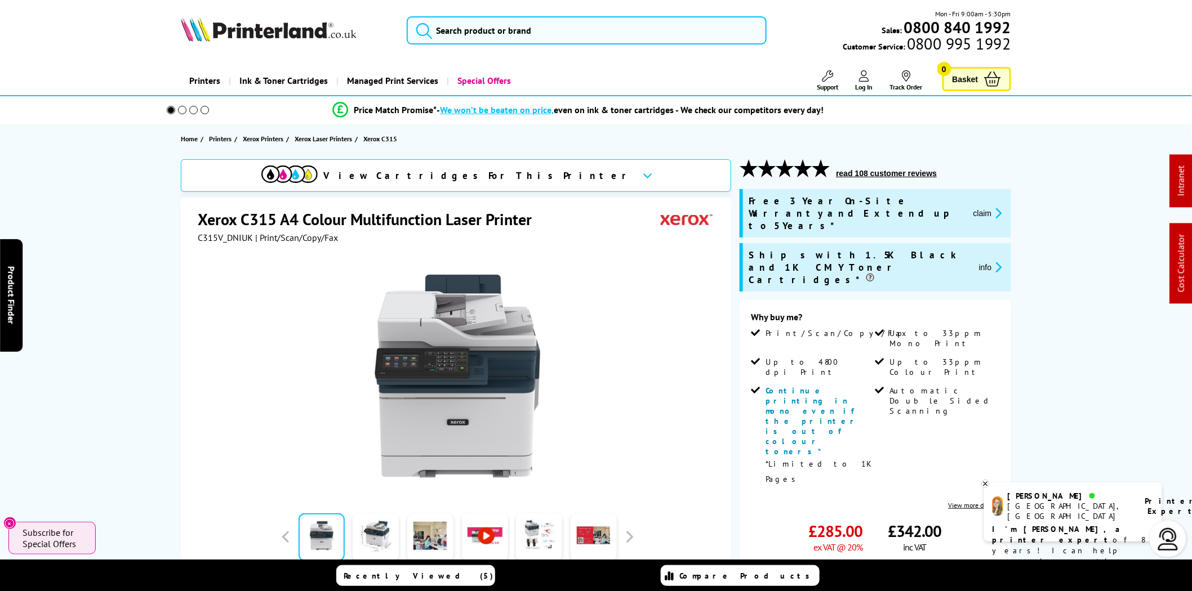
drag, startPoint x: 266, startPoint y: 32, endPoint x: 238, endPoint y: 32, distance: 28.2
click at [266, 32] on img at bounding box center [269, 29] width 176 height 25
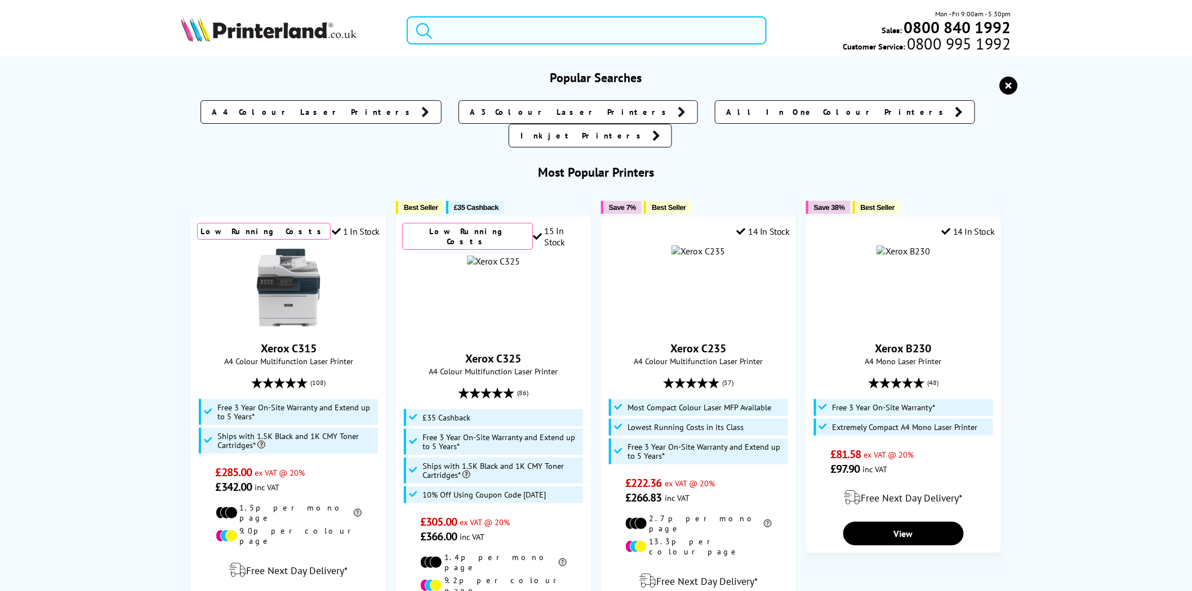
click at [563, 30] on input "search" at bounding box center [587, 30] width 360 height 28
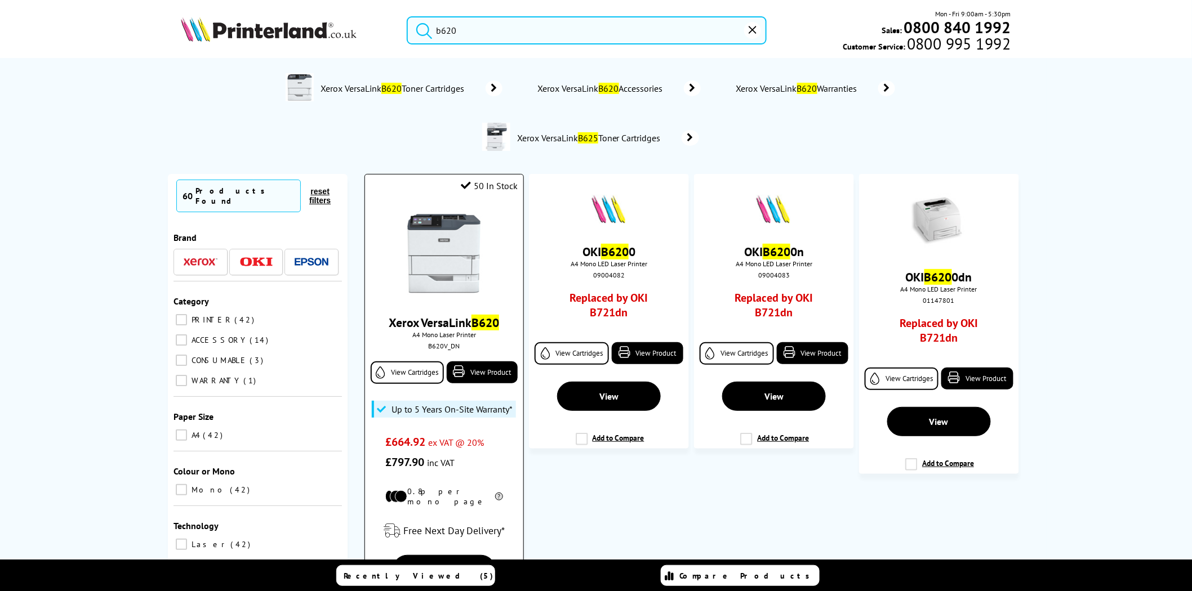
type input "b620"
click at [441, 348] on div "B620V_DN" at bounding box center [443, 346] width 141 height 8
copy div "B620V_DN"
drag, startPoint x: 308, startPoint y: 27, endPoint x: 308, endPoint y: 21, distance: 6.2
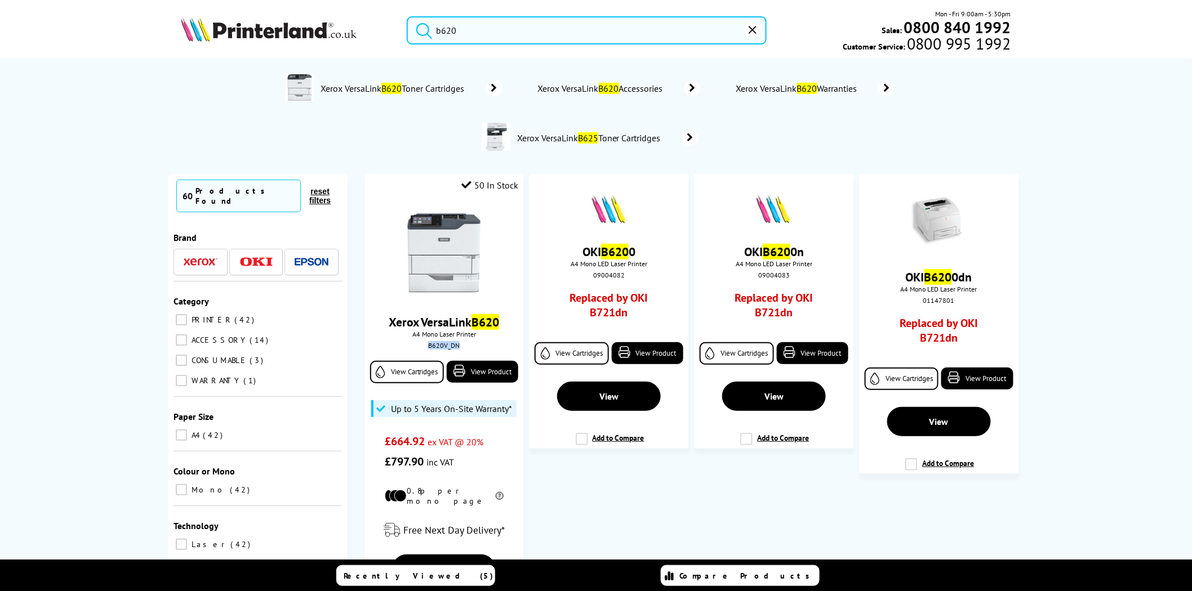
click at [308, 27] on img at bounding box center [269, 29] width 176 height 25
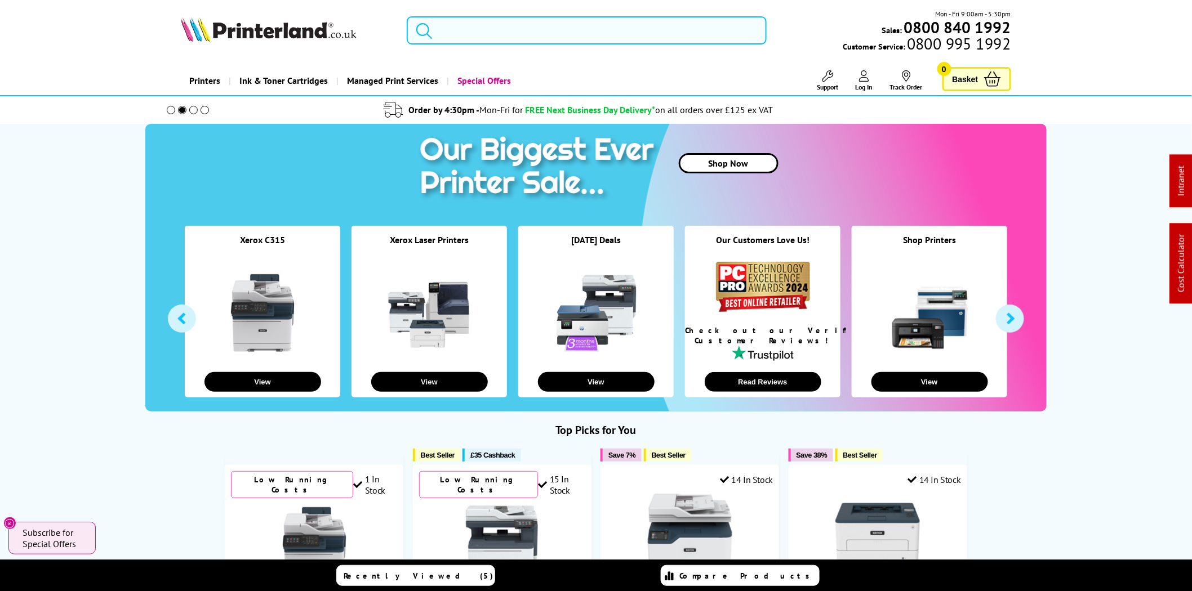
click at [548, 40] on input "search" at bounding box center [587, 30] width 360 height 28
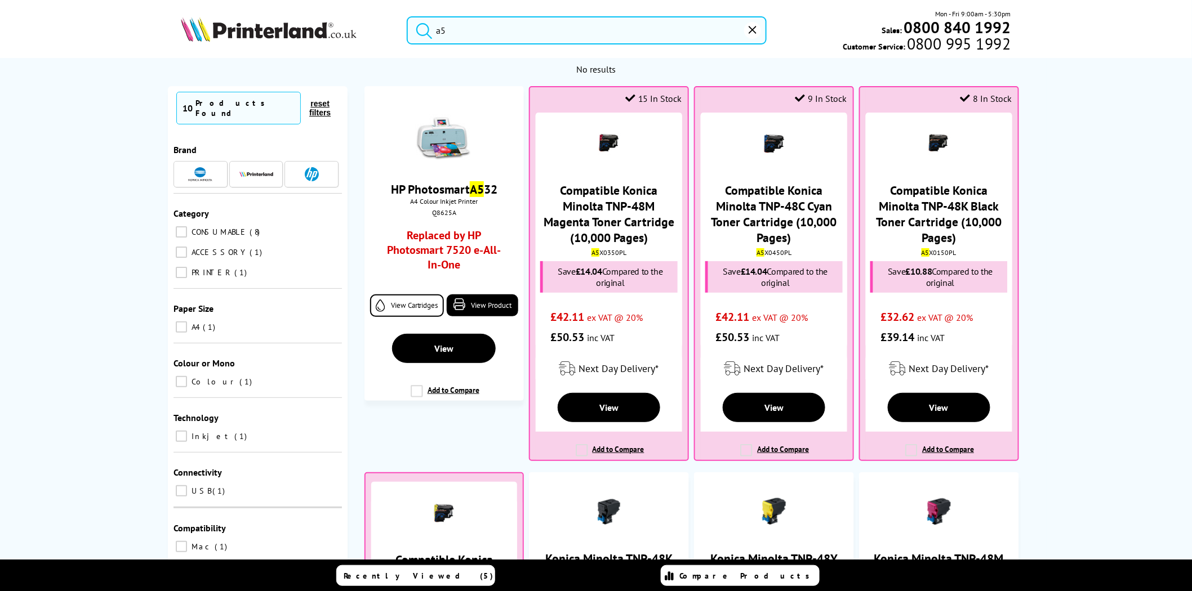
type input "a5"
click at [305, 35] on img at bounding box center [269, 29] width 176 height 25
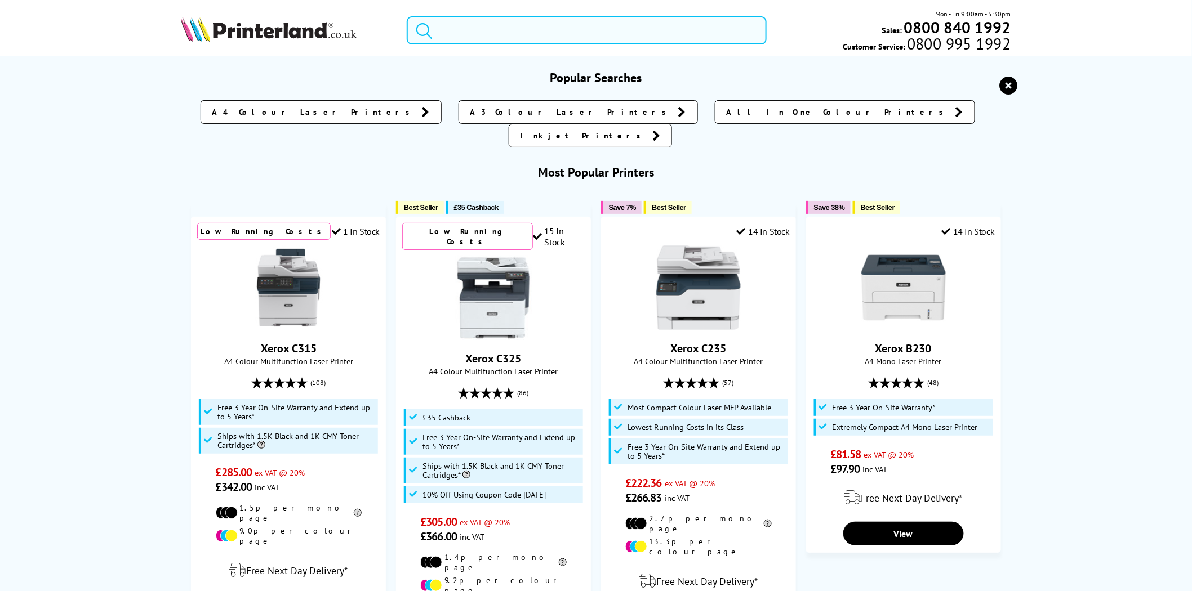
click at [482, 32] on input "search" at bounding box center [587, 30] width 360 height 28
click at [495, 32] on input "search" at bounding box center [587, 30] width 360 height 28
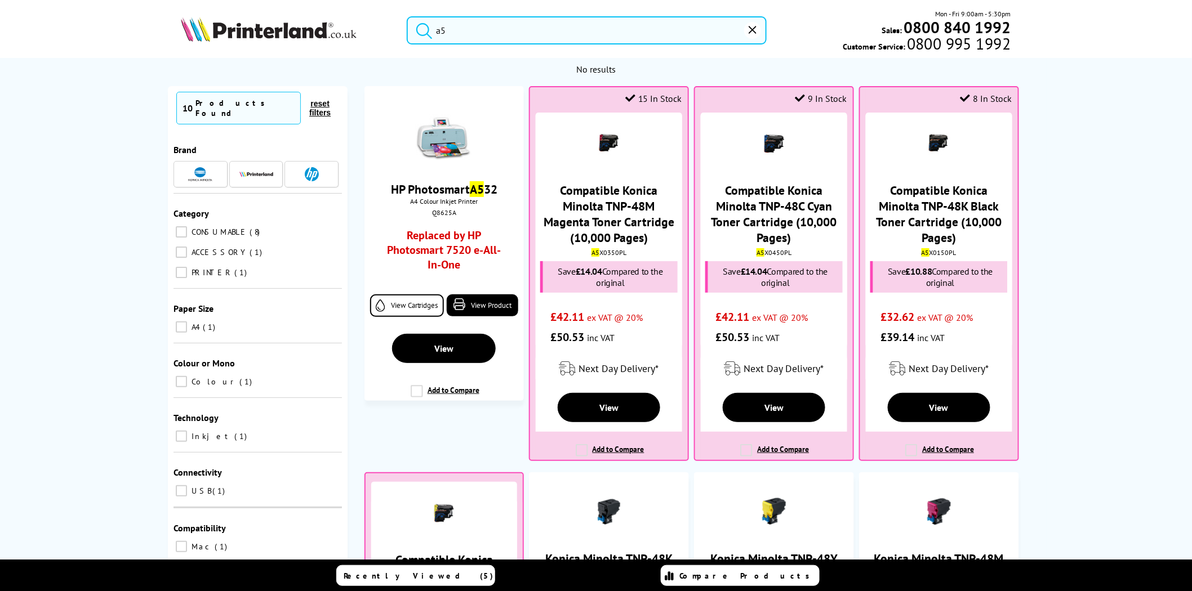
type input "a"
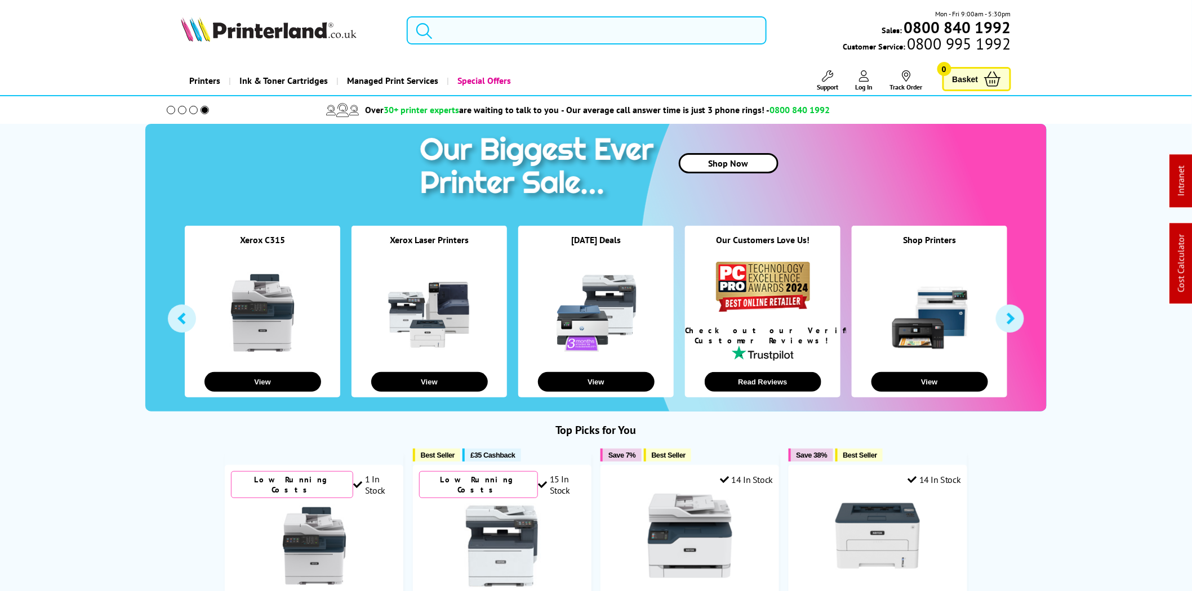
drag, startPoint x: 565, startPoint y: 24, endPoint x: 571, endPoint y: 13, distance: 12.6
click at [570, 15] on div "Mon - Fri 9:00am - 5:30pm Sales: 0800 840 1992 Customer Service: 0800 995 1992" at bounding box center [595, 33] width 901 height 50
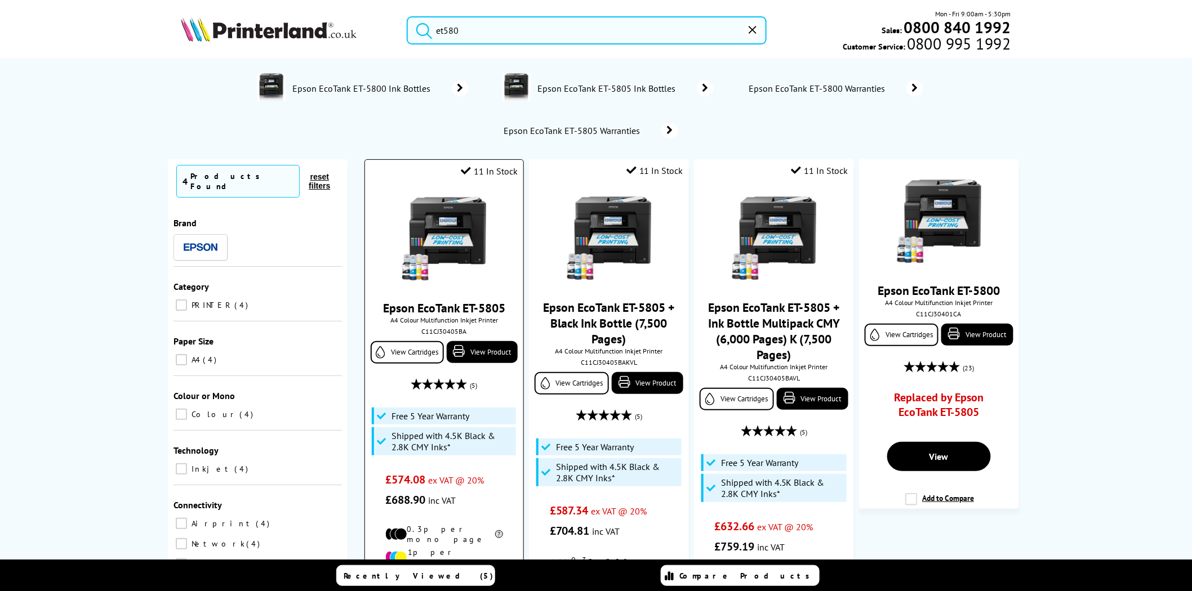
type input "et580"
click at [446, 249] on img at bounding box center [444, 239] width 84 height 84
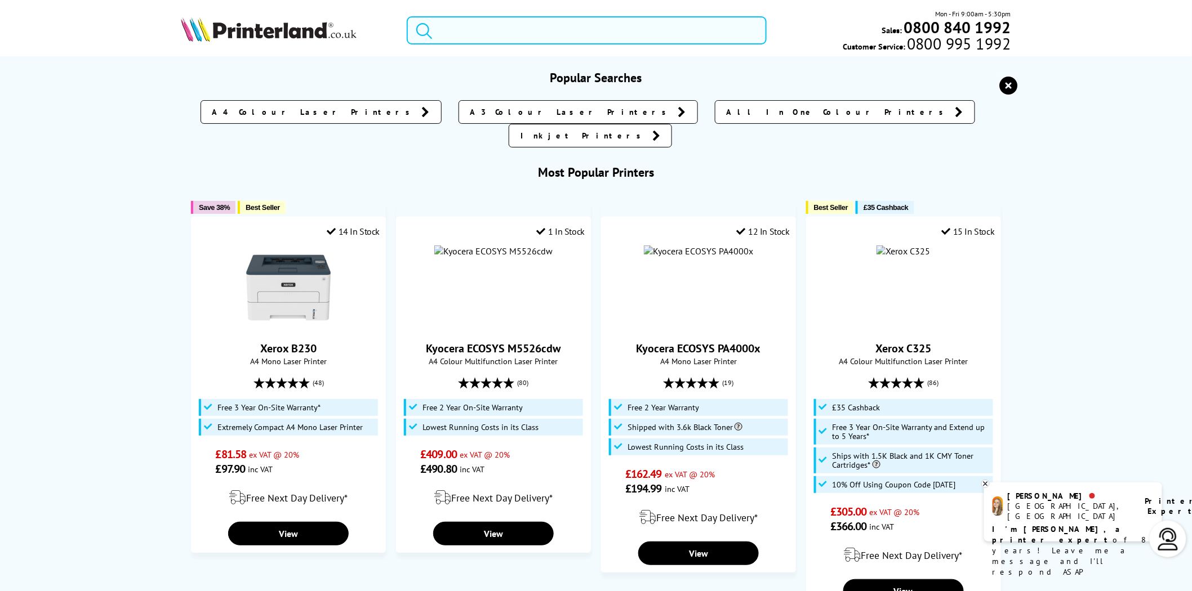
click at [639, 32] on input "search" at bounding box center [587, 30] width 360 height 28
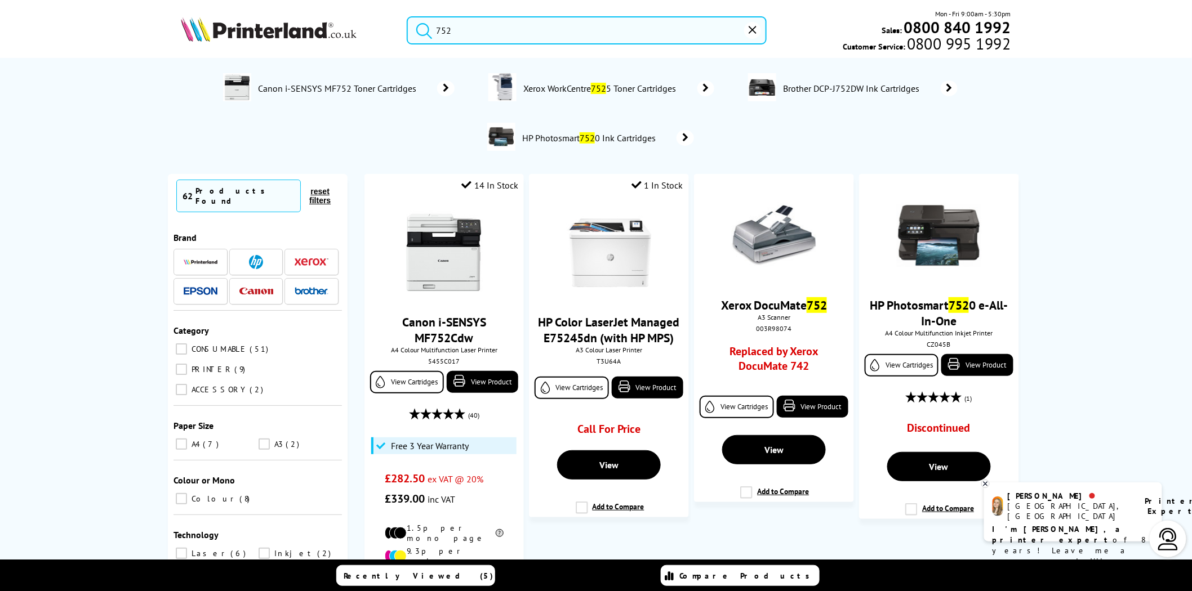
type input "752"
drag, startPoint x: 565, startPoint y: 33, endPoint x: 403, endPoint y: 33, distance: 162.2
click at [404, 33] on div "752" at bounding box center [580, 30] width 374 height 28
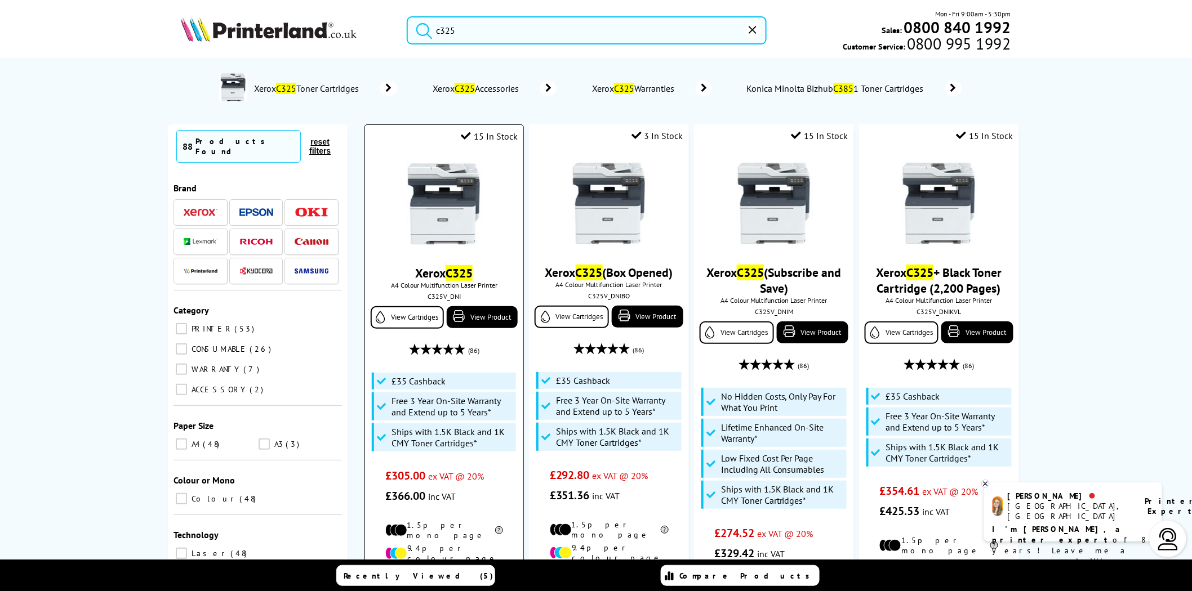
type input "c325"
click at [442, 201] on img at bounding box center [444, 204] width 84 height 84
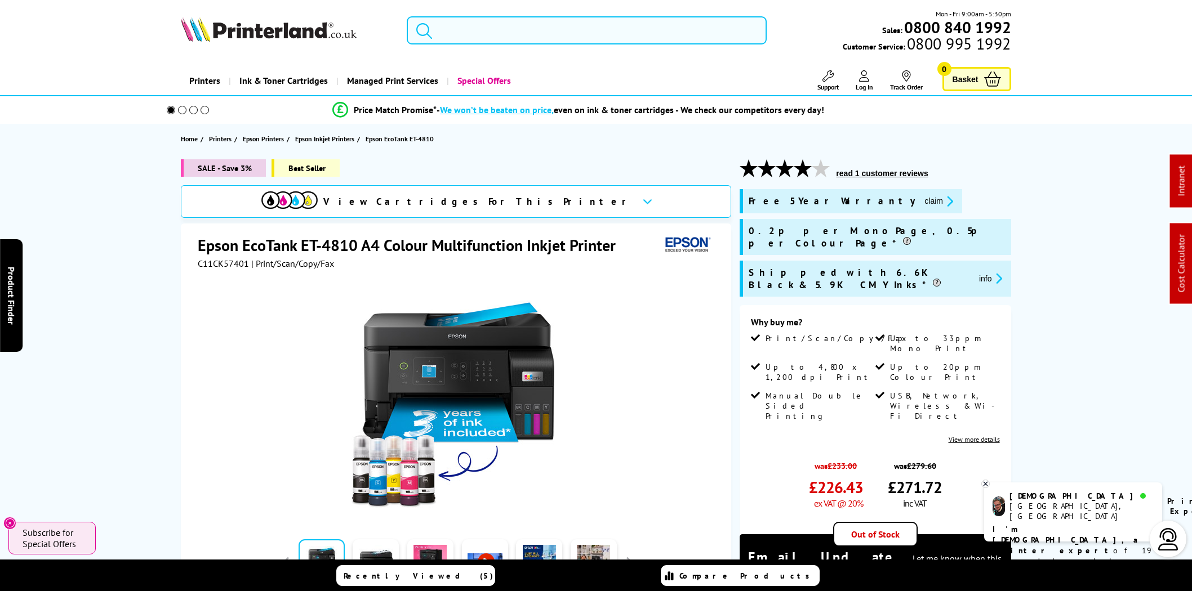
click at [468, 29] on input "search" at bounding box center [587, 30] width 360 height 28
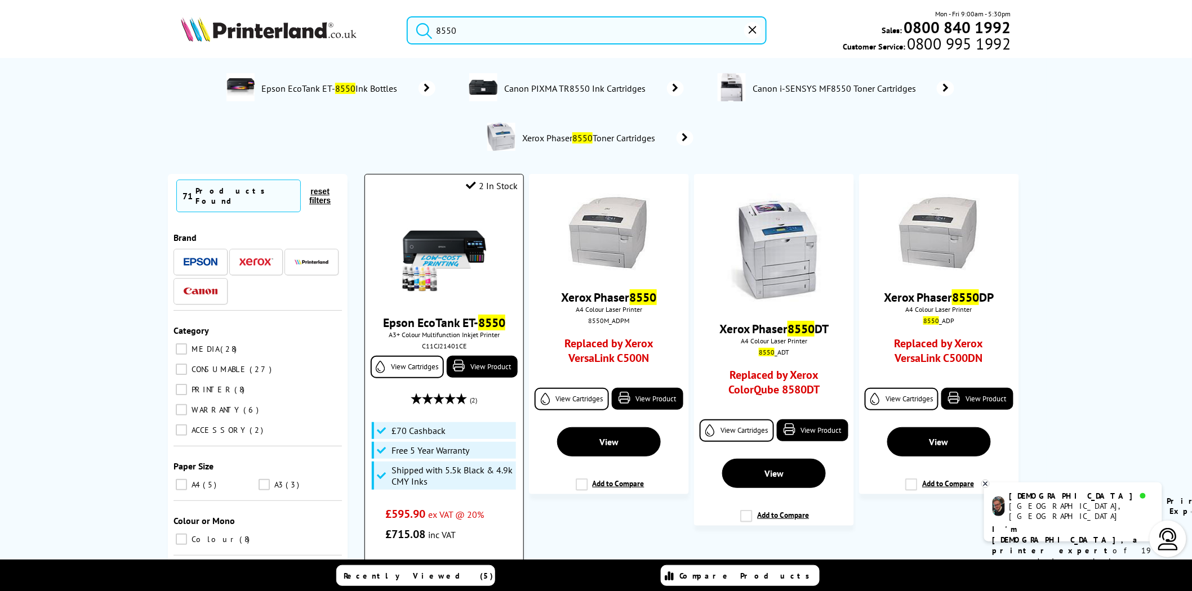
type input "8550"
click at [459, 259] on img at bounding box center [444, 253] width 84 height 84
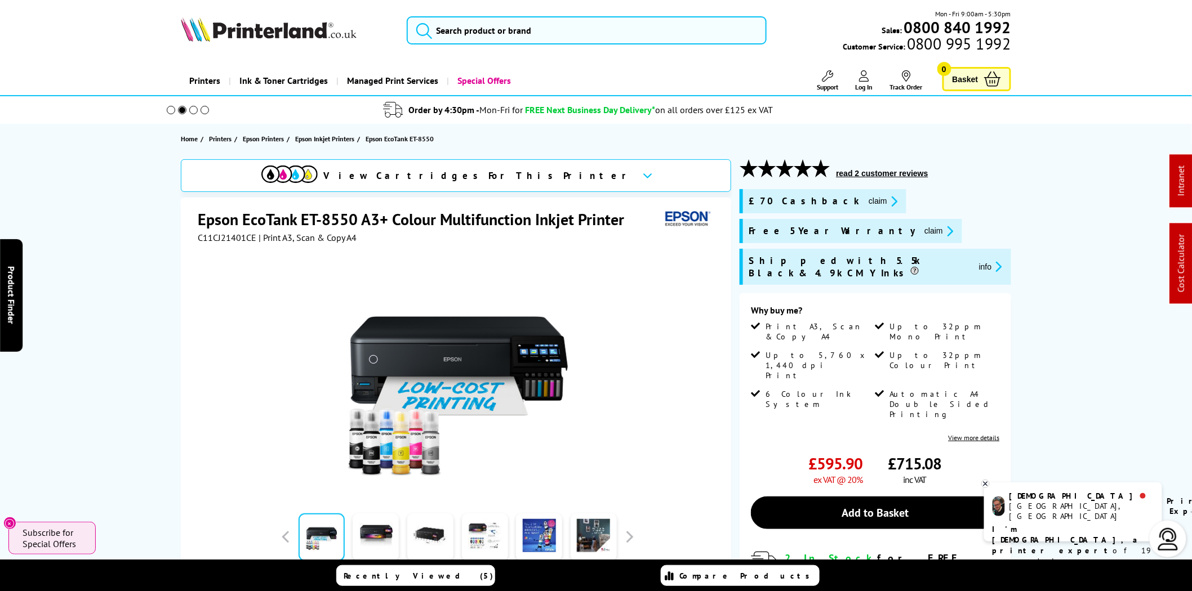
click at [887, 203] on icon "promo-description" at bounding box center [892, 201] width 10 height 12
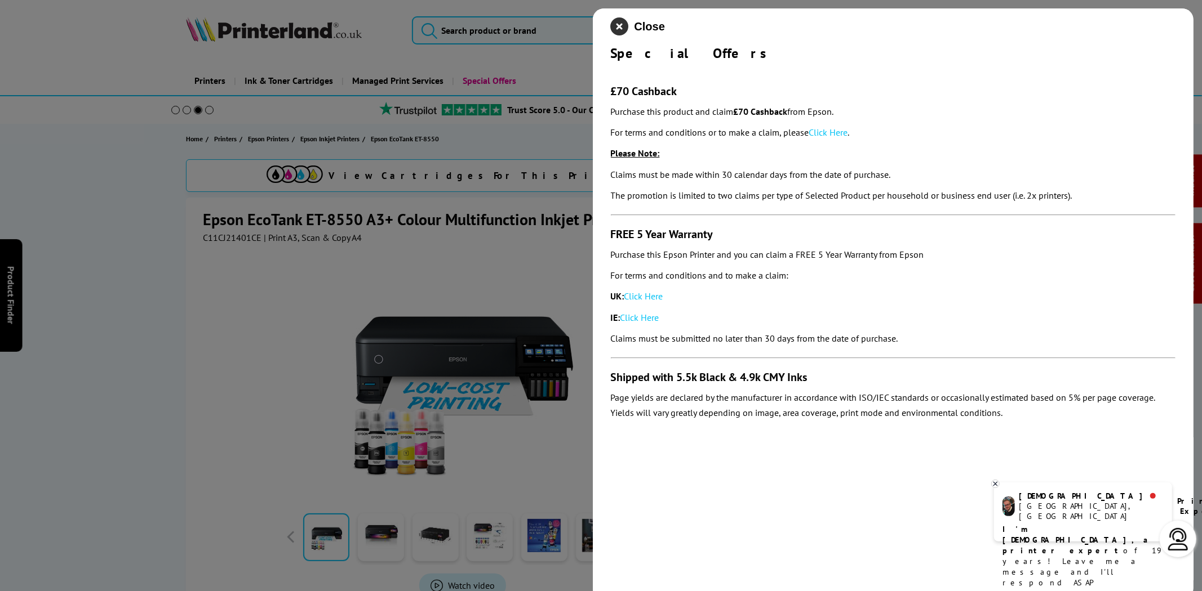
click at [613, 25] on icon "close modal" at bounding box center [620, 26] width 18 height 18
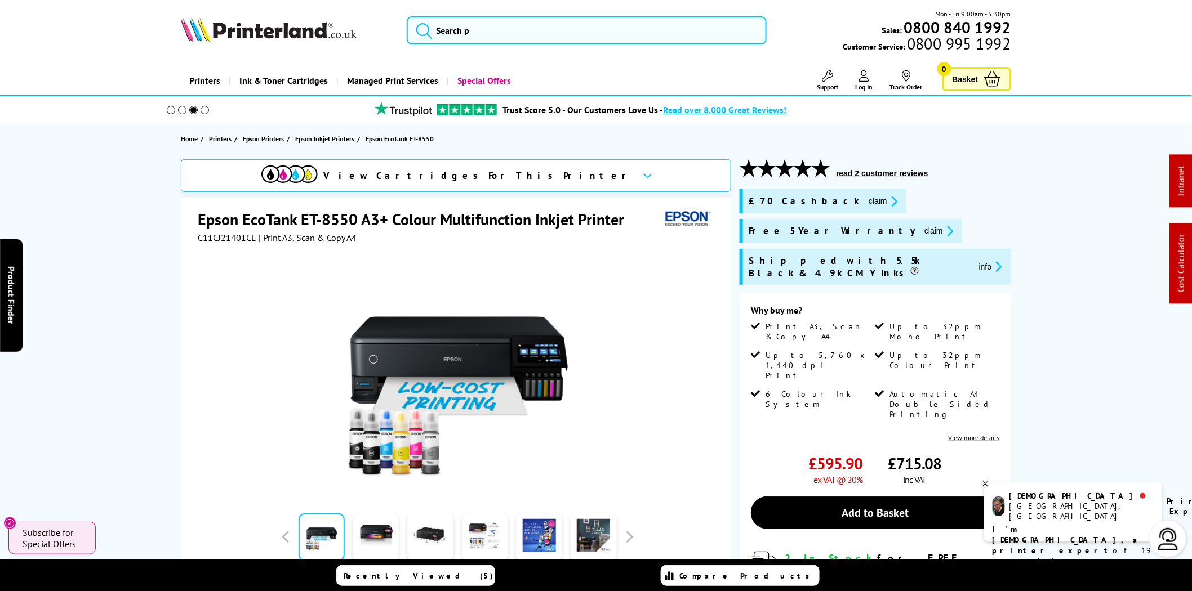
click at [228, 238] on span "C11CJ21401CE" at bounding box center [227, 237] width 59 height 11
copy span "C11CJ21401CE"
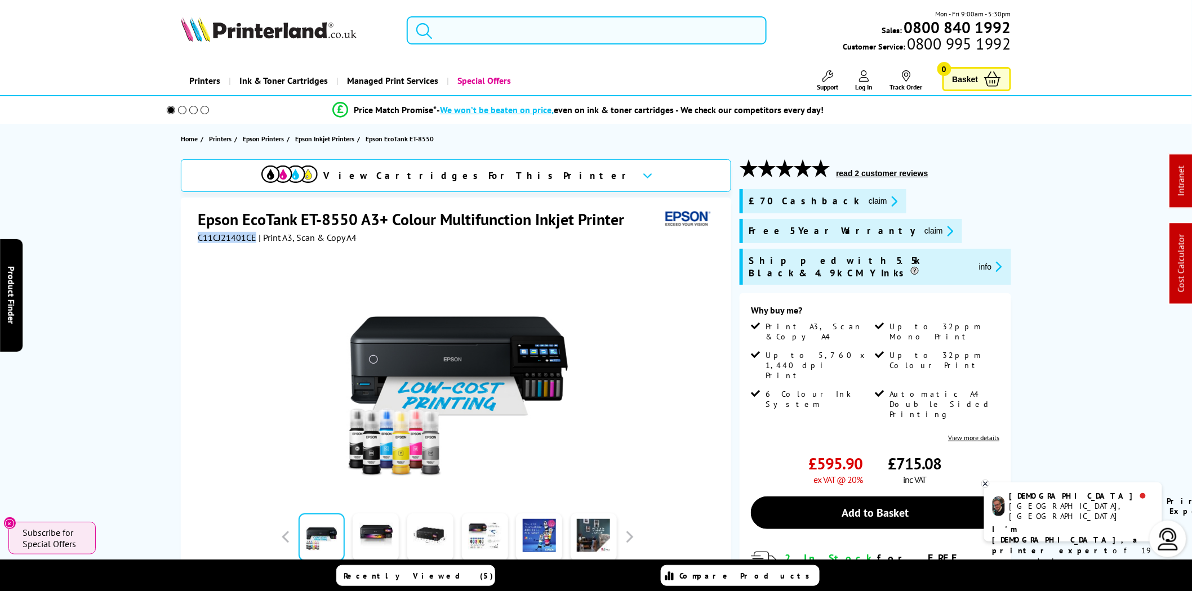
click at [567, 35] on input "search" at bounding box center [587, 30] width 360 height 28
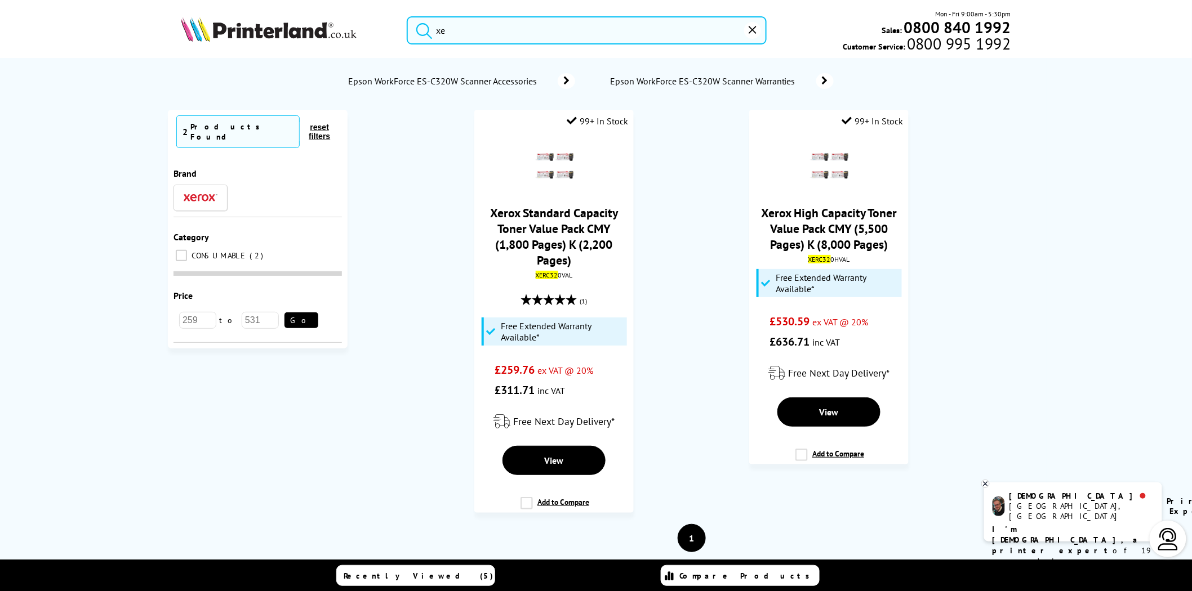
type input "x"
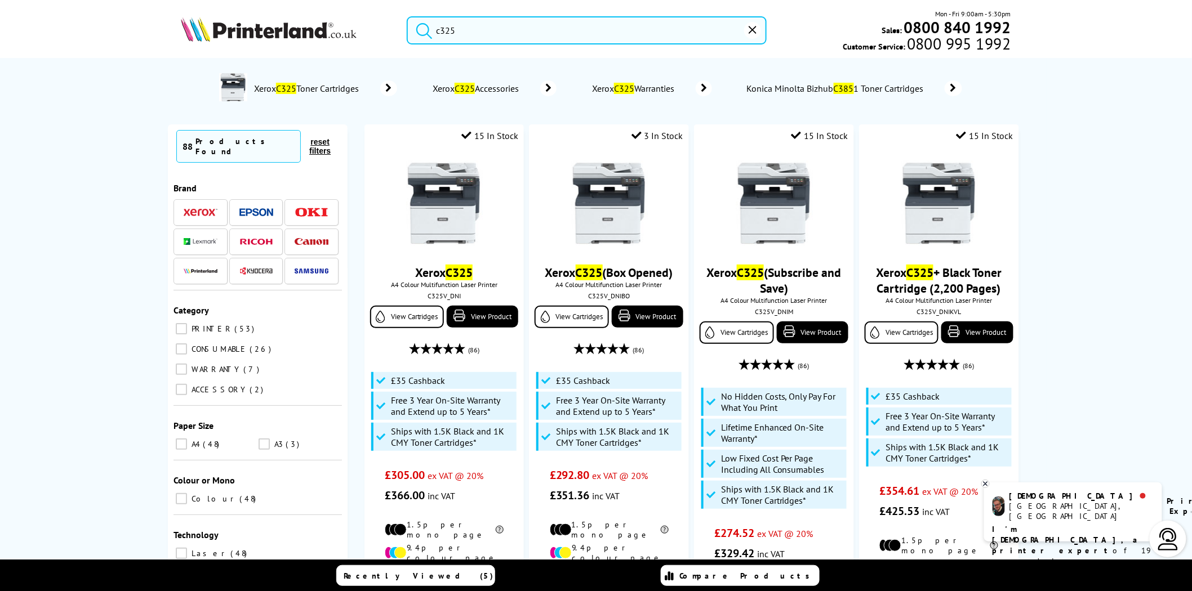
click at [487, 29] on input "c325" at bounding box center [587, 30] width 360 height 28
type input "c325"
drag, startPoint x: 463, startPoint y: 20, endPoint x: 244, endPoint y: 23, distance: 218.6
click at [244, 23] on div "c325 Mon - Fri 9:00am - 5:30pm Sales: 0800 840 1992 Customer Service: 0800 995 …" at bounding box center [595, 33] width 901 height 50
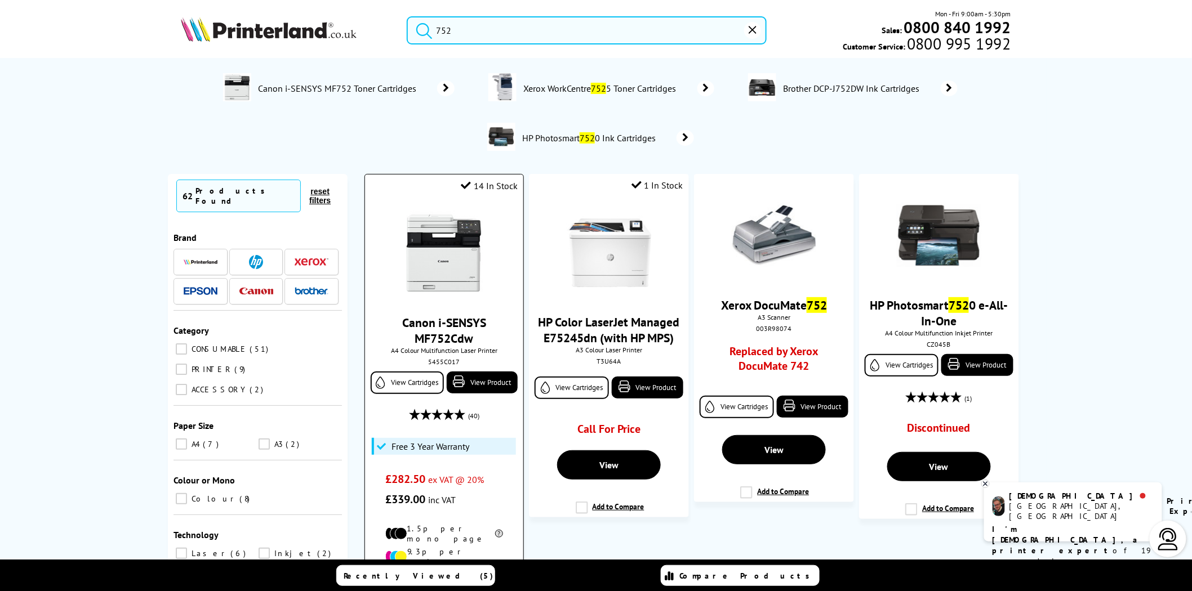
type input "752"
click at [421, 237] on img at bounding box center [444, 253] width 84 height 84
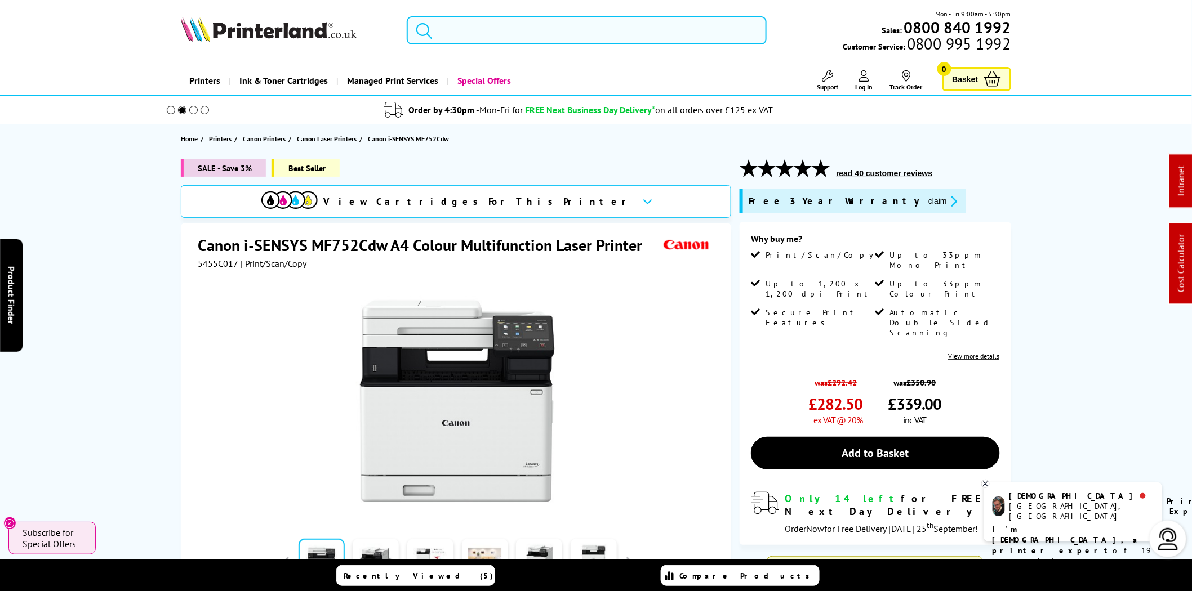
click at [524, 28] on input "search" at bounding box center [587, 30] width 360 height 28
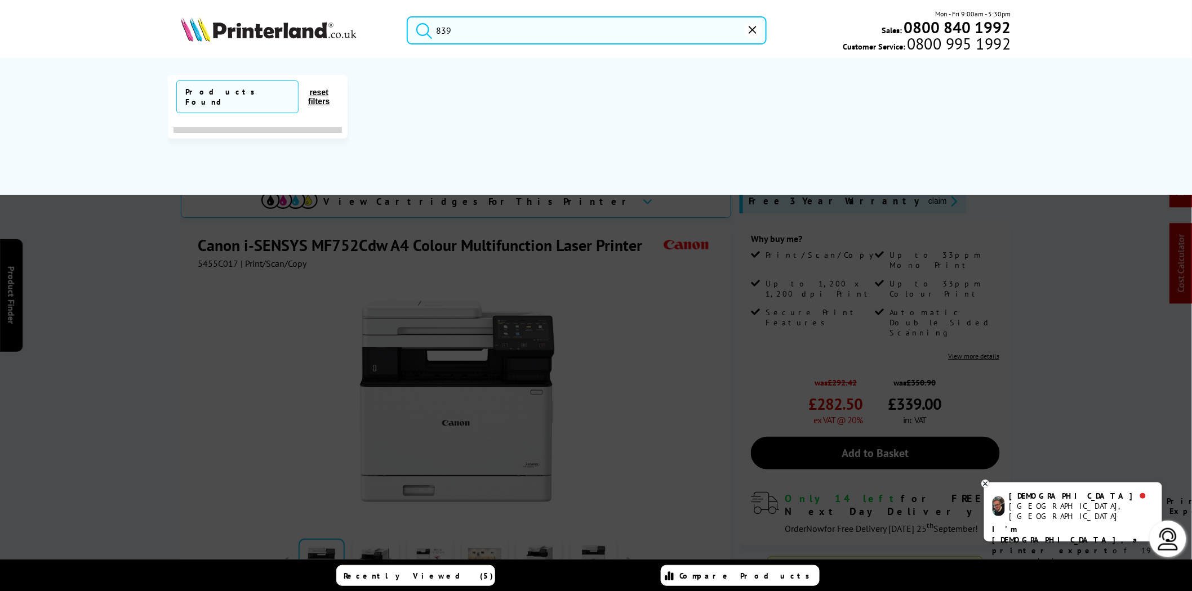
type input "8390"
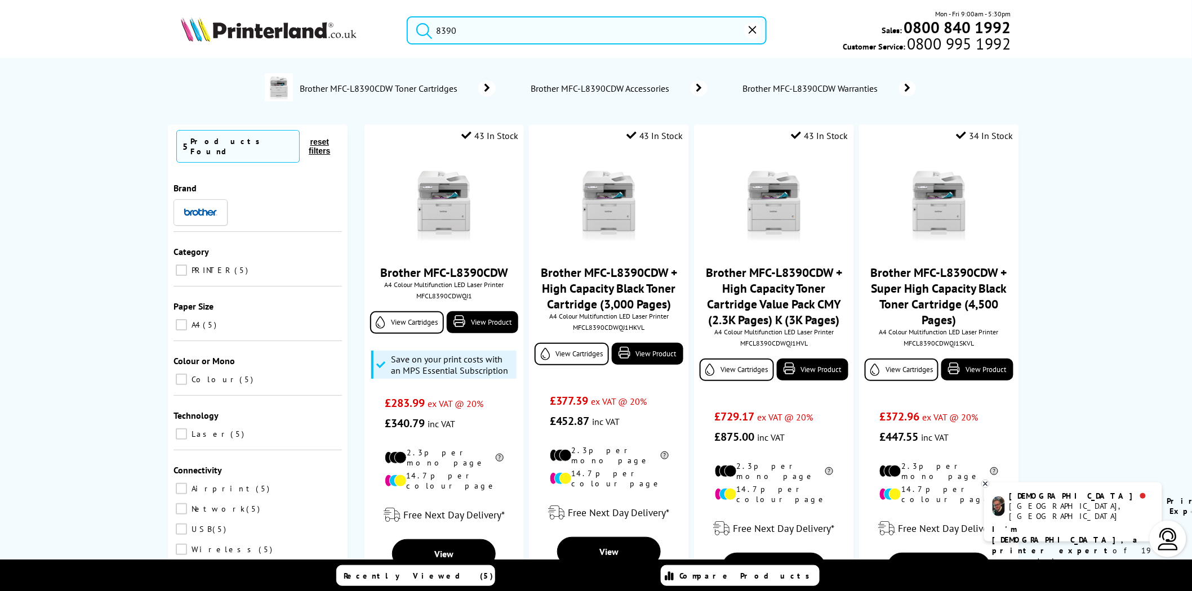
drag, startPoint x: 430, startPoint y: 32, endPoint x: 366, endPoint y: 32, distance: 63.7
click at [366, 32] on div "8390 Mon - Fri 9:00am - 5:30pm Sales: 0800 840 1992 Customer Service: 0800 995 …" at bounding box center [595, 33] width 901 height 50
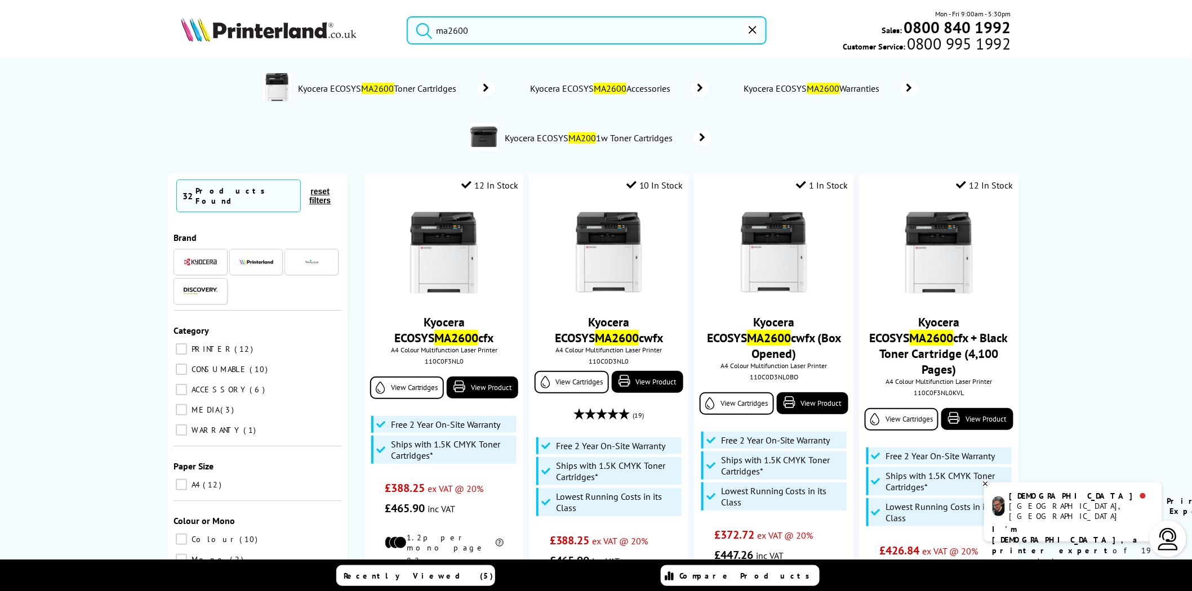
type input "ma2600"
click at [296, 34] on img at bounding box center [269, 29] width 176 height 25
